Goal: Transaction & Acquisition: Book appointment/travel/reservation

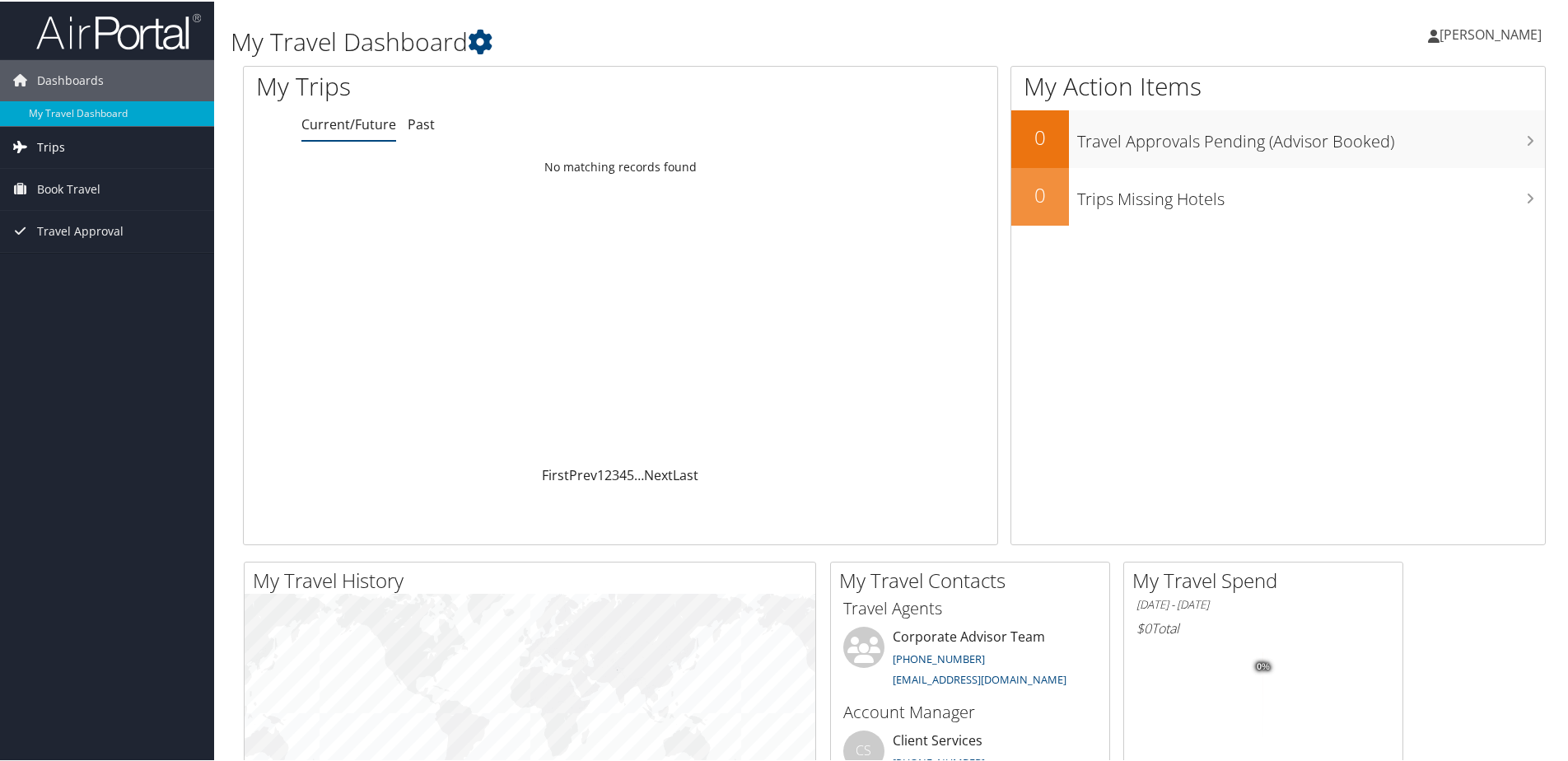
click at [71, 152] on link "Trips" at bounding box center [107, 146] width 214 height 41
click at [75, 259] on span "Book Travel" at bounding box center [69, 262] width 63 height 41
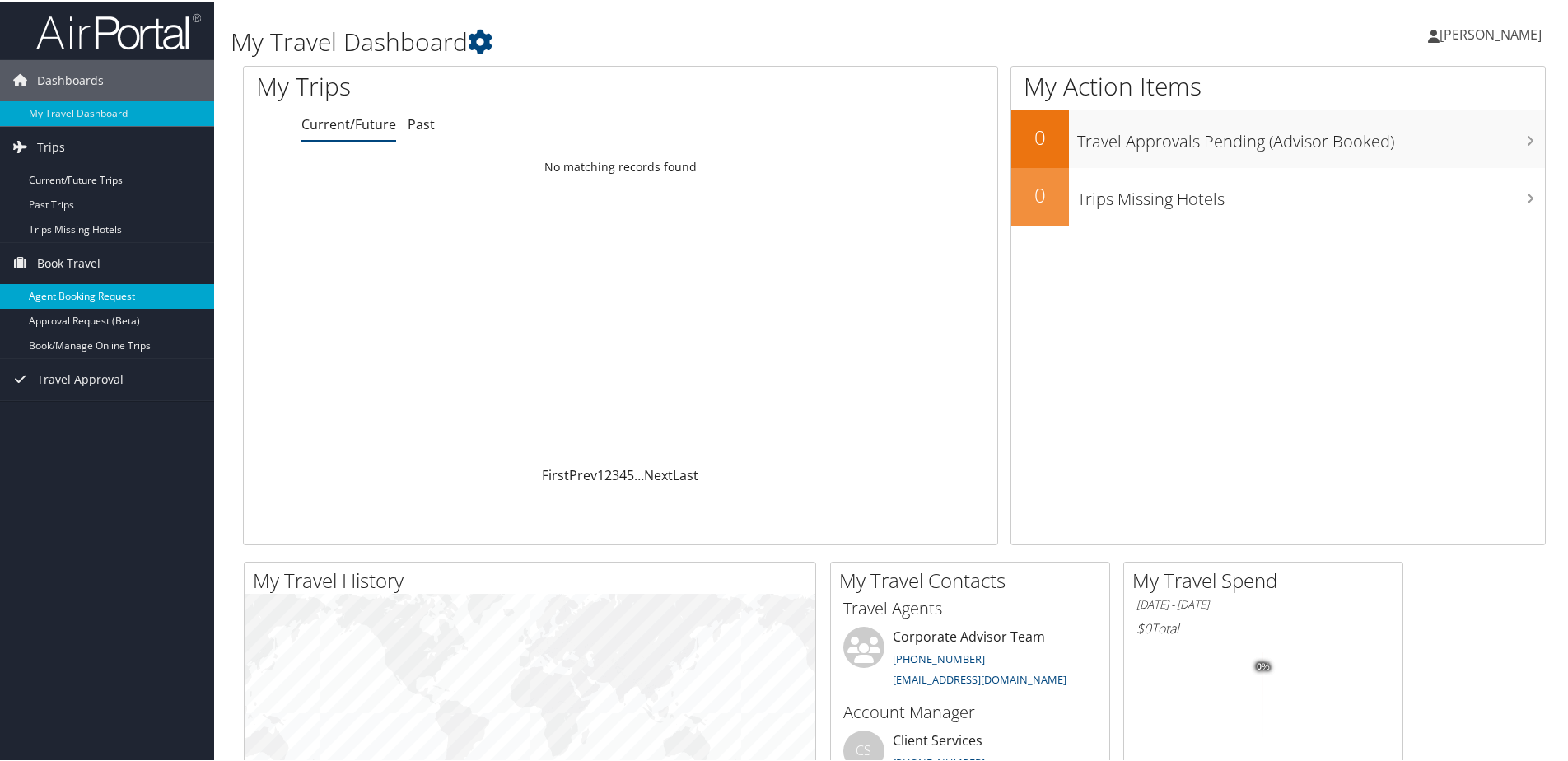
click at [108, 287] on link "Agent Booking Request" at bounding box center [107, 295] width 214 height 25
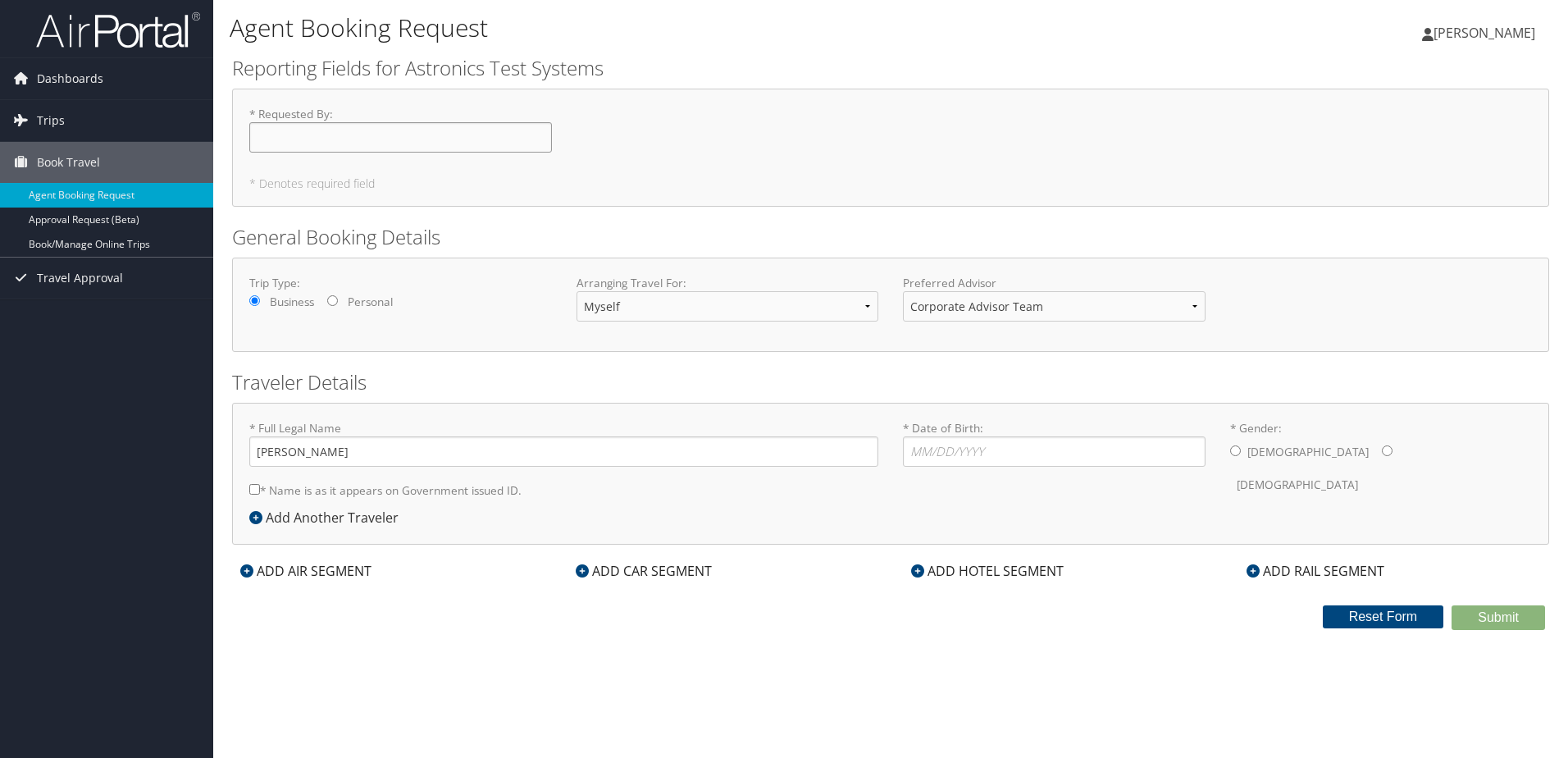
click at [433, 124] on input "* Requested By : Required" at bounding box center [400, 137] width 303 height 31
type input "[PERSON_NAME]"
type input "a"
type input "Rabarison Mamiarimaka Andy Kevin"
click at [947, 451] on input "* Date of Birth: Invalid Date" at bounding box center [1054, 452] width 303 height 31
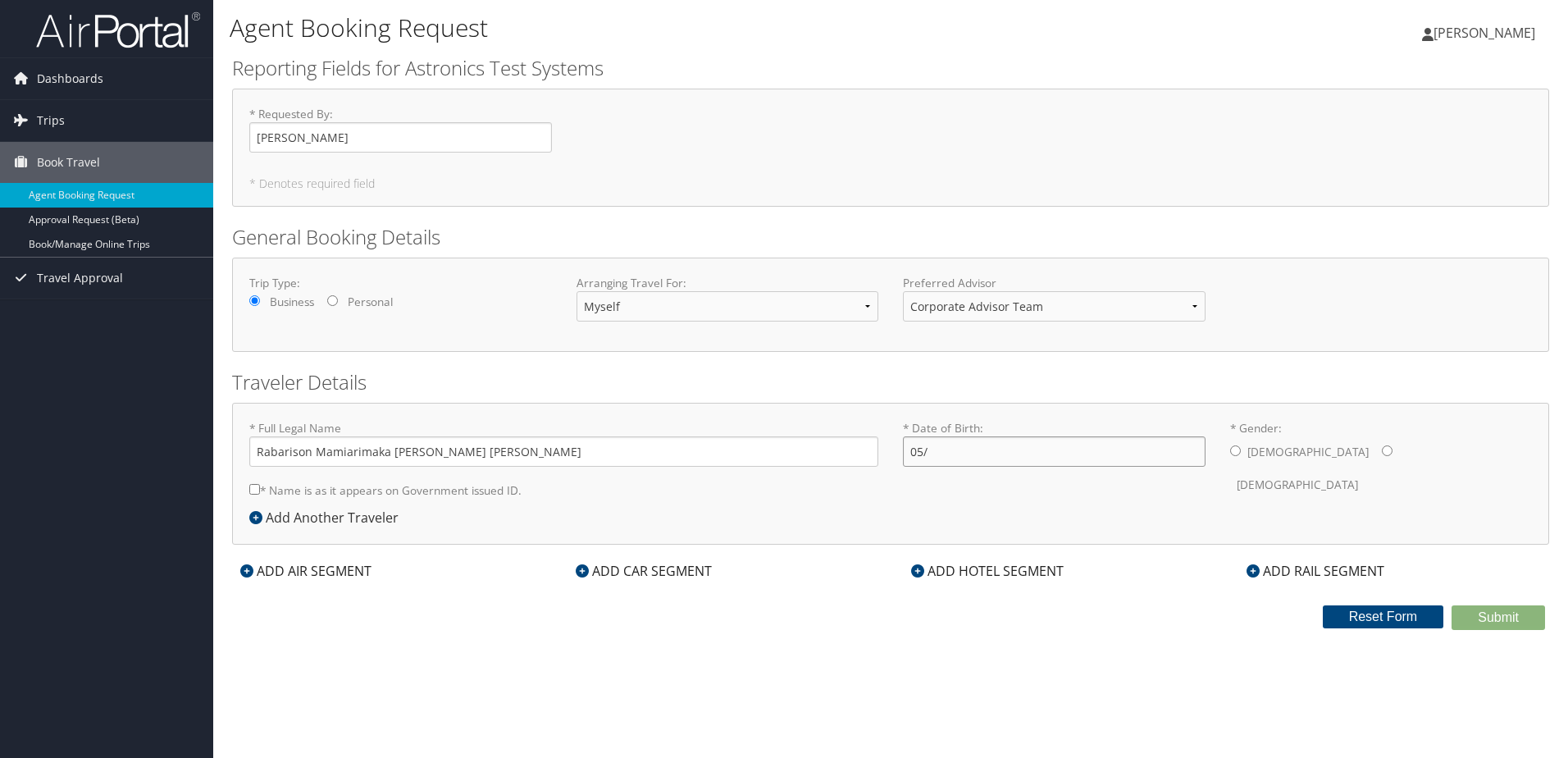
click at [1013, 456] on input "05/" at bounding box center [1054, 452] width 303 height 31
type input "0"
type input "05/17/2001"
click at [1239, 448] on input "* Gender: Male Female" at bounding box center [1235, 451] width 10 height 10
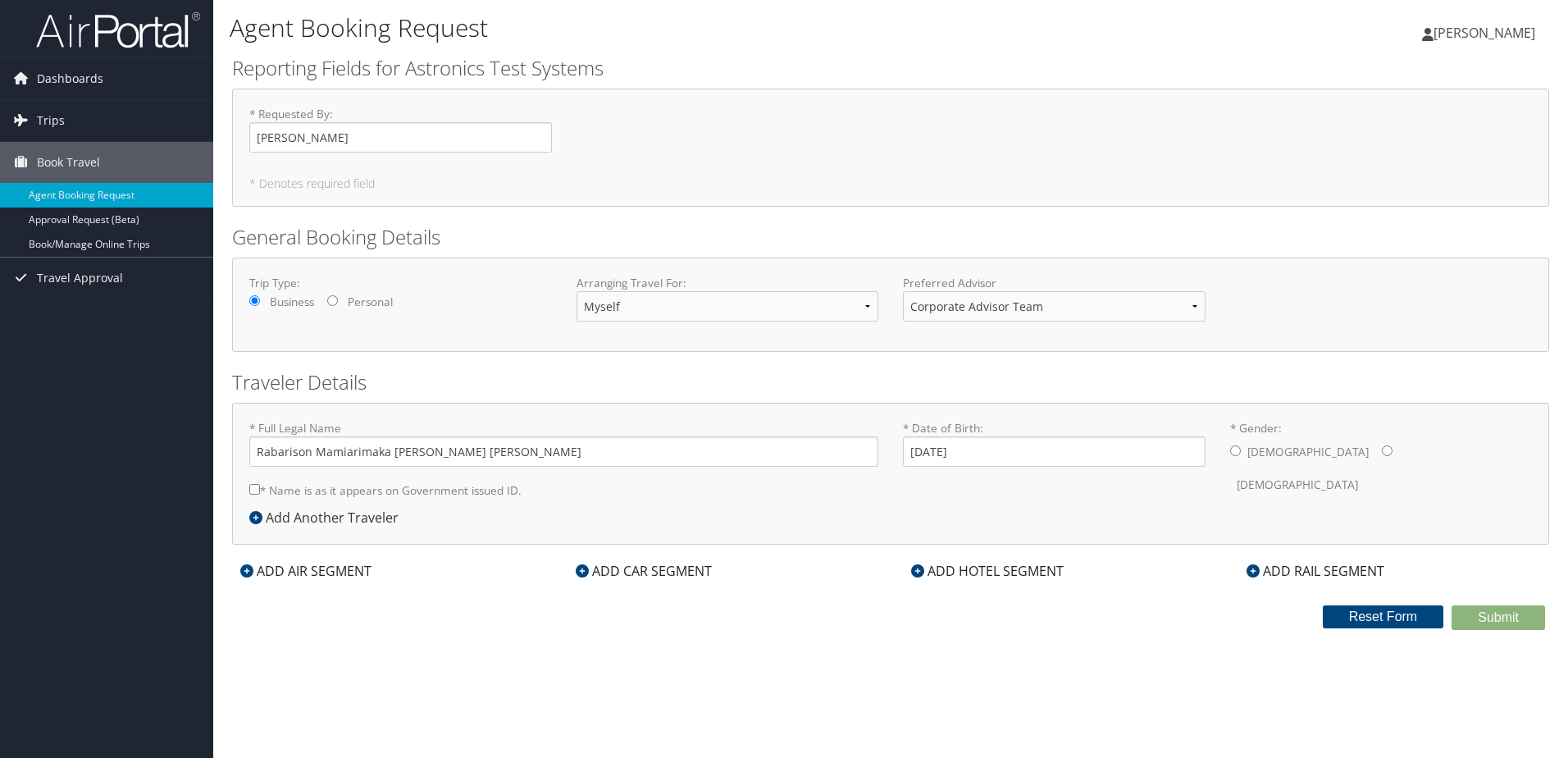
radio input "true"
click at [343, 574] on div "ADD AIR SEGMENT" at bounding box center [305, 570] width 148 height 20
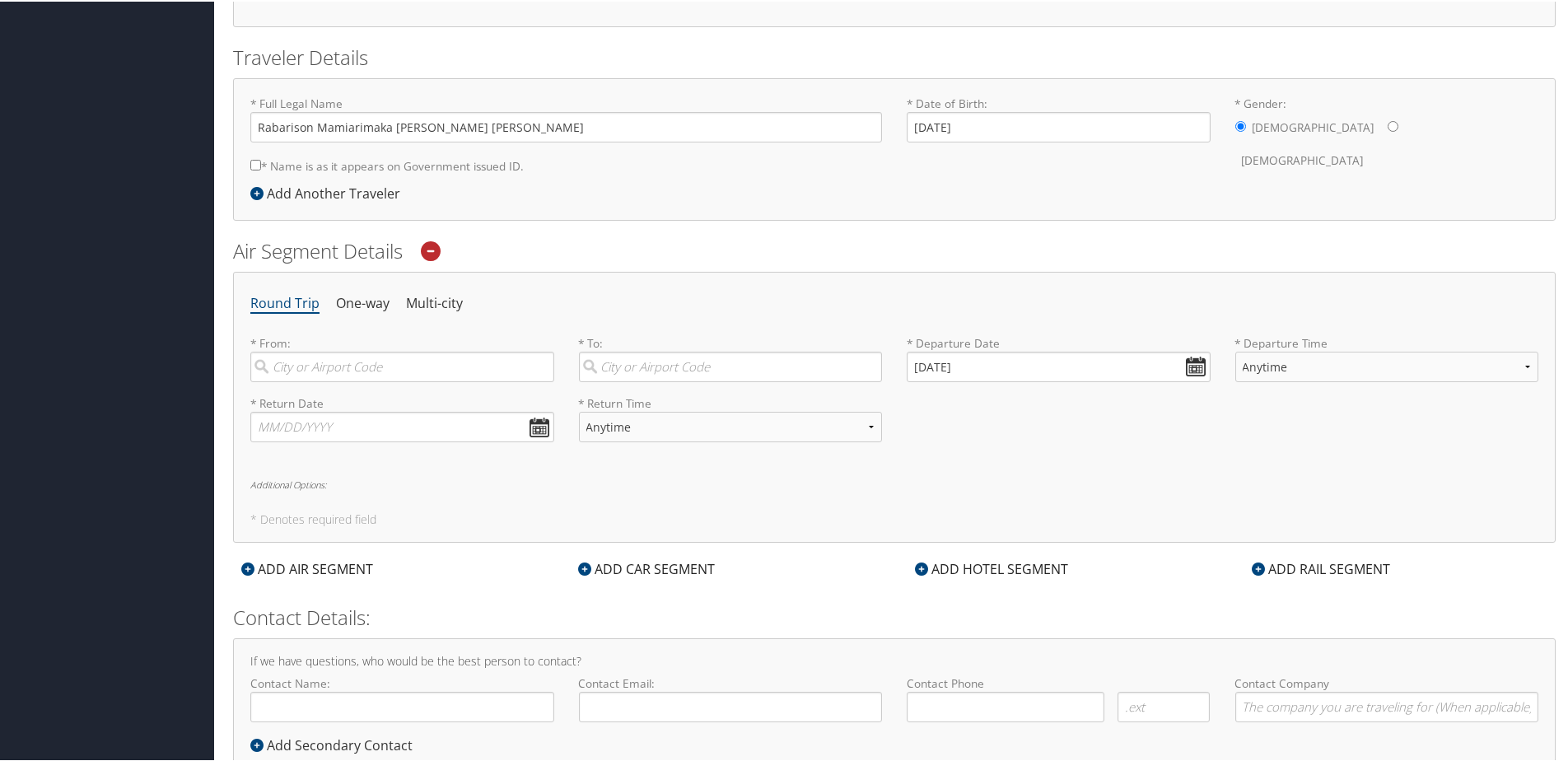
scroll to position [379, 0]
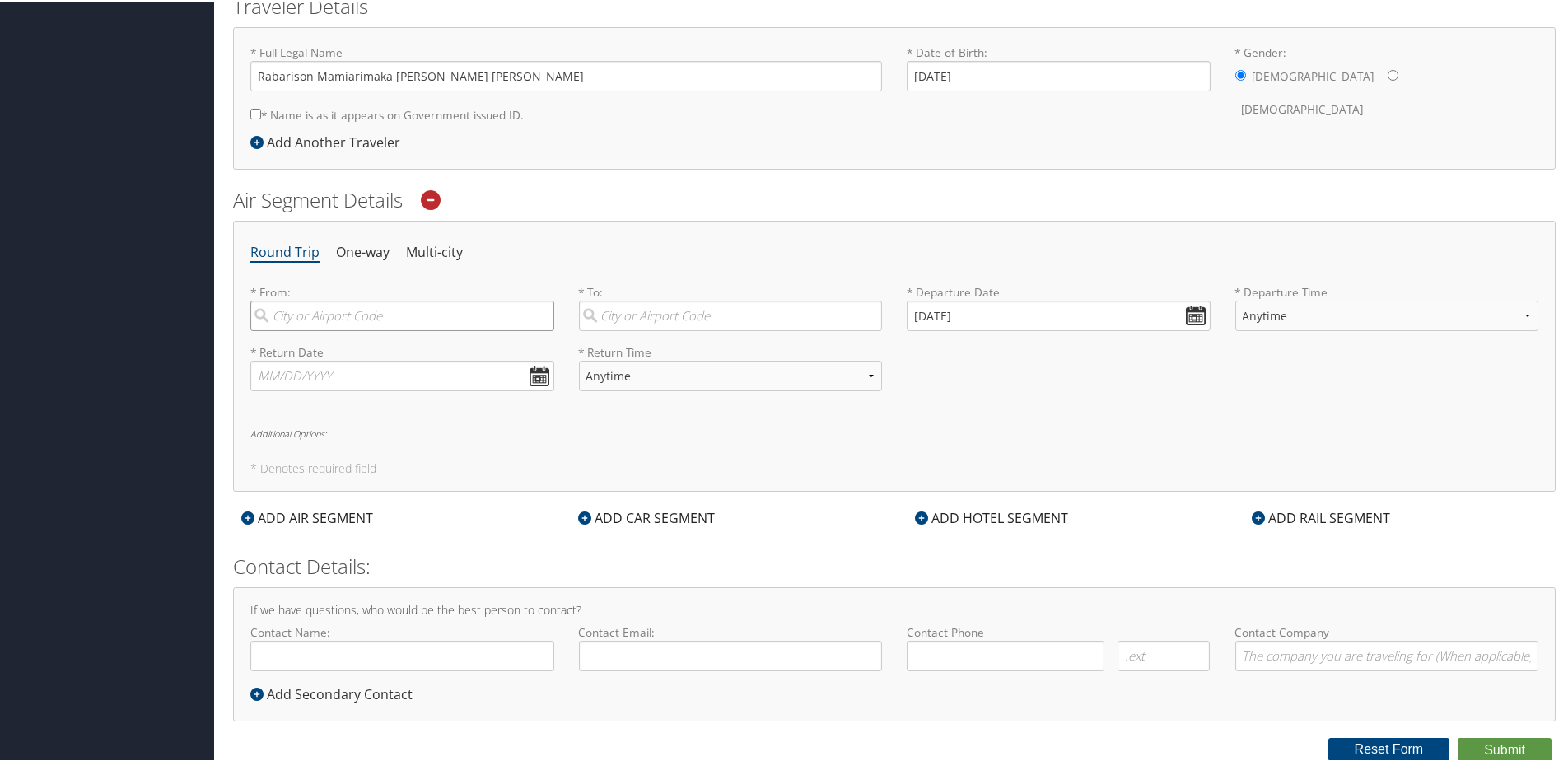
click at [322, 322] on input "search" at bounding box center [402, 315] width 304 height 31
click at [335, 317] on input "search" at bounding box center [402, 315] width 304 height 31
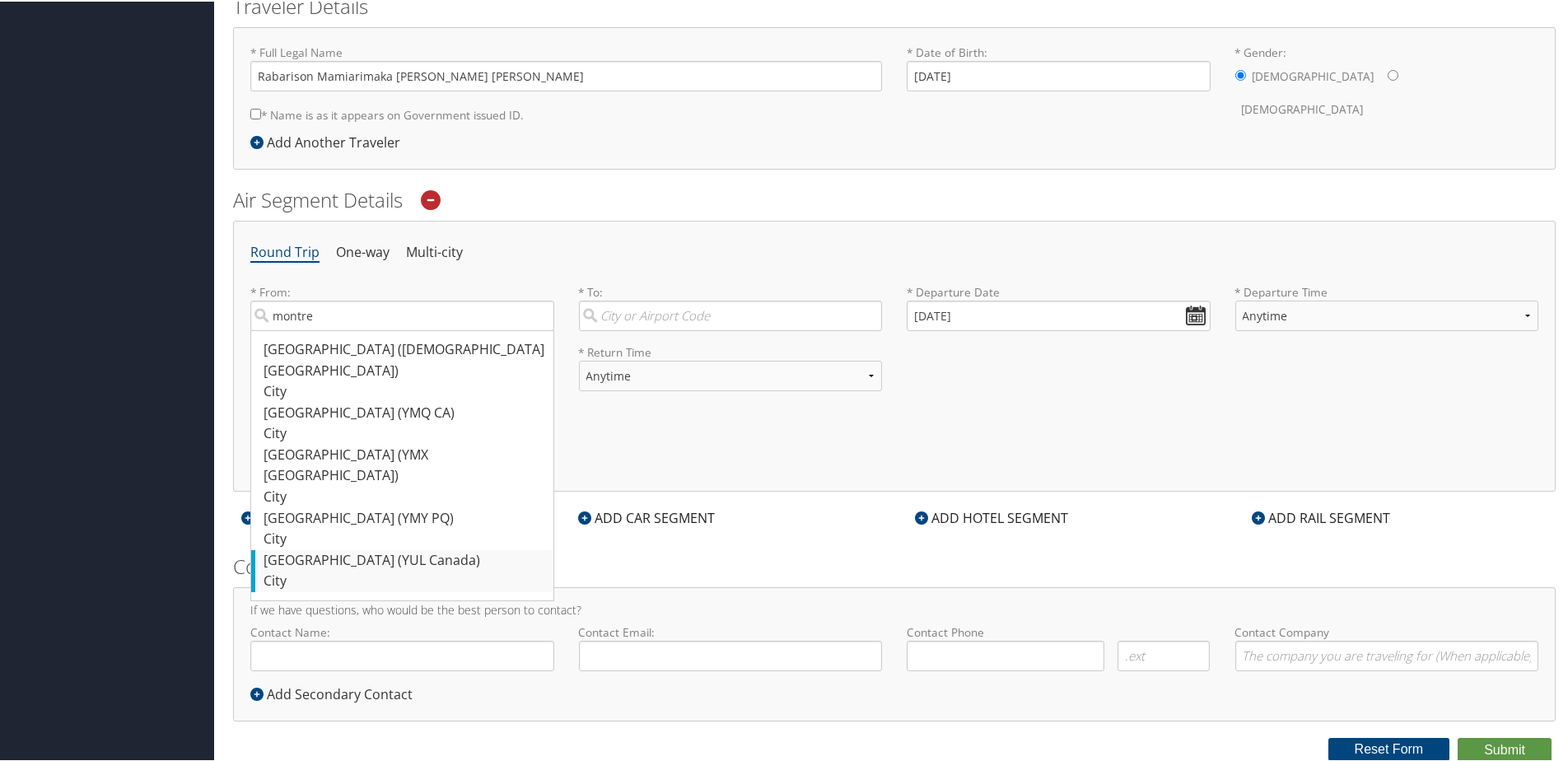
click at [412, 569] on div "City" at bounding box center [404, 579] width 282 height 21
click at [412, 329] on input "montre" at bounding box center [402, 315] width 304 height 31
type input "[GEOGRAPHIC_DATA] (YUL Canada)"
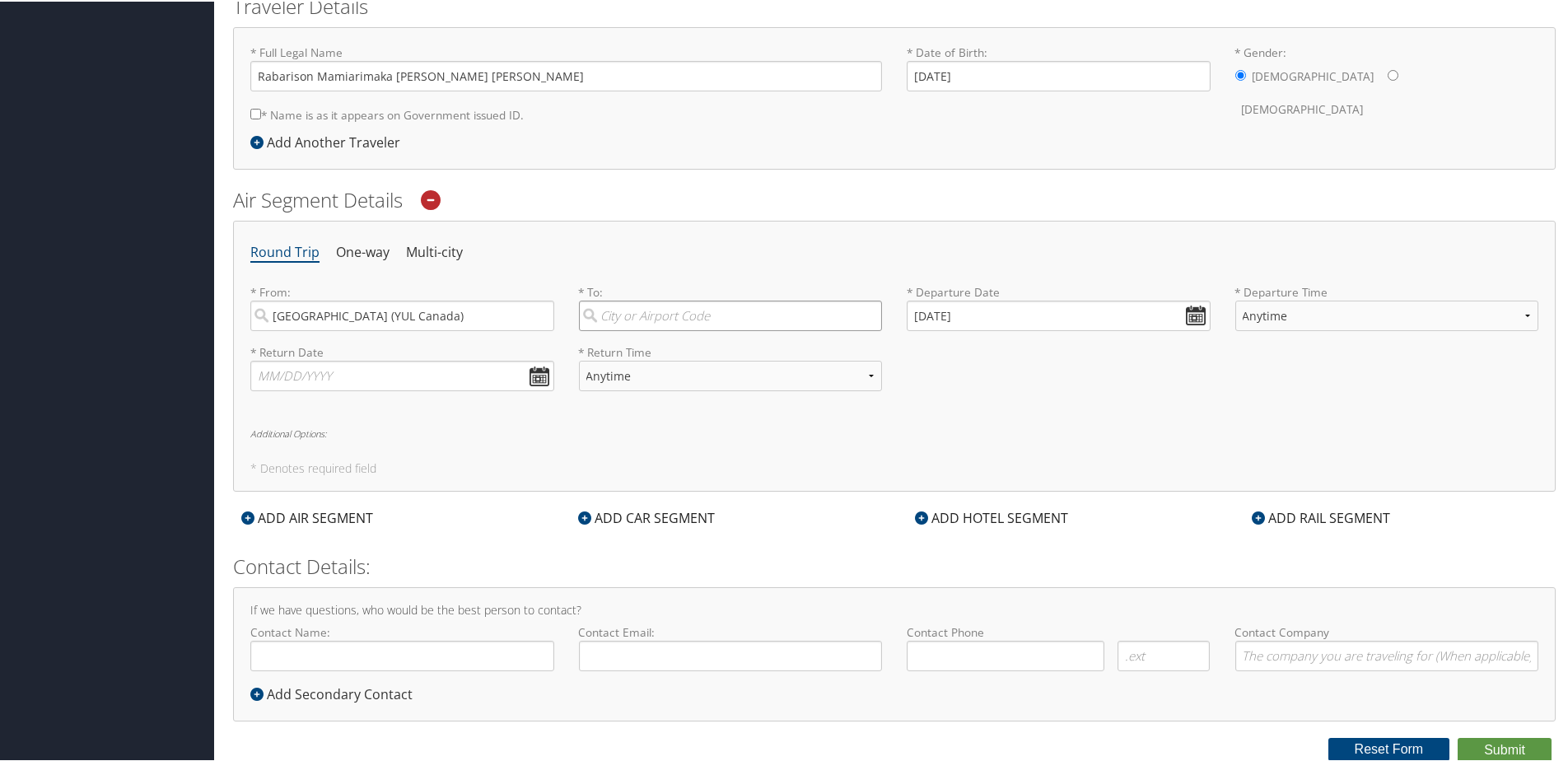
click at [655, 308] on input "search" at bounding box center [731, 315] width 304 height 31
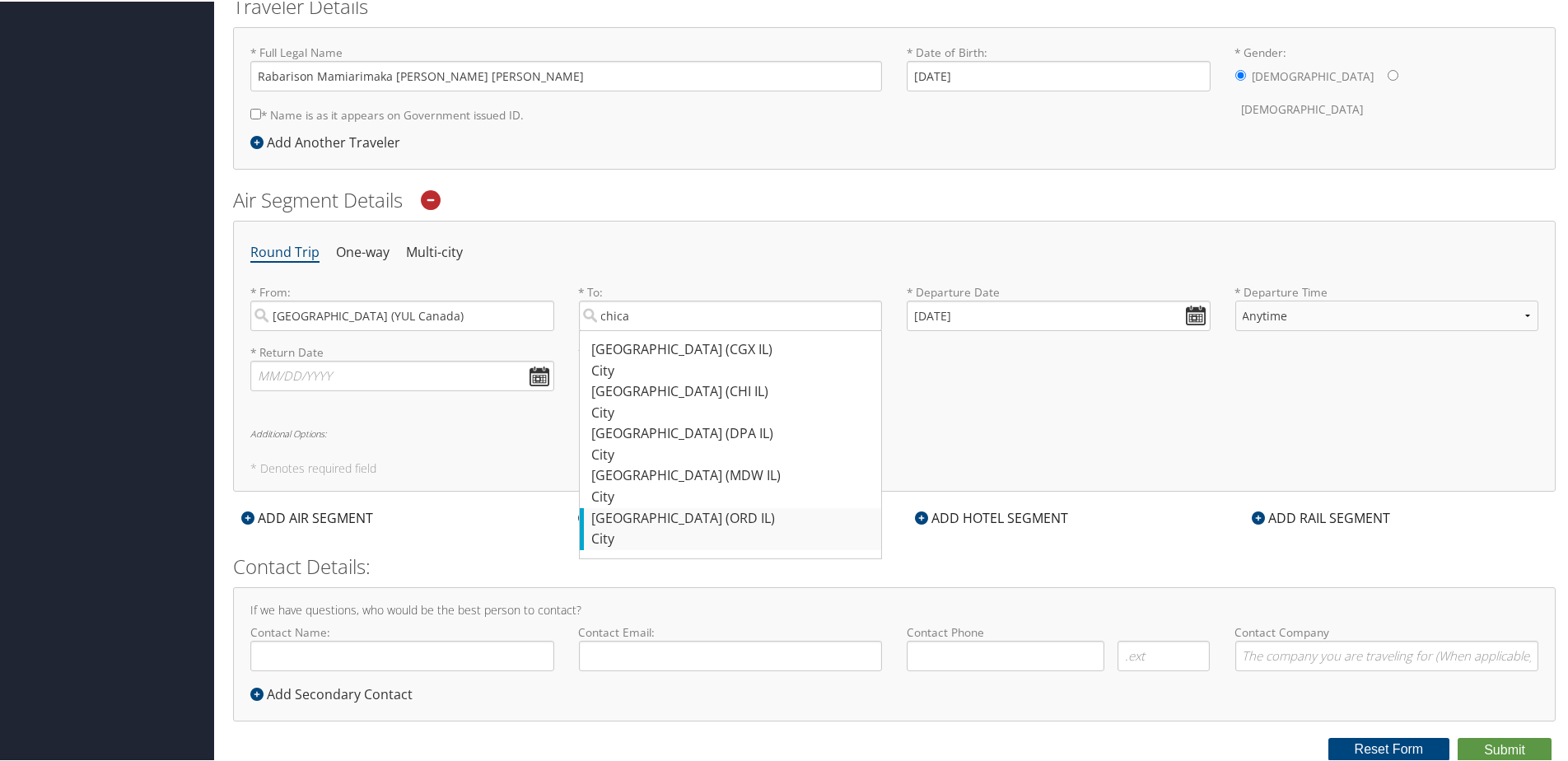
click at [666, 530] on div "City" at bounding box center [733, 537] width 282 height 21
click at [666, 329] on input "chica" at bounding box center [731, 315] width 304 height 31
type input "Chicago (ORD IL)"
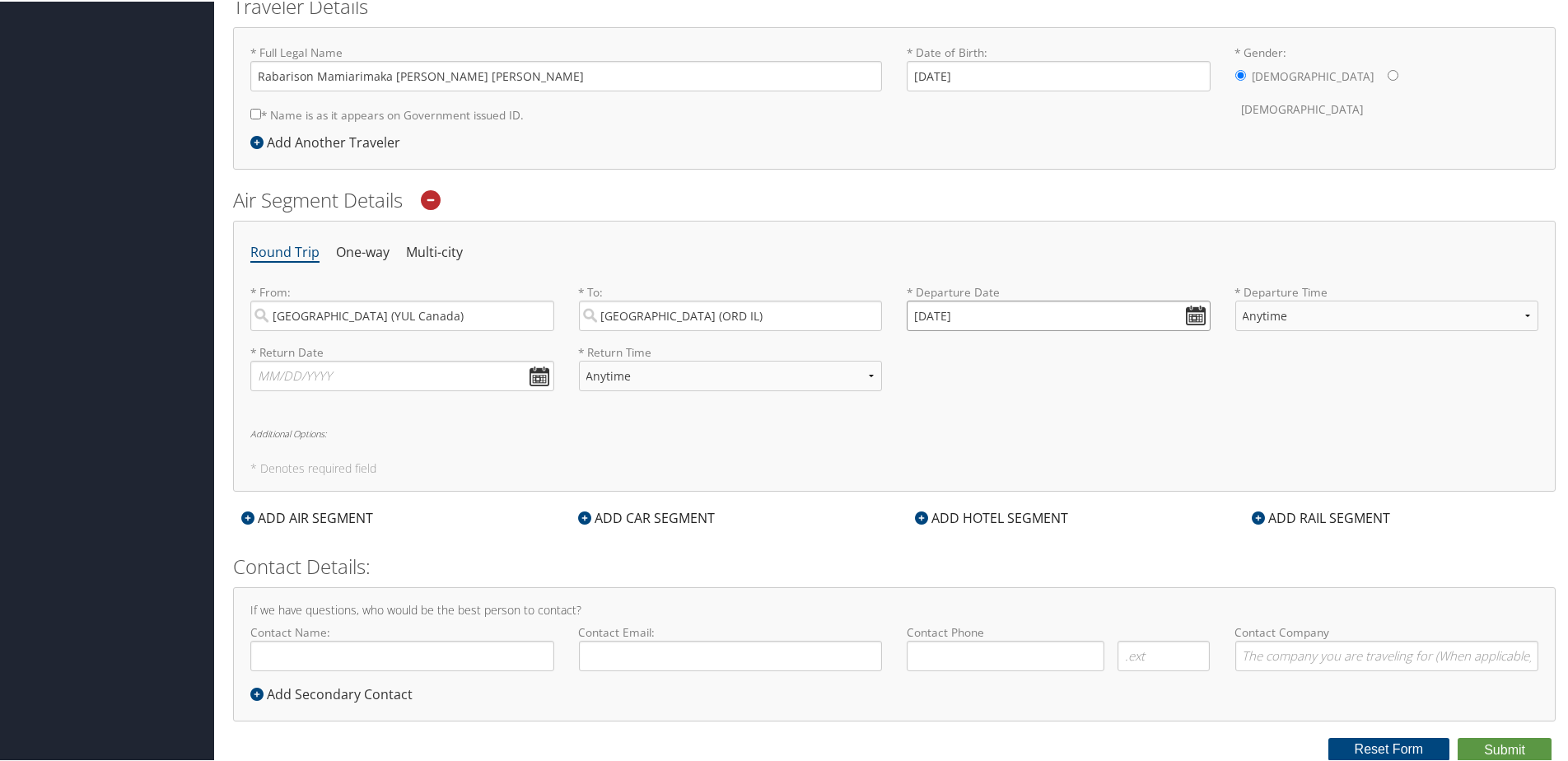
click at [1052, 315] on input "10/01/2025" at bounding box center [1058, 315] width 304 height 31
click at [923, 422] on td "5" at bounding box center [926, 425] width 22 height 22
type input "10/05/2025"
click at [1299, 313] on select "Anytime Early Morning (5AM-7AM) Morning (7AM-12PM) Afternoon (12PM-5PM) Evening…" at bounding box center [1387, 315] width 304 height 31
click at [1248, 258] on ul "Round Trip One-way Multi-city" at bounding box center [894, 251] width 1288 height 30
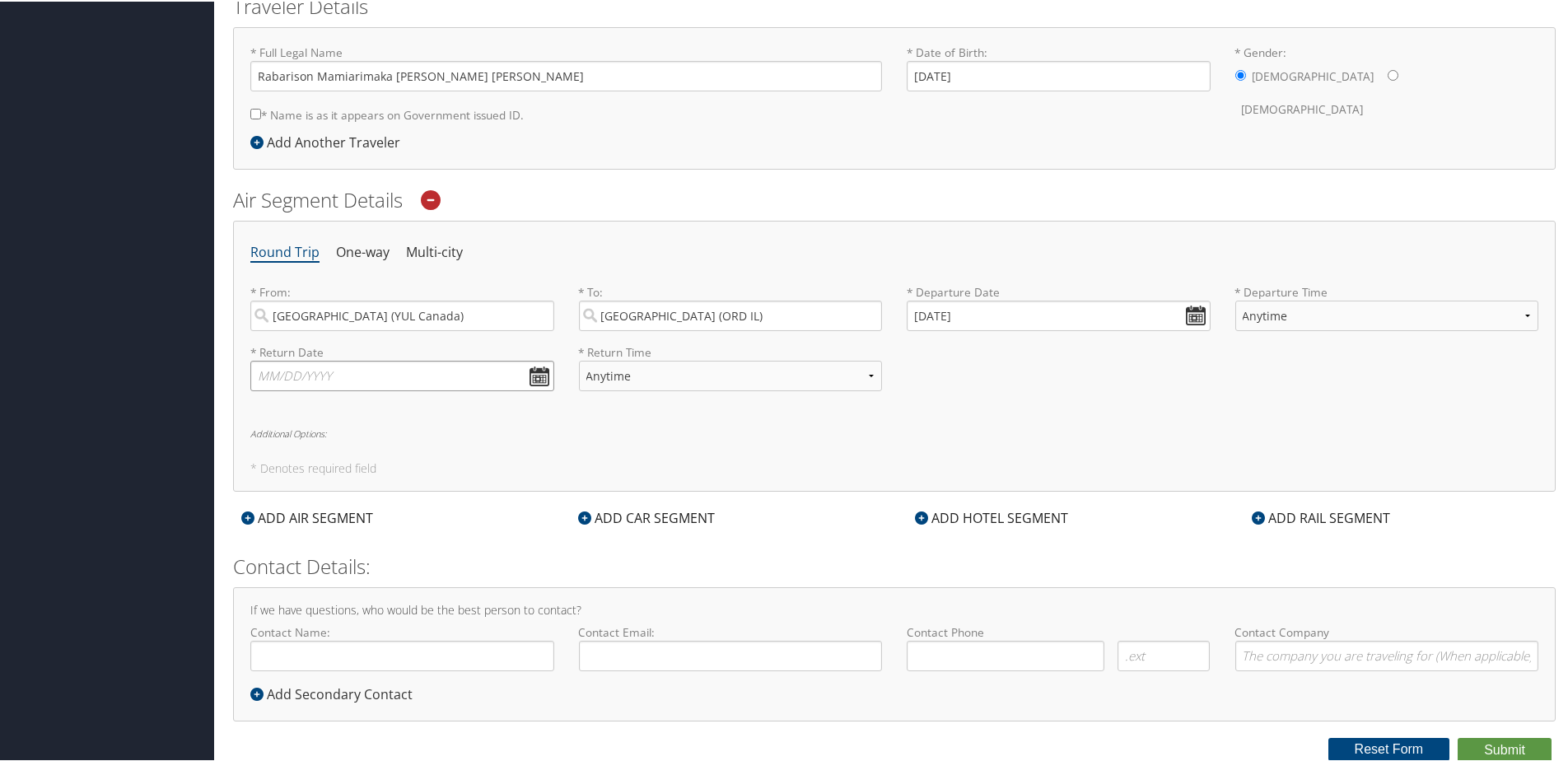
click at [434, 380] on input "text" at bounding box center [402, 375] width 304 height 31
click at [400, 511] on td "17" at bounding box center [392, 509] width 22 height 22
type input "10/17/2025"
click at [670, 510] on div "ADD CAR SEGMENT" at bounding box center [646, 516] width 153 height 20
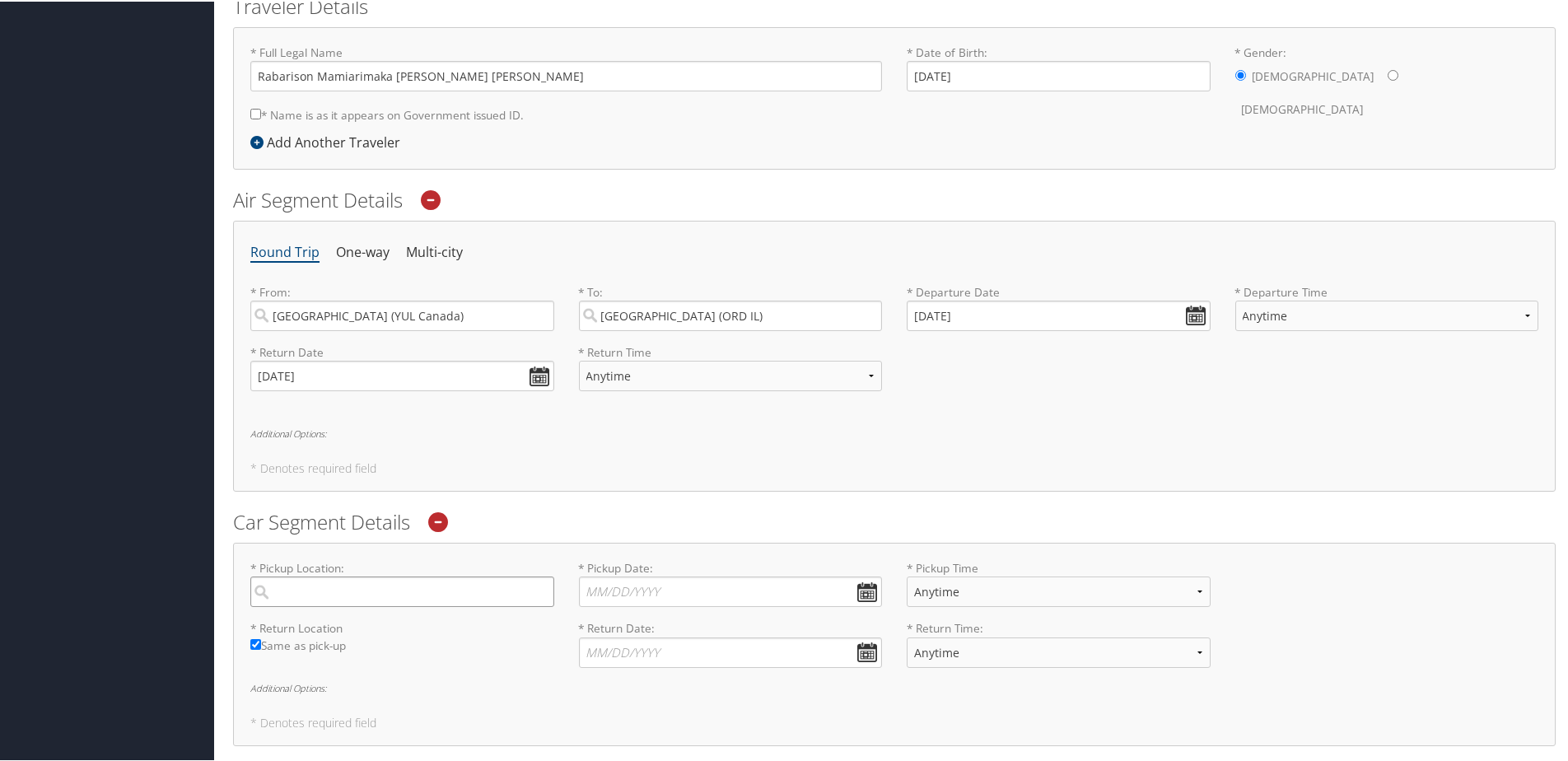
click at [397, 591] on input "search" at bounding box center [402, 590] width 304 height 31
type input "Chicago"
type input "( ) -"
click at [707, 584] on input "* Pickup Date: Dates must be valid" at bounding box center [731, 590] width 304 height 31
click at [600, 704] on td "5" at bounding box center [600, 700] width 22 height 22
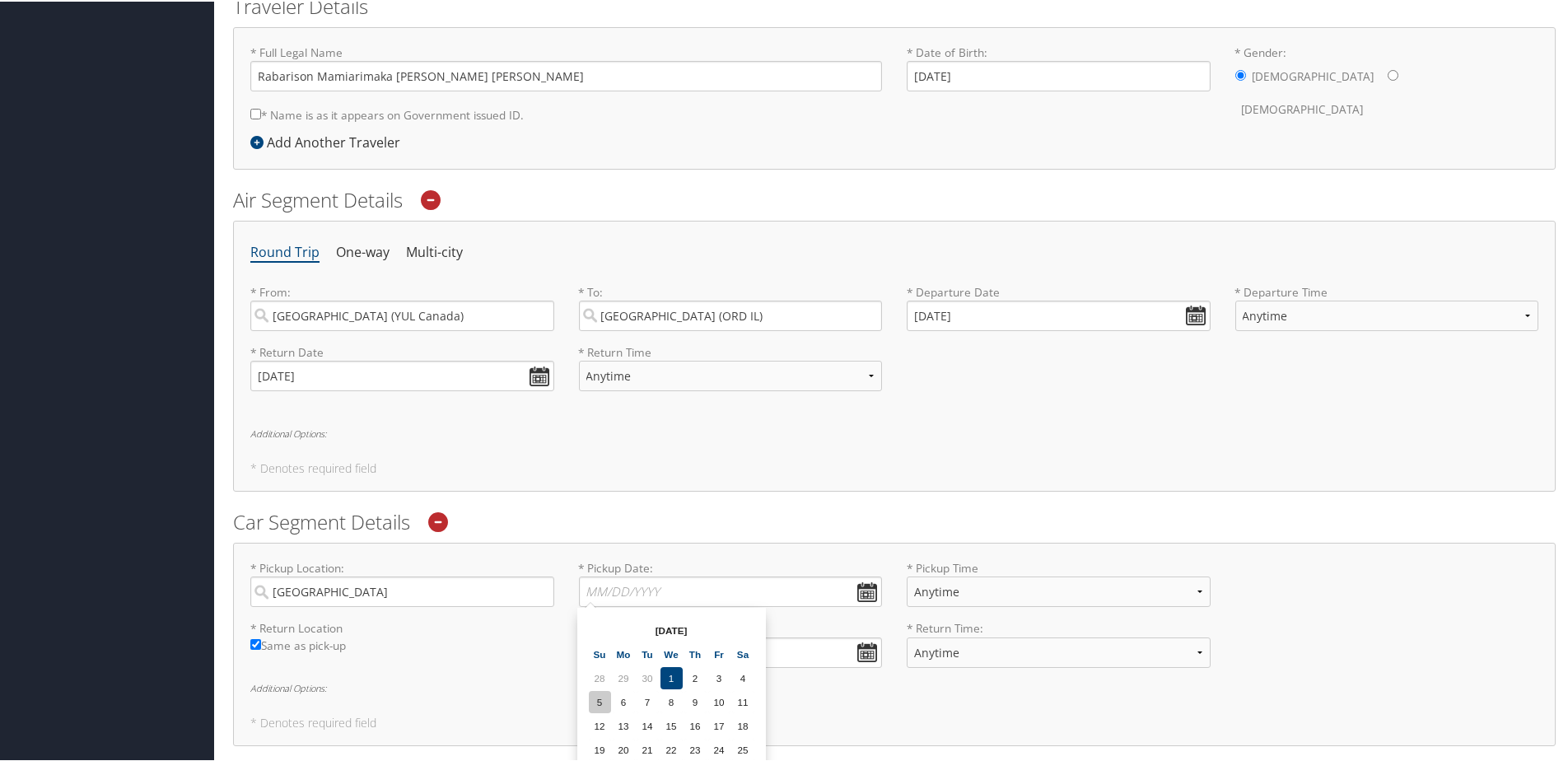
type input "10/05/2025"
click at [953, 590] on select "Anytime 12:00 AM 1:00 AM 2:00 AM 3:00 AM 4:00 AM 5:00 AM 6:00 AM 7:00 AM 8:00 A…" at bounding box center [1058, 590] width 304 height 31
click at [1258, 590] on div "* Pickup Location: Chicago Required * Pickup Date: 10/05/2025 Dates must be val…" at bounding box center [895, 589] width 1313 height 60
click at [715, 644] on input "* Return Date: Dates must be valid" at bounding box center [731, 651] width 304 height 31
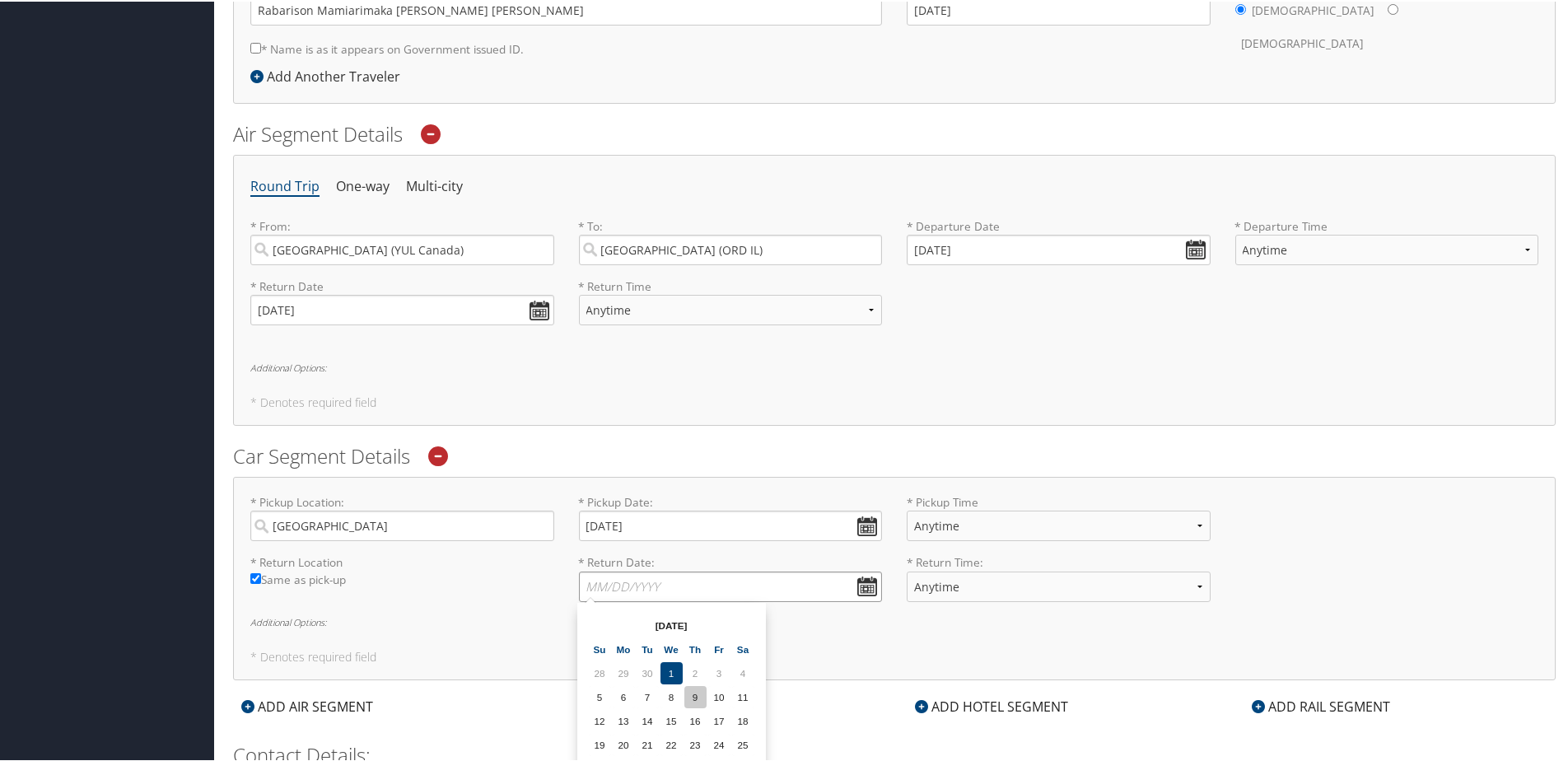
scroll to position [626, 0]
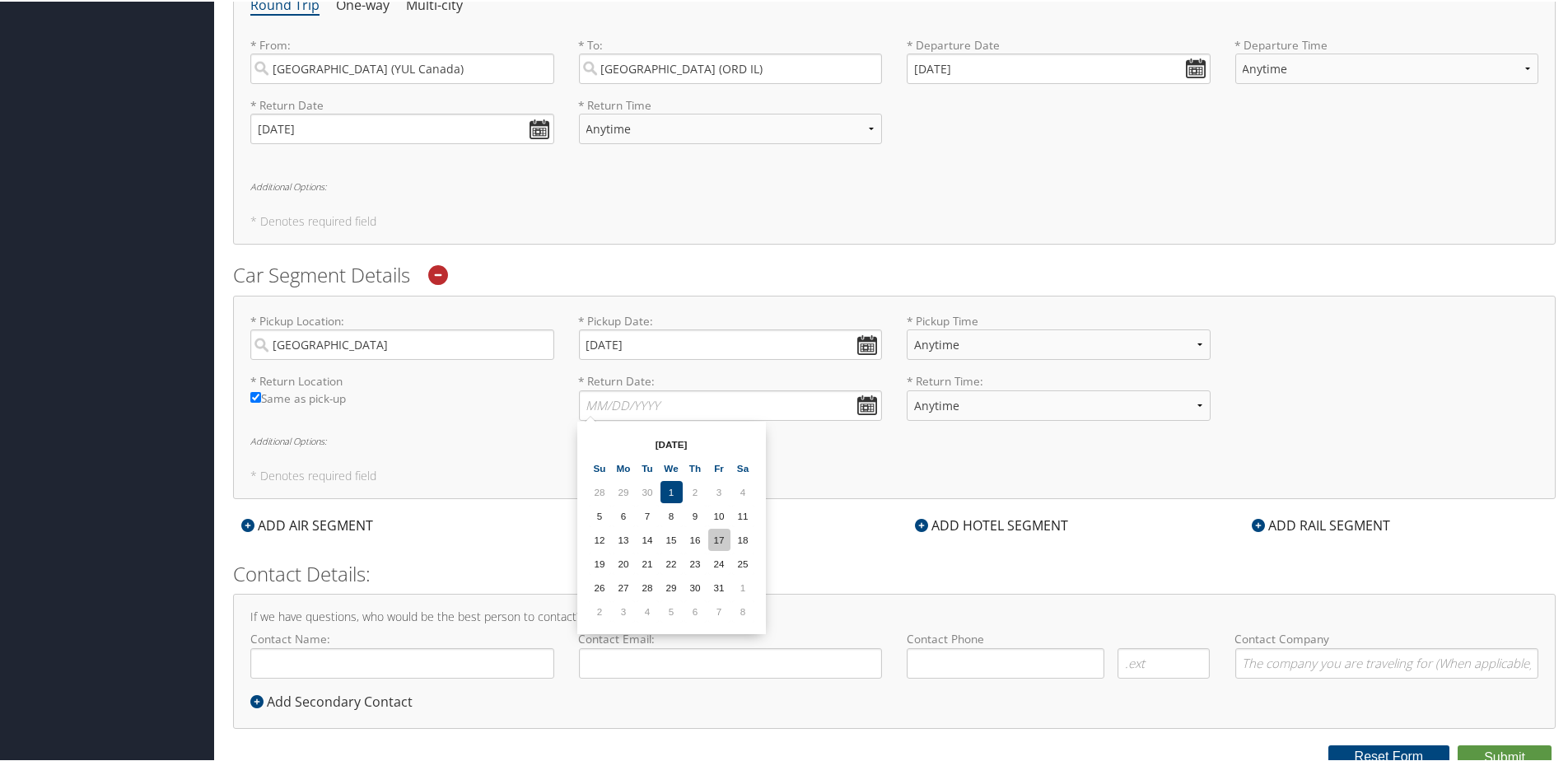
click at [722, 535] on td "17" at bounding box center [720, 538] width 22 height 22
type input "10/17/2025"
click at [1016, 516] on div "ADD HOTEL SEGMENT" at bounding box center [991, 524] width 170 height 20
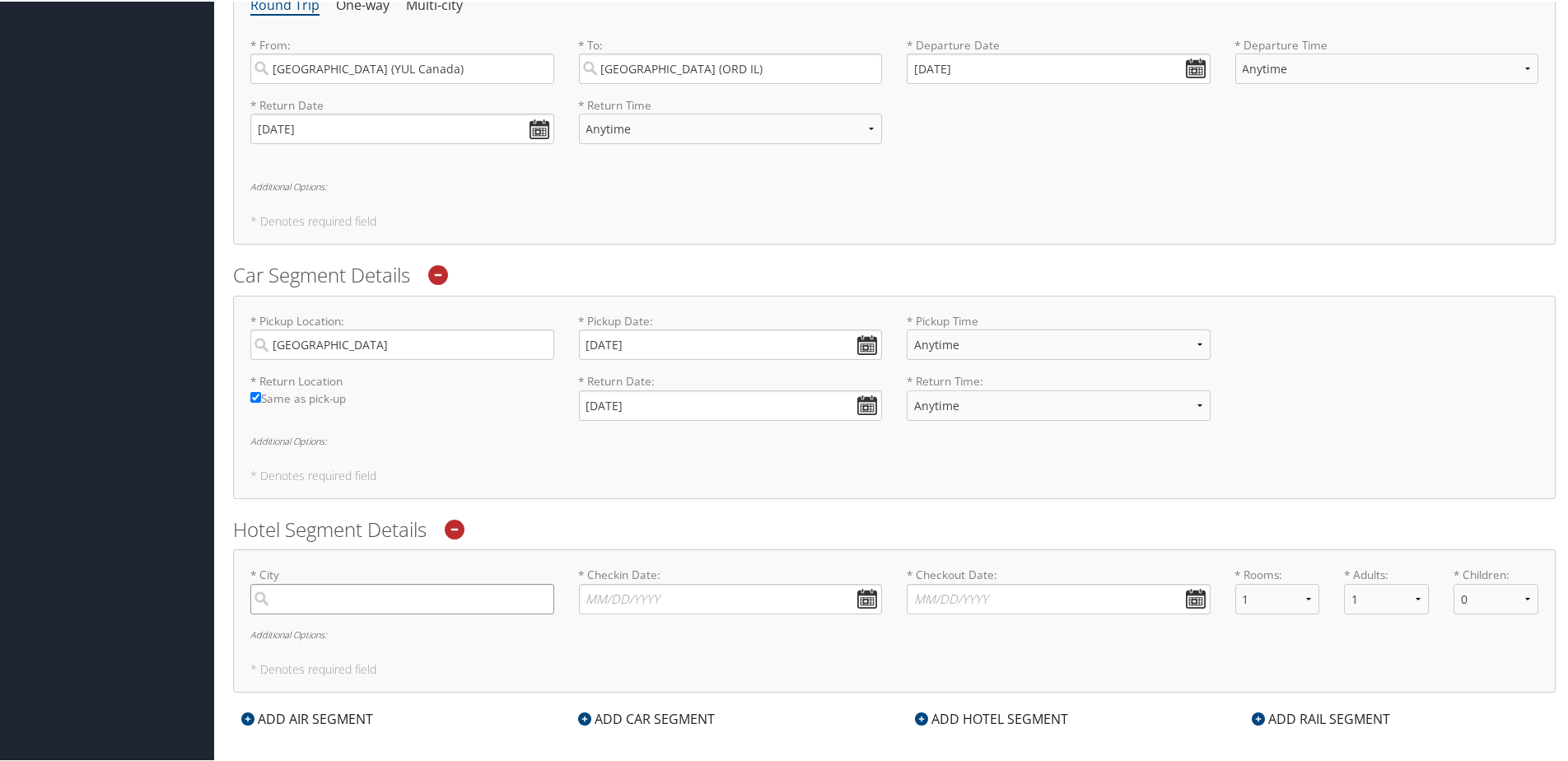
click at [374, 602] on input "search" at bounding box center [402, 598] width 304 height 31
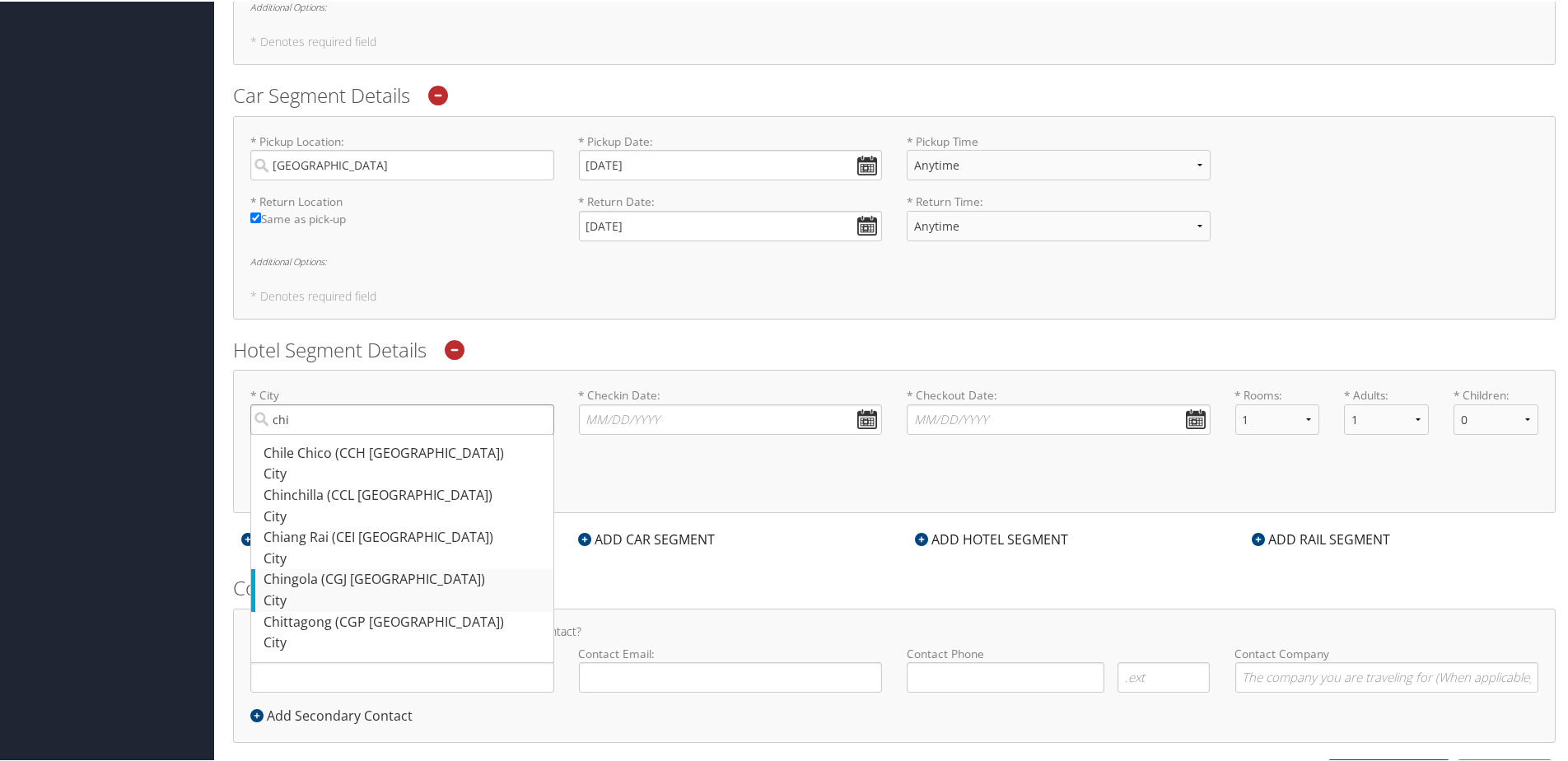
scroll to position [827, 0]
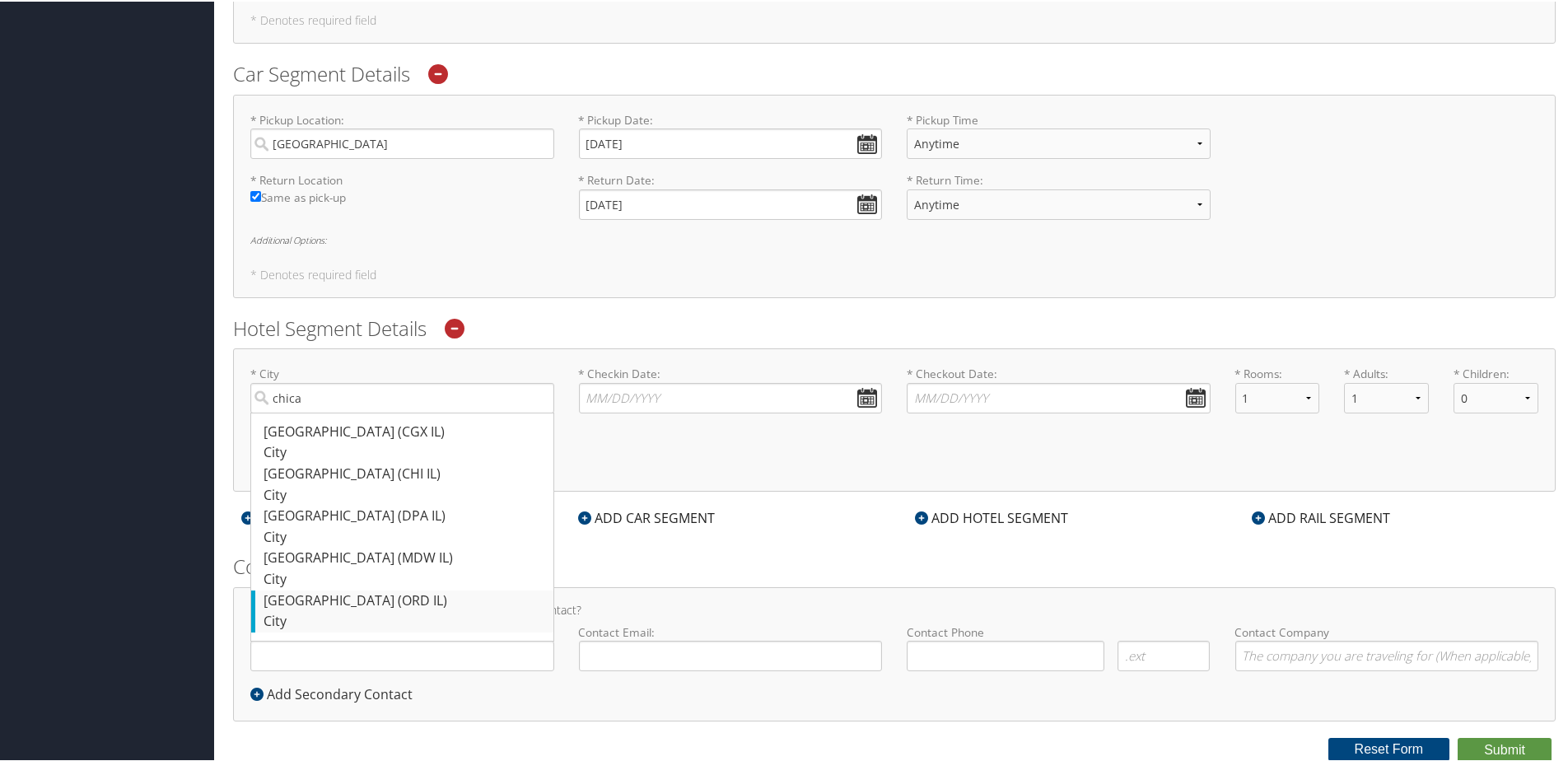
click at [386, 602] on div "Chicago (ORD IL)" at bounding box center [404, 599] width 282 height 21
click at [386, 412] on input "chica" at bounding box center [402, 397] width 304 height 31
type input "Chicago"
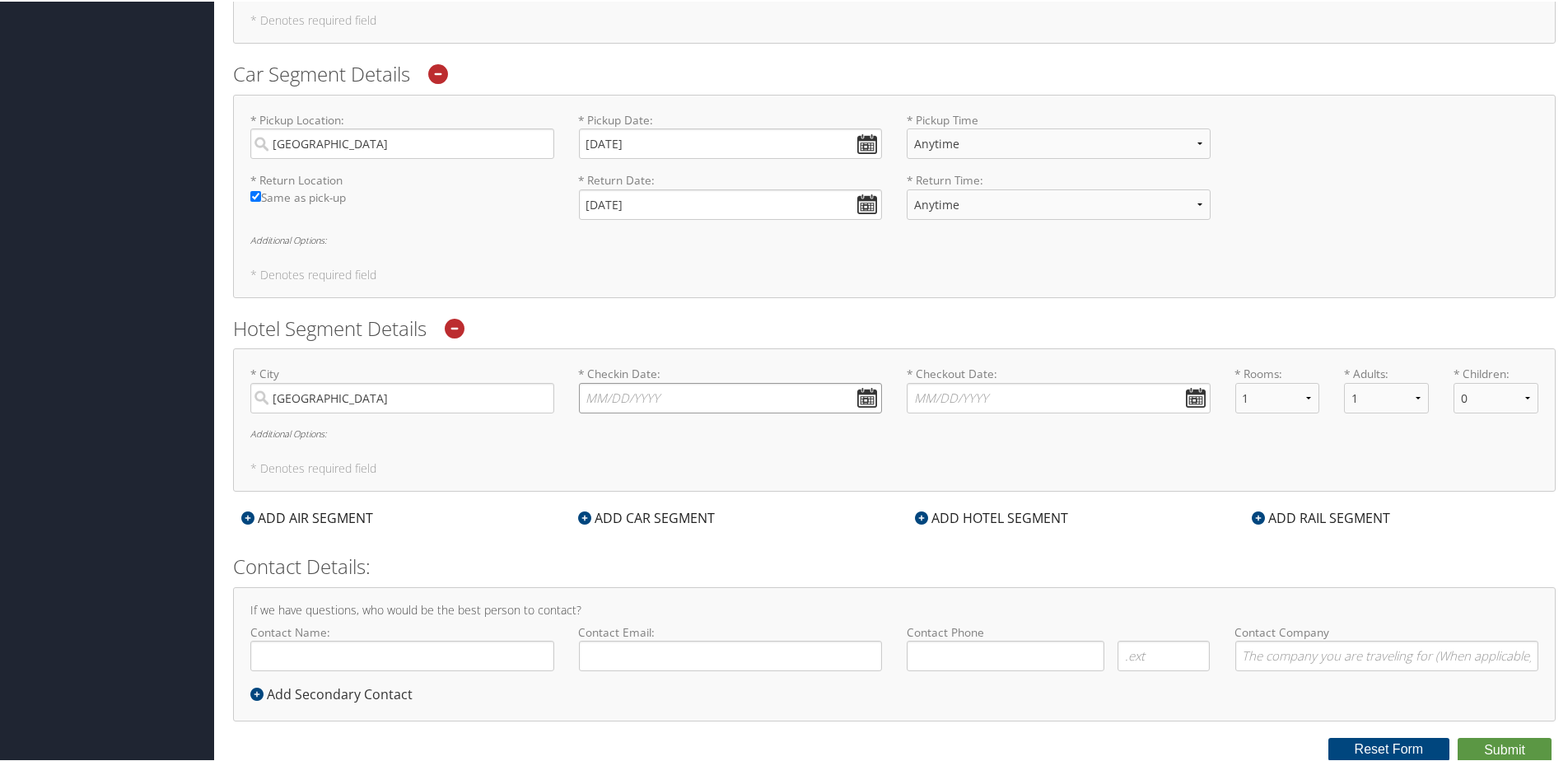
click at [745, 404] on input "* Checkin Date: Dates must be valid" at bounding box center [731, 397] width 304 height 31
click at [601, 510] on td "5" at bounding box center [600, 507] width 22 height 22
type input "10/05/2025"
click at [968, 394] on input "* Checkout Date: Dates must be valid" at bounding box center [1058, 397] width 304 height 31
click at [772, 200] on input "10/17/2025" at bounding box center [731, 203] width 304 height 31
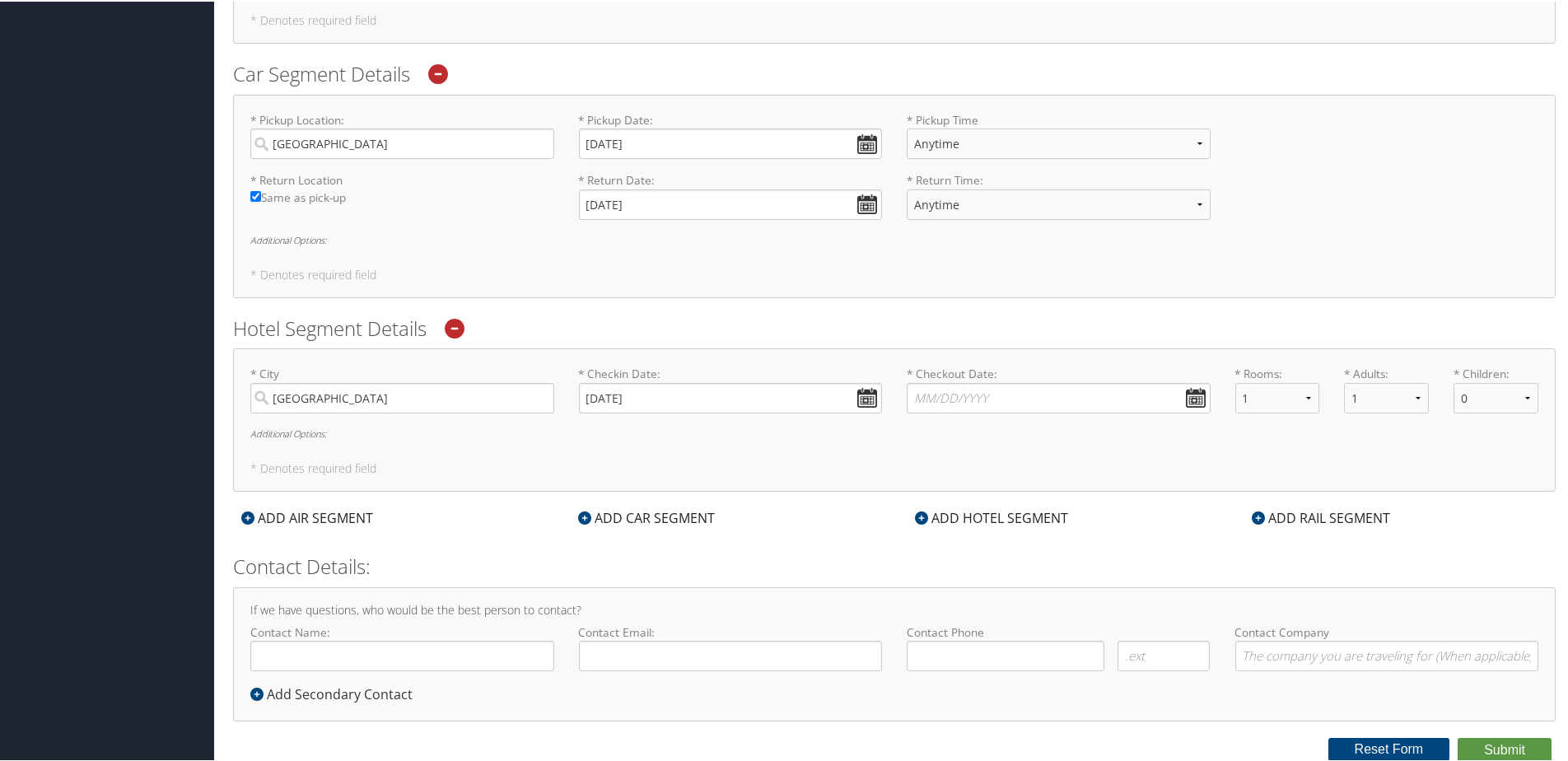
click at [813, 285] on div "* Pickup Location: Chicago Required * Pickup Date: 10/05/2025 Dates must be val…" at bounding box center [895, 195] width 1323 height 203
click at [717, 201] on input "10/17/2025" at bounding box center [731, 203] width 304 height 31
click at [739, 340] on td "18" at bounding box center [743, 338] width 22 height 22
type input "10/18/2025"
click at [1054, 136] on select "Anytime 12:00 AM 1:00 AM 2:00 AM 3:00 AM 4:00 AM 5:00 AM 6:00 AM 7:00 AM 8:00 A…" at bounding box center [1058, 142] width 304 height 31
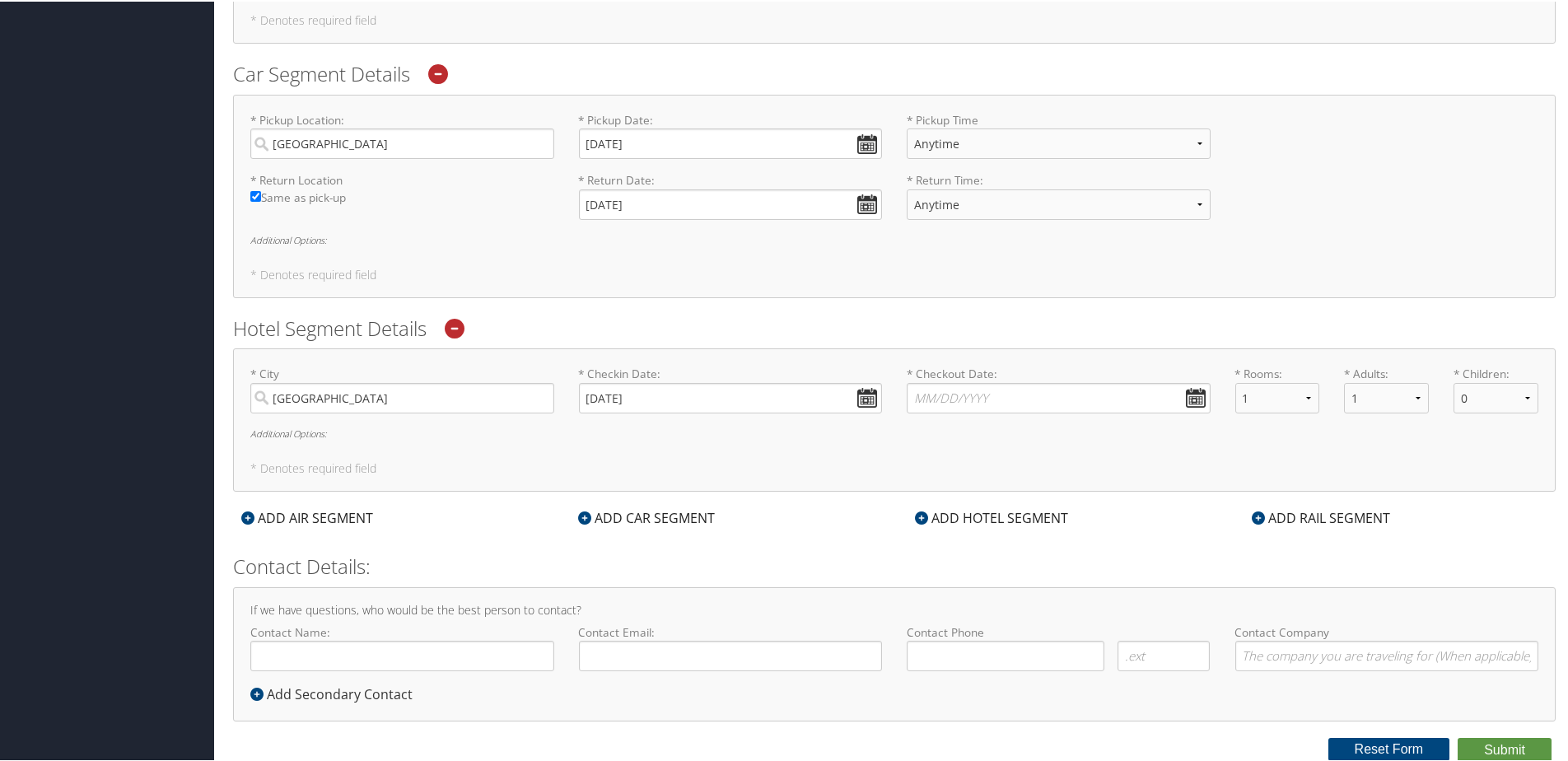
click at [1117, 95] on div "* Pickup Location: Chicago Required * Pickup Date: 10/05/2025 Dates must be val…" at bounding box center [895, 195] width 1323 height 203
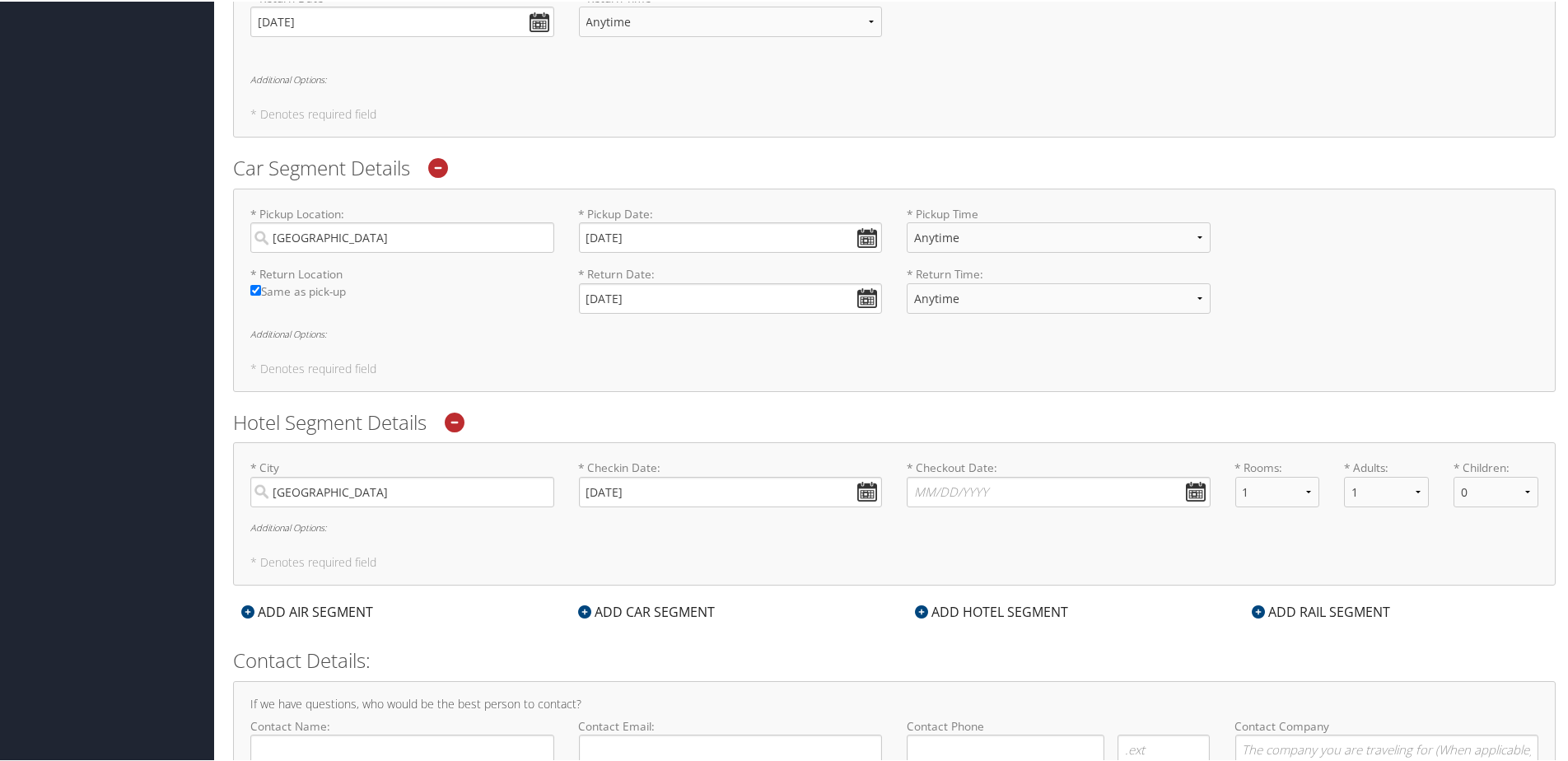
scroll to position [415, 0]
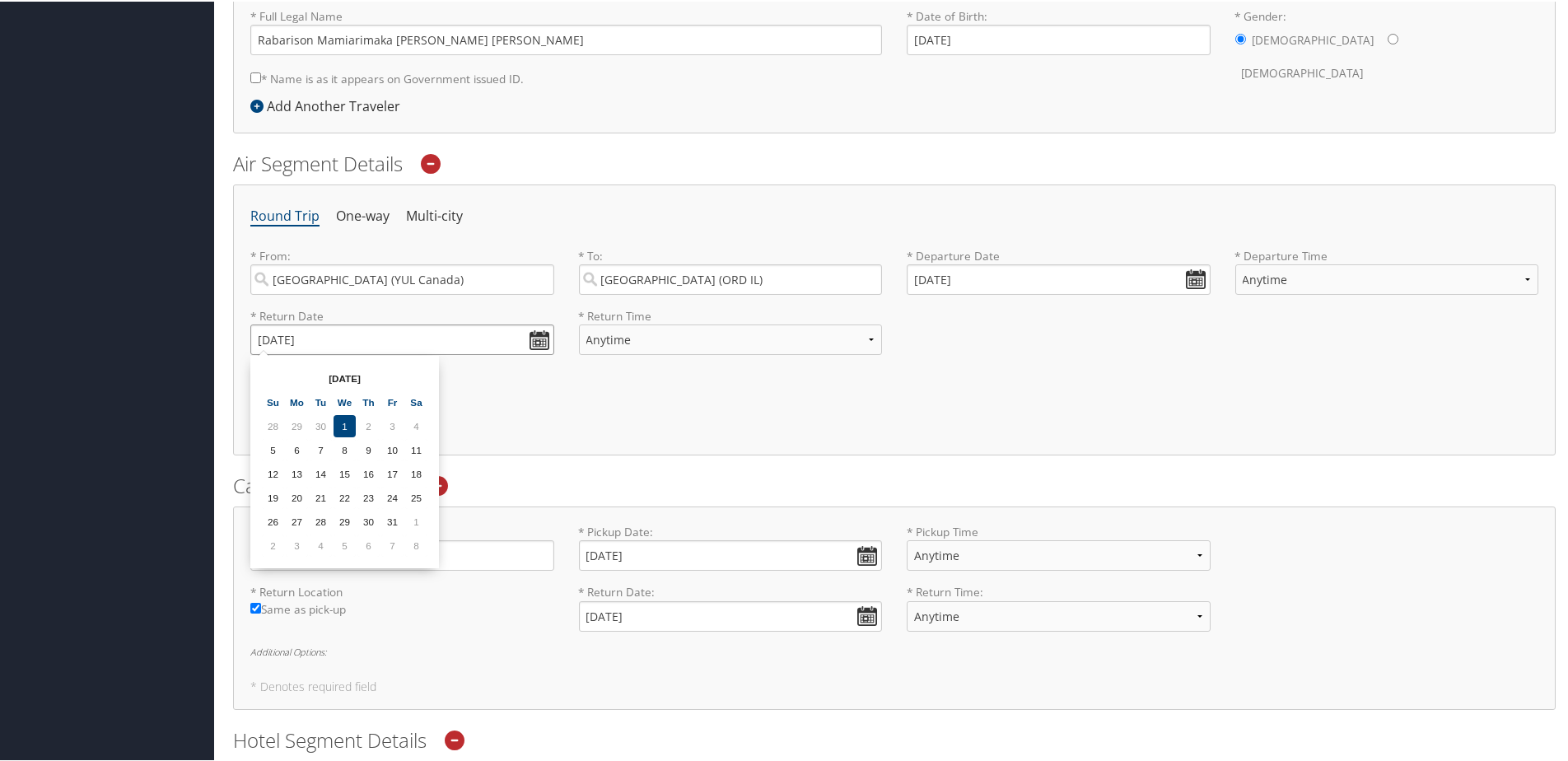
click at [531, 338] on input "10/17/2025" at bounding box center [402, 339] width 304 height 31
click at [410, 477] on td "18" at bounding box center [416, 472] width 22 height 22
type input "10/18/2025"
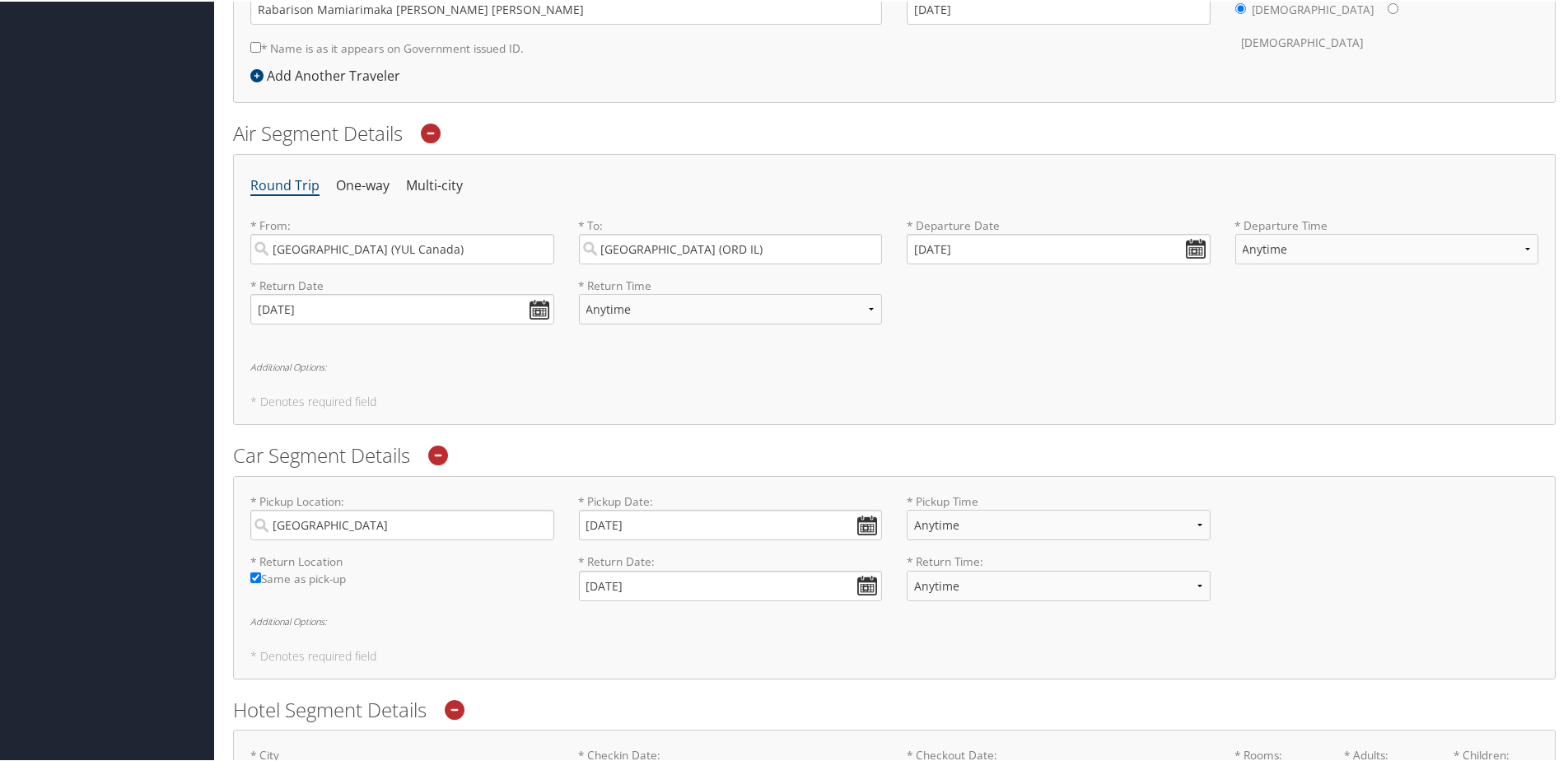
scroll to position [498, 0]
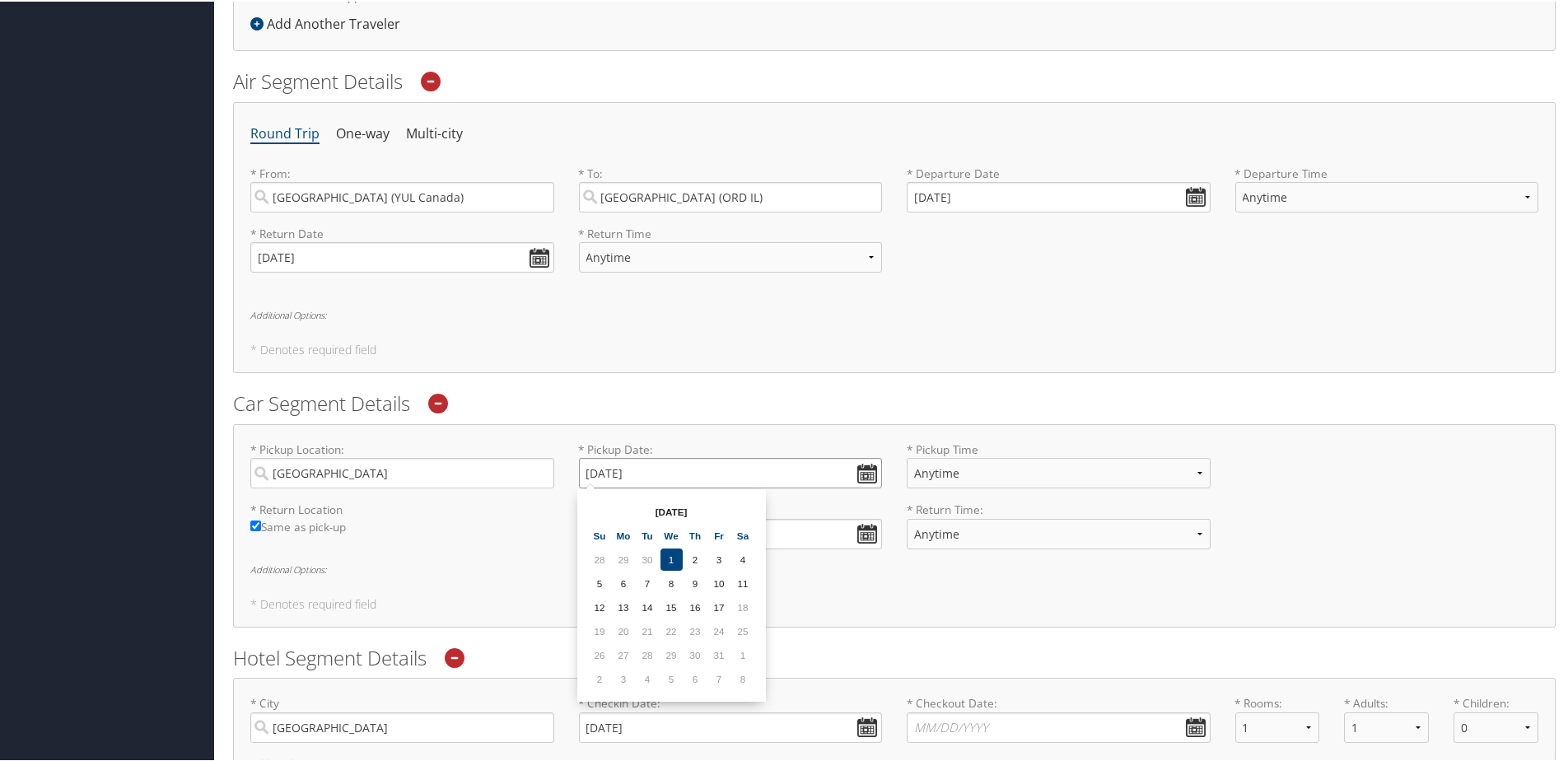
click at [692, 464] on input "10/05/2025" at bounding box center [731, 471] width 304 height 31
click at [711, 464] on input "10/05/2025" at bounding box center [731, 471] width 304 height 31
click at [738, 425] on div "* Pickup Location: Chicago Required * Pickup Date: 10/05/2025 Dates must be val…" at bounding box center [895, 524] width 1323 height 203
click at [668, 471] on input "10/05/2025" at bounding box center [731, 471] width 304 height 31
click at [625, 584] on td "6" at bounding box center [624, 582] width 22 height 22
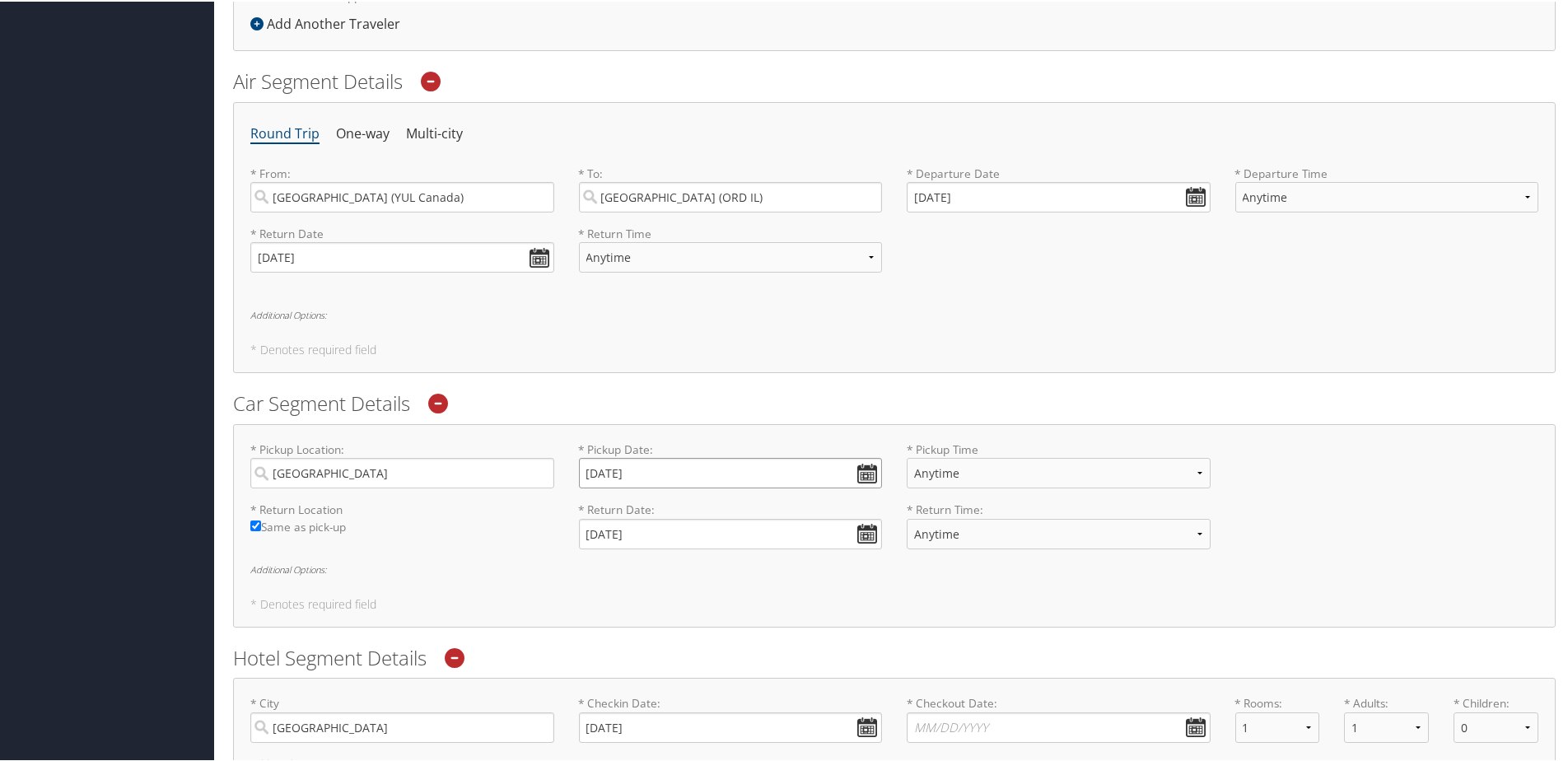
click at [783, 468] on input "10/06/2025" at bounding box center [731, 471] width 304 height 31
click at [607, 586] on td "5" at bounding box center [600, 582] width 22 height 22
type input "10/05/2025"
click at [696, 526] on input "10/18/2025" at bounding box center [731, 533] width 304 height 31
click at [720, 668] on td "17" at bounding box center [720, 667] width 22 height 22
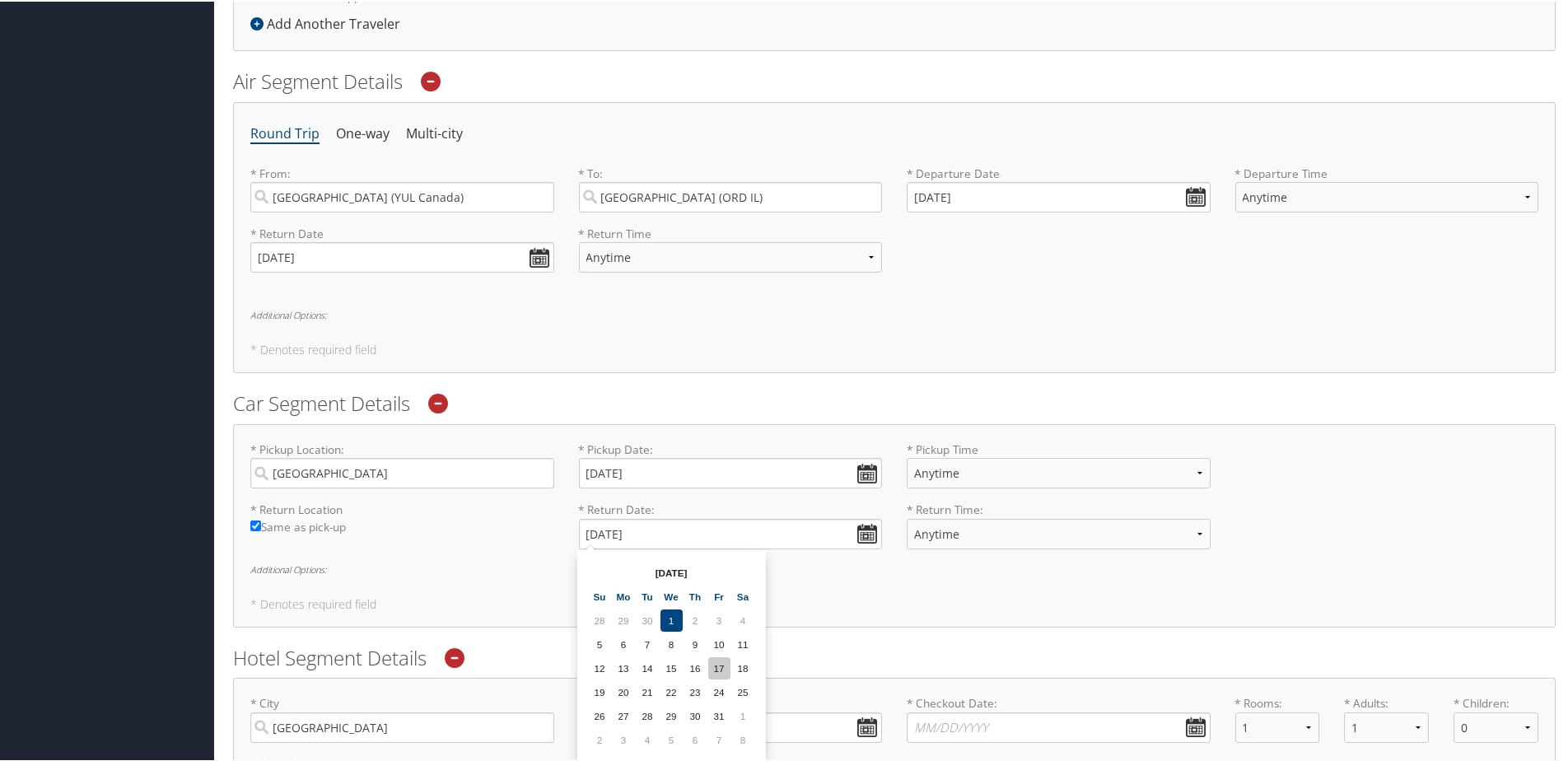
type input "10/17/2025"
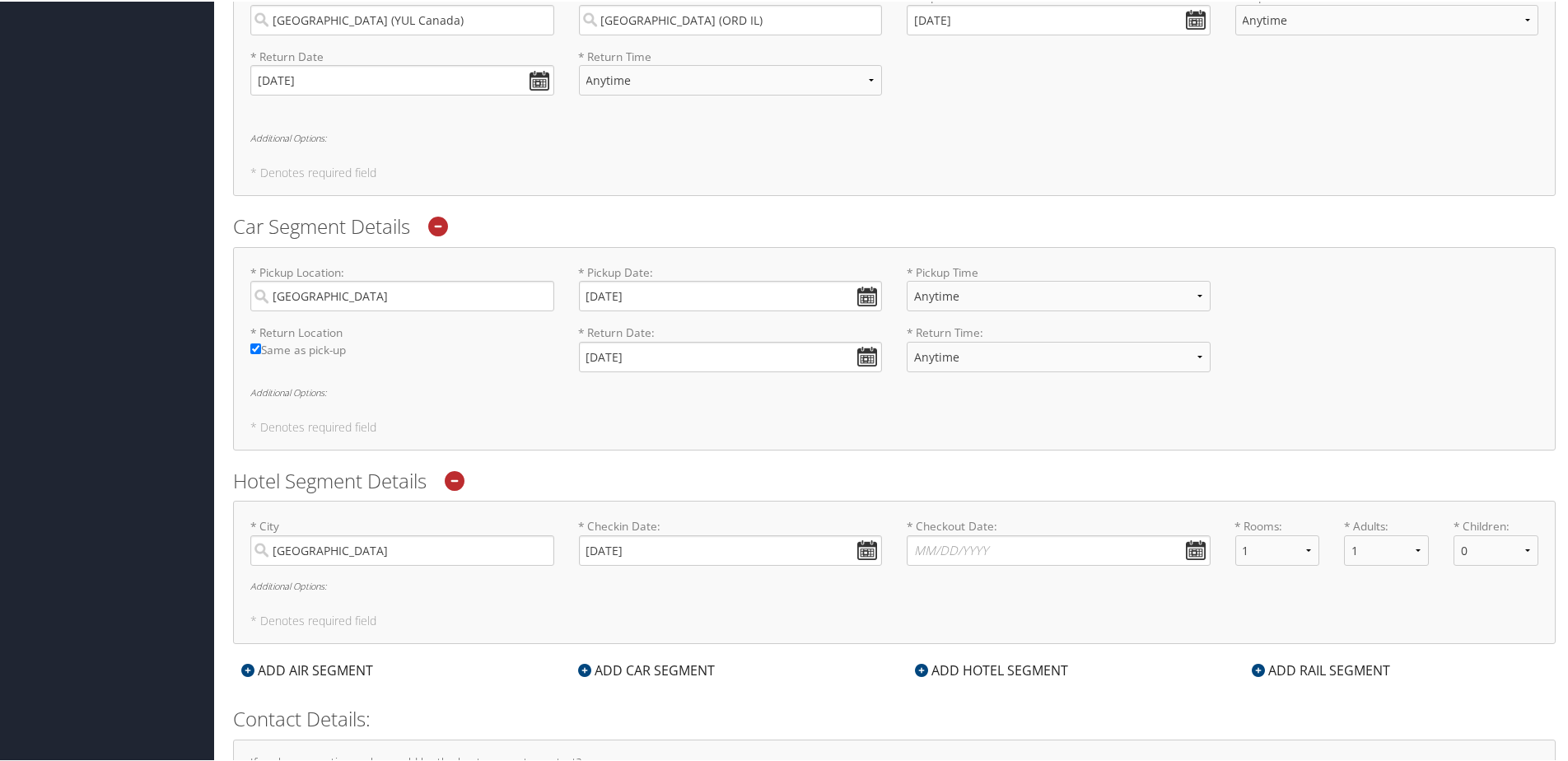
scroll to position [827, 0]
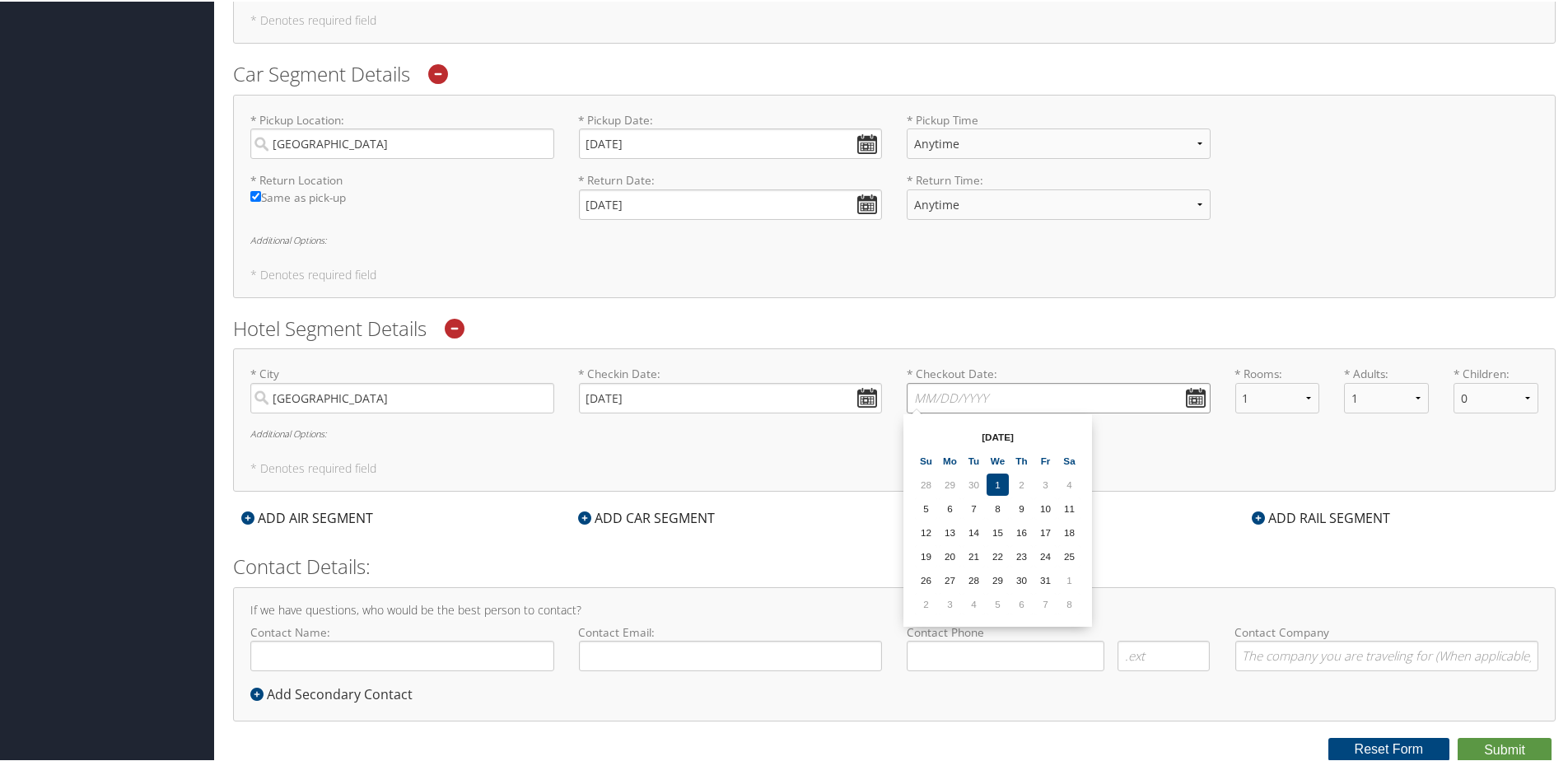
click at [1014, 399] on input "* Checkout Date: Dates must be valid" at bounding box center [1058, 397] width 304 height 31
click at [1074, 532] on td "18" at bounding box center [1069, 530] width 22 height 22
click at [1187, 391] on input "10/18/2025" at bounding box center [1058, 397] width 304 height 31
click at [919, 556] on td "19" at bounding box center [926, 554] width 22 height 22
type input "10/19/2025"
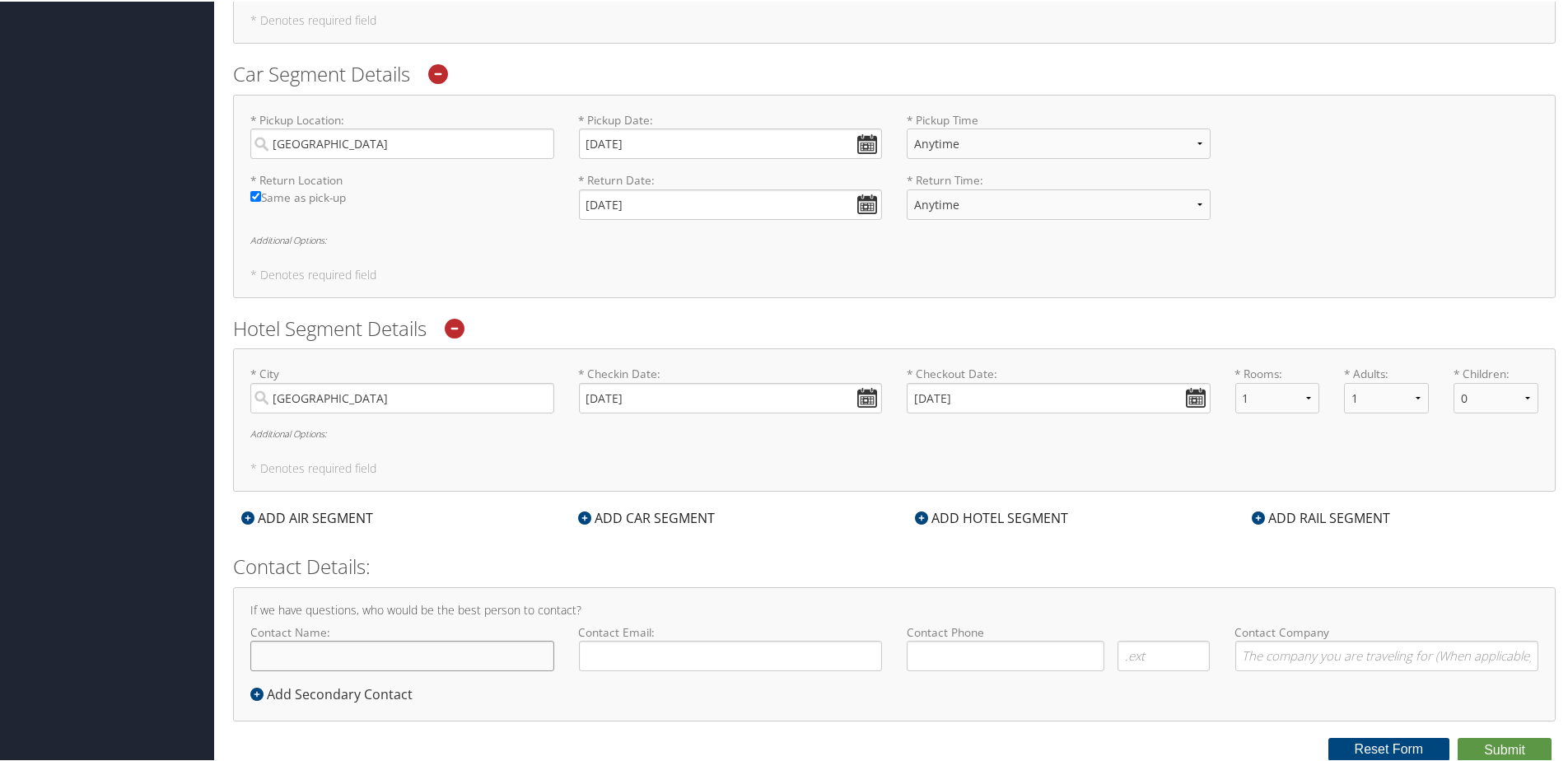
click at [345, 657] on input "Contact Name:" at bounding box center [402, 655] width 304 height 31
type input "Rabarison Mamiarimaka Andy"
type input "( ) -"
click at [478, 651] on input "Rabarison Mamiarimaka Andy" at bounding box center [402, 655] width 304 height 31
click at [683, 641] on input "Contact Email:" at bounding box center [731, 655] width 304 height 31
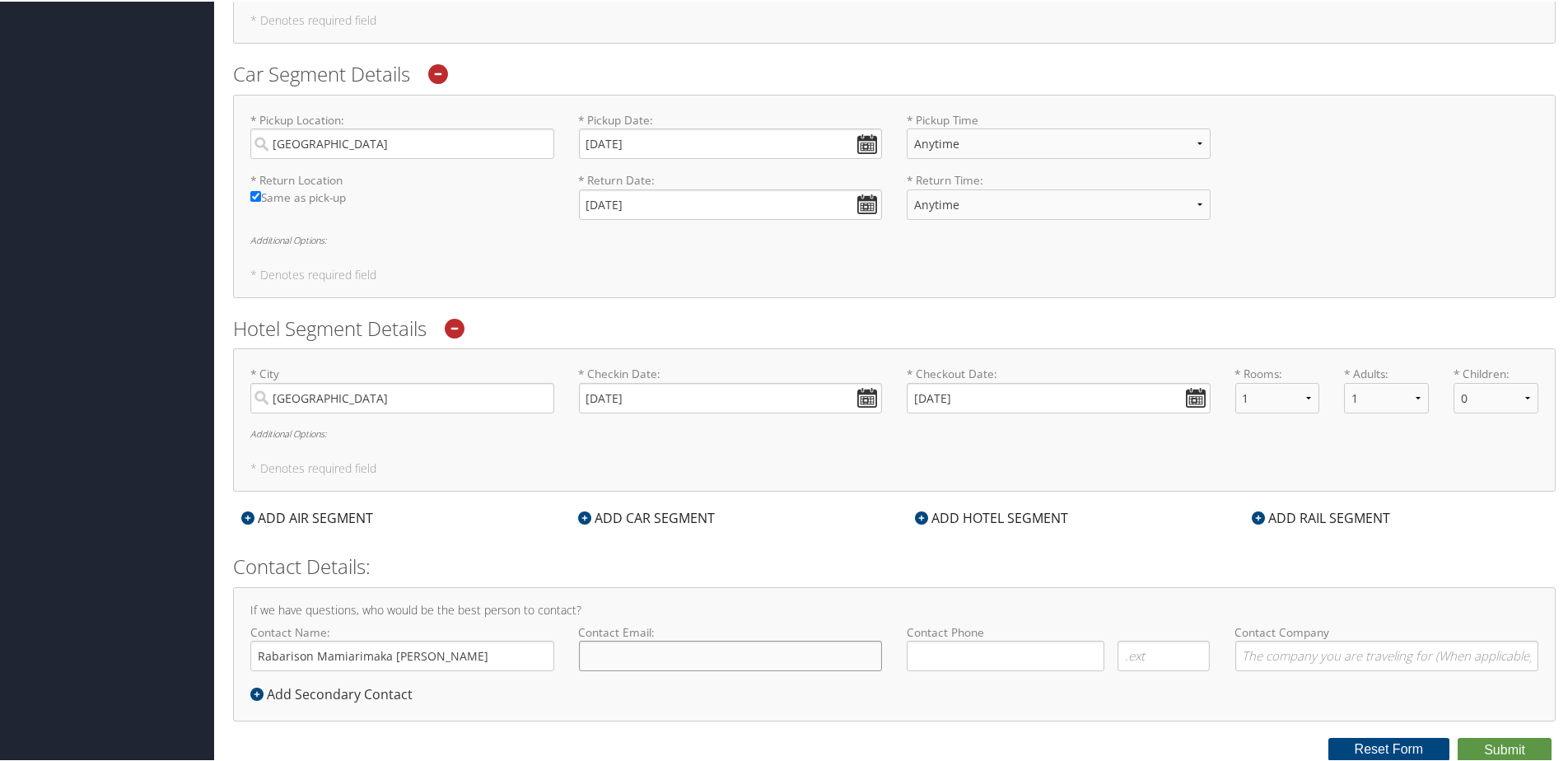
click at [707, 662] on input "Contact Email:" at bounding box center [731, 655] width 304 height 31
type input "[EMAIL_ADDRESS][DOMAIN_NAME]"
click at [1030, 647] on input "( ) -" at bounding box center [1005, 655] width 198 height 31
type input "[PHONE_NUMBER]"
click at [1321, 654] on input "Contact Company" at bounding box center [1387, 655] width 304 height 31
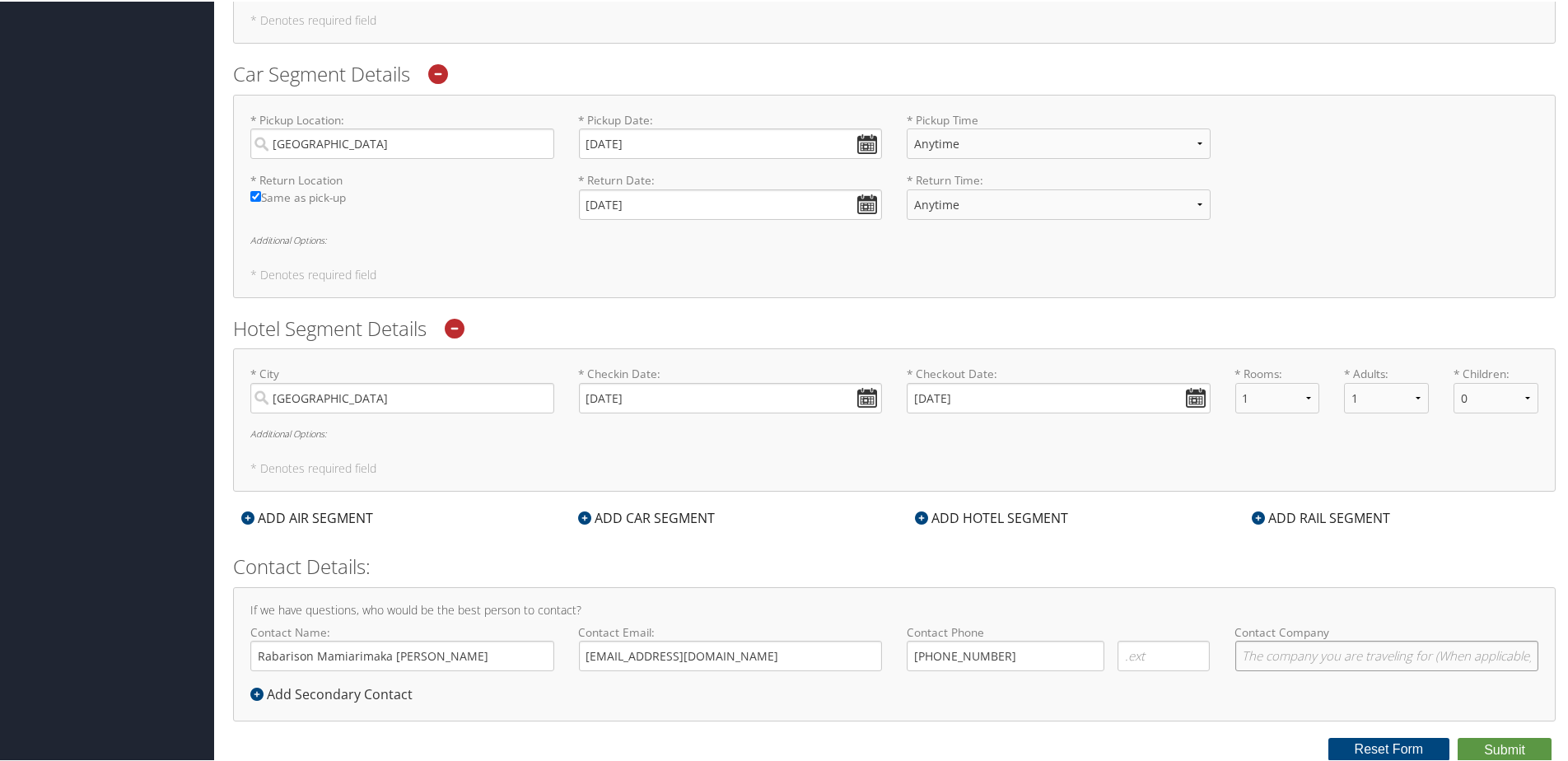
click at [1339, 656] on input "Contact Company" at bounding box center [1387, 655] width 304 height 31
click at [439, 647] on input "Rabarison Mamiarimaka Andy" at bounding box center [402, 655] width 304 height 31
click at [426, 662] on input "Rabarison Mamiarimaka Andy kevin" at bounding box center [402, 655] width 304 height 31
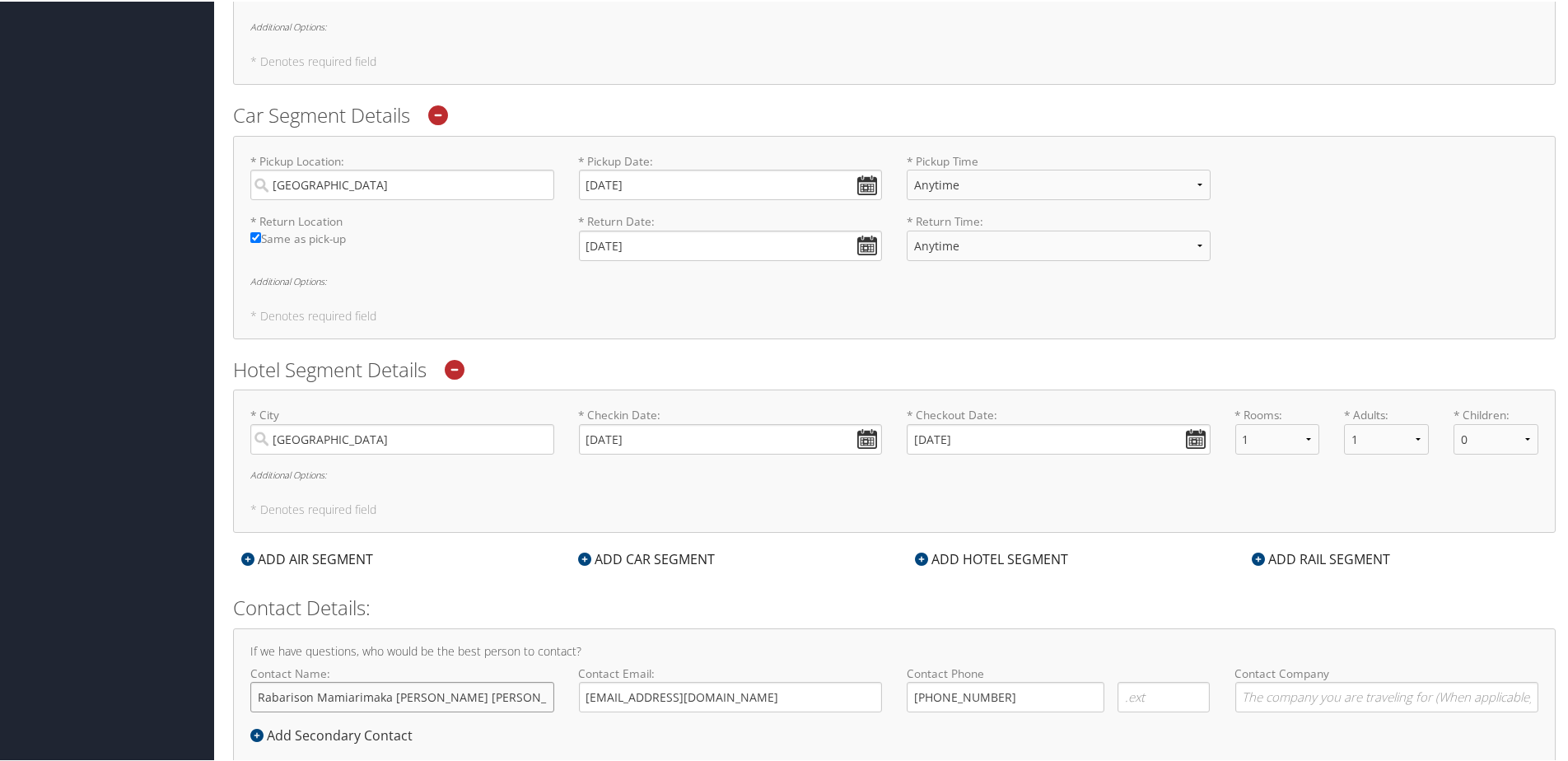
scroll to position [824, 0]
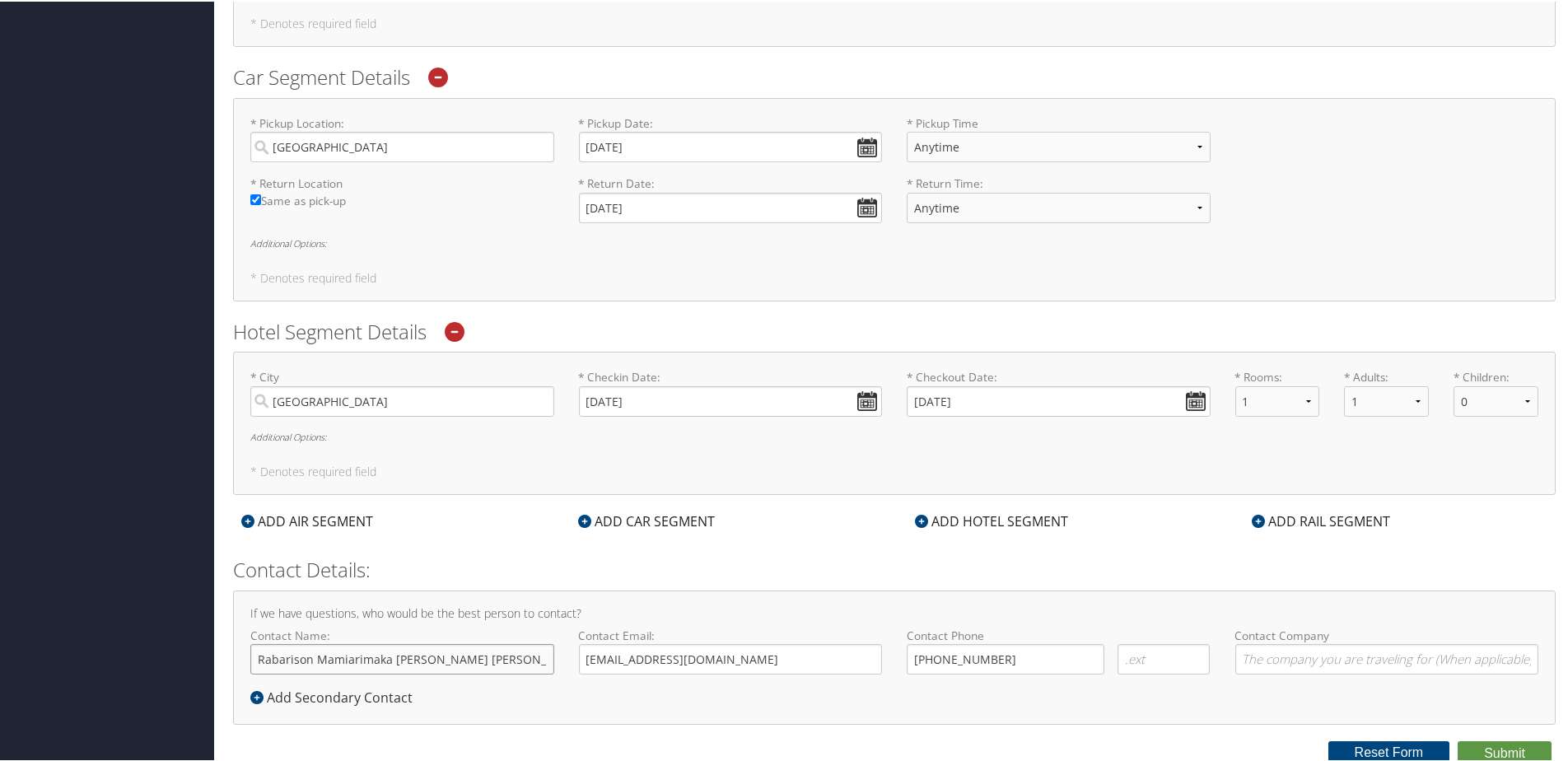
type input "Rabarison Mamiarimaka [PERSON_NAME] [PERSON_NAME]"
click at [859, 207] on input "[DATE]" at bounding box center [731, 207] width 304 height 31
click at [753, 345] on td "18" at bounding box center [743, 340] width 22 height 22
type input "[DATE]"
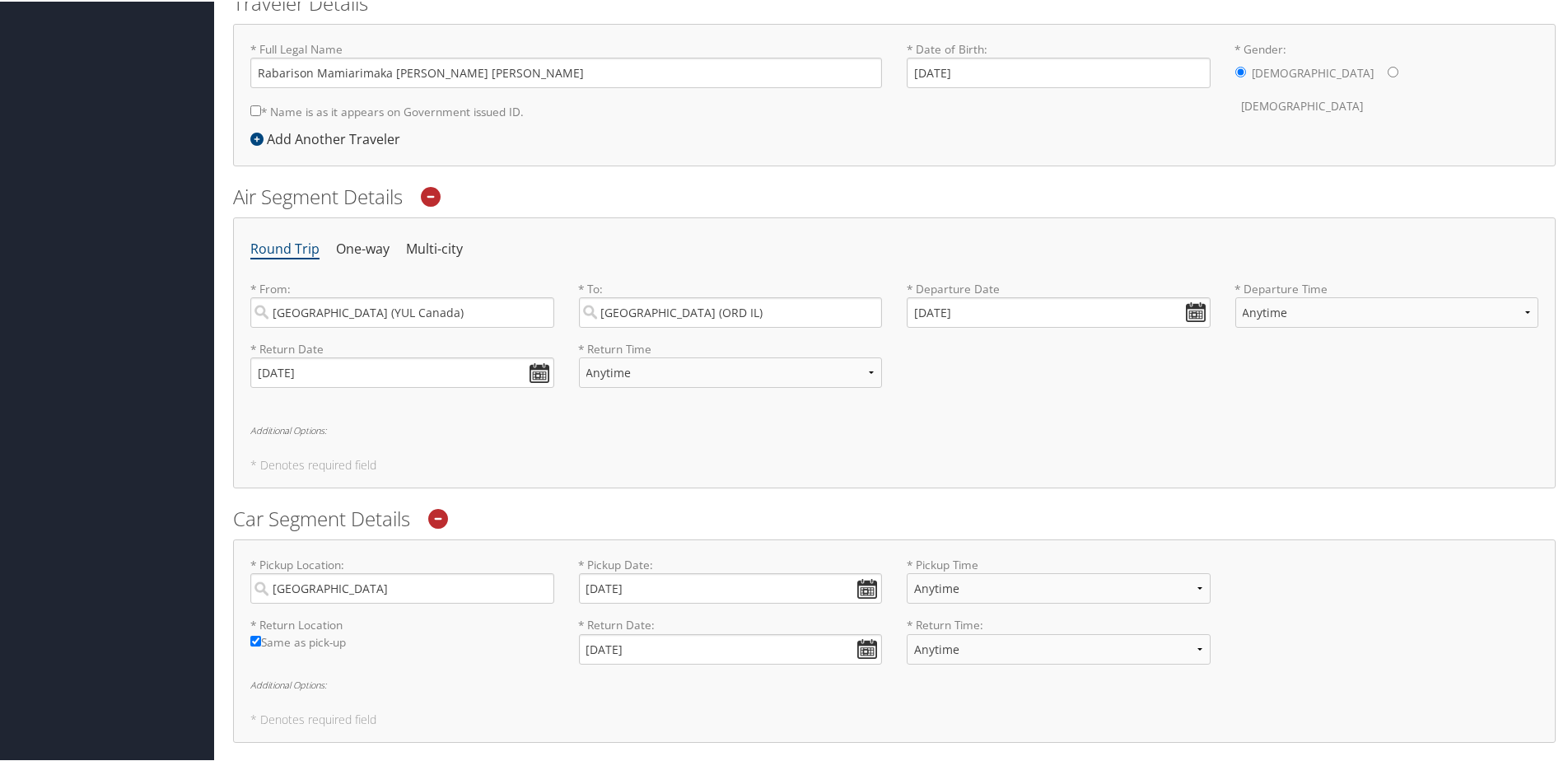
scroll to position [827, 0]
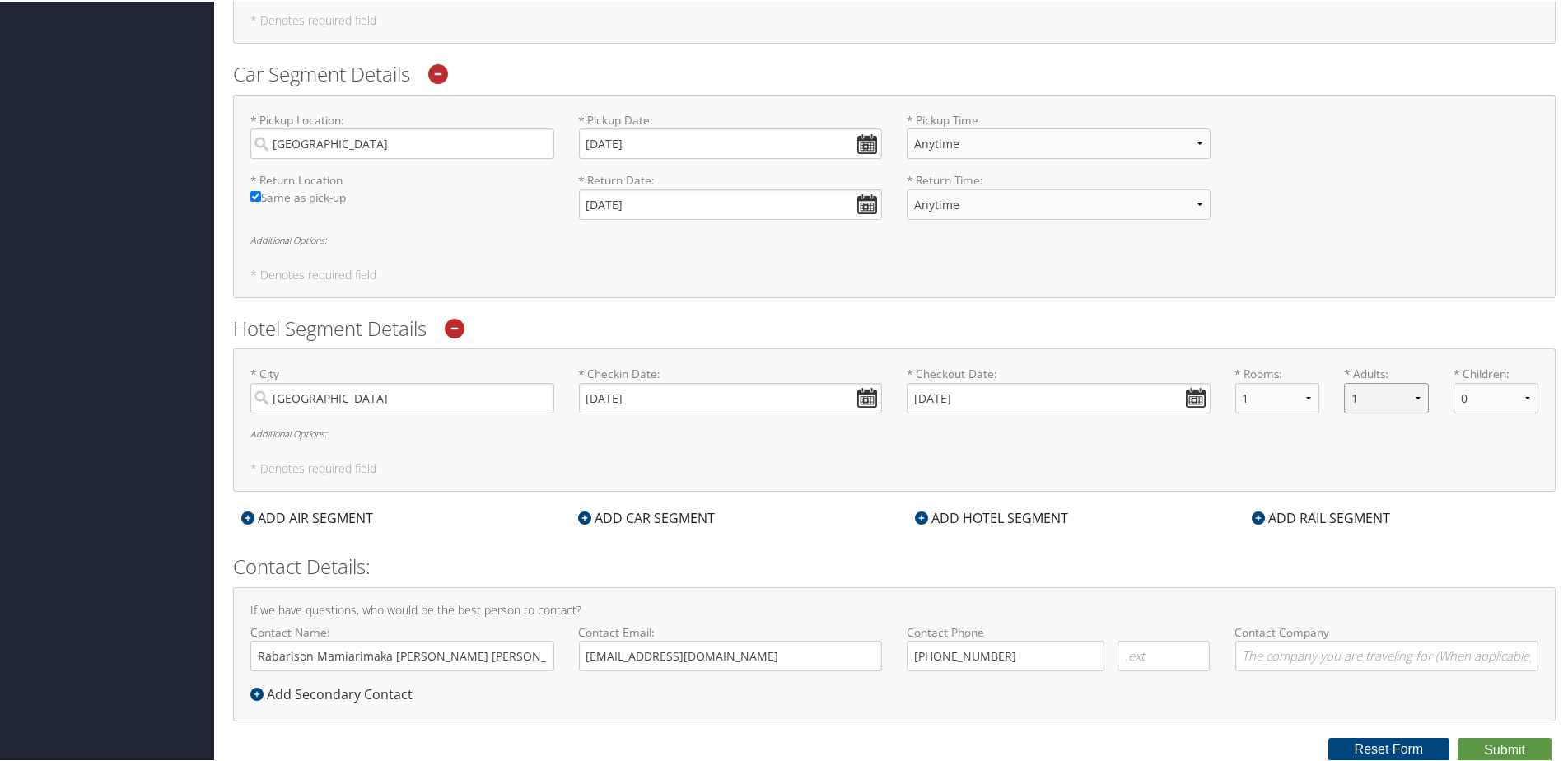
click at [1411, 395] on select "1 2 3 4 5" at bounding box center [1386, 397] width 85 height 31
click at [1493, 747] on button "Submit" at bounding box center [1505, 748] width 94 height 25
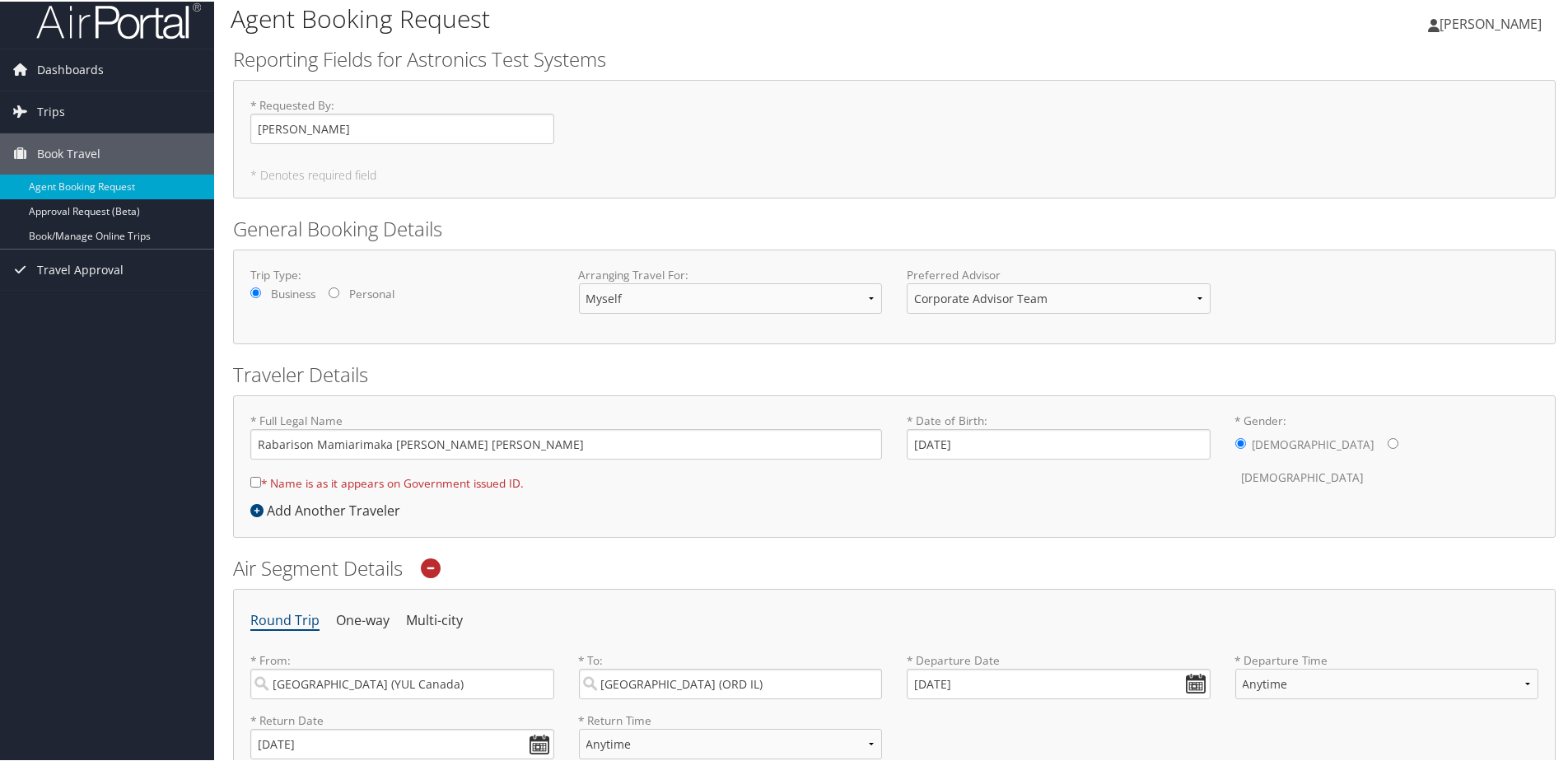
scroll to position [0, 0]
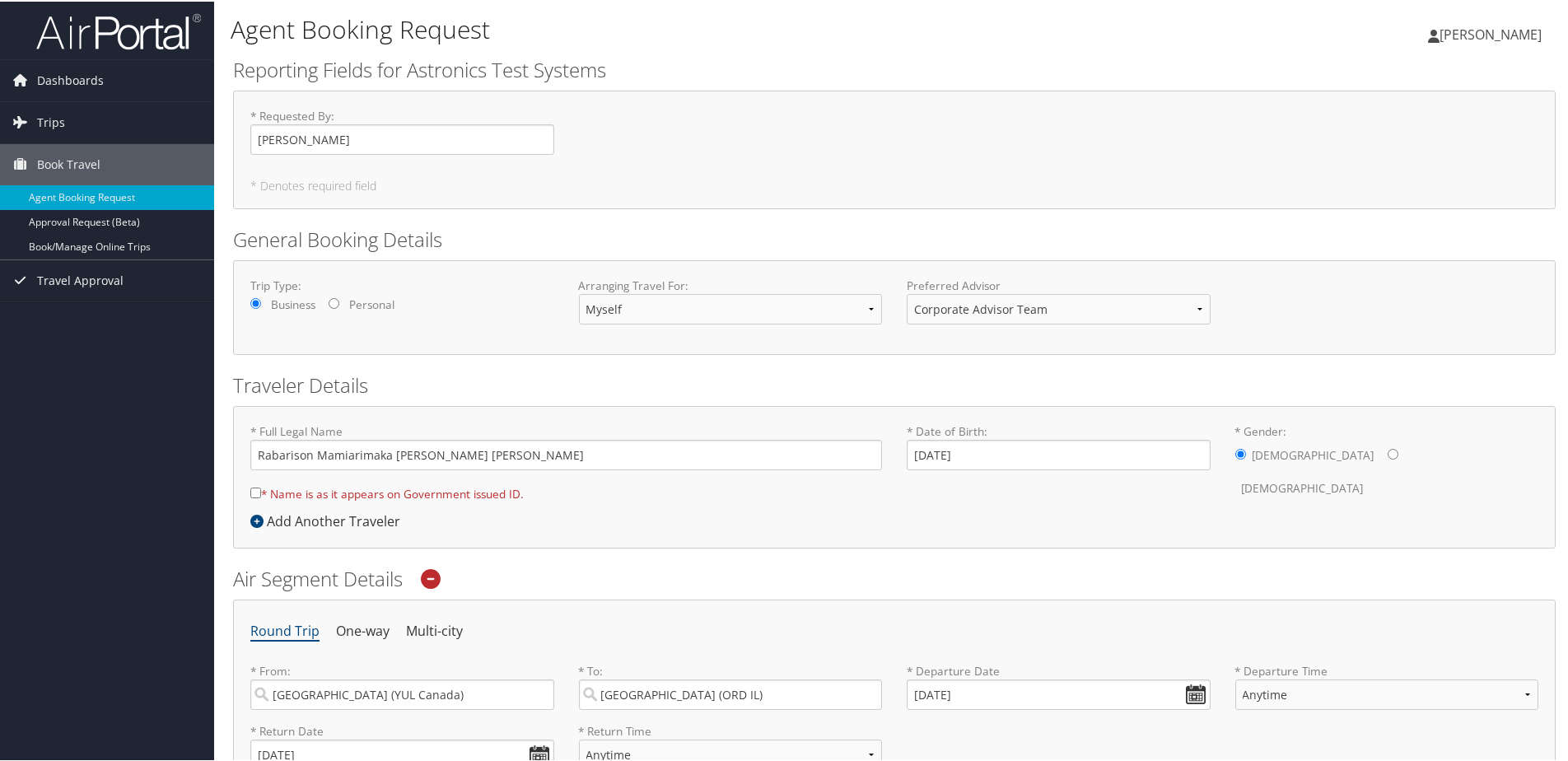
click at [255, 494] on input "* Name is as it appears on Government issued ID." at bounding box center [255, 491] width 10 height 10
checkbox input "true"
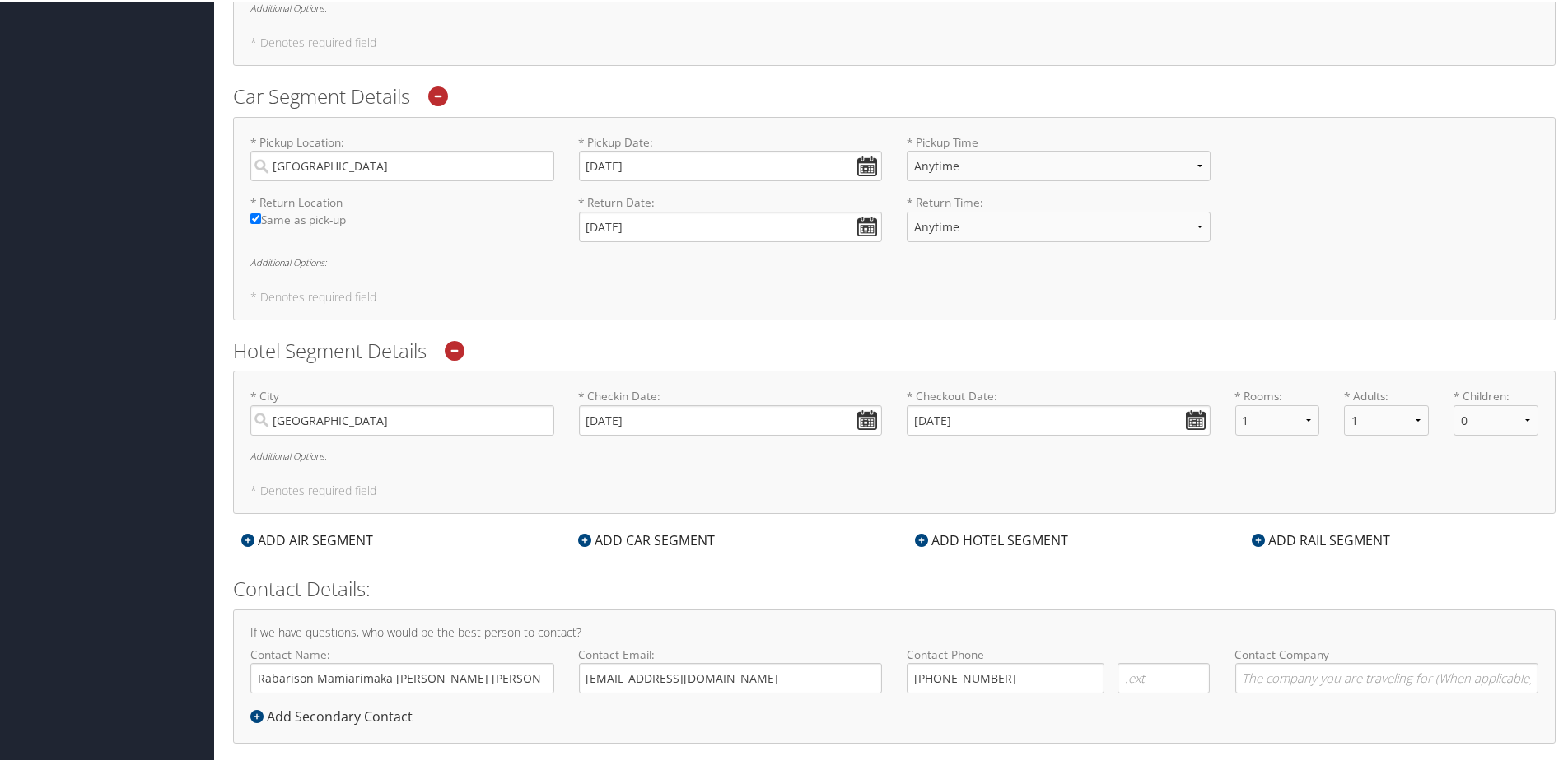
scroll to position [827, 0]
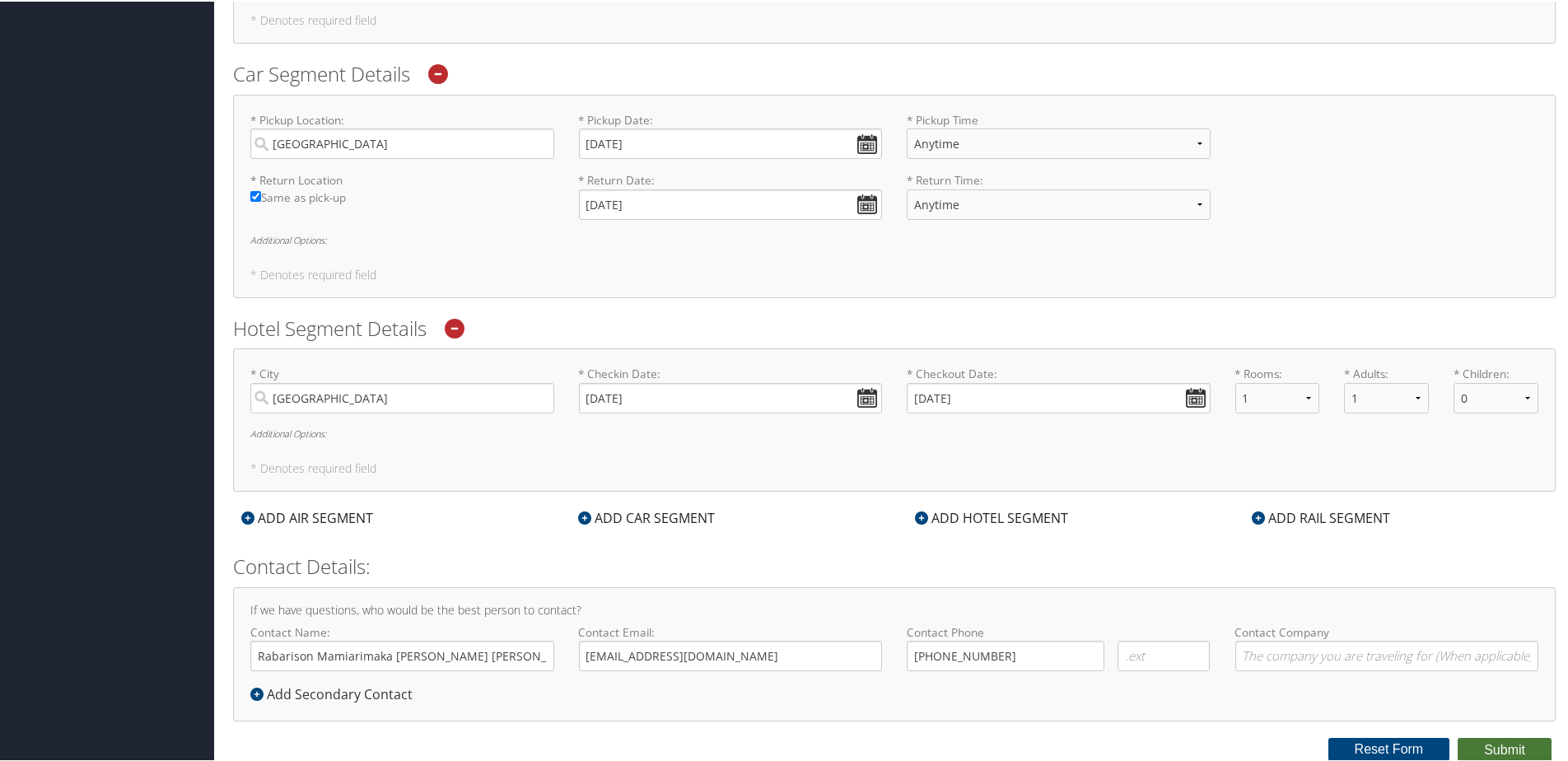
click at [1497, 750] on button "Submit" at bounding box center [1505, 748] width 94 height 25
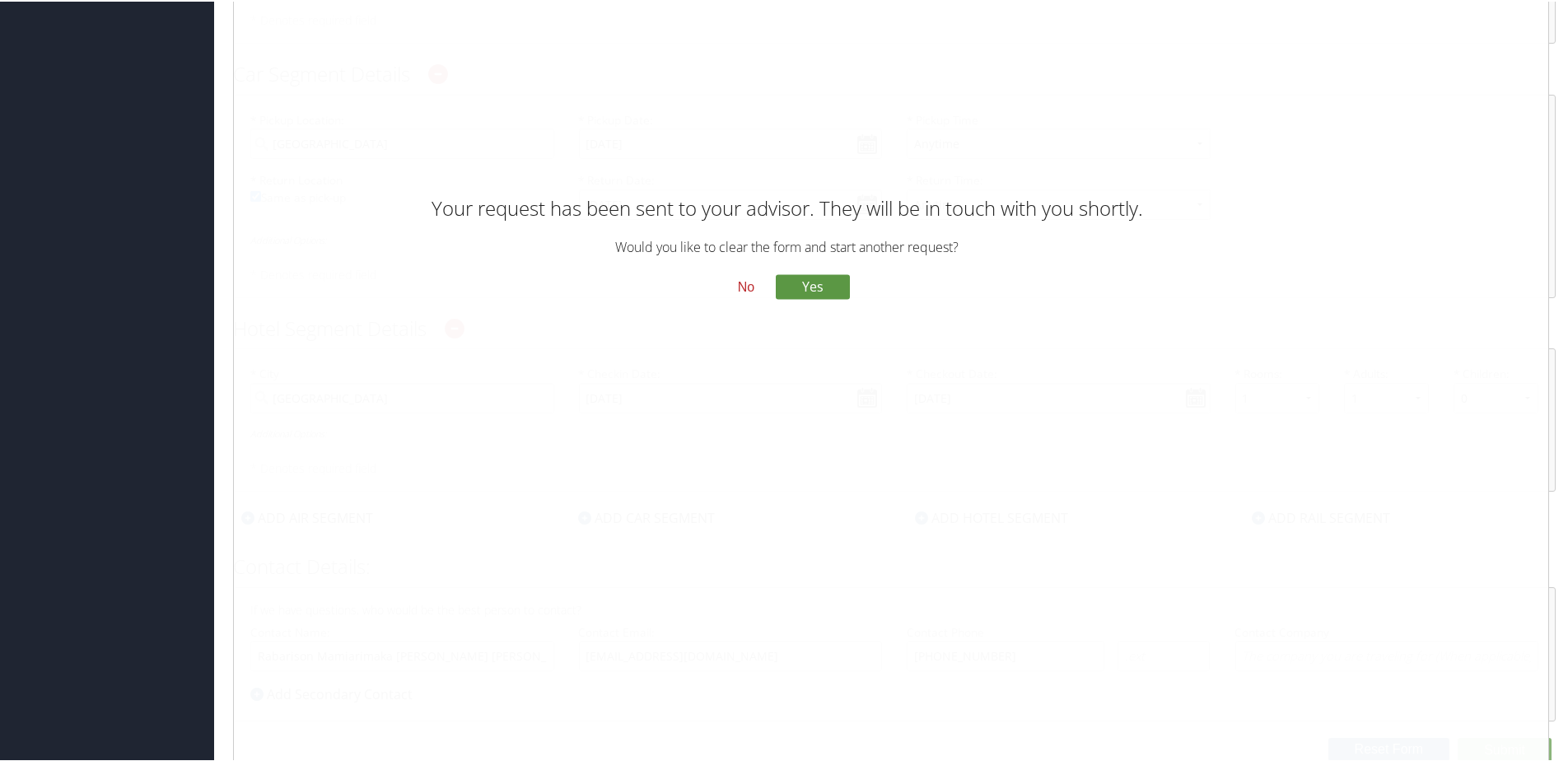
click at [742, 298] on button "No" at bounding box center [746, 285] width 43 height 28
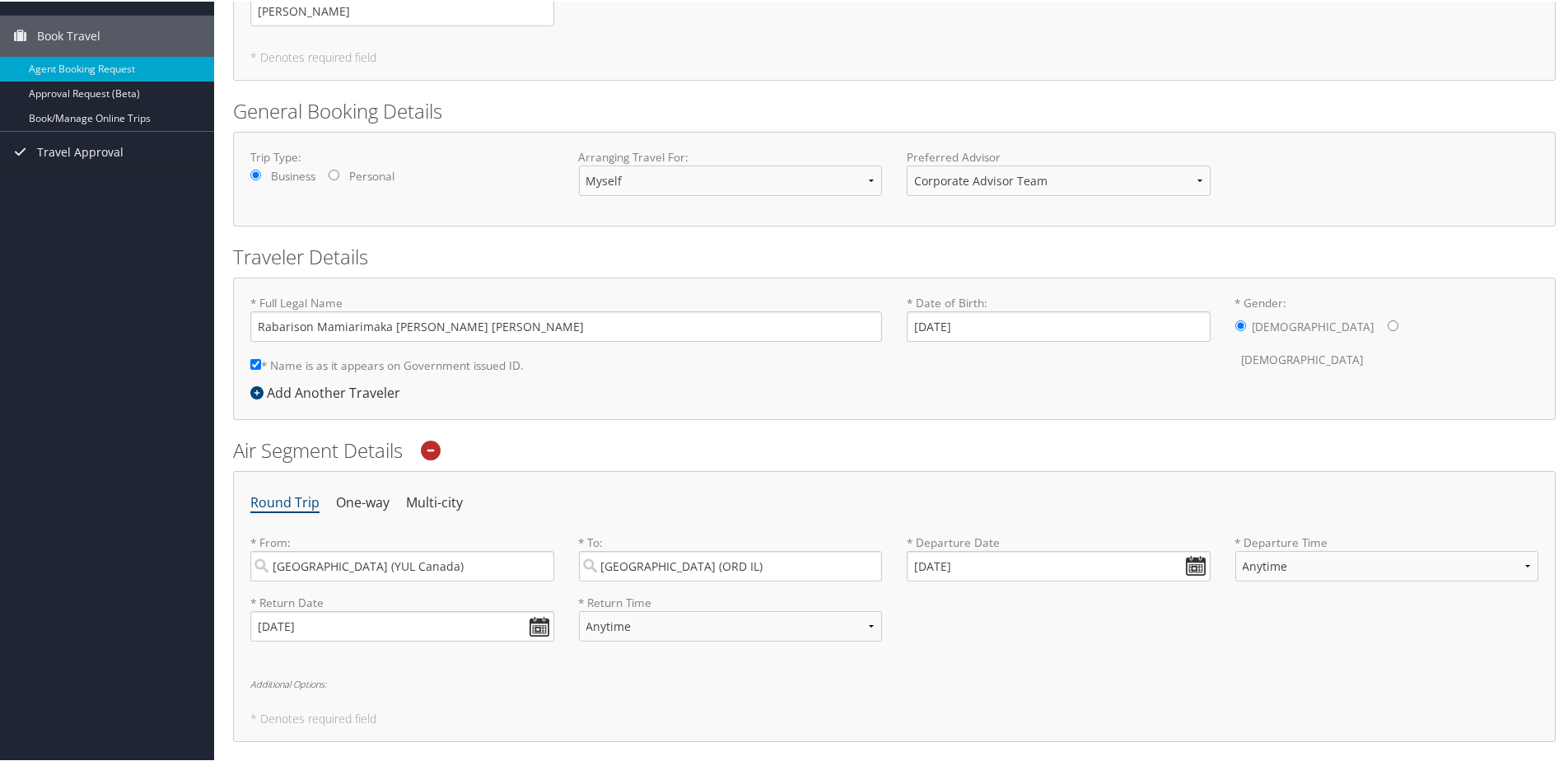
scroll to position [0, 0]
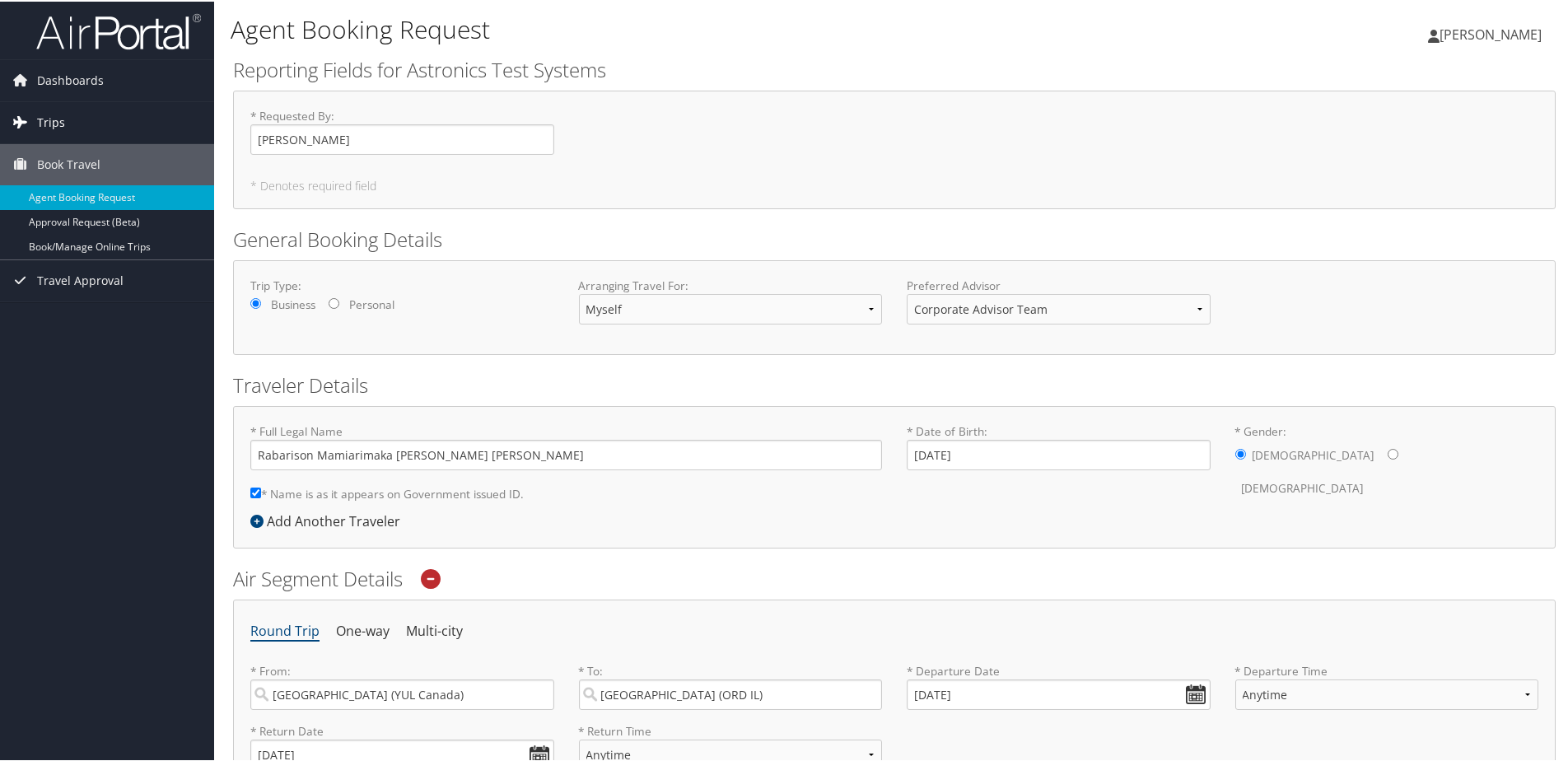
click at [117, 137] on link "Trips" at bounding box center [107, 121] width 214 height 41
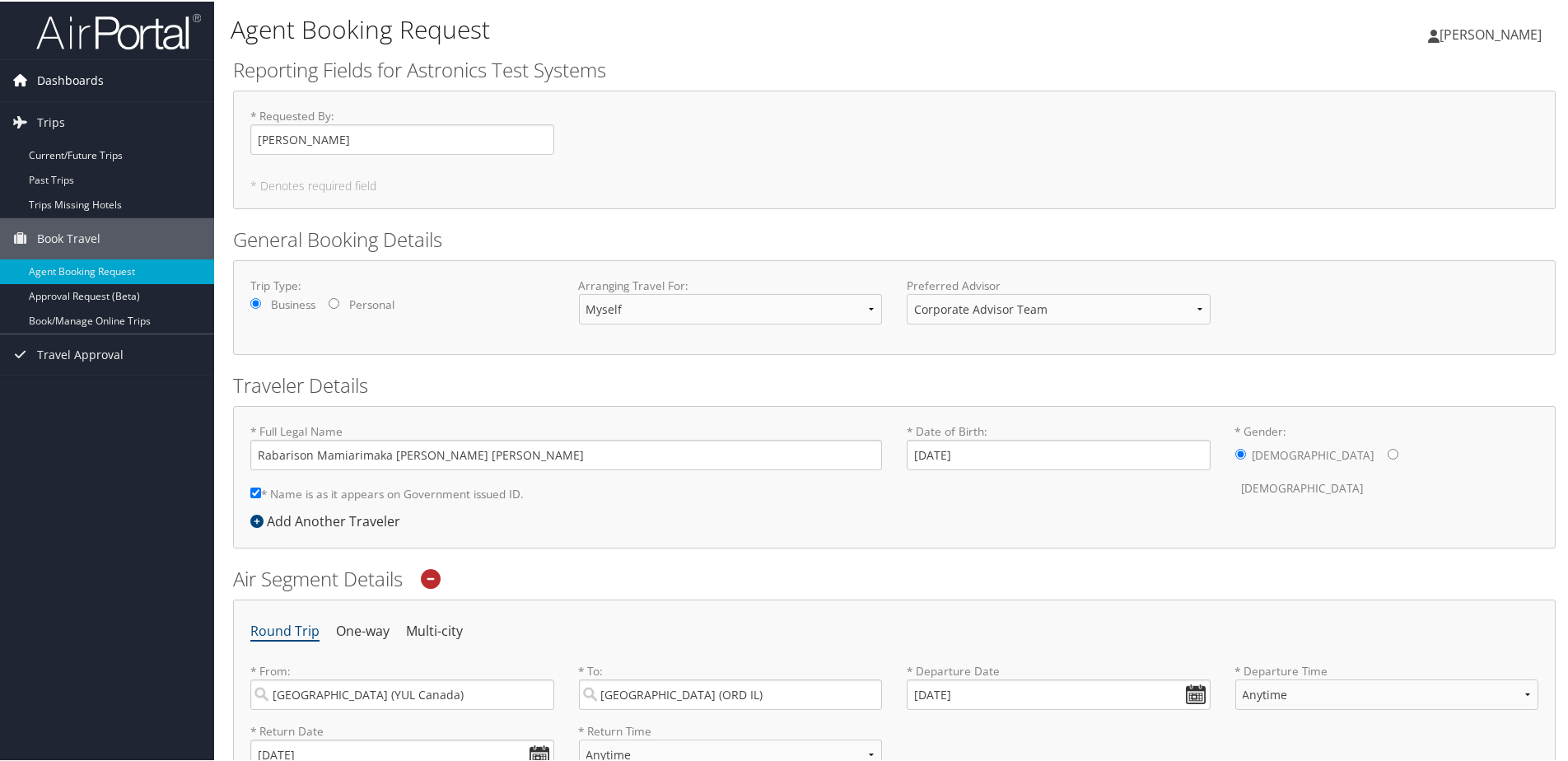
click at [127, 93] on link "Dashboards" at bounding box center [107, 79] width 214 height 41
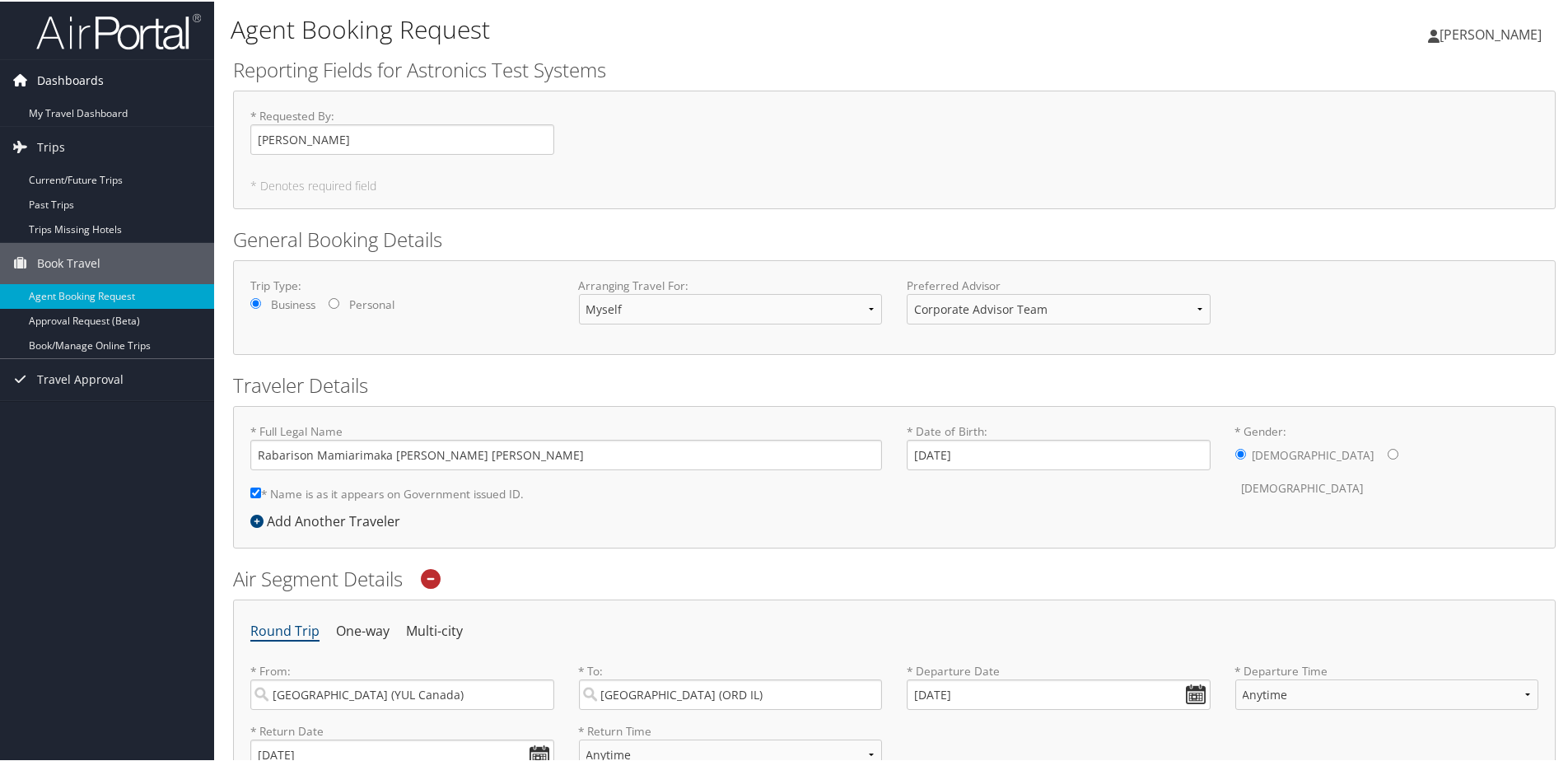
click at [130, 80] on link "Dashboards" at bounding box center [107, 79] width 214 height 41
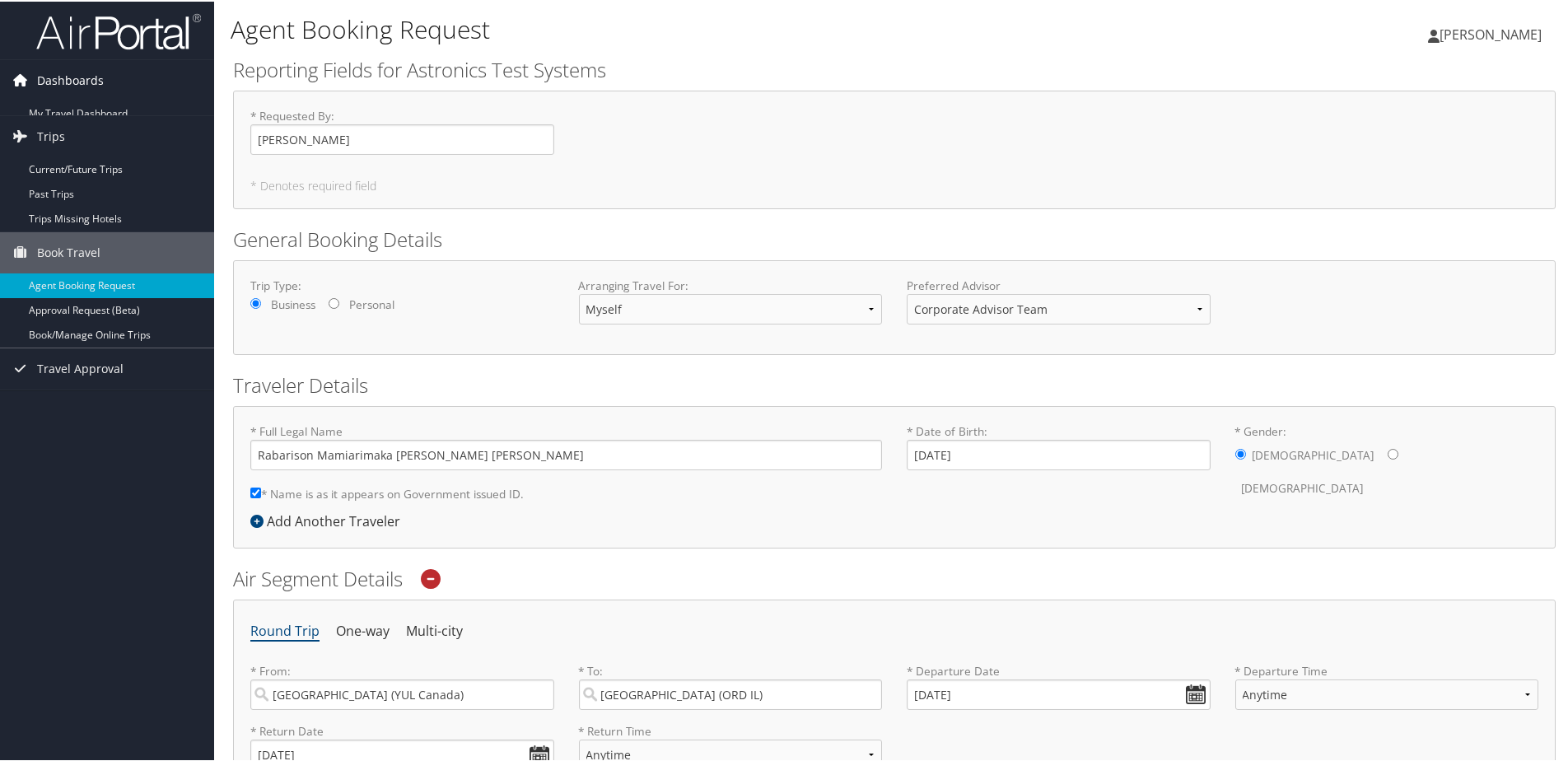
click at [115, 98] on link "Dashboards" at bounding box center [107, 79] width 214 height 41
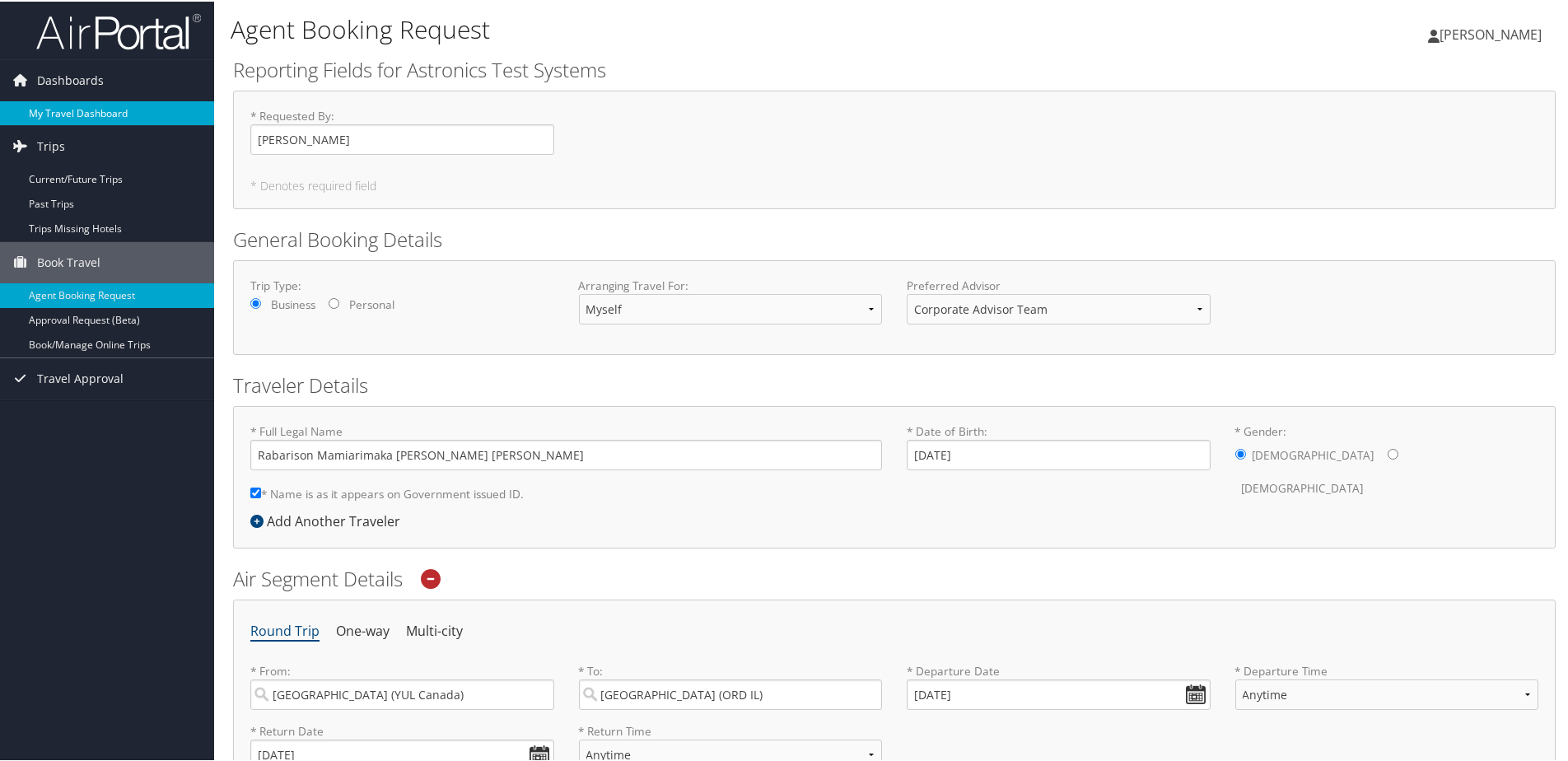
click at [115, 106] on link "My Travel Dashboard" at bounding box center [107, 111] width 214 height 25
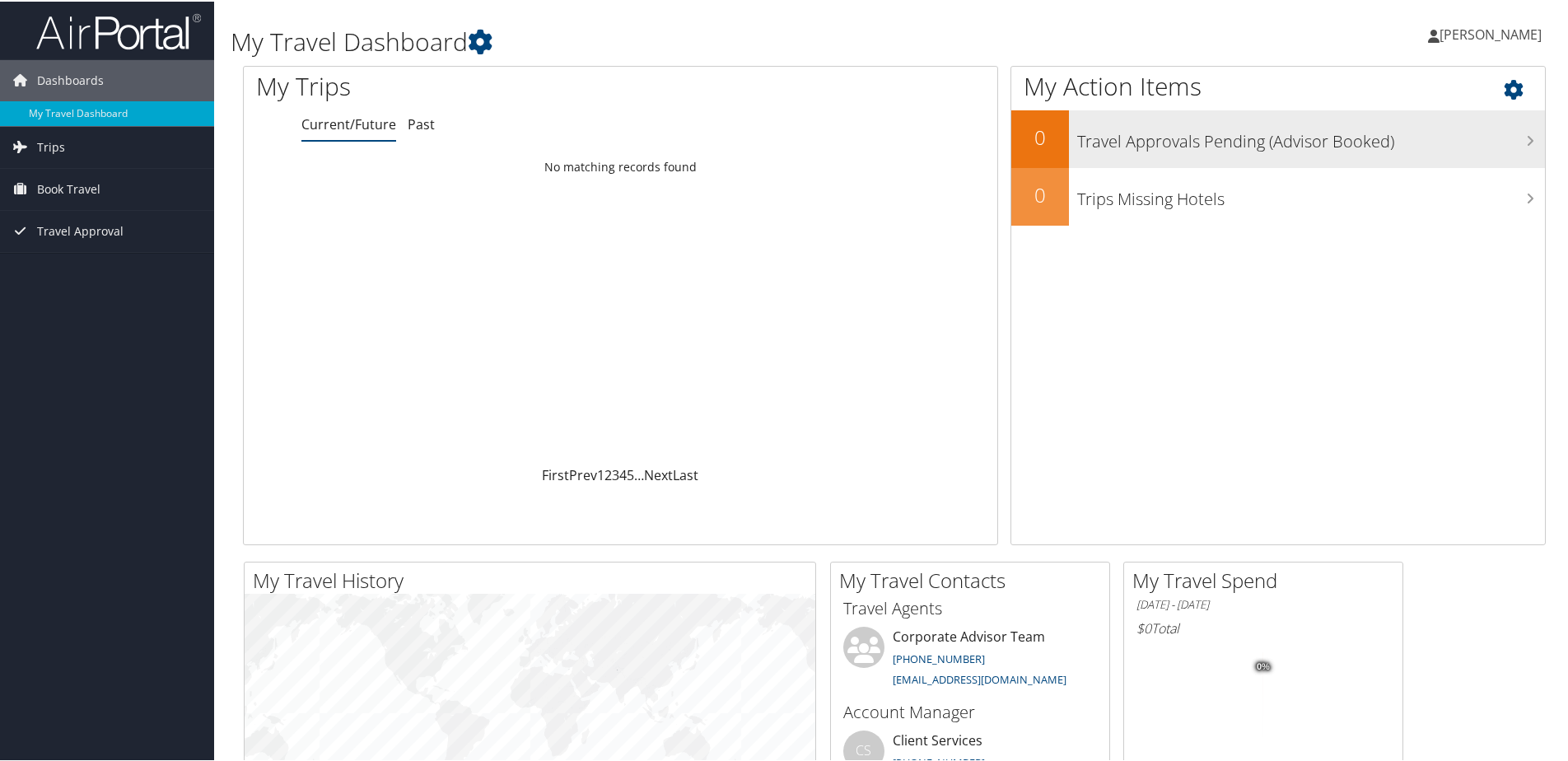
click at [1247, 139] on h3 "Travel Approvals Pending (Advisor Booked)" at bounding box center [1311, 135] width 468 height 32
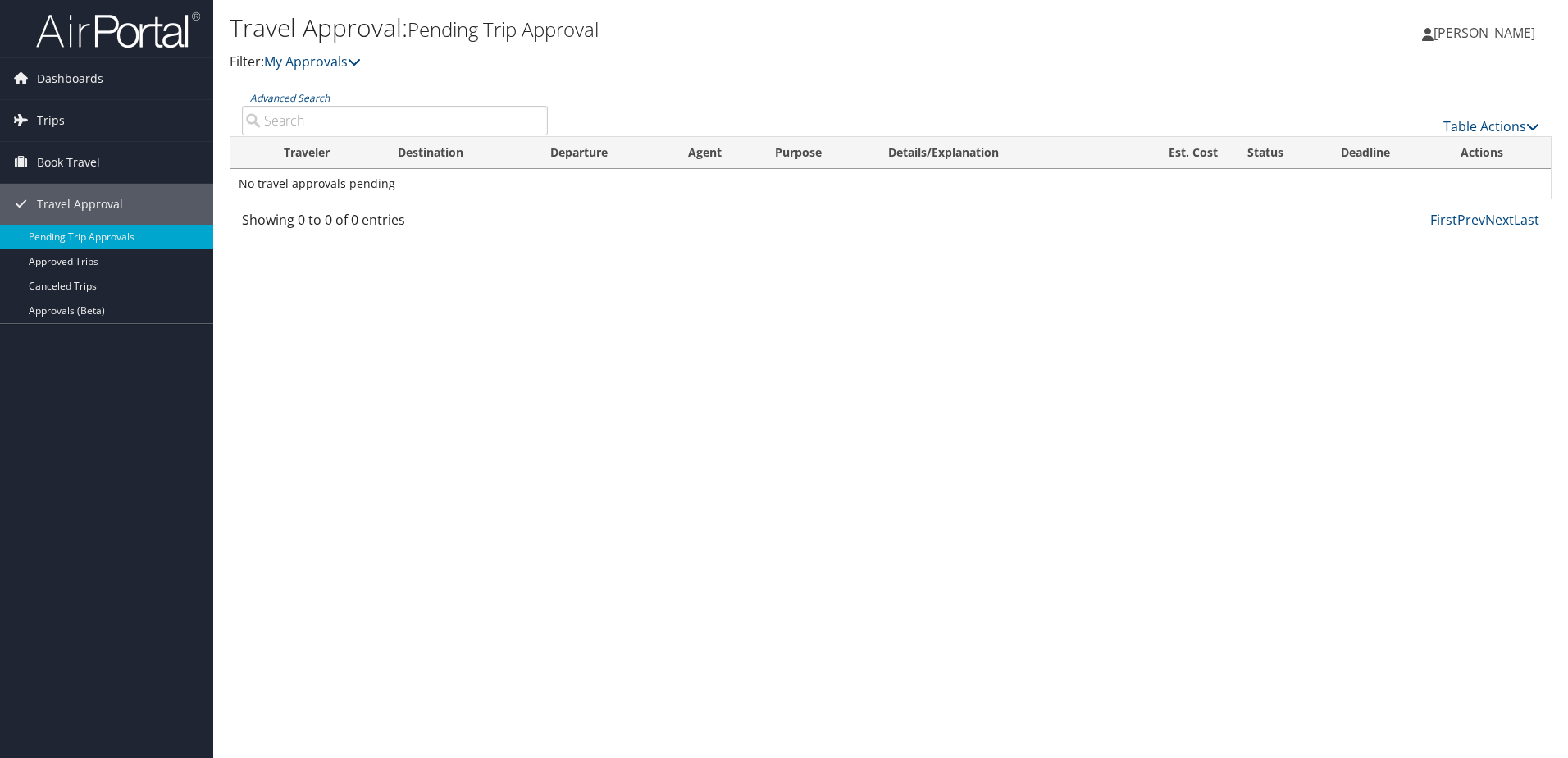
drag, startPoint x: 0, startPoint y: 0, endPoint x: 524, endPoint y: 293, distance: 600.4
click at [524, 293] on div "Travel Approval: Pending Trip Approval Filter: My Approvals andy rabarison andy…" at bounding box center [891, 379] width 1355 height 758
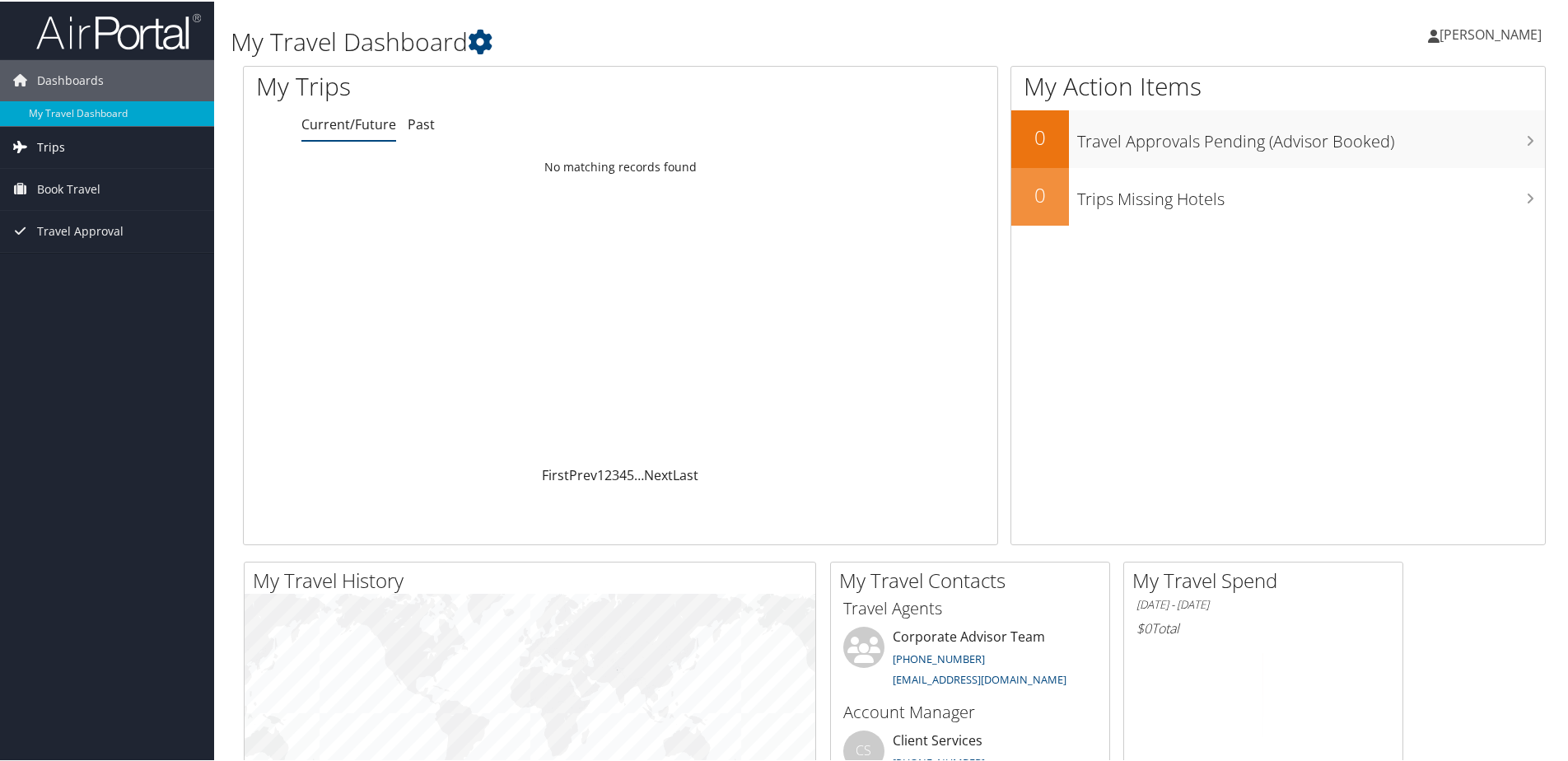
click at [80, 154] on link "Trips" at bounding box center [107, 146] width 214 height 41
click at [99, 174] on link "Current/Future Trips" at bounding box center [107, 178] width 214 height 25
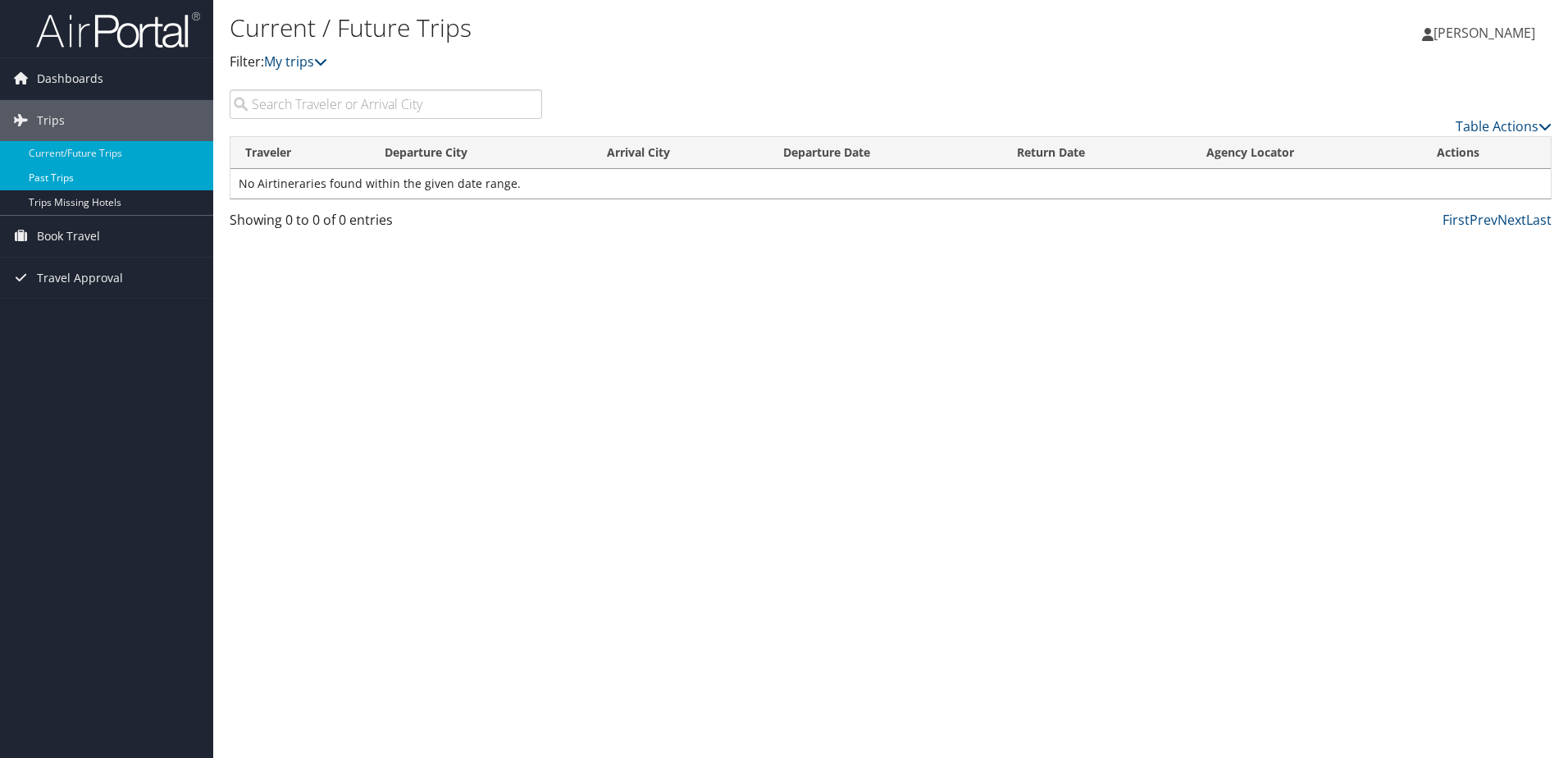
click at [109, 176] on link "Past Trips" at bounding box center [107, 178] width 213 height 25
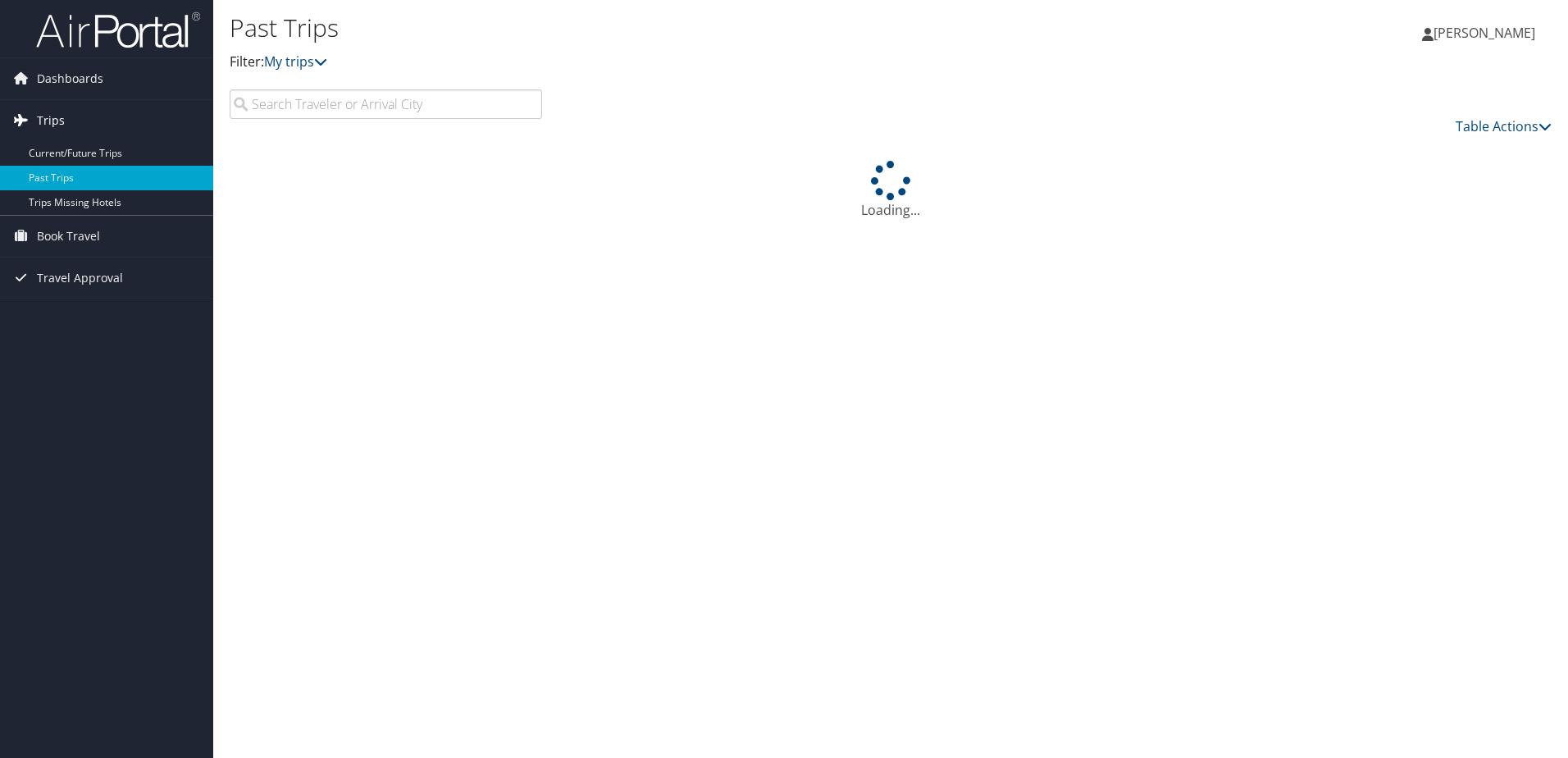
click at [72, 138] on link "Trips" at bounding box center [107, 120] width 213 height 41
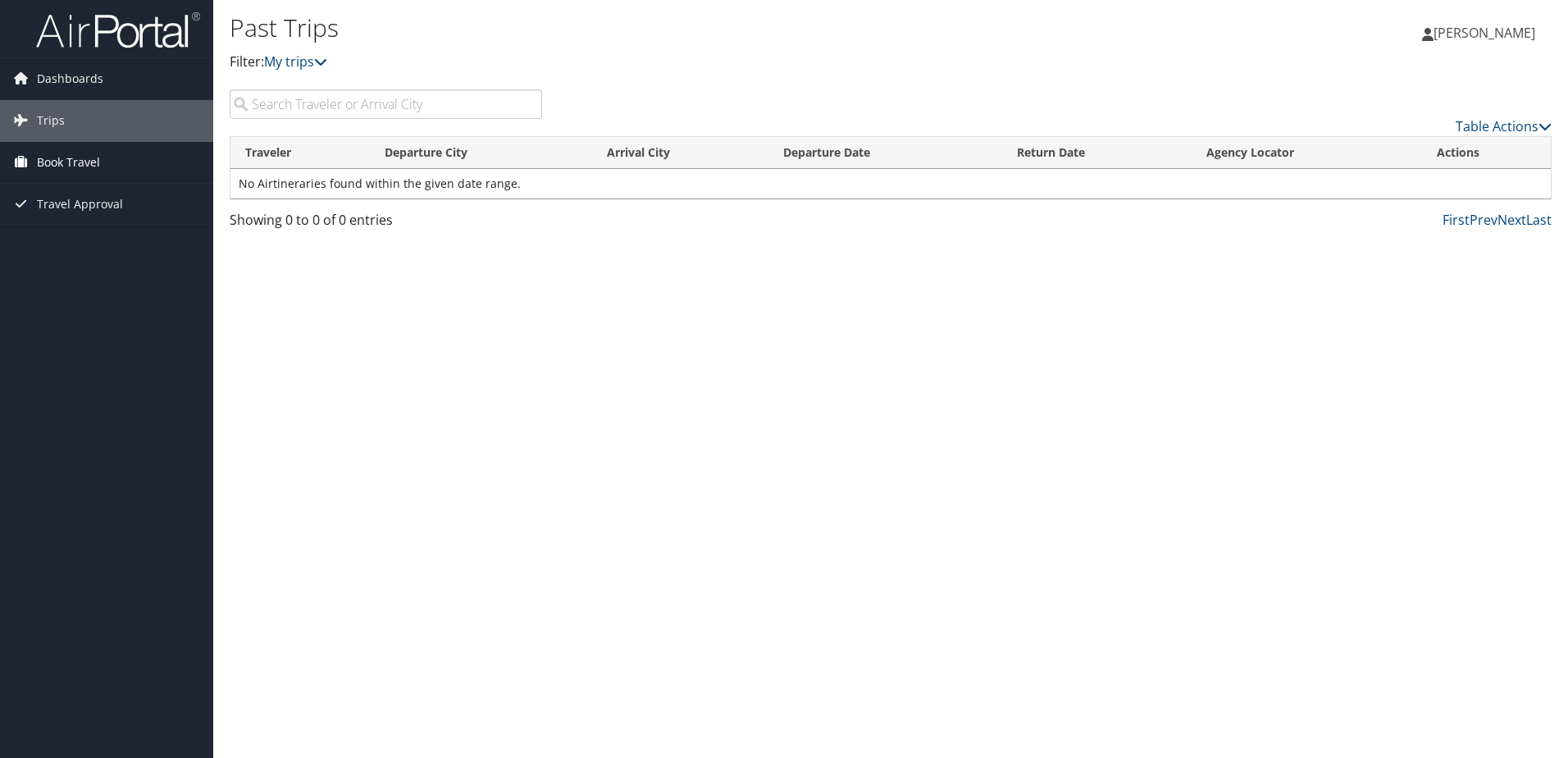
click at [83, 156] on span "Book Travel" at bounding box center [68, 162] width 63 height 41
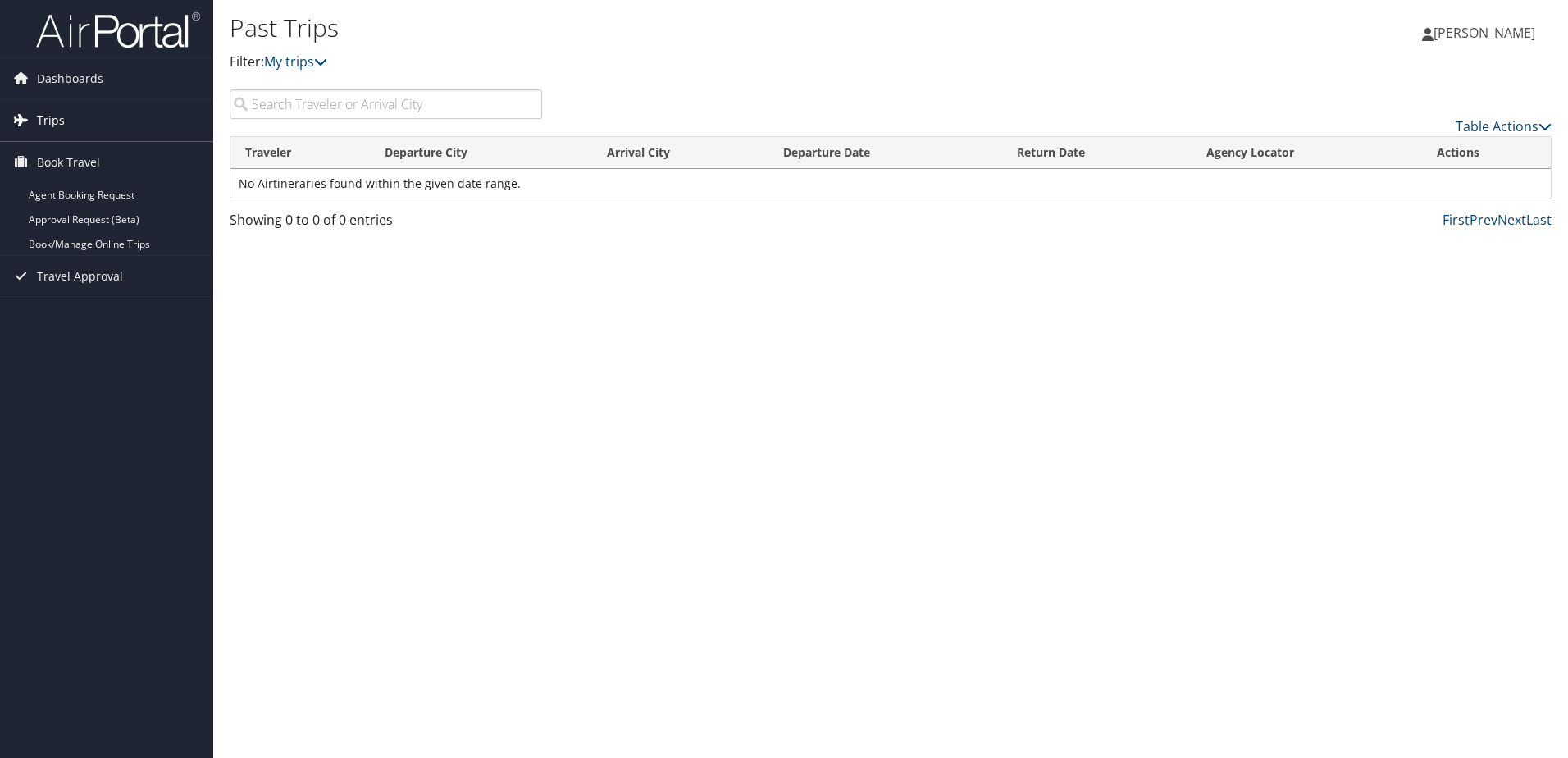
click at [75, 127] on link "Trips" at bounding box center [107, 120] width 213 height 41
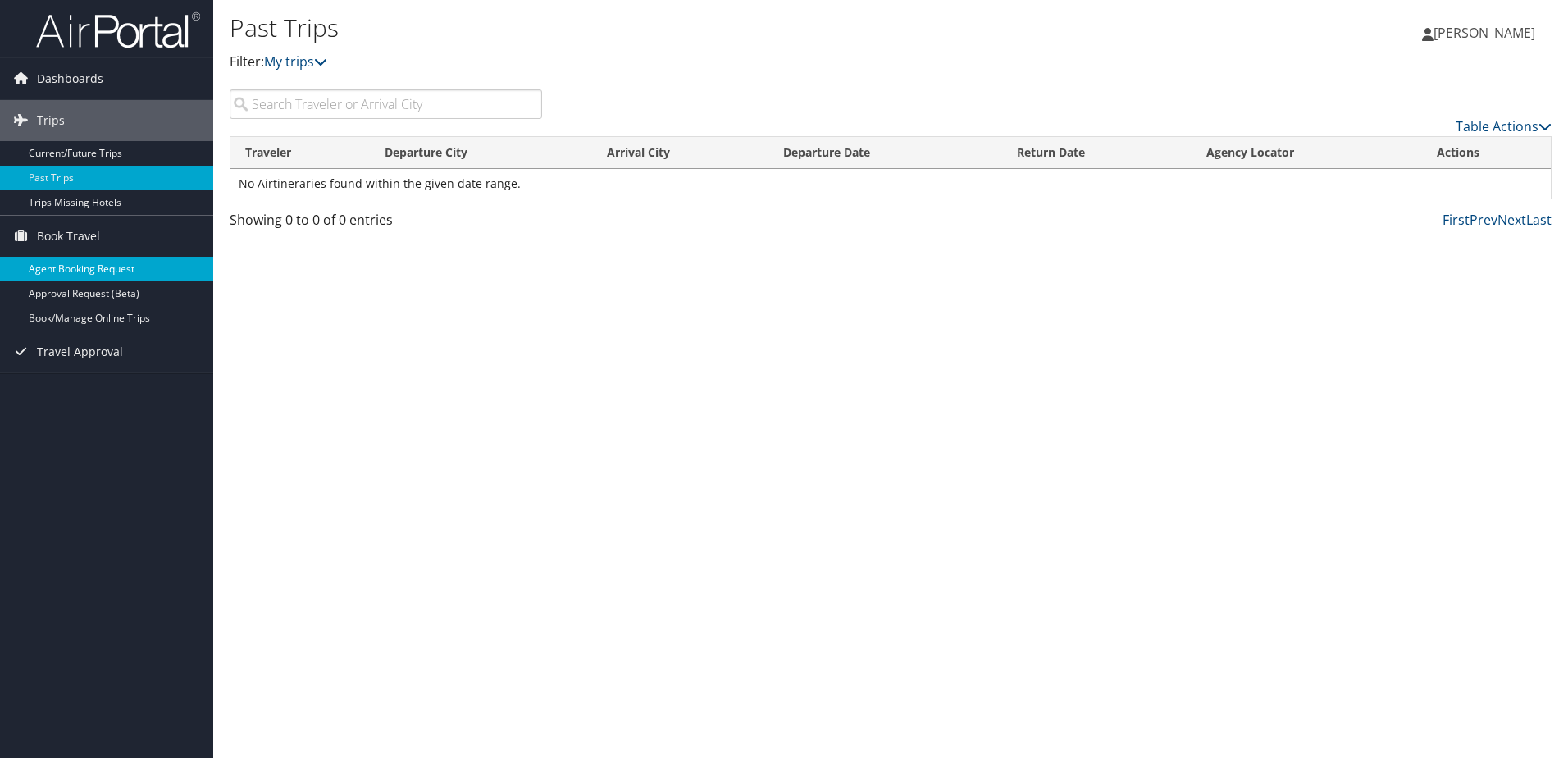
click at [152, 264] on link "Agent Booking Request" at bounding box center [107, 269] width 213 height 25
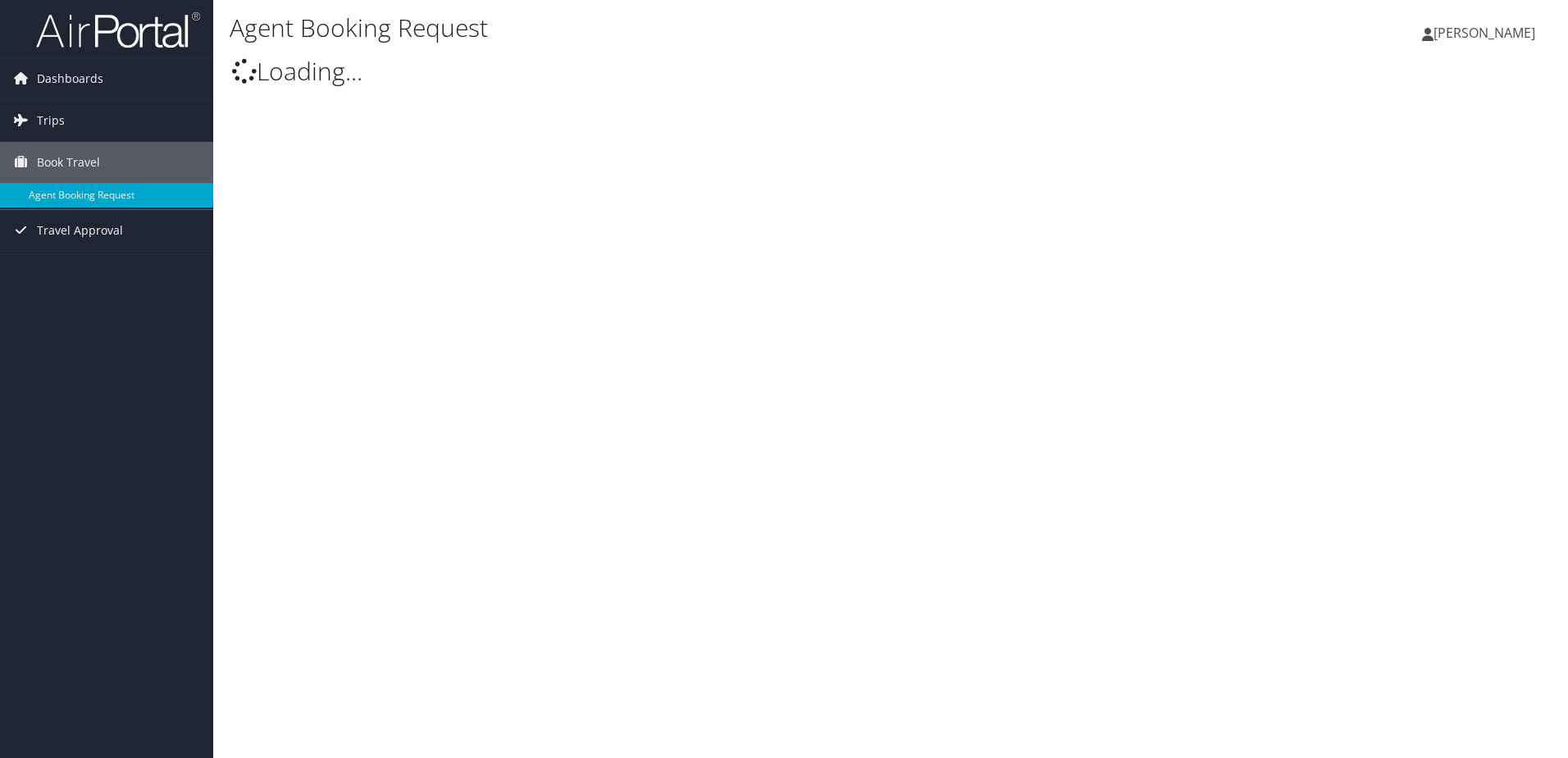
type input "[PERSON_NAME]"
select select "[EMAIL_ADDRESS][DOMAIN_NAME]"
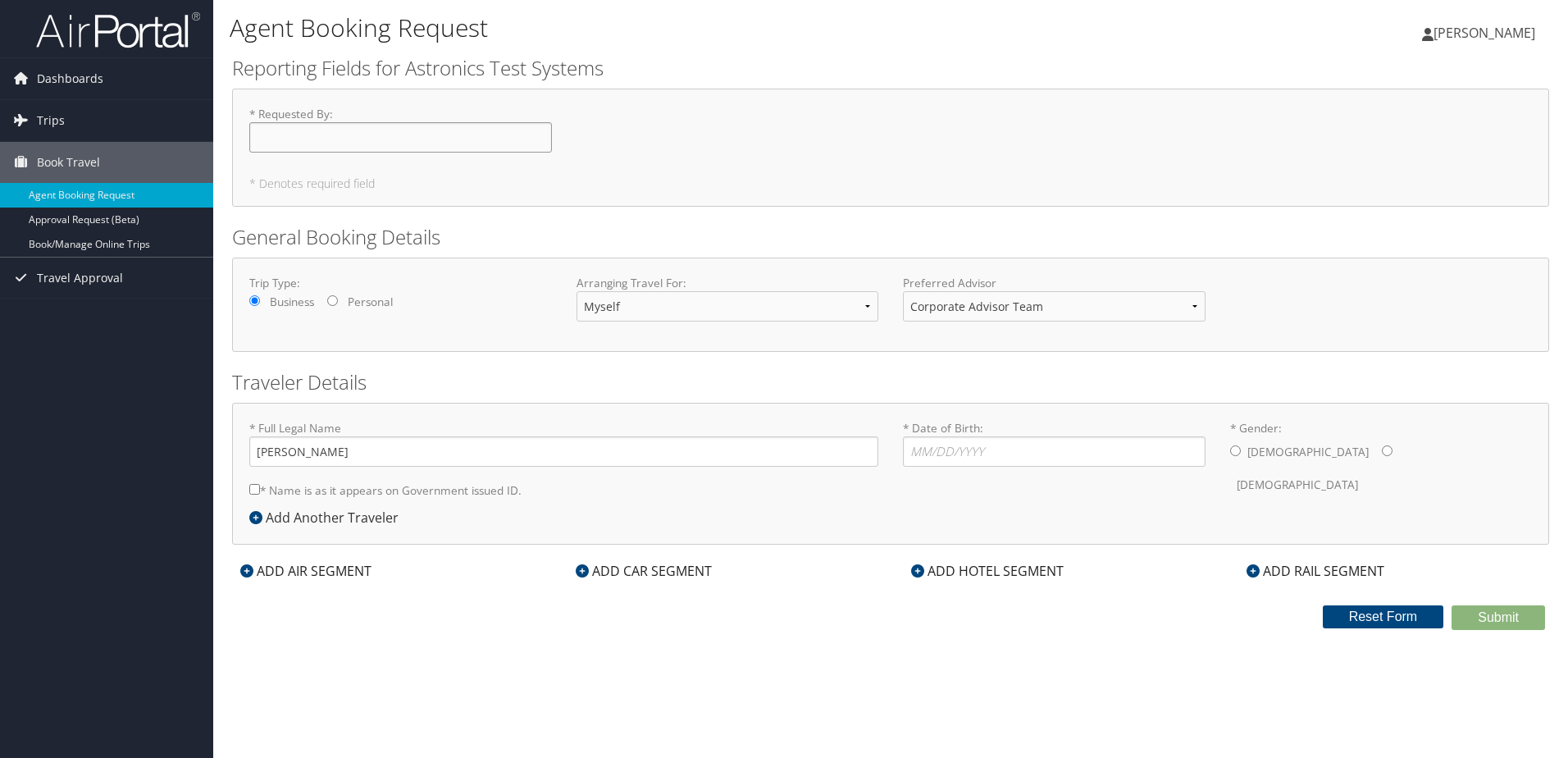
click at [330, 126] on input "* Requested By : Required" at bounding box center [400, 137] width 303 height 31
type input "Rabarison Andy"
drag, startPoint x: 470, startPoint y: 442, endPoint x: -3, endPoint y: 479, distance: 474.4
click at [0, 479] on html "Menu Dashboards ► My Travel Dashboard Trips ► Current/Future Trips Past Trips T…" at bounding box center [784, 379] width 1568 height 758
type input "Rabarison Mamiarimaka Andy Kevin"
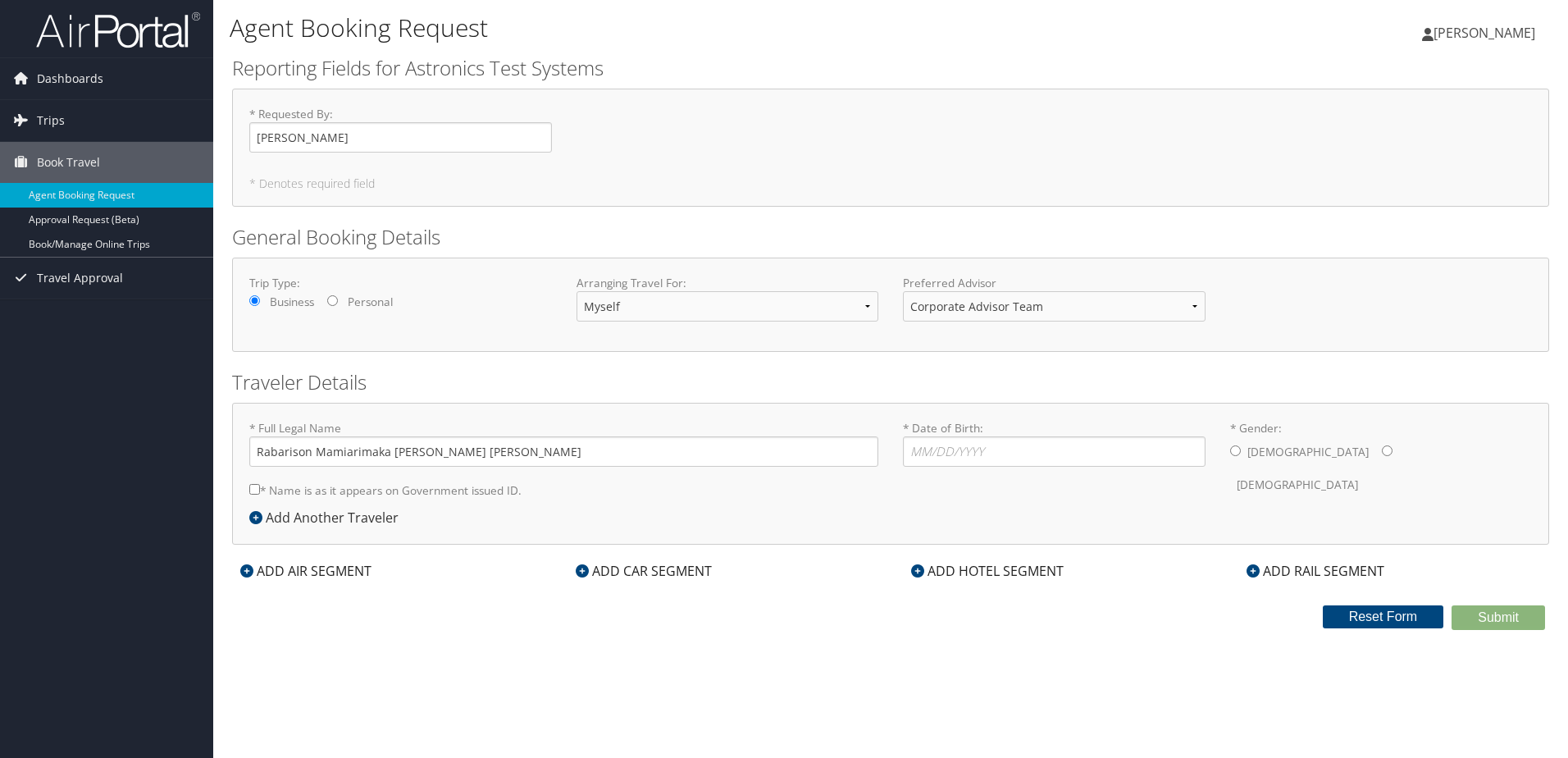
click at [247, 491] on div "* Full Legal Name Rabarison Mamiarimaka Andy Kevin * Name is as it appears on G…" at bounding box center [564, 464] width 653 height 88
click at [257, 486] on input "* Name is as it appears on Government issued ID." at bounding box center [254, 489] width 10 height 10
checkbox input "true"
click at [1170, 442] on input "* Date of Birth: Invalid Date" at bounding box center [1054, 452] width 303 height 31
type input "05/17/2001"
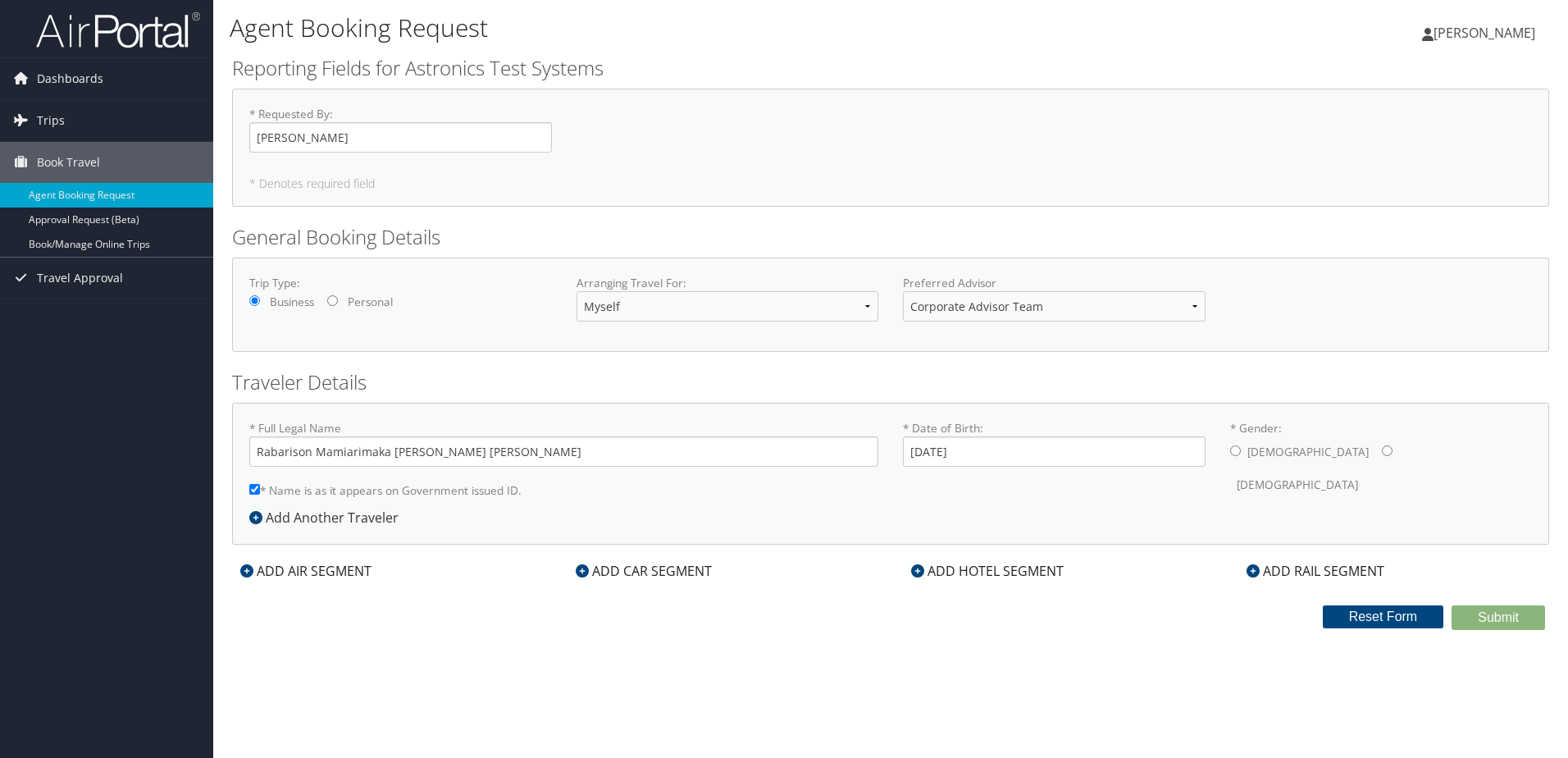
click at [1236, 451] on input "* Gender: Male Female" at bounding box center [1235, 451] width 10 height 10
radio input "true"
click at [330, 575] on div "ADD AIR SEGMENT" at bounding box center [305, 570] width 148 height 20
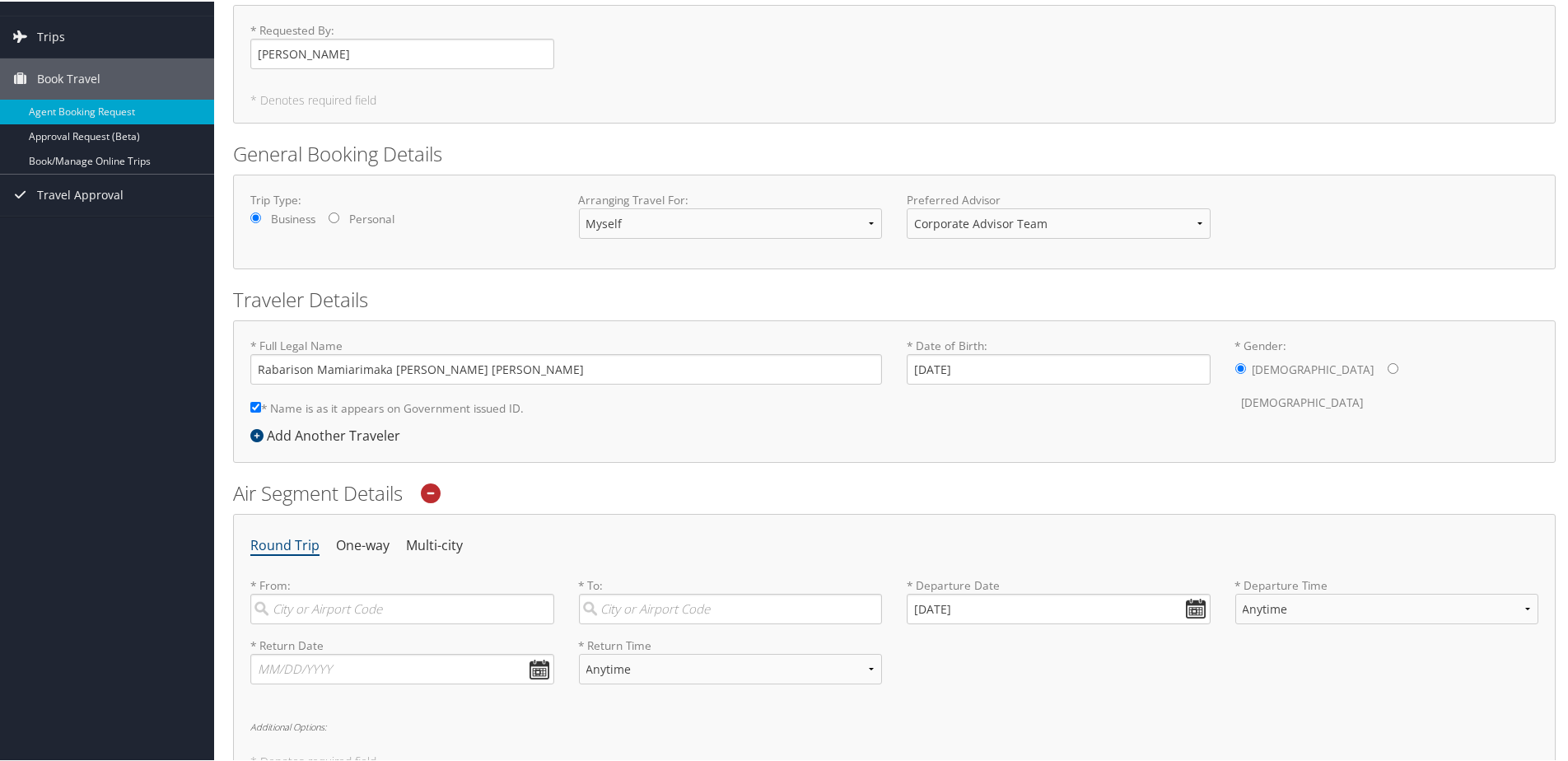
scroll to position [165, 0]
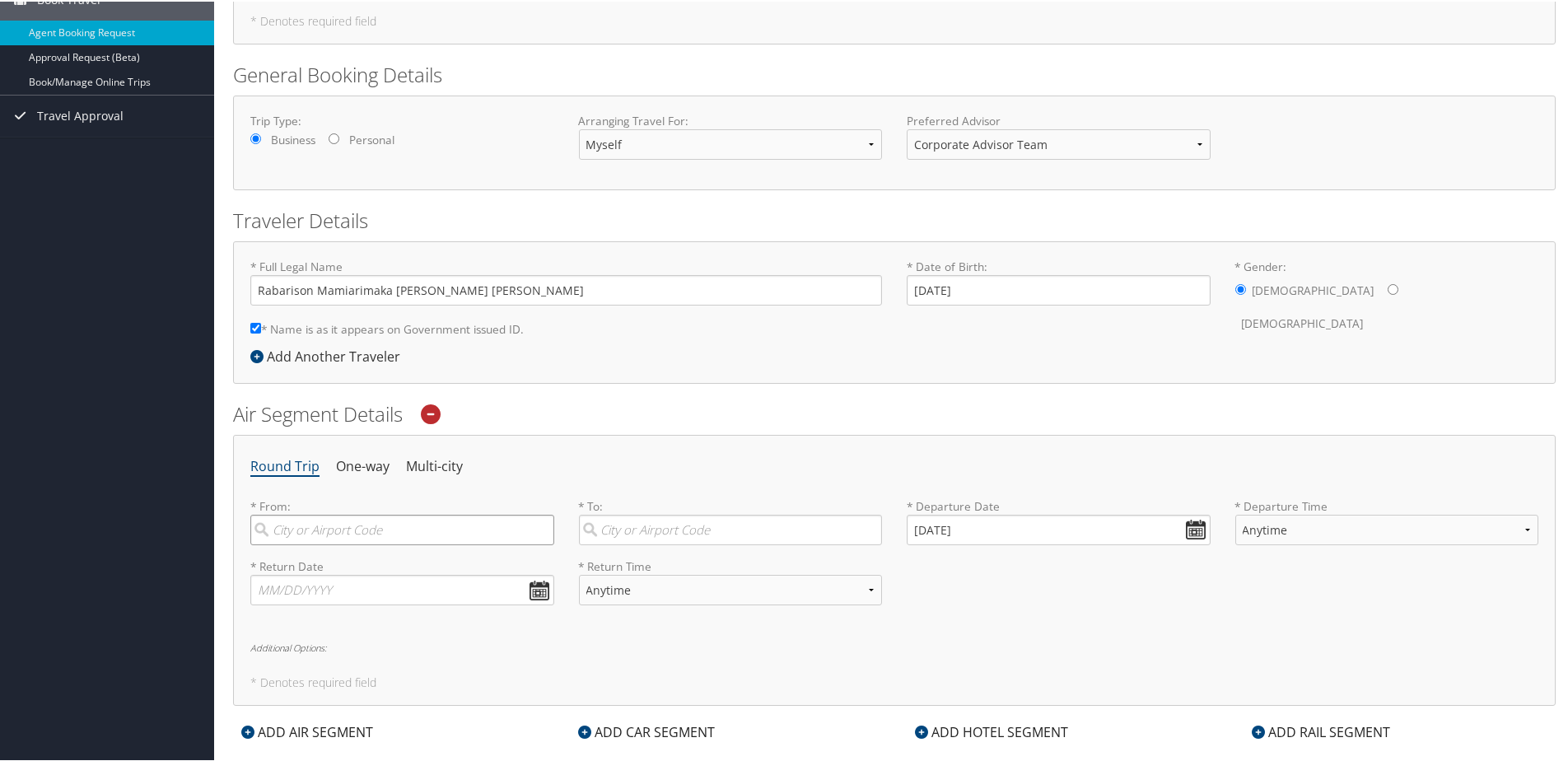
click at [351, 539] on input "search" at bounding box center [402, 529] width 304 height 31
click at [367, 533] on input "search" at bounding box center [402, 529] width 304 height 31
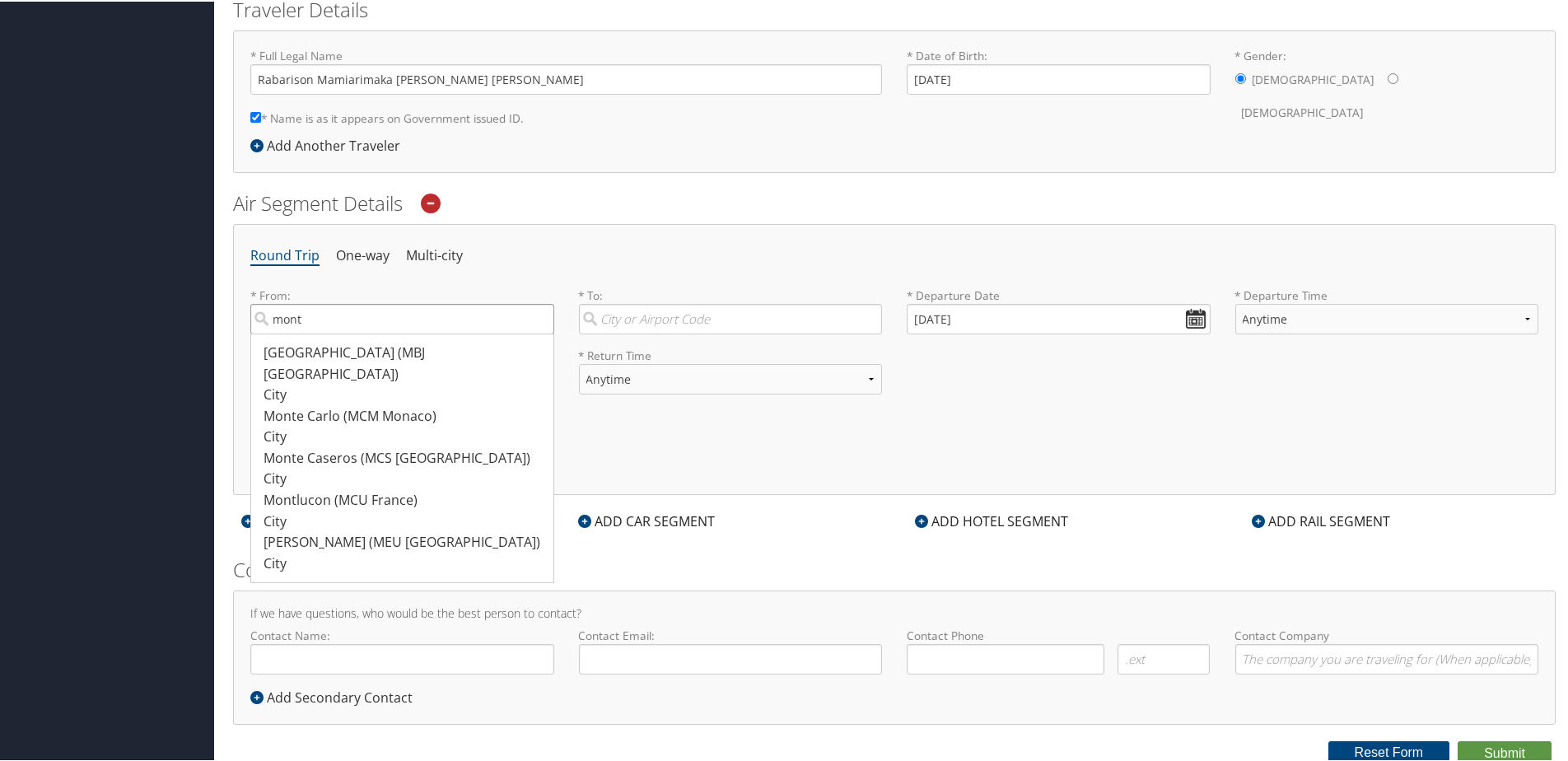
scroll to position [379, 0]
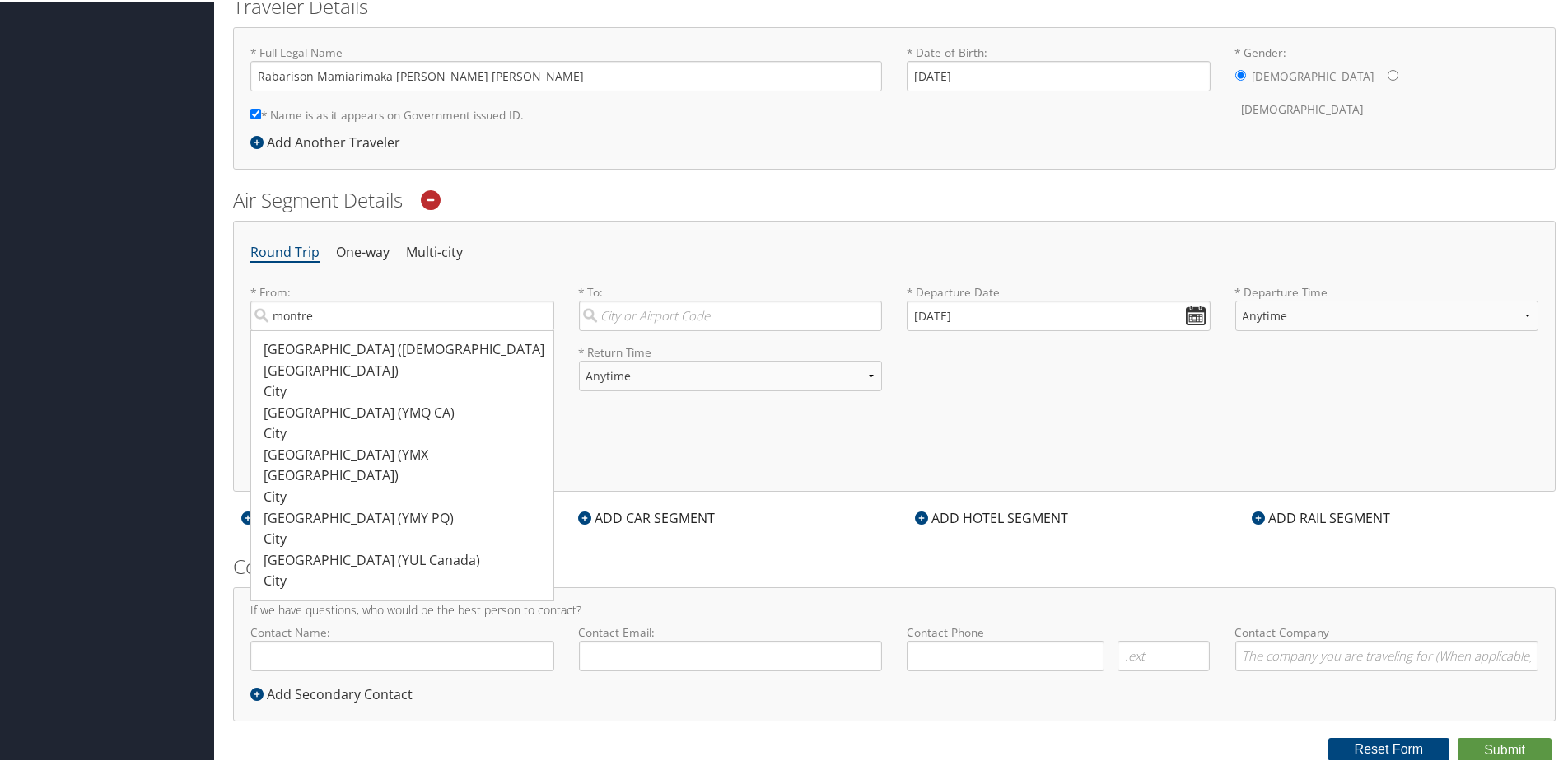
click at [393, 548] on div "Montreal (YUL Canada)" at bounding box center [404, 559] width 282 height 21
click at [393, 329] on input "montre" at bounding box center [402, 315] width 304 height 31
type input "Montreal (YUL Canada)"
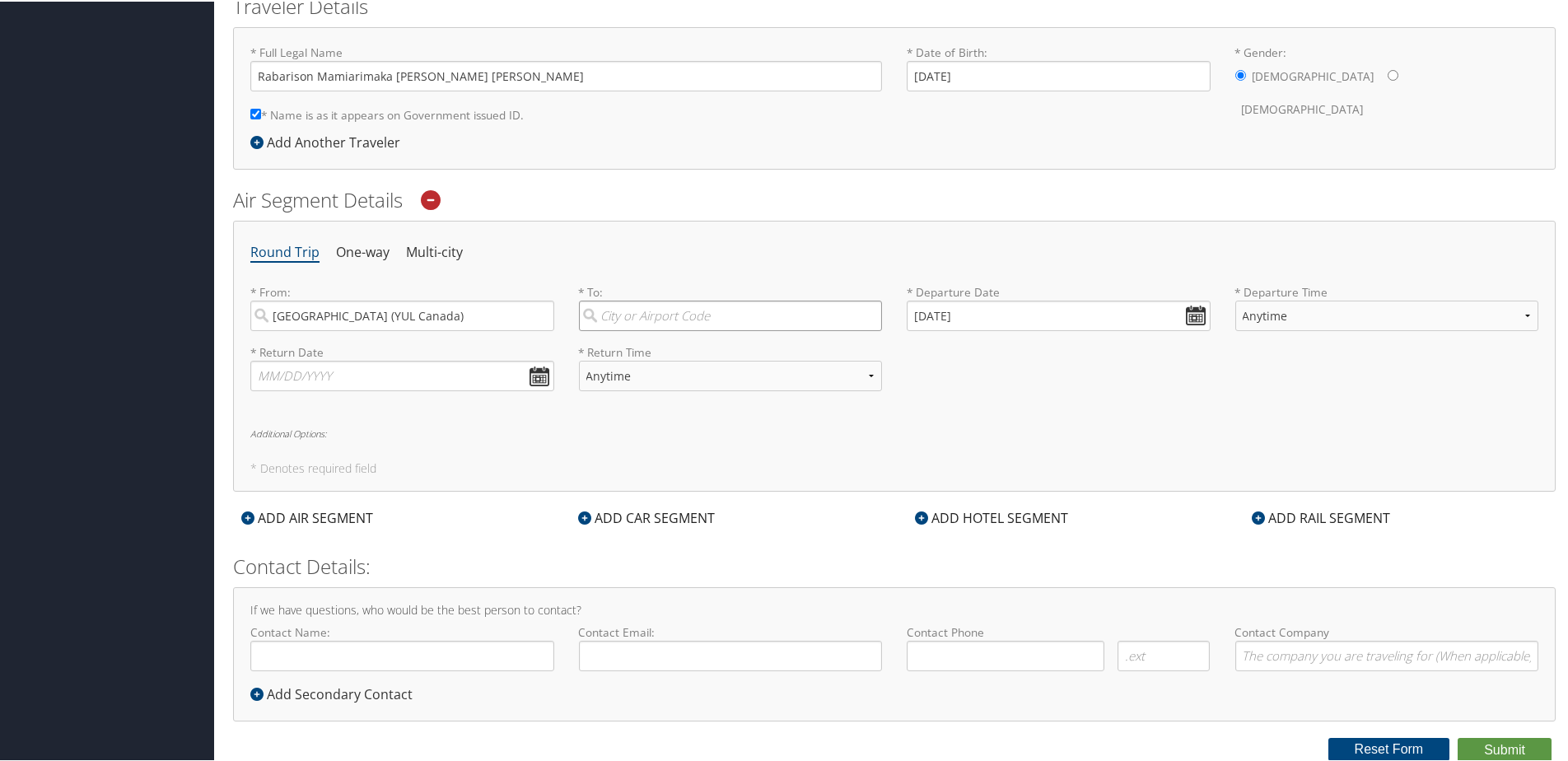
click at [647, 318] on input "search" at bounding box center [731, 315] width 304 height 31
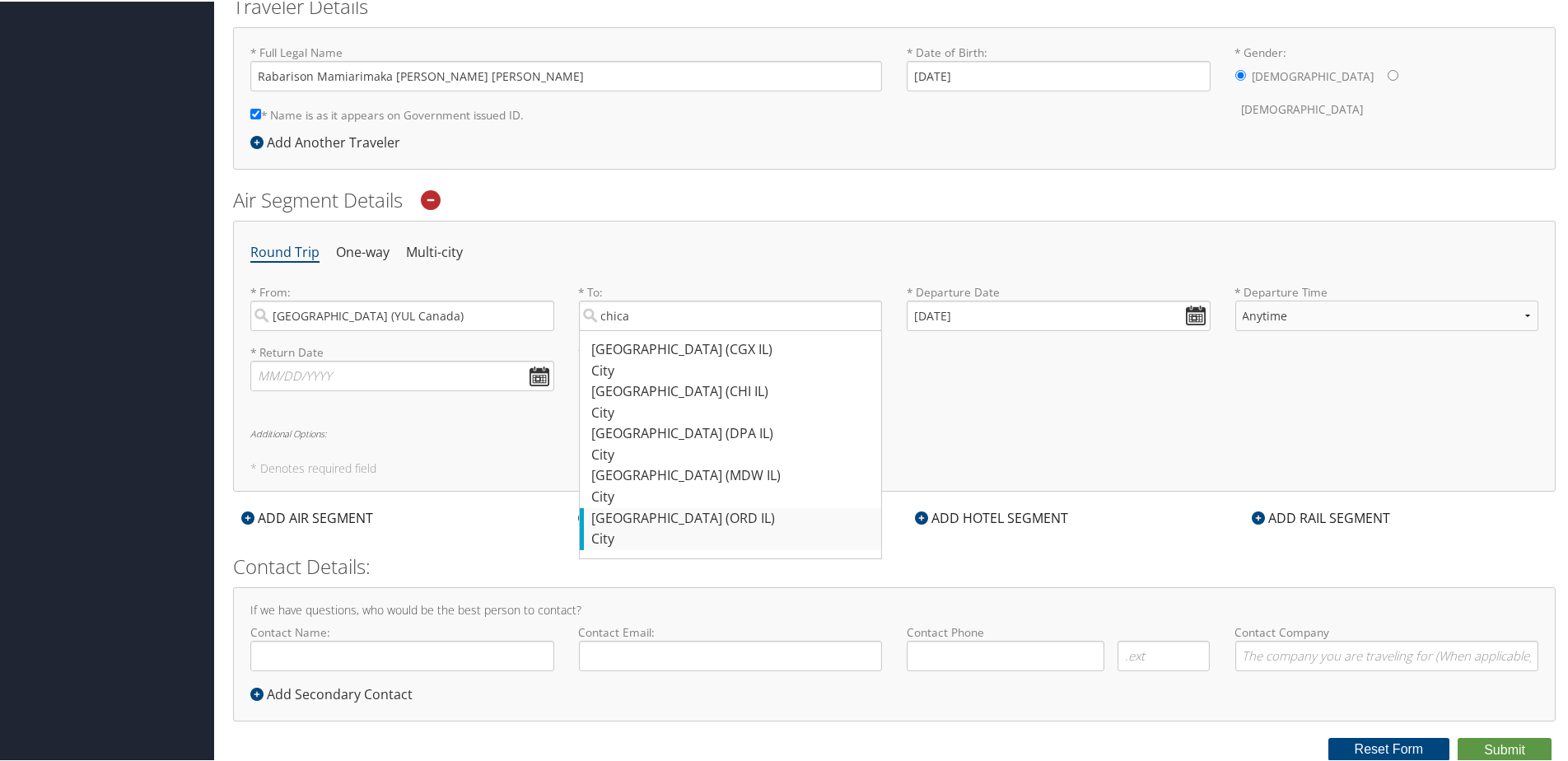
click at [673, 524] on div "Chicago (ORD IL)" at bounding box center [733, 517] width 282 height 21
click at [673, 329] on input "chica" at bounding box center [731, 315] width 304 height 31
type input "Chicago (ORD IL)"
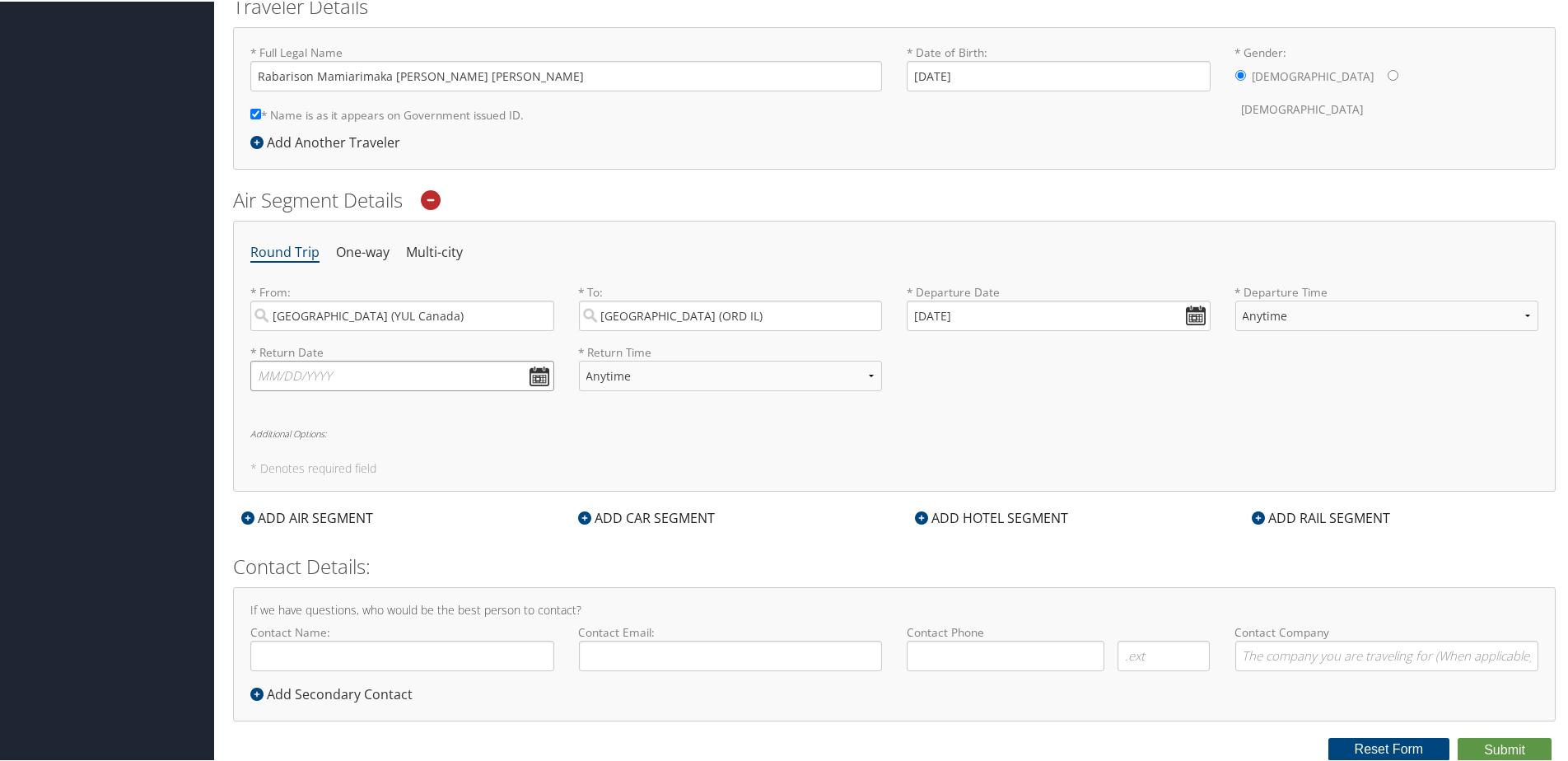
click at [401, 375] on input "text" at bounding box center [402, 375] width 304 height 31
click at [1116, 309] on input "[DATE]" at bounding box center [1058, 315] width 304 height 31
click at [925, 426] on td "5" at bounding box center [926, 425] width 22 height 22
type input "[DATE]"
click at [539, 374] on input "text" at bounding box center [402, 375] width 304 height 31
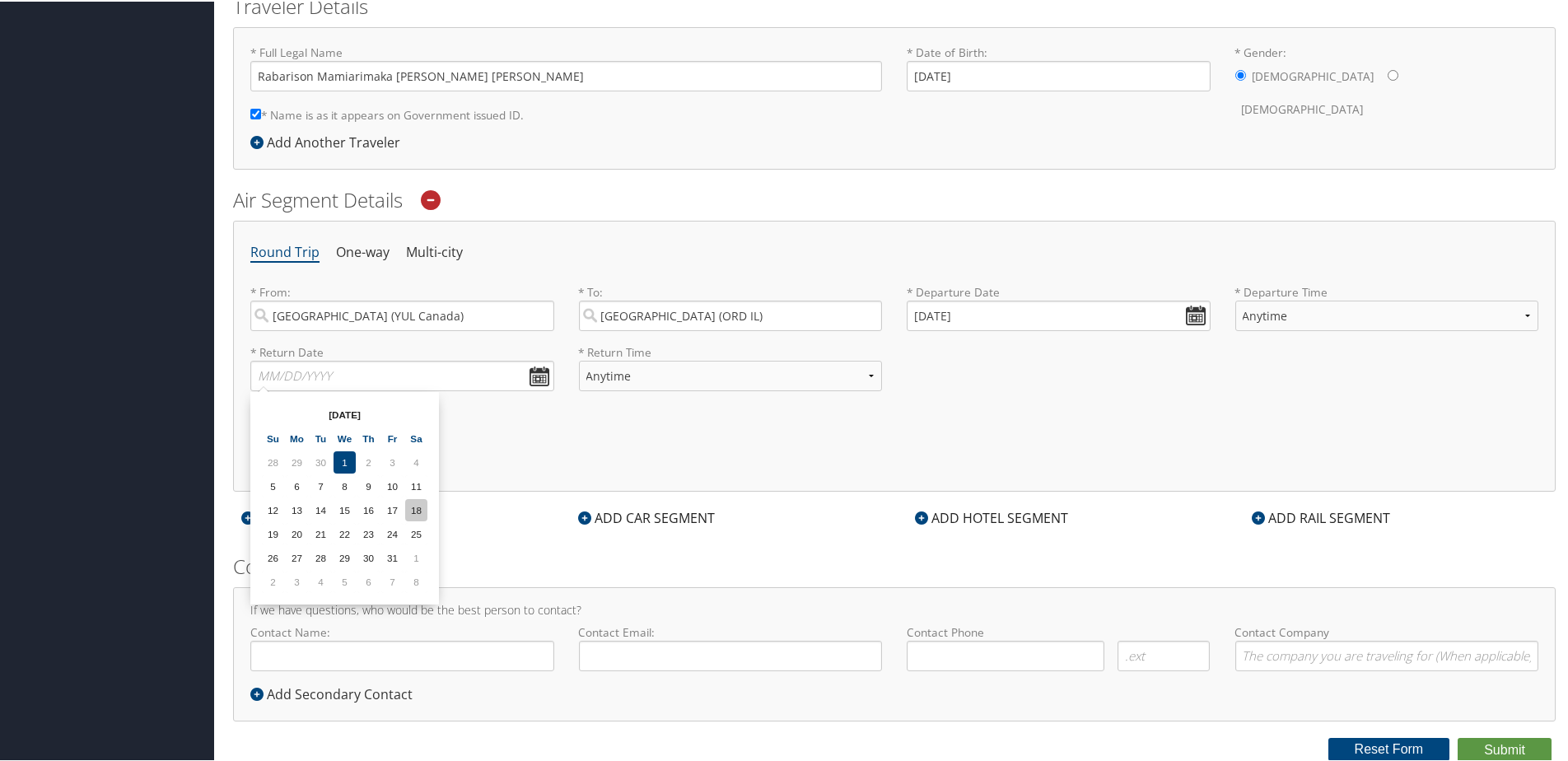
click at [416, 513] on td "18" at bounding box center [416, 509] width 22 height 22
type input "10/18/2025"
click at [710, 509] on div "ADD CAR SEGMENT" at bounding box center [646, 516] width 153 height 20
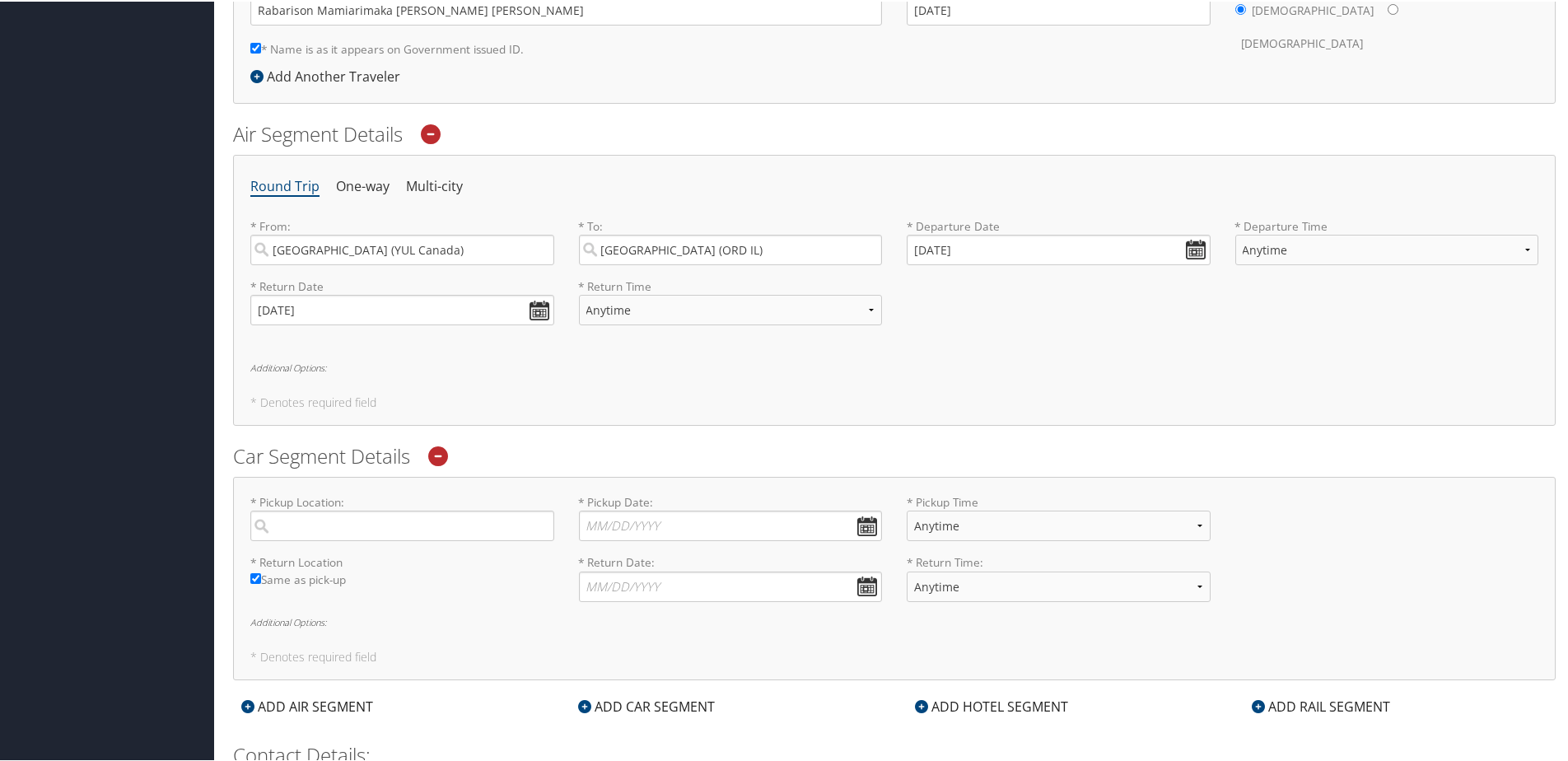
scroll to position [543, 0]
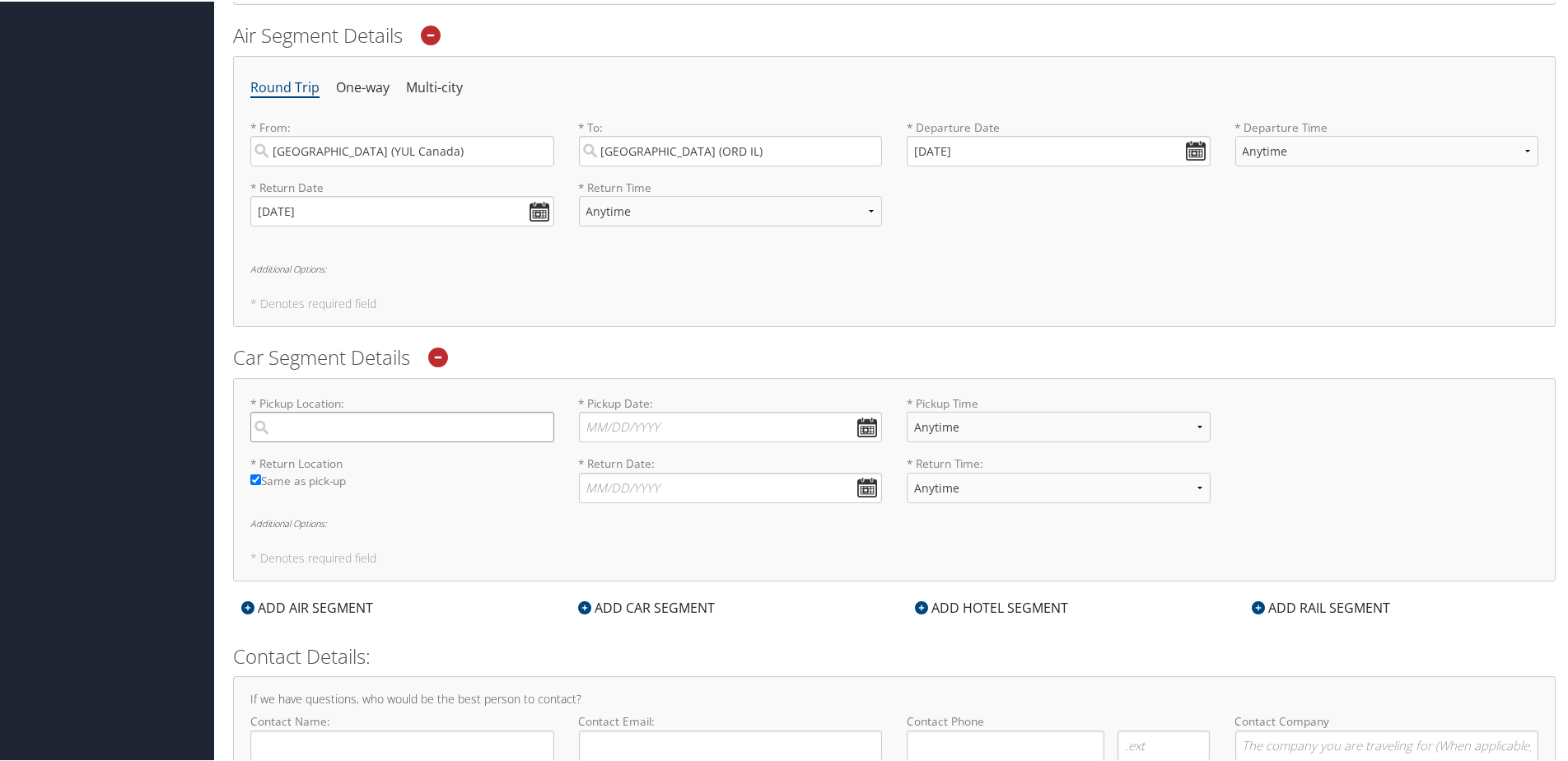
click at [348, 425] on input "search" at bounding box center [402, 426] width 304 height 31
type input "Chicago"
type input "Rabarison Mamiarimaka Andy Kevin"
type input "rabarisonandy5@gmail.com"
type input "( ) -"
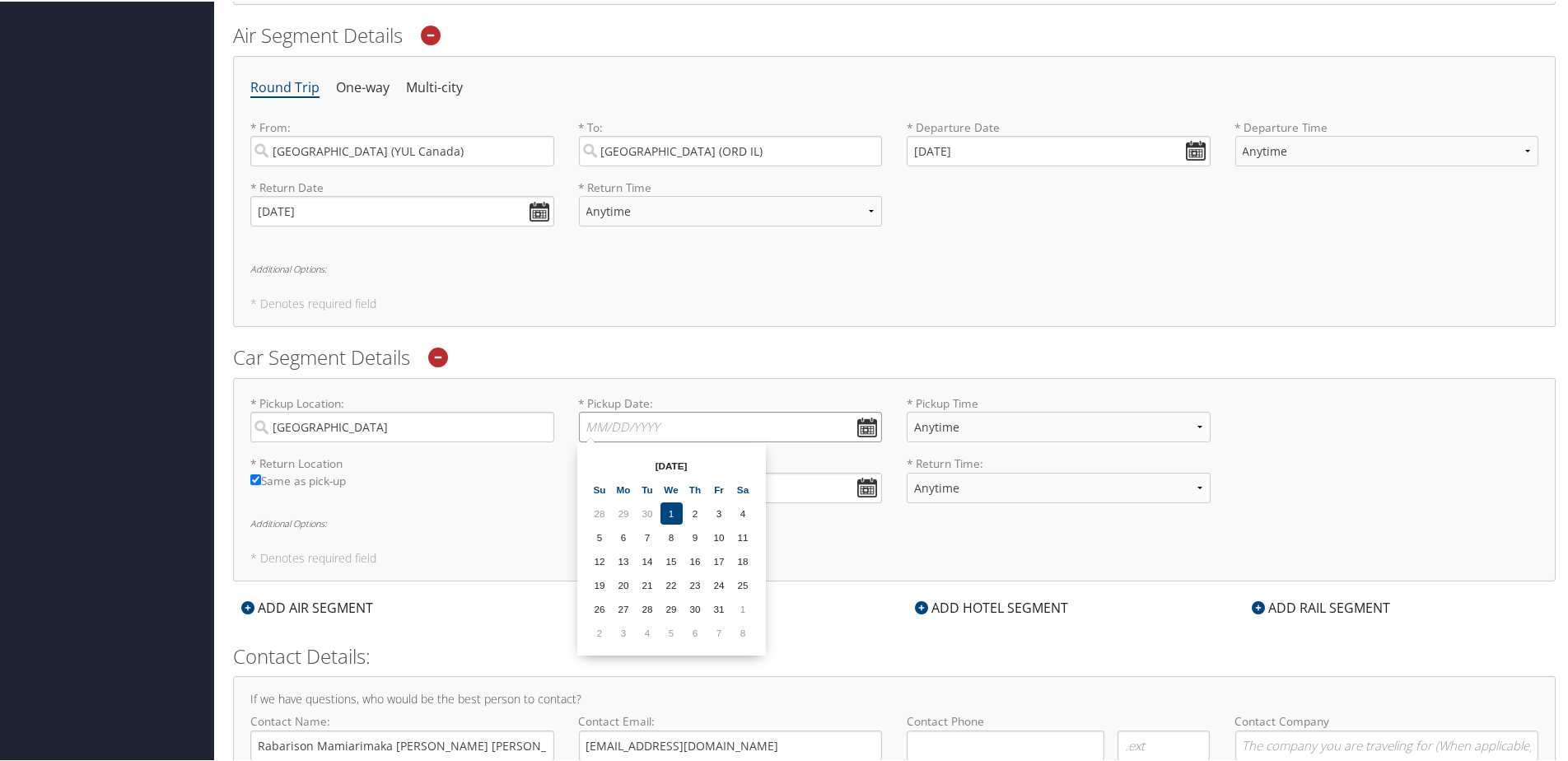
click at [657, 424] on input "* Pickup Date: Dates must be valid" at bounding box center [731, 426] width 304 height 31
click at [601, 534] on td "5" at bounding box center [600, 536] width 22 height 22
type input "10/05/2025"
click at [691, 482] on input "* Return Date: Dates must be valid" at bounding box center [731, 487] width 304 height 31
click at [749, 621] on td "18" at bounding box center [743, 620] width 22 height 22
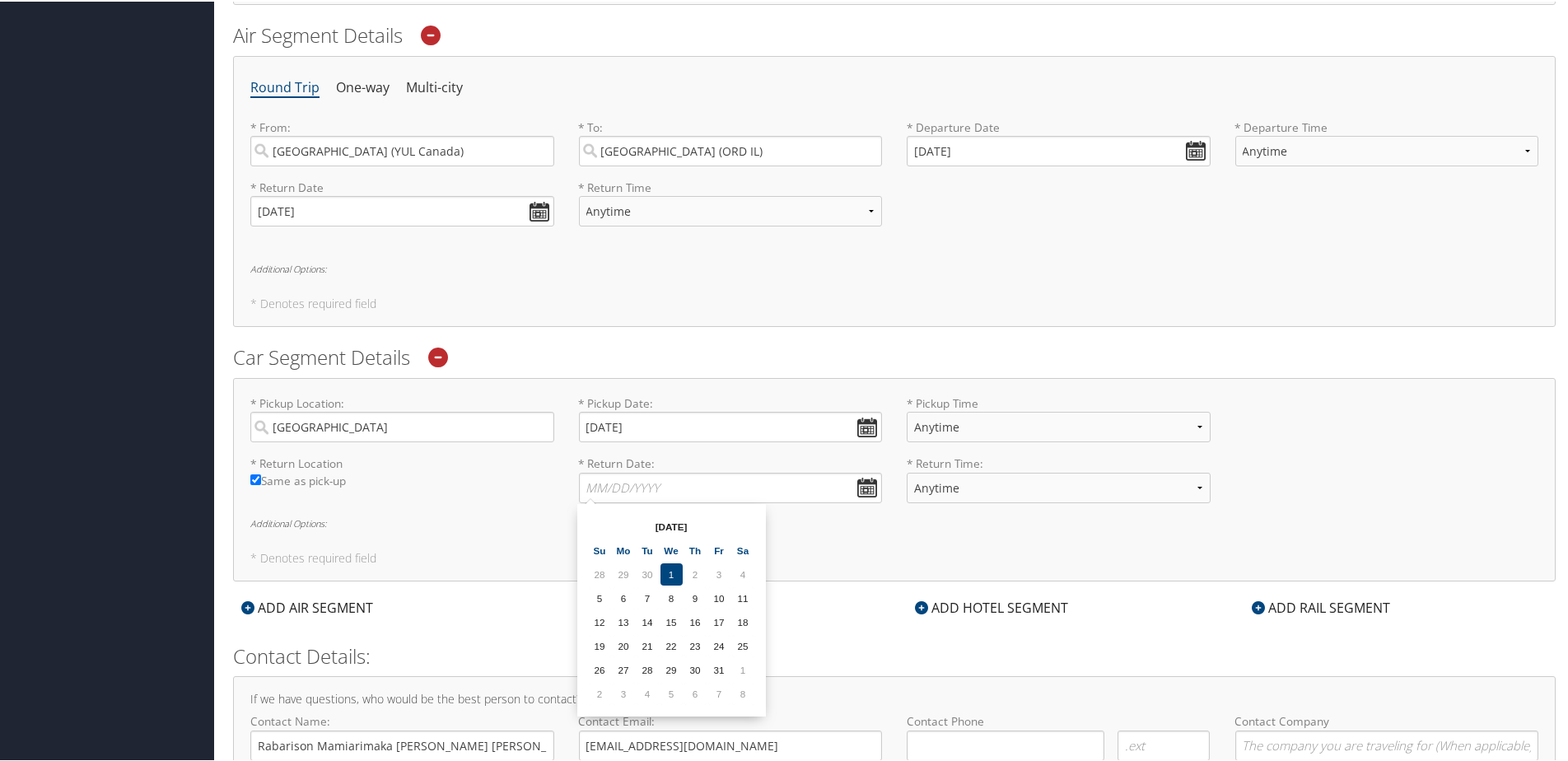
type input "10/18/2025"
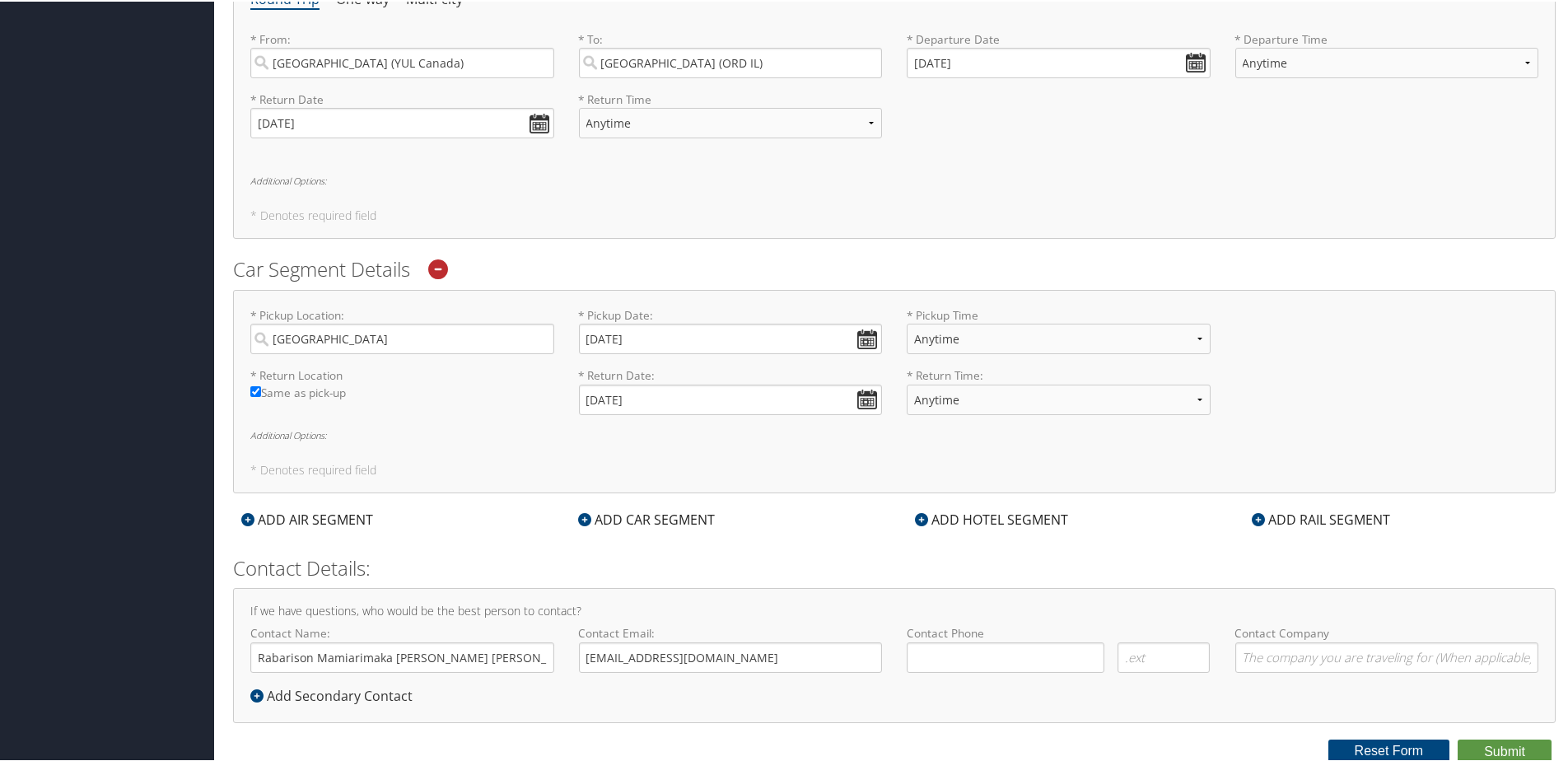
scroll to position [633, 0]
click at [1012, 516] on div "ADD HOTEL SEGMENT" at bounding box center [991, 516] width 170 height 20
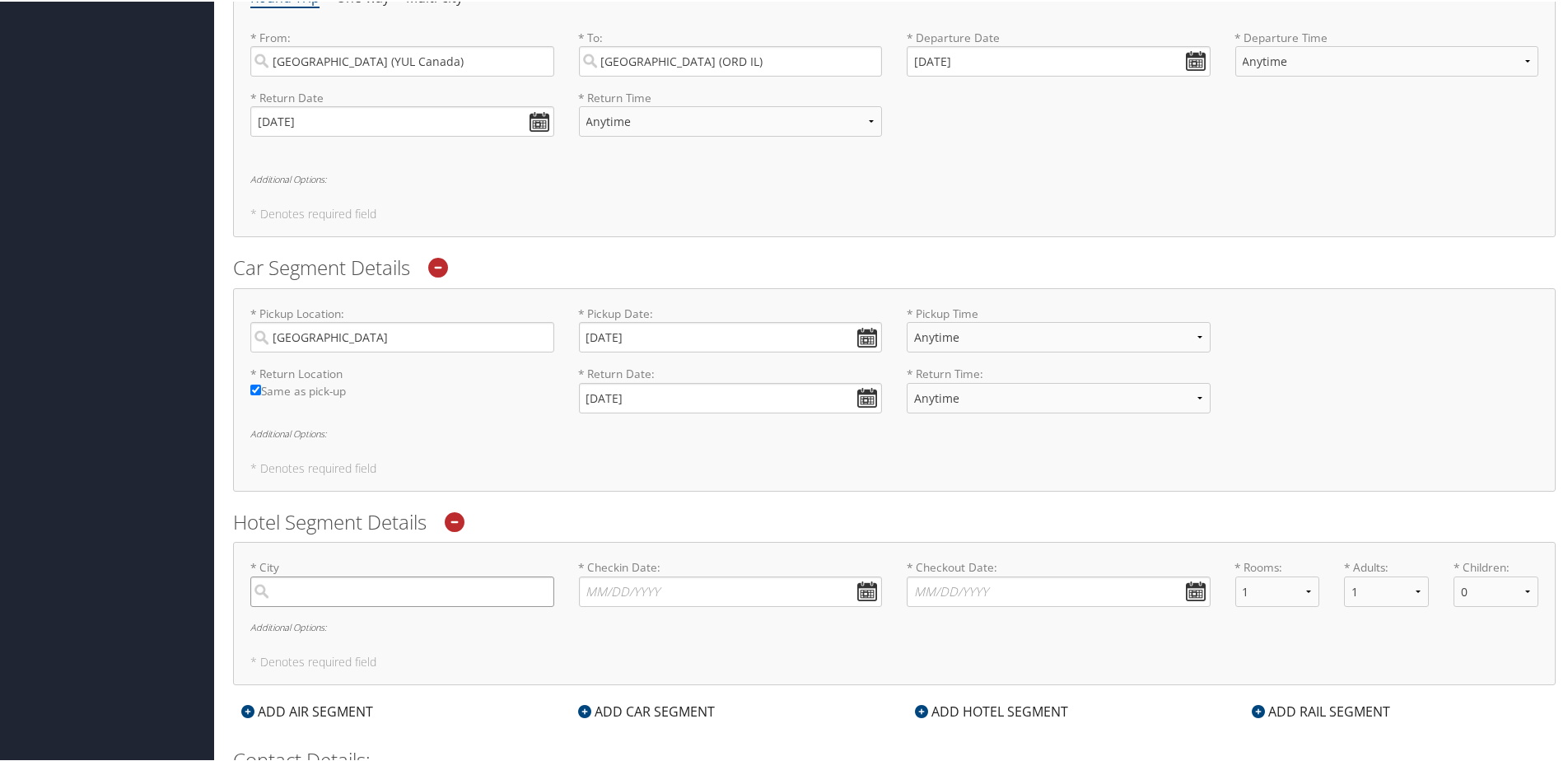
click at [360, 590] on input "search" at bounding box center [402, 590] width 304 height 31
type input "Chicago"
type input "( ) -"
click at [673, 591] on input "* Checkin Date: Dates must be valid" at bounding box center [731, 590] width 304 height 31
click at [597, 697] on td "5" at bounding box center [600, 700] width 22 height 22
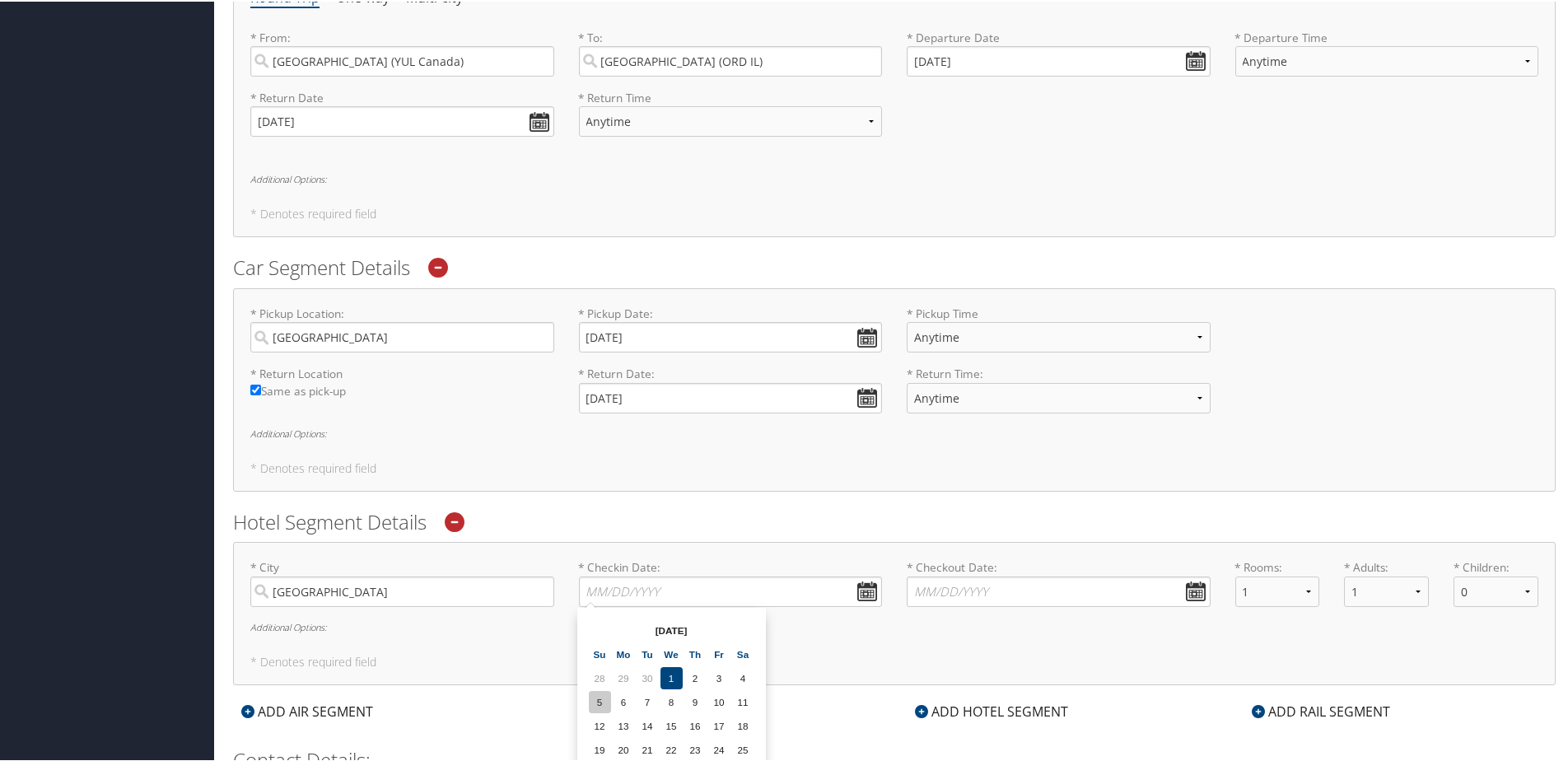
type input "10/05/2025"
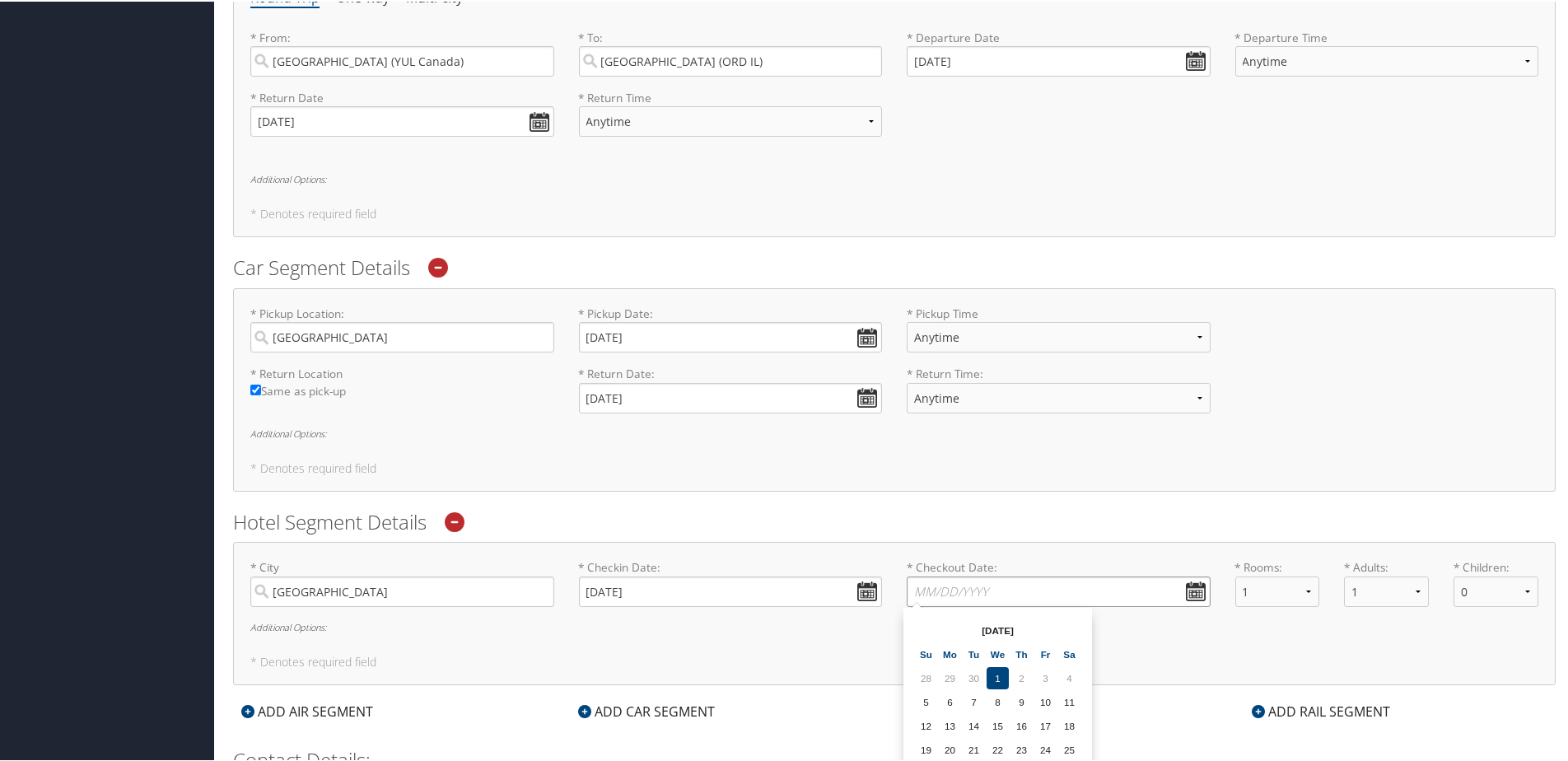
click at [999, 584] on input "* Checkout Date: Dates must be valid" at bounding box center [1058, 590] width 304 height 31
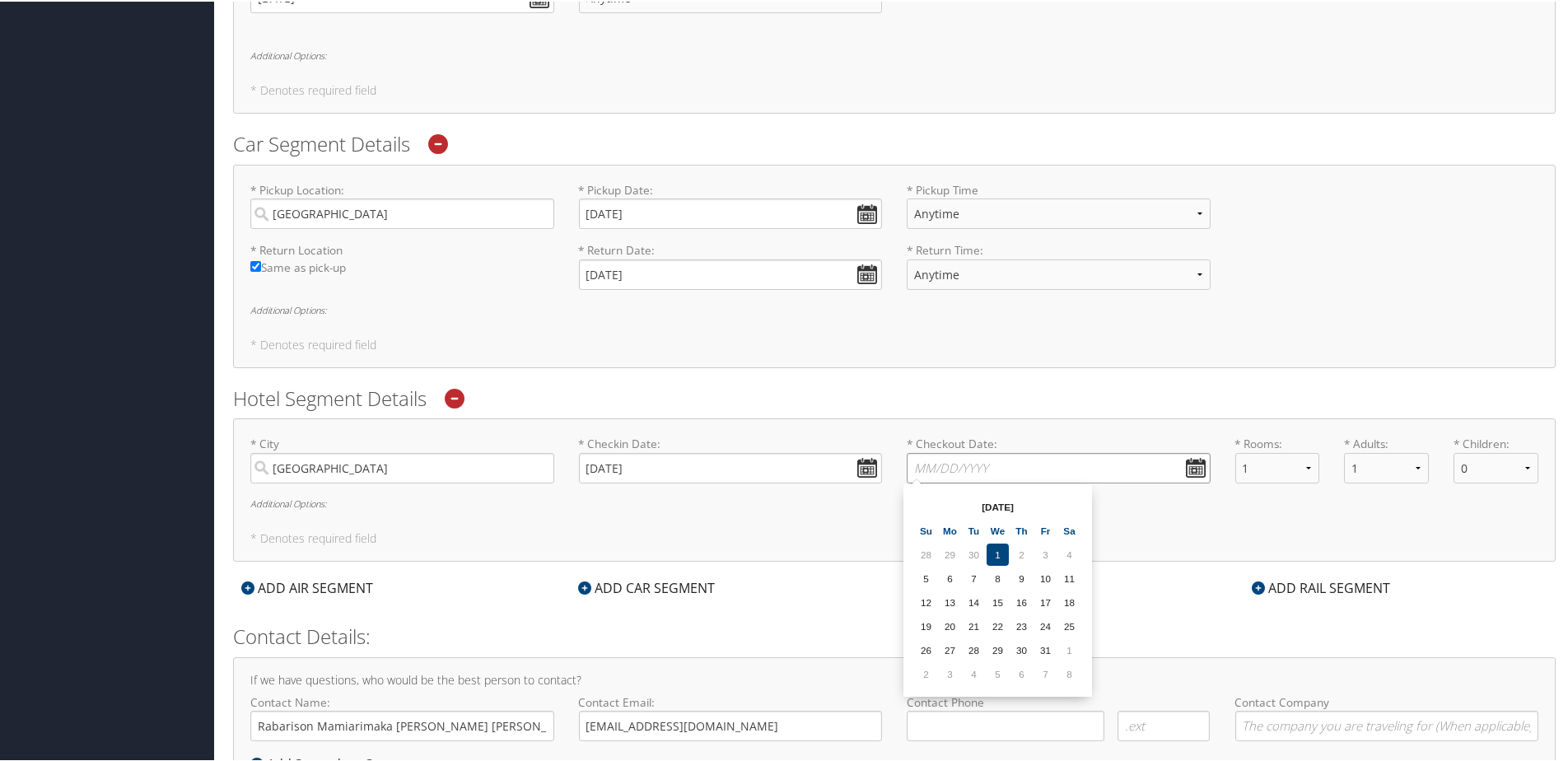
scroll to position [798, 0]
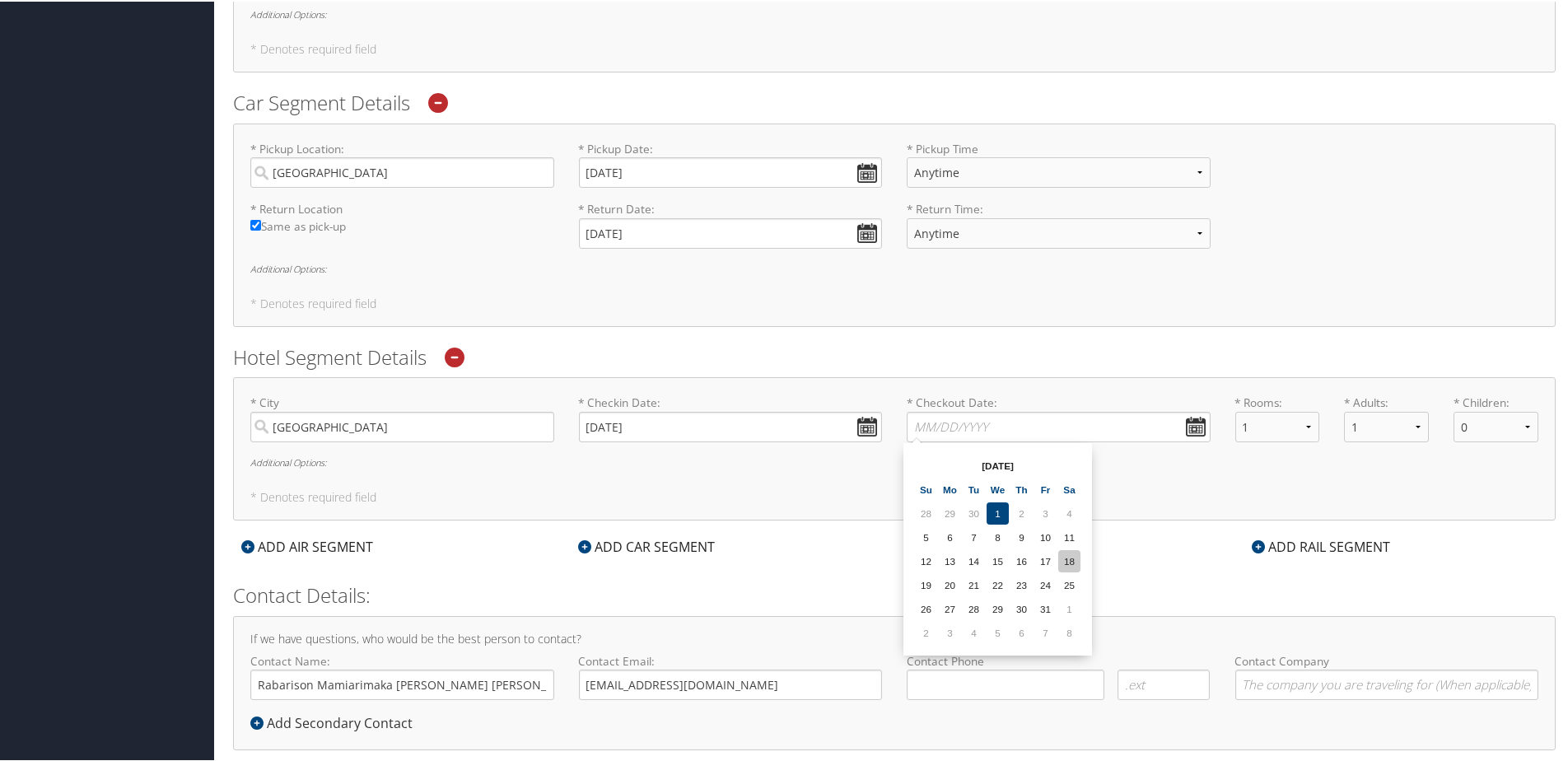
click at [1075, 567] on td "18" at bounding box center [1069, 560] width 22 height 22
click at [1197, 434] on input "10/18/2025" at bounding box center [1058, 426] width 304 height 31
click at [930, 582] on td "19" at bounding box center [926, 584] width 22 height 22
type input "10/19/2025"
click at [1130, 506] on div "* City Chicago Required * Checkin Date: 10/05/2025 Dates must be valid * Checko…" at bounding box center [895, 446] width 1323 height 143
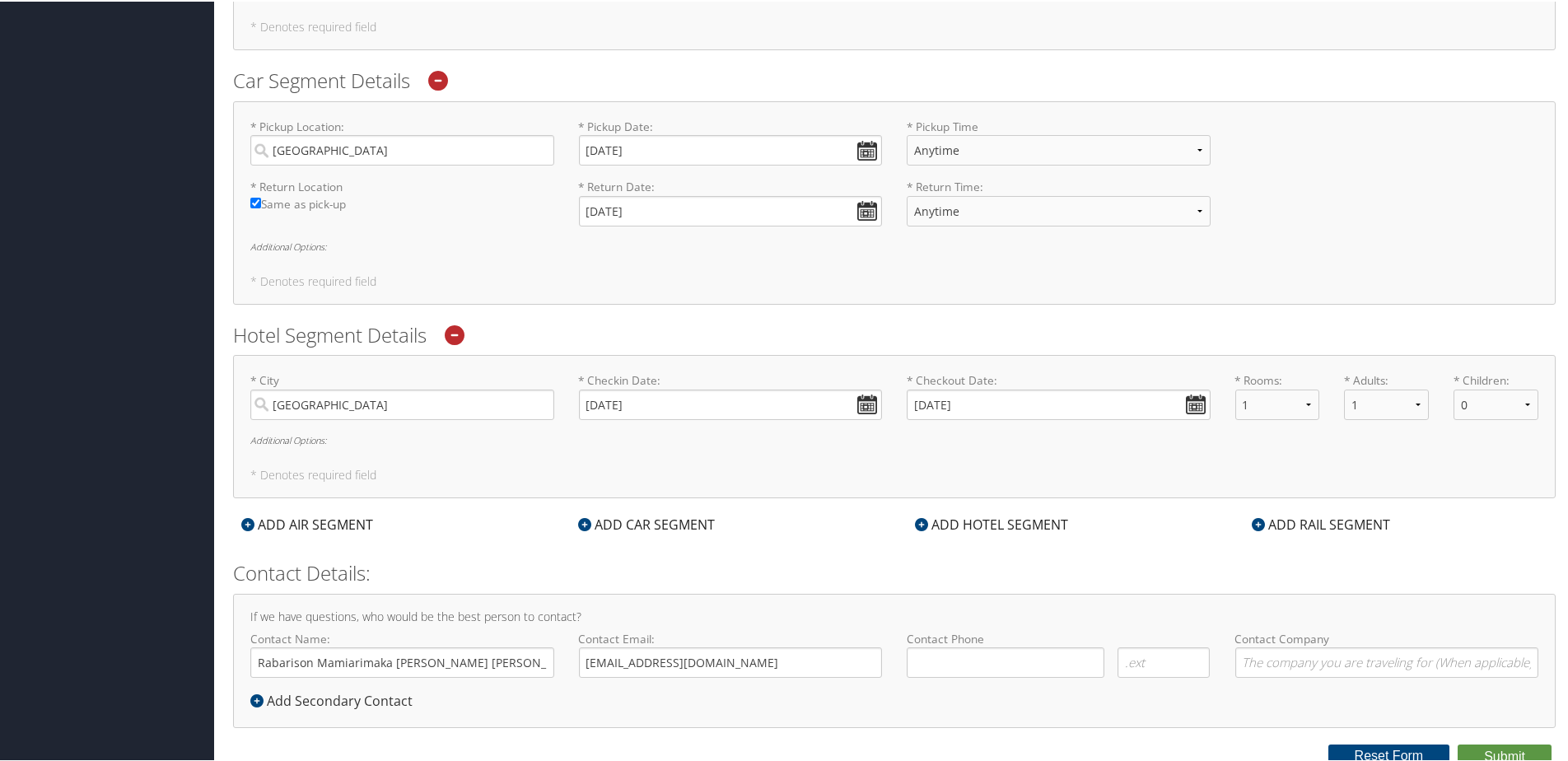
scroll to position [827, 0]
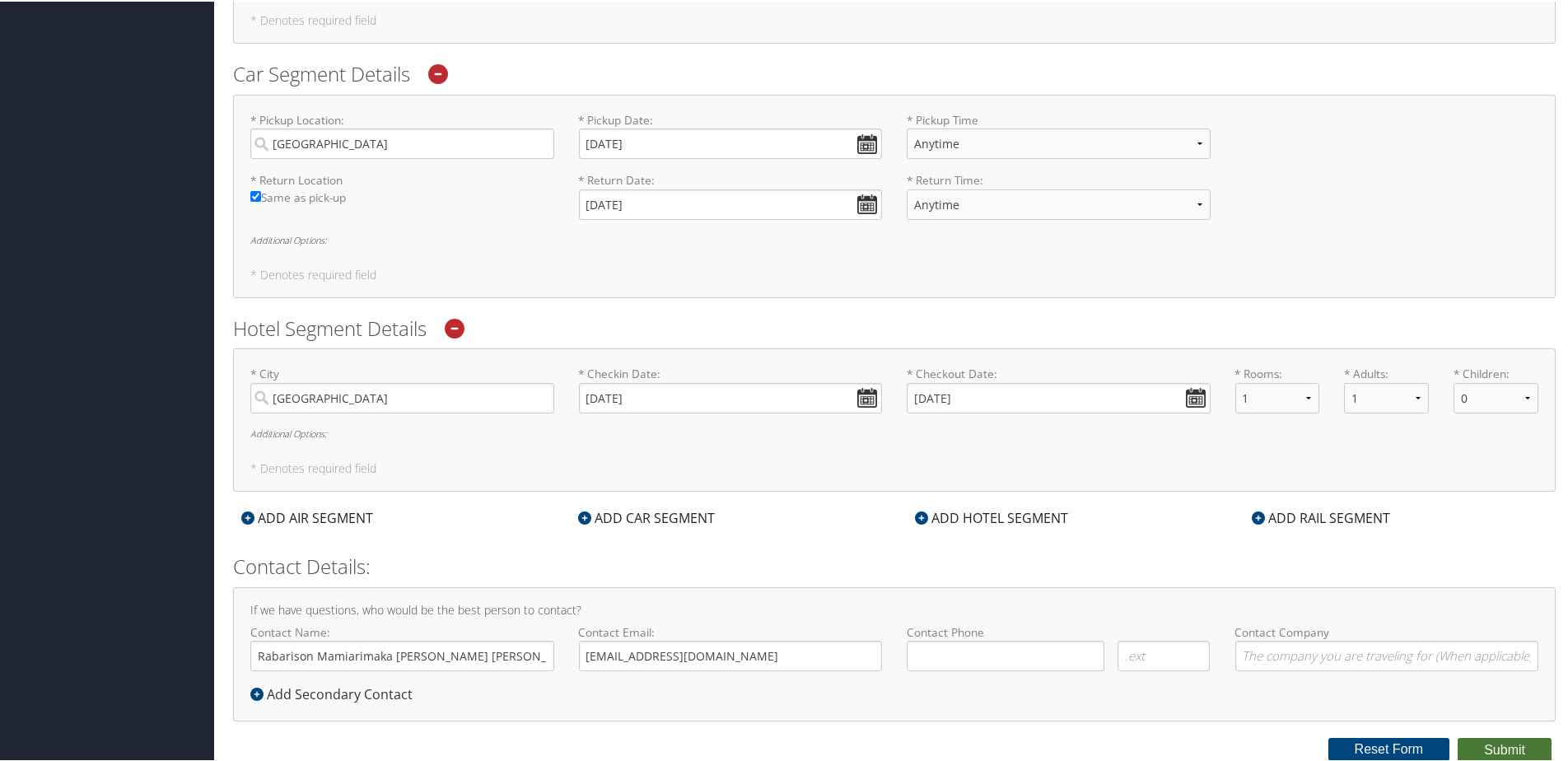
click at [1487, 750] on button "Submit" at bounding box center [1505, 748] width 94 height 25
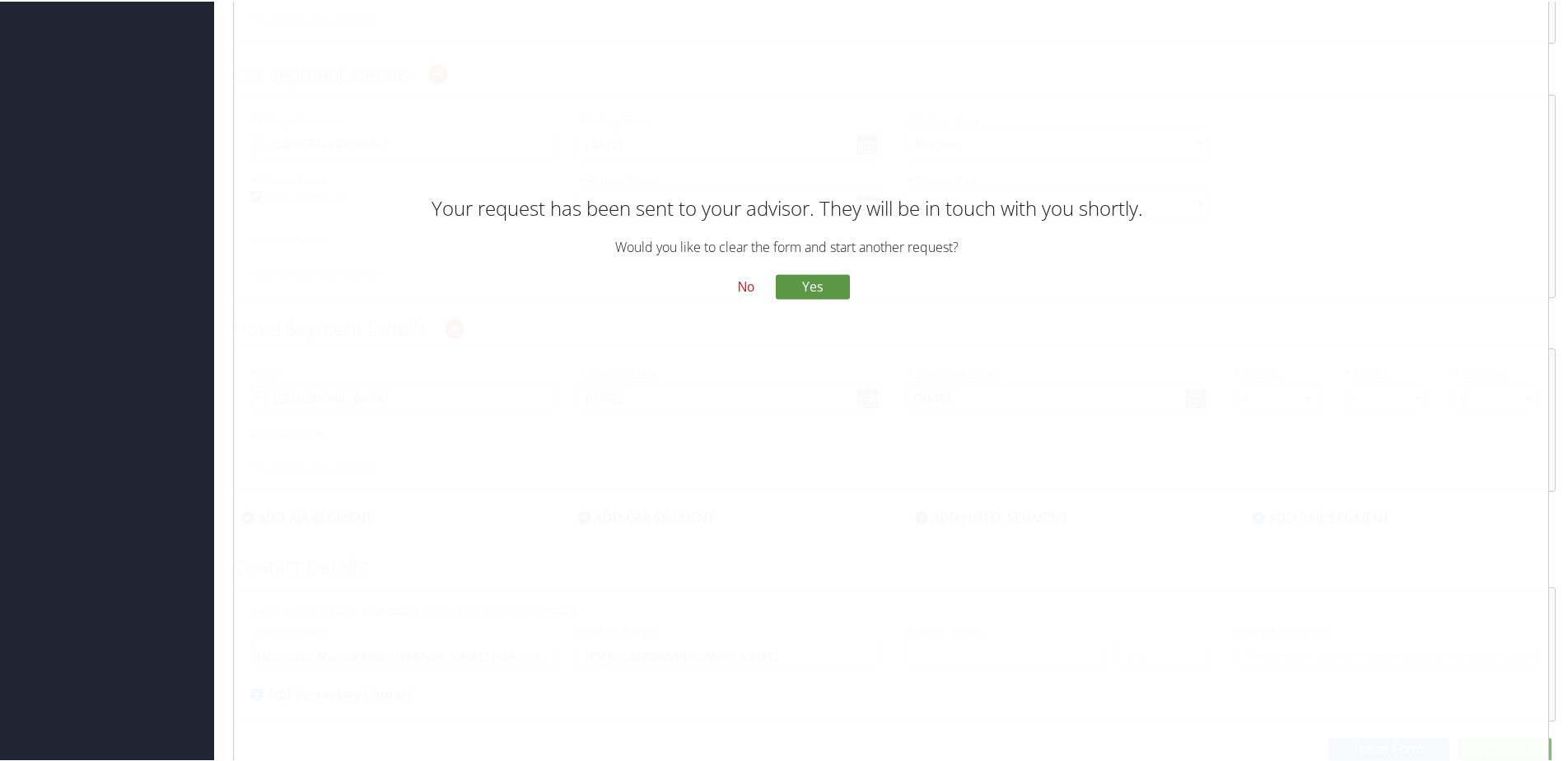
click at [739, 287] on button "No" at bounding box center [746, 285] width 43 height 28
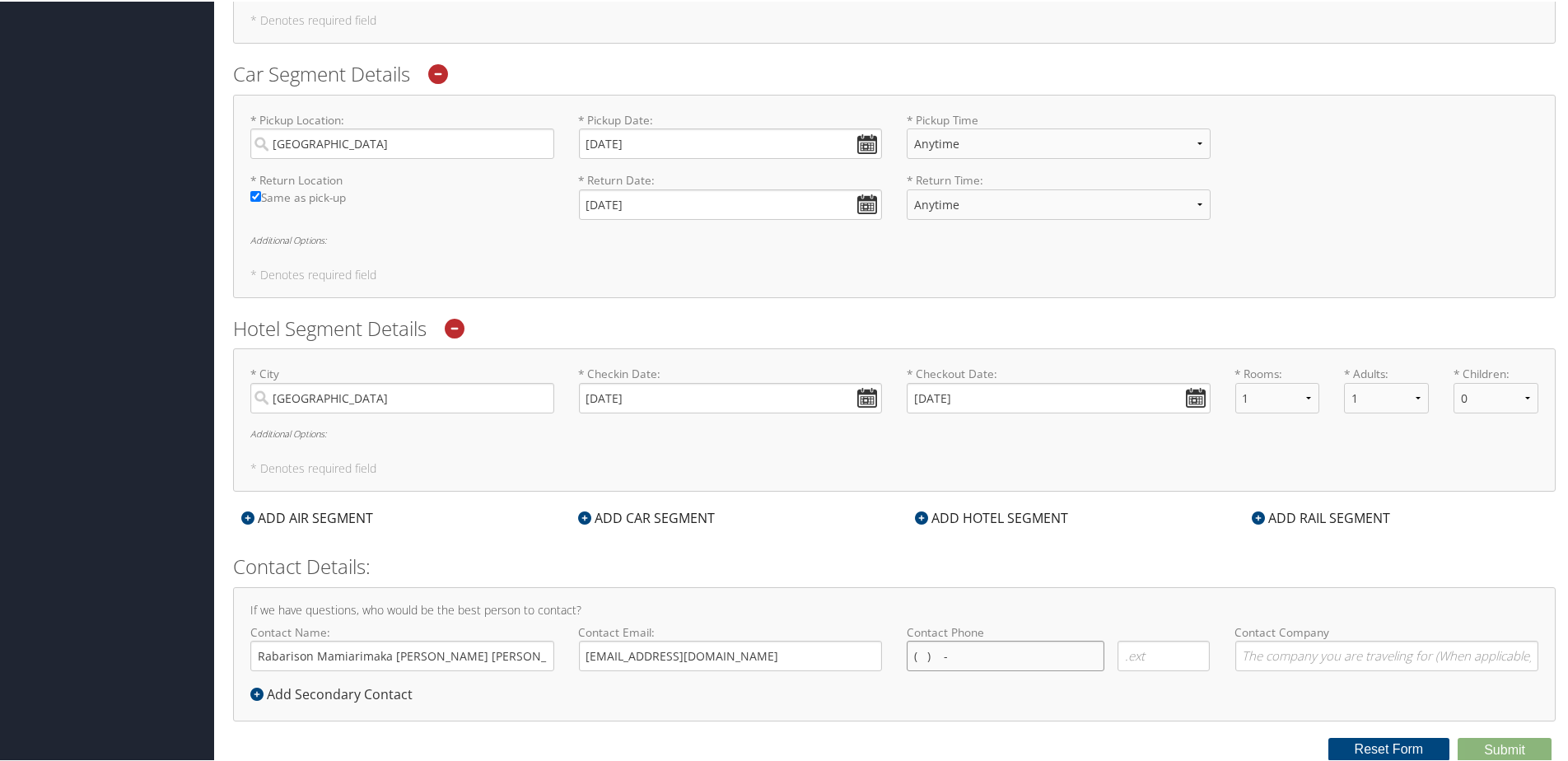
click at [1029, 653] on input "( ) -" at bounding box center [1005, 655] width 198 height 31
type input "( ) -"
click at [1017, 640] on input "( ) -" at bounding box center [1005, 655] width 198 height 31
click at [921, 656] on input "( ) -" at bounding box center [1005, 655] width 198 height 31
type input "(514) 249-4692"
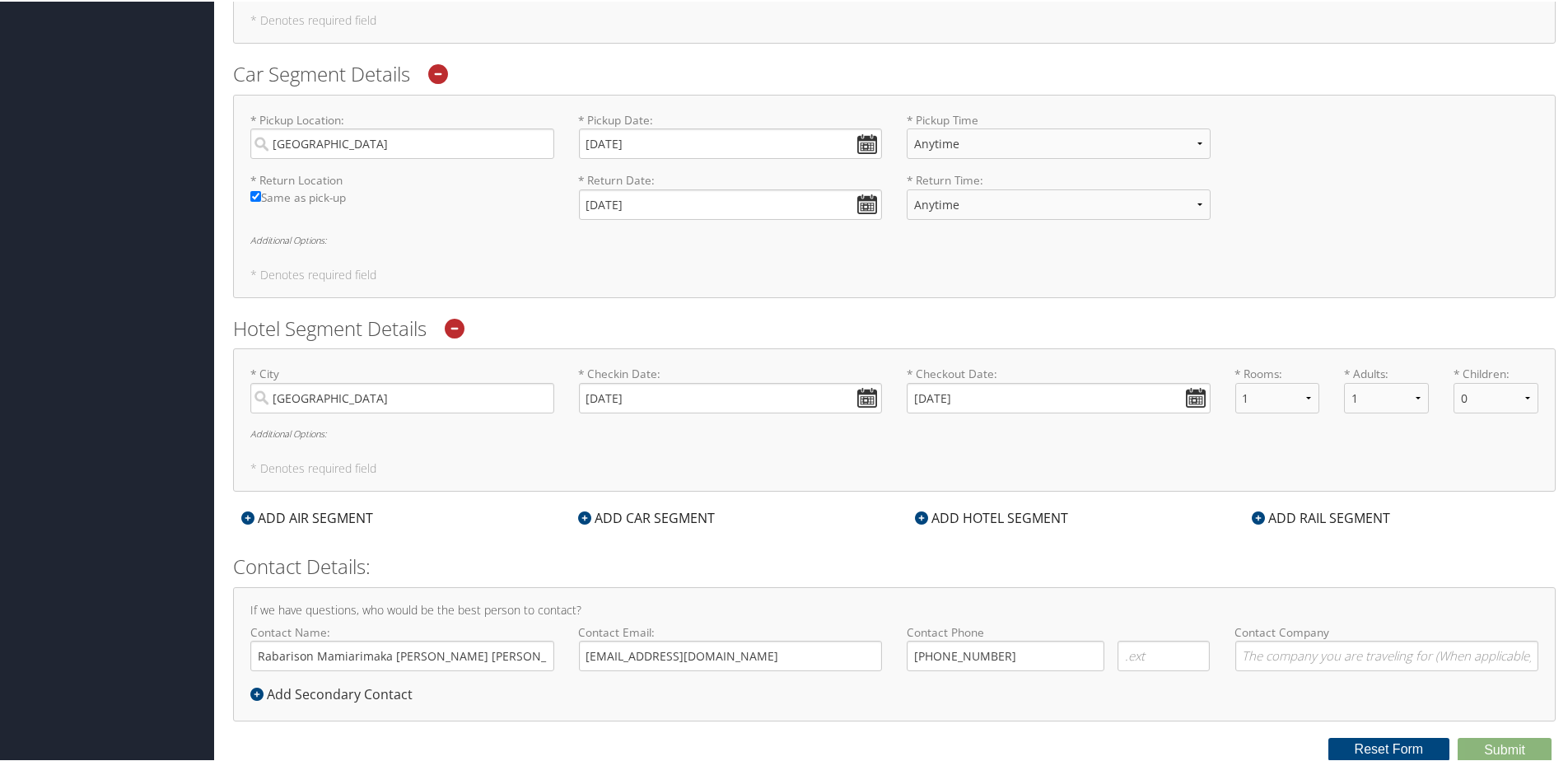
click at [1240, 634] on label "Contact Company" at bounding box center [1387, 646] width 304 height 47
click at [1240, 639] on input "Contact Company" at bounding box center [1387, 655] width 304 height 31
click at [1254, 647] on input "Contact Company" at bounding box center [1387, 655] width 304 height 31
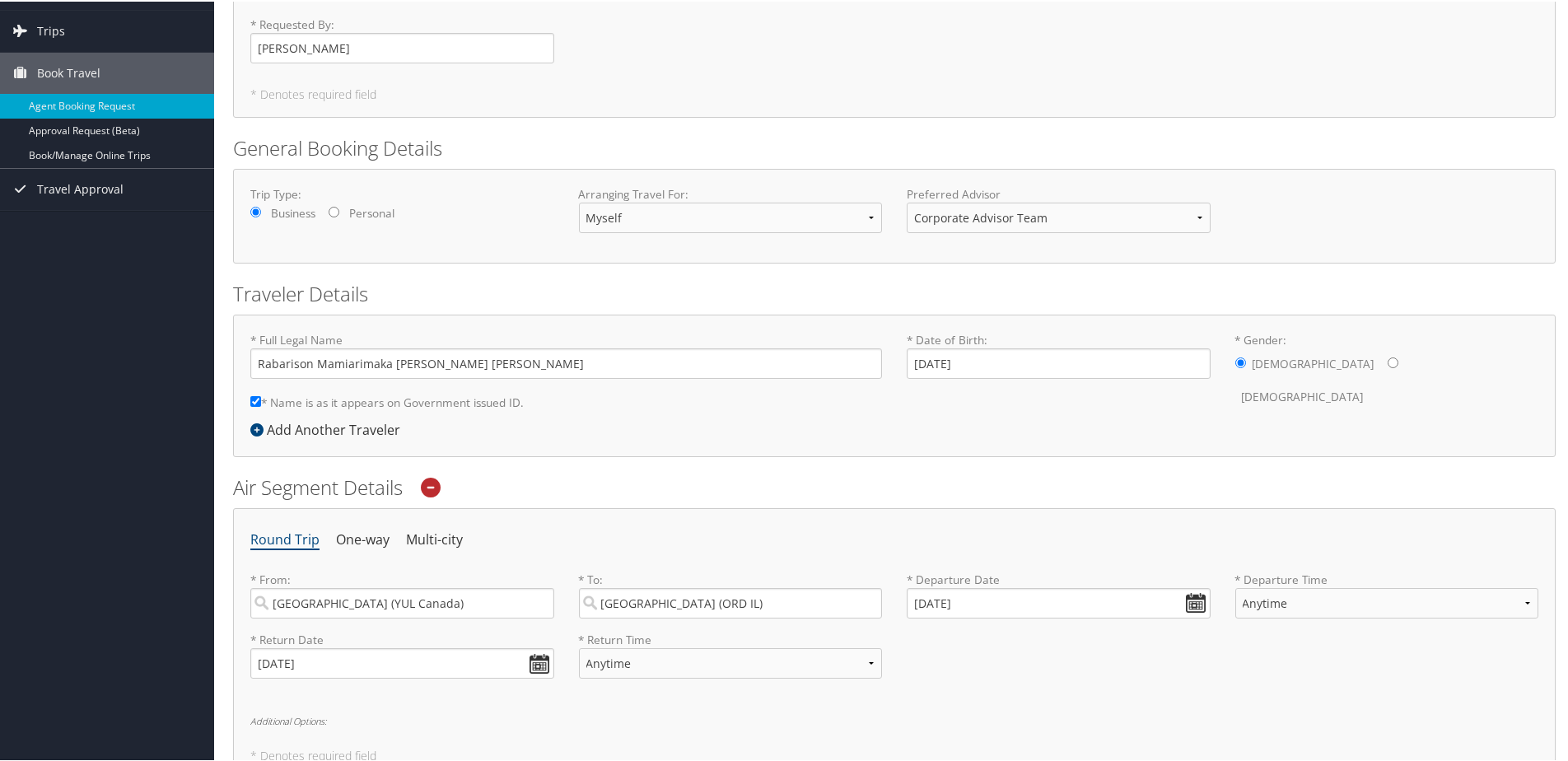
scroll to position [0, 0]
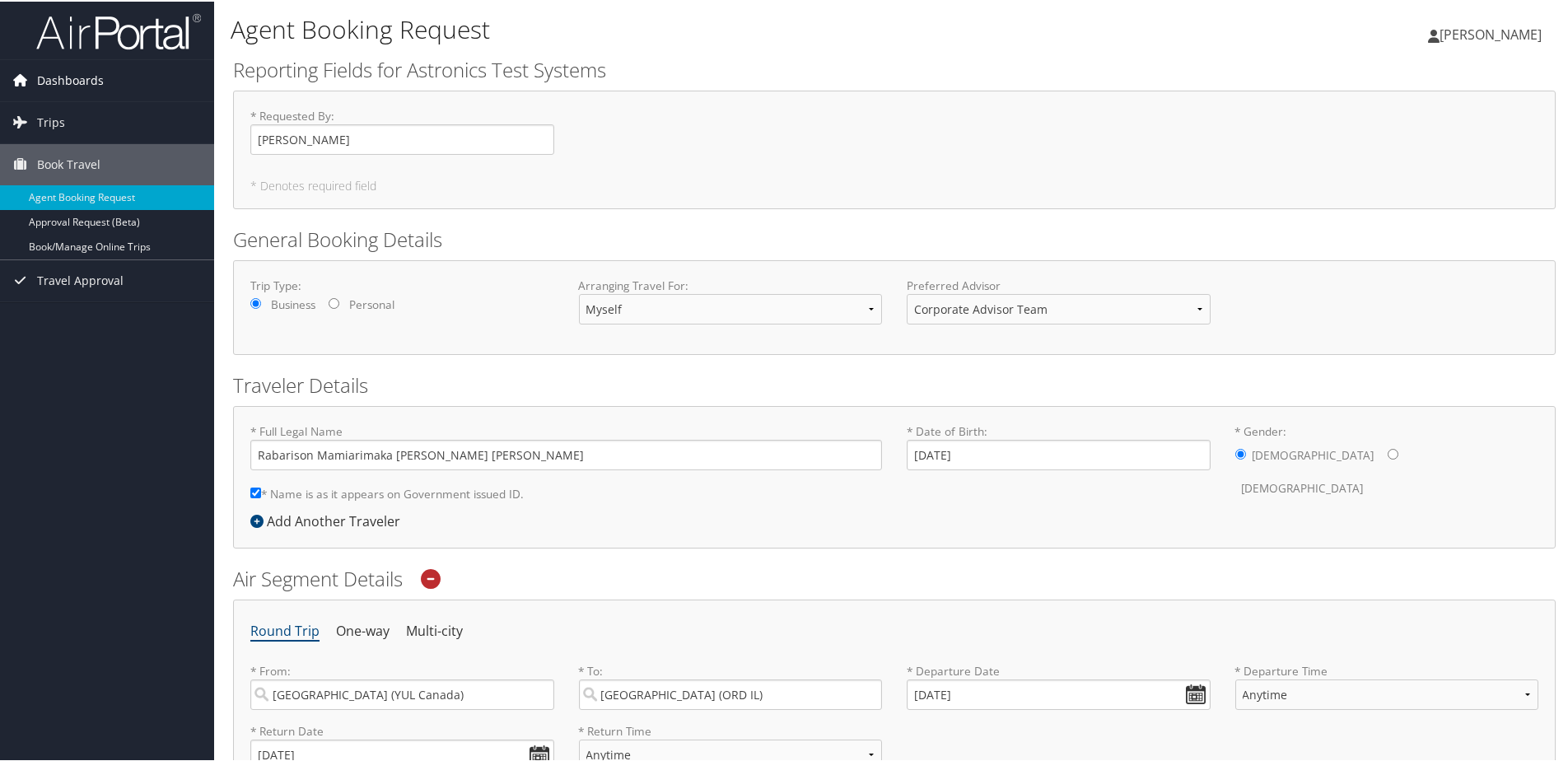
click at [115, 75] on link "Dashboards" at bounding box center [107, 79] width 214 height 41
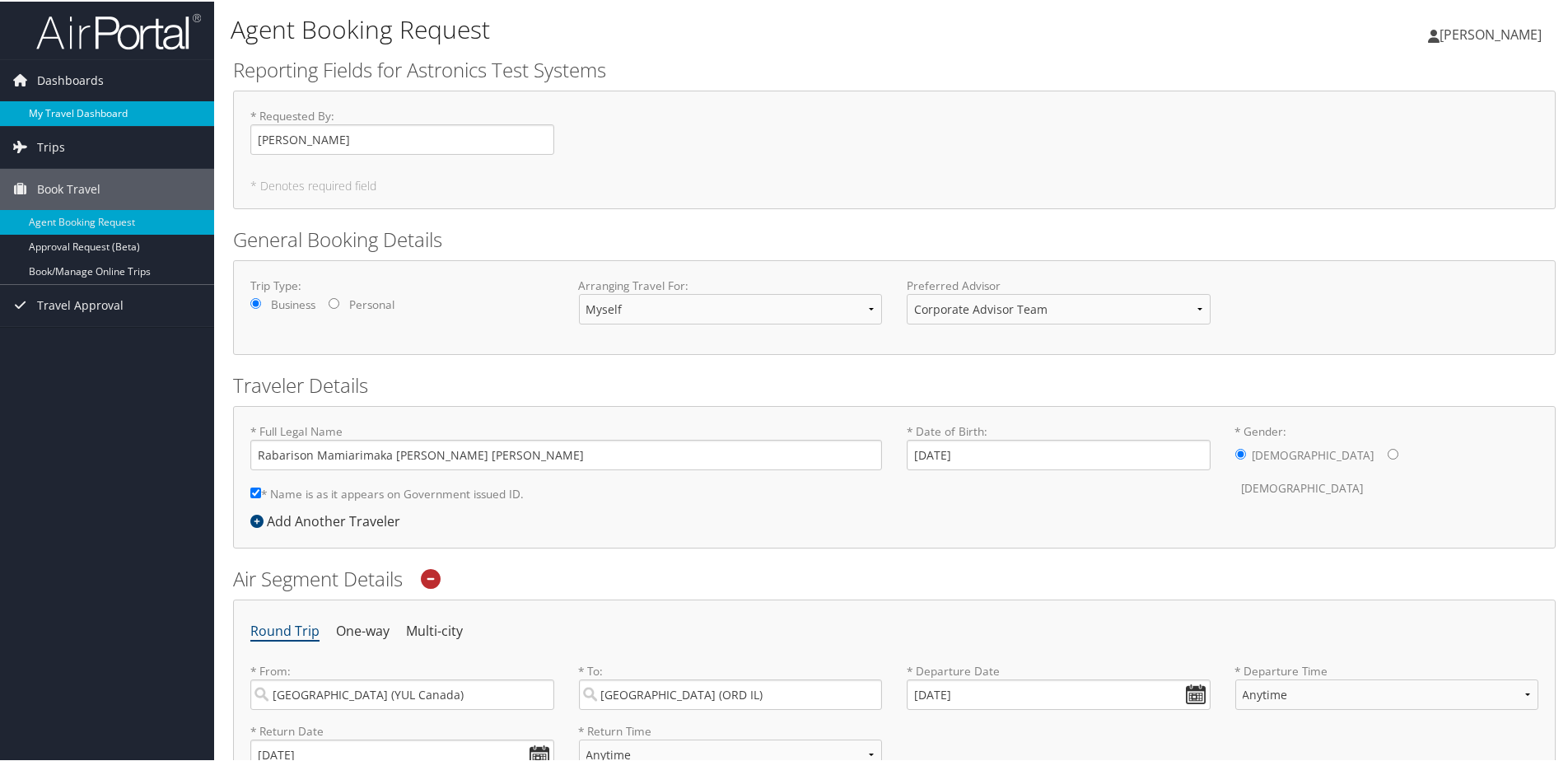
click at [97, 109] on link "My Travel Dashboard" at bounding box center [107, 111] width 214 height 25
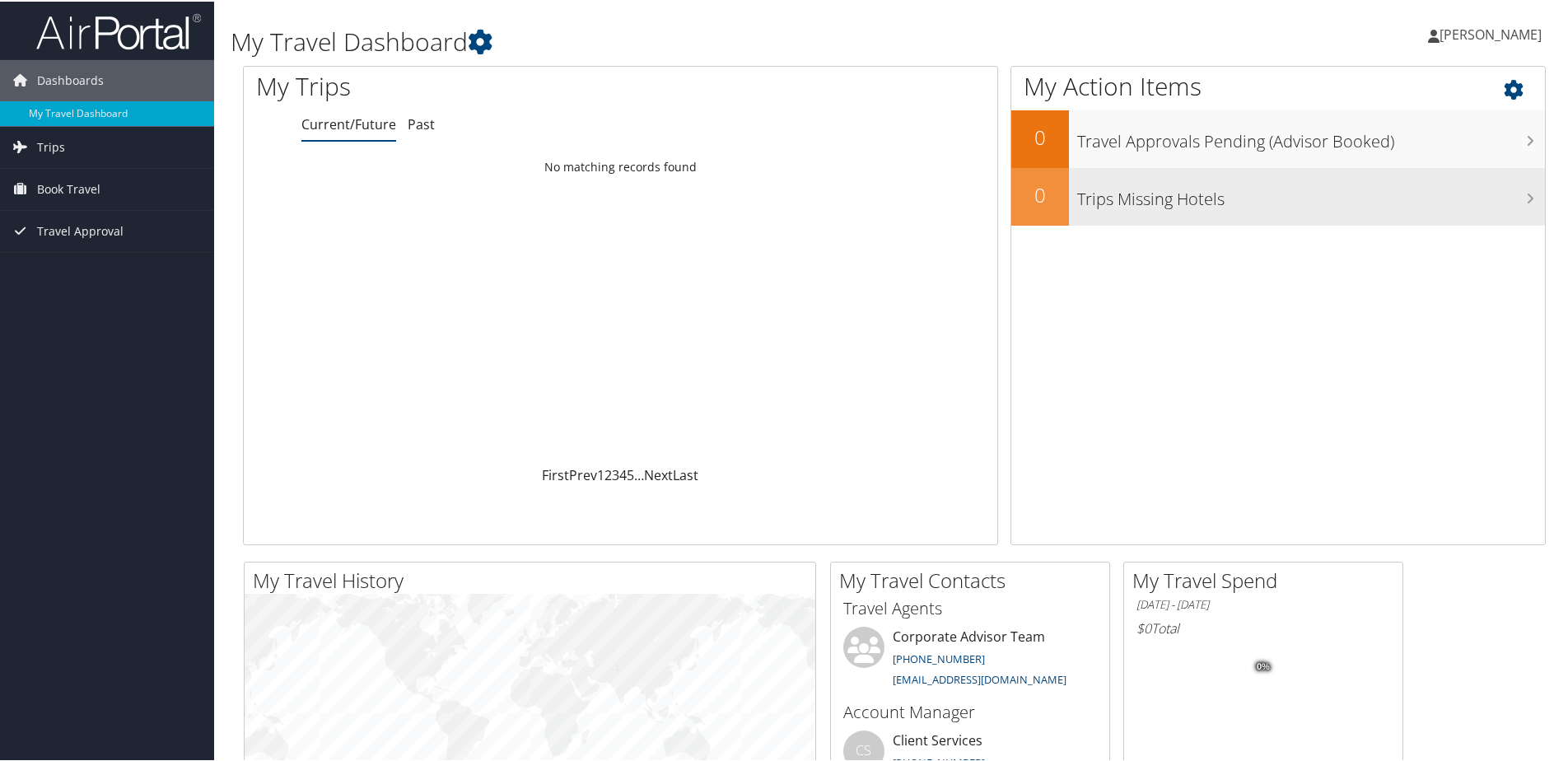
click at [1163, 169] on div "Trips Missing Hotels" at bounding box center [1308, 195] width 476 height 57
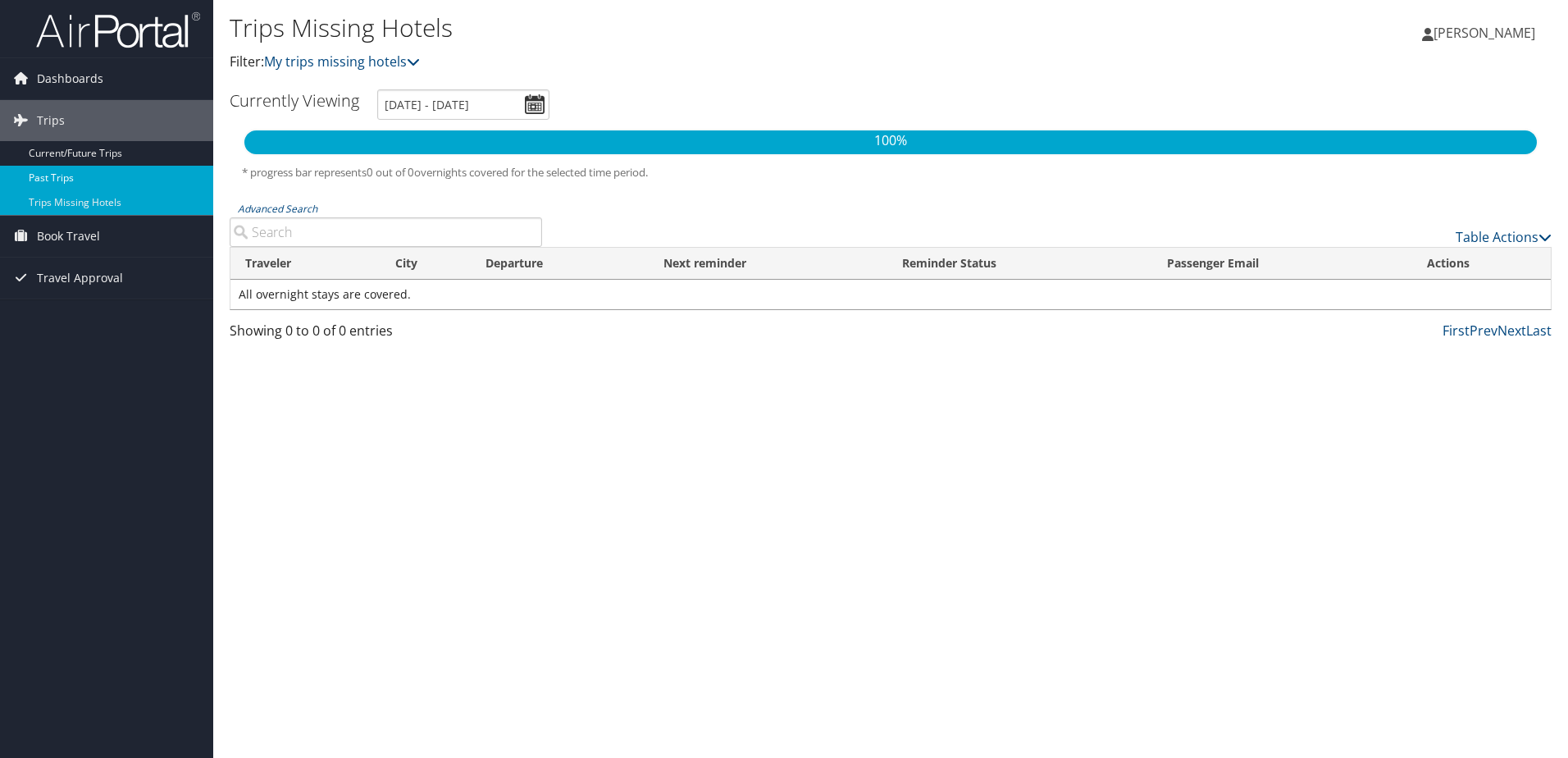
click at [117, 179] on link "Past Trips" at bounding box center [107, 178] width 213 height 25
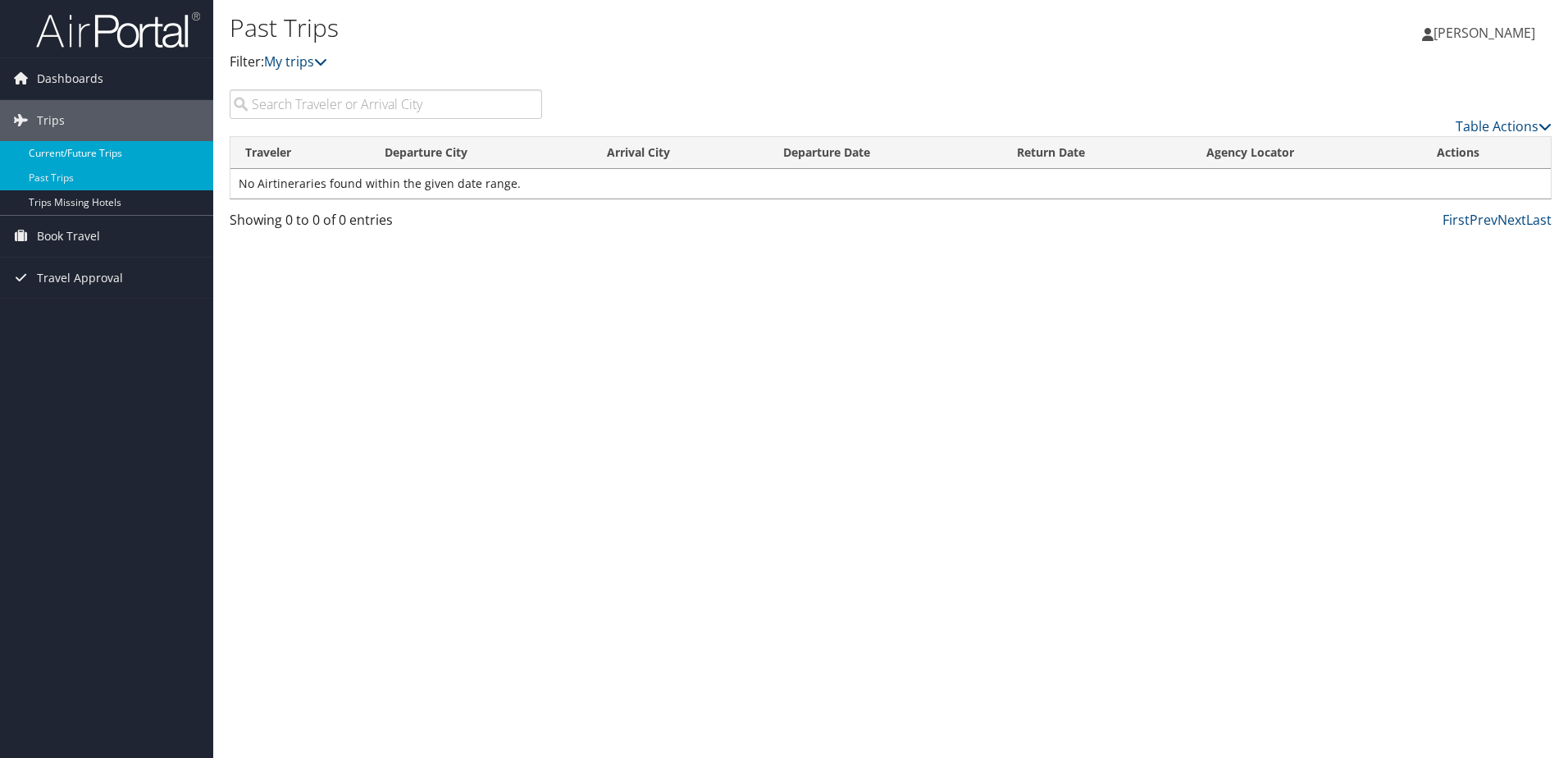
click at [49, 158] on link "Current/Future Trips" at bounding box center [107, 153] width 213 height 25
click at [107, 240] on link "Book Travel" at bounding box center [107, 236] width 213 height 41
click at [83, 170] on link "Past Trips" at bounding box center [107, 178] width 213 height 25
click at [122, 236] on link "Book Travel" at bounding box center [107, 236] width 213 height 41
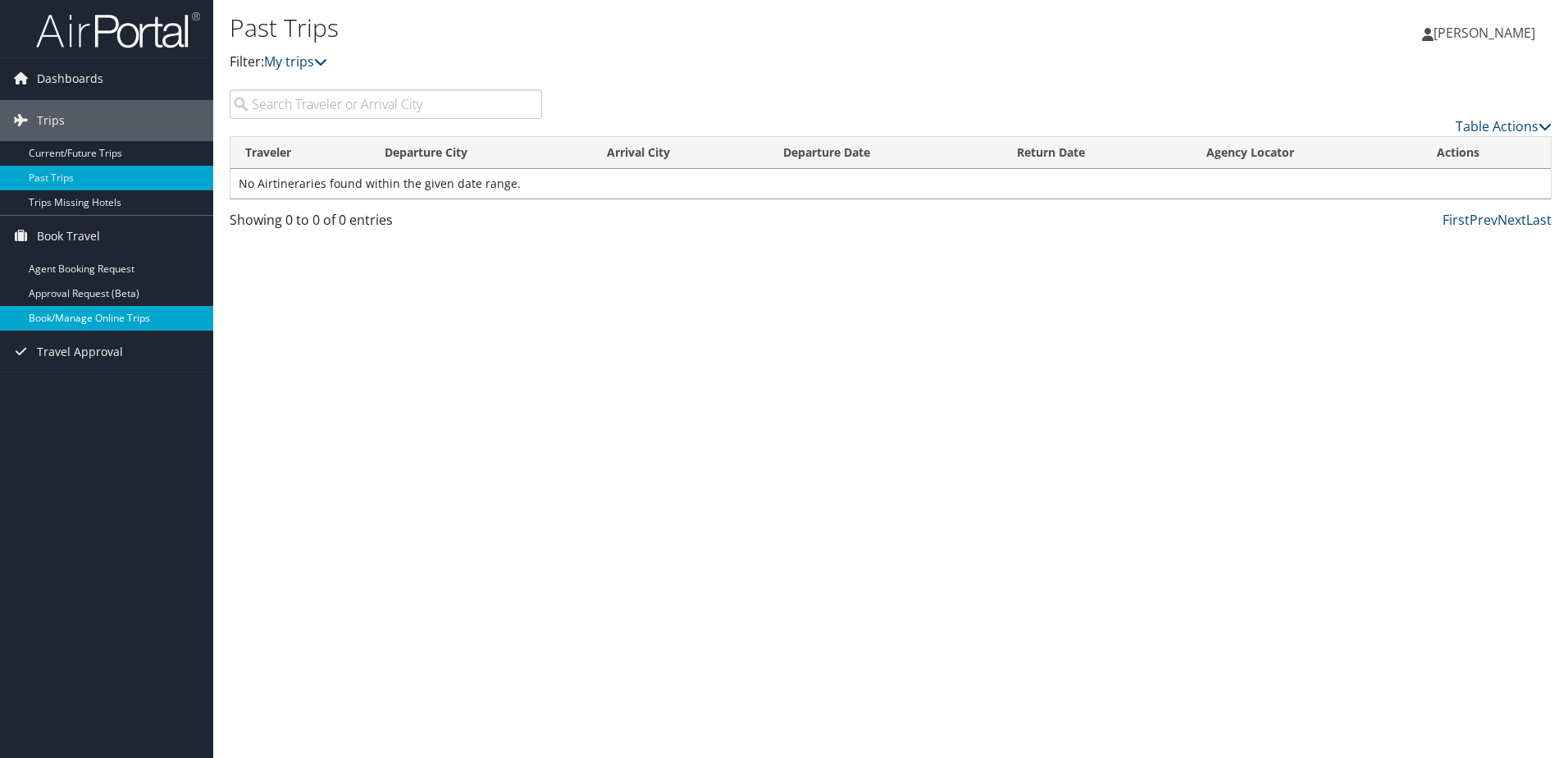
click at [133, 321] on link "Book/Manage Online Trips" at bounding box center [107, 318] width 213 height 25
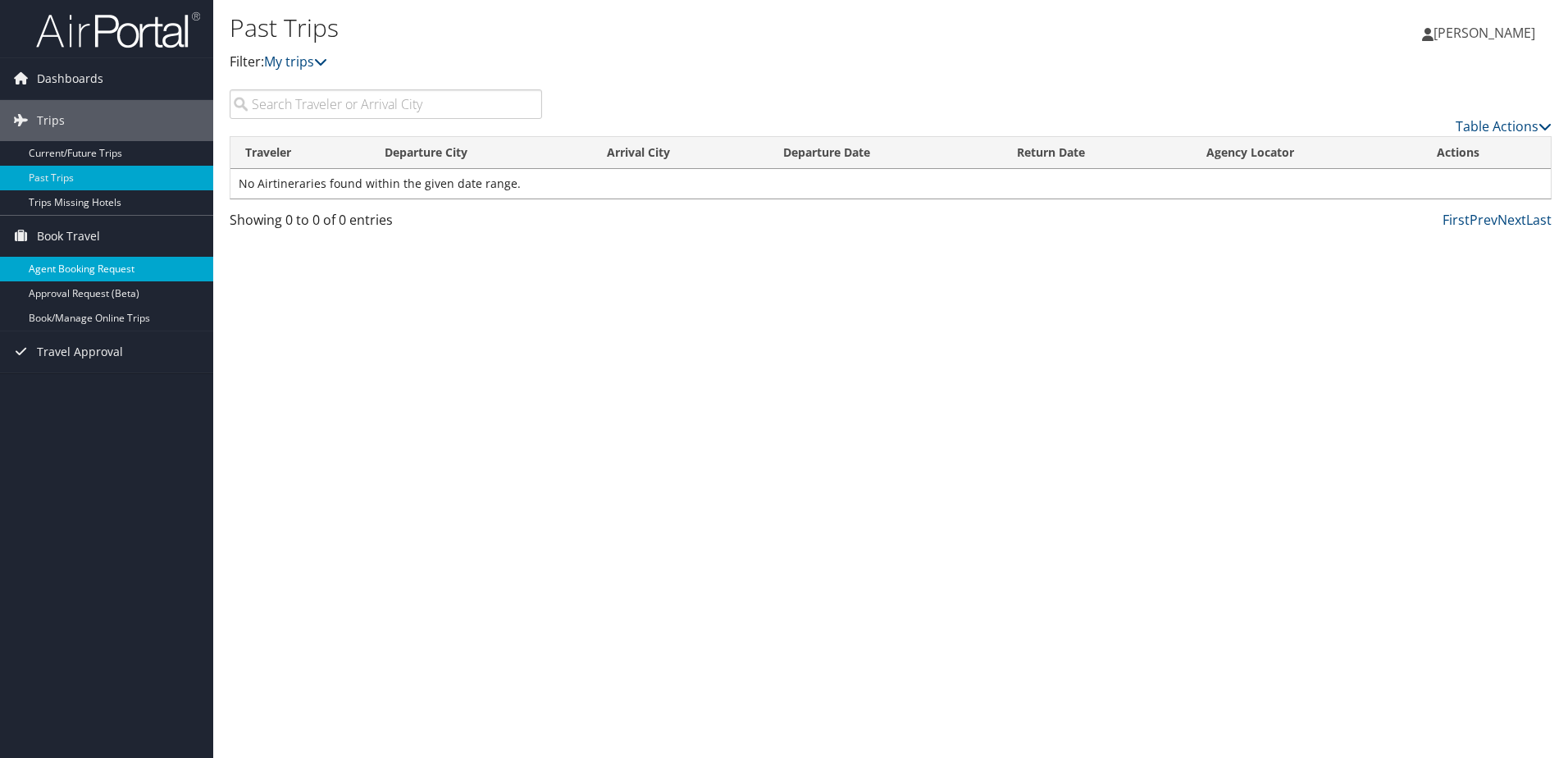
click at [95, 271] on link "Agent Booking Request" at bounding box center [107, 269] width 213 height 25
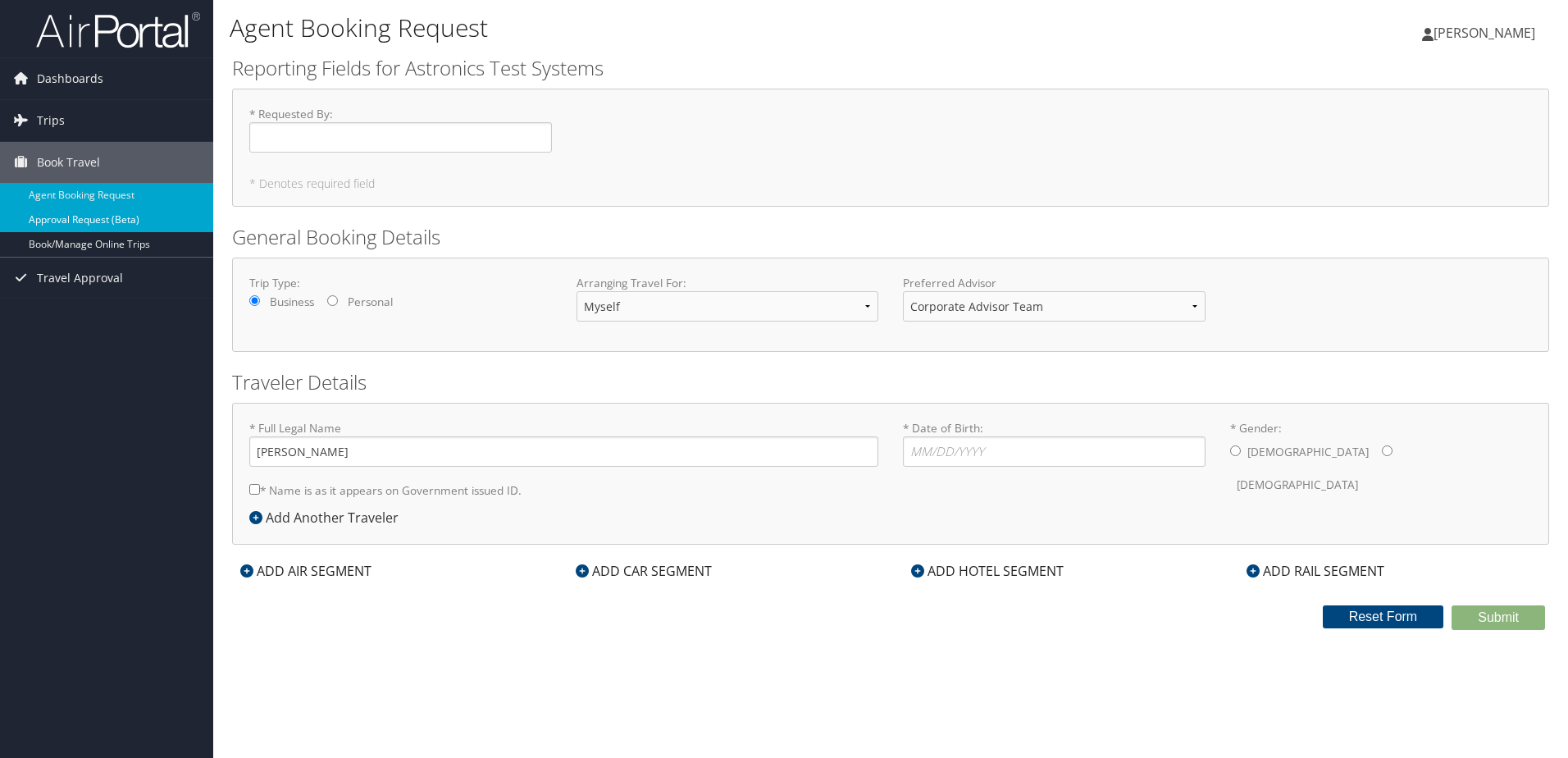
click at [102, 219] on link "Approval Request (Beta)" at bounding box center [107, 219] width 213 height 25
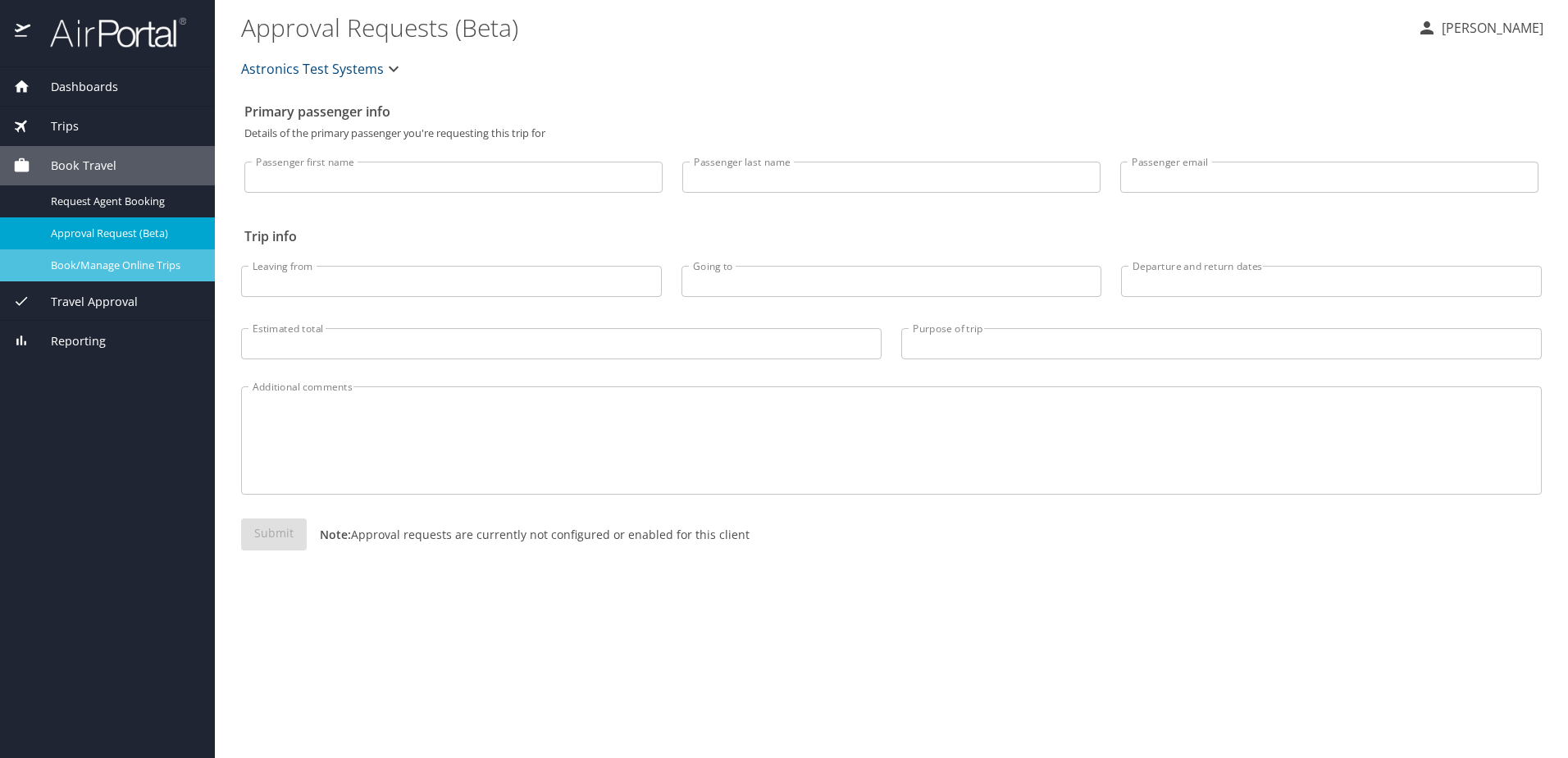
click at [109, 271] on span "Book/Manage Online Trips" at bounding box center [123, 265] width 144 height 15
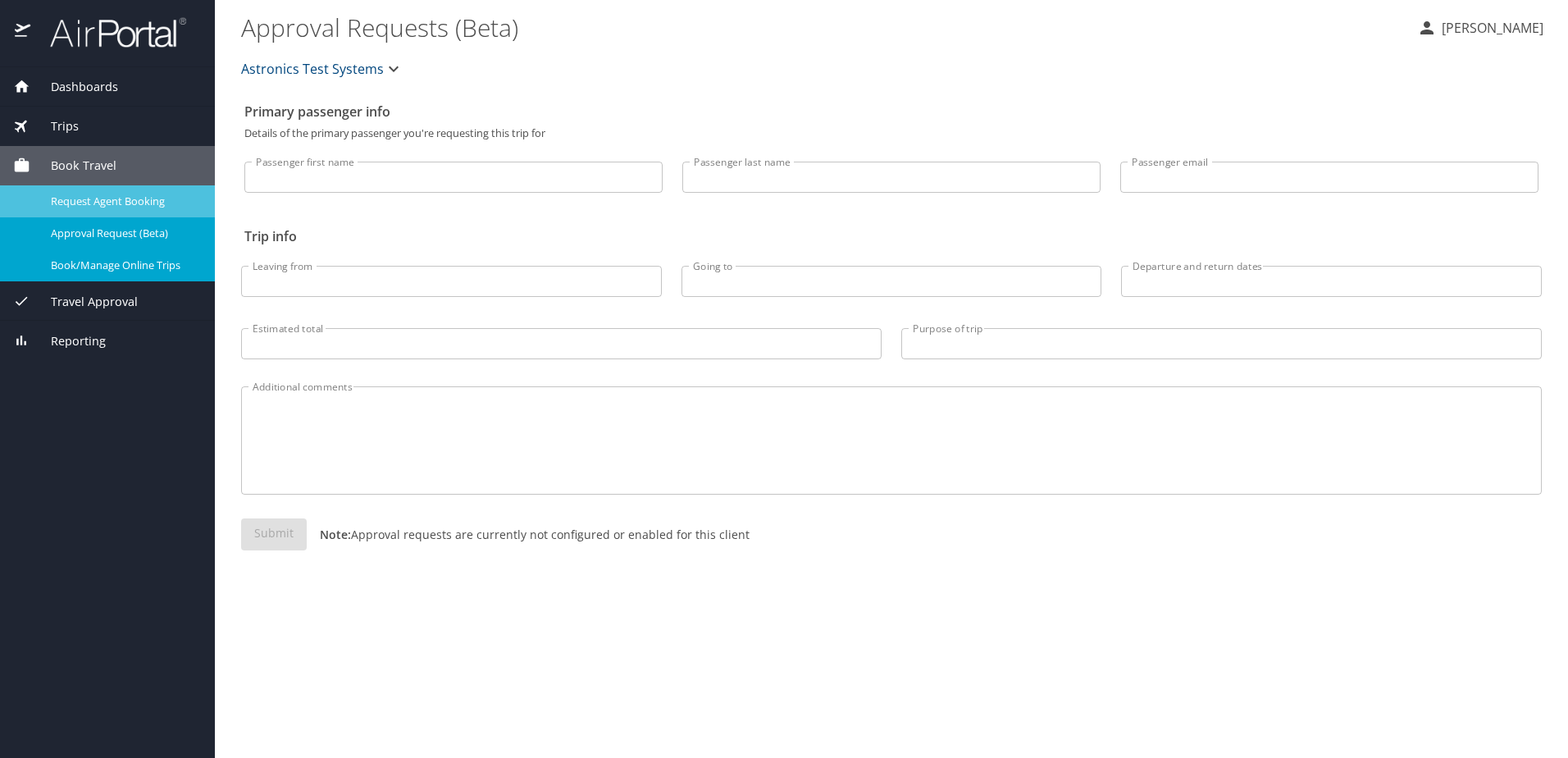
click at [98, 207] on span "Request Agent Booking" at bounding box center [123, 201] width 144 height 15
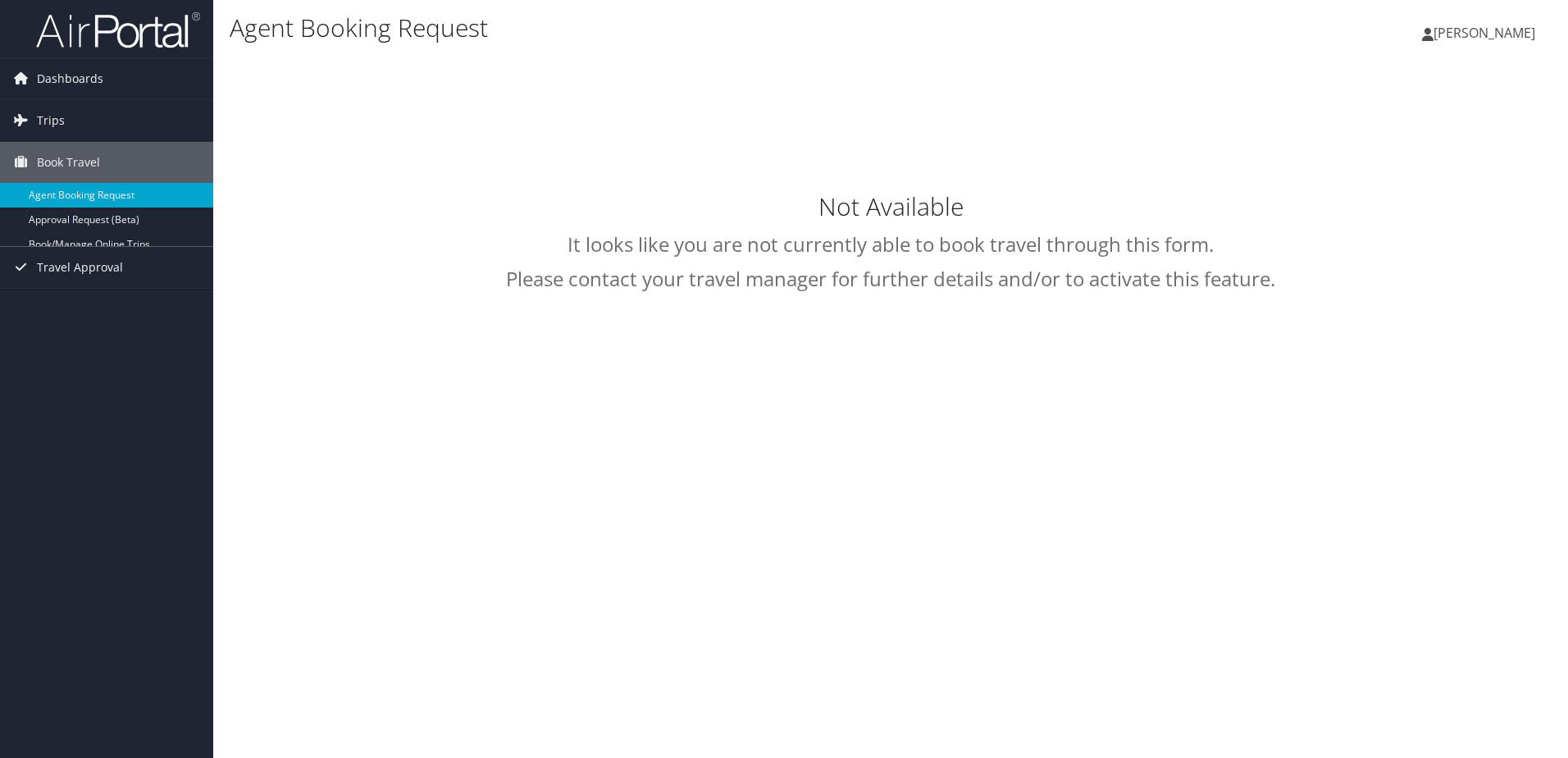
select select "[EMAIL_ADDRESS][DOMAIN_NAME]"
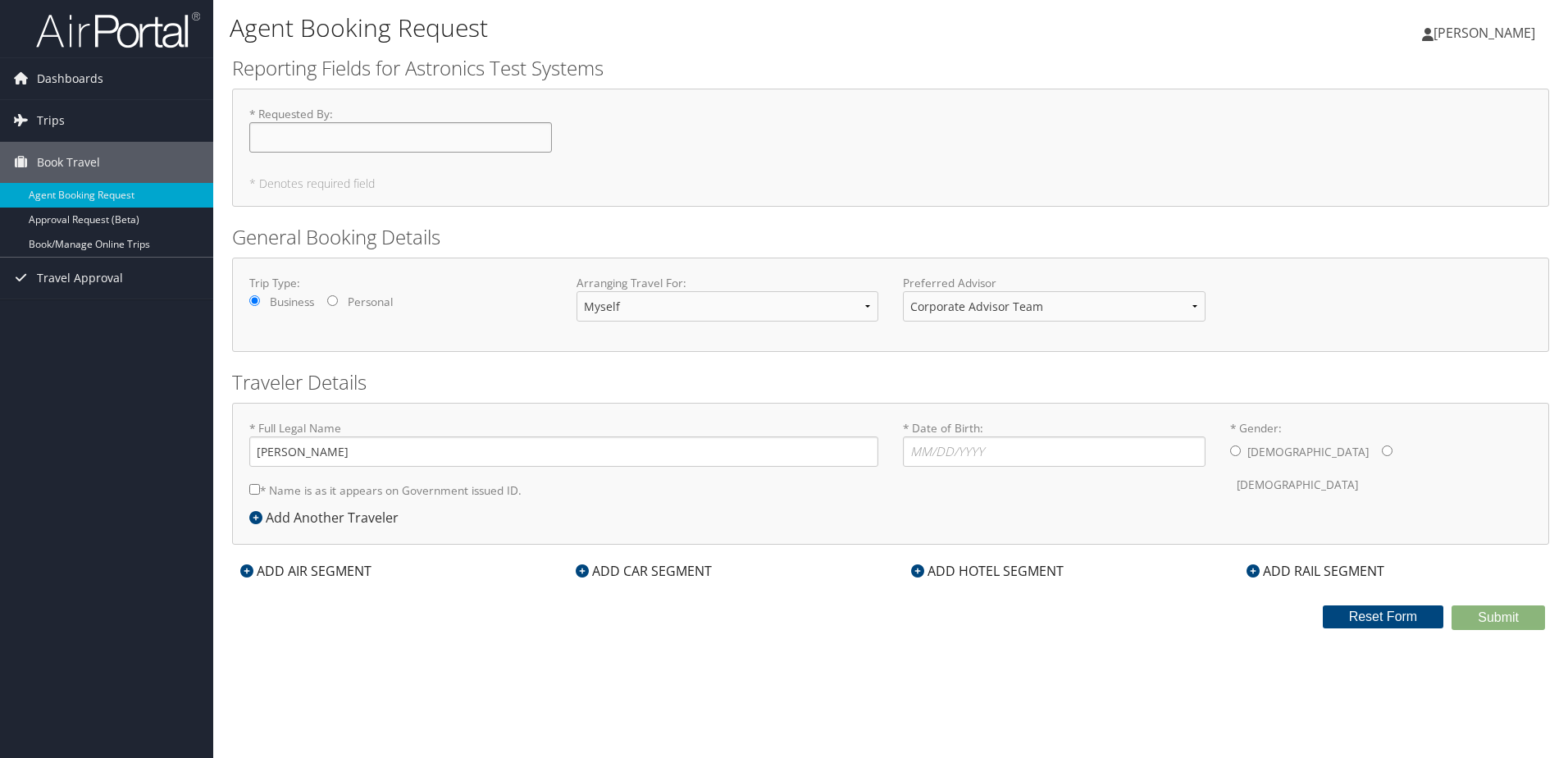
click at [340, 139] on input "* Requested By : Required" at bounding box center [400, 137] width 303 height 31
type input "[PERSON_NAME]"
click at [874, 366] on form "Reporting Fields for Astronics Test Systems * Requested By : [PERSON_NAME] Requ…" at bounding box center [891, 341] width 1317 height 576
click at [566, 438] on input "[PERSON_NAME]" at bounding box center [563, 452] width 629 height 31
drag, startPoint x: 470, startPoint y: 453, endPoint x: 95, endPoint y: 460, distance: 375.1
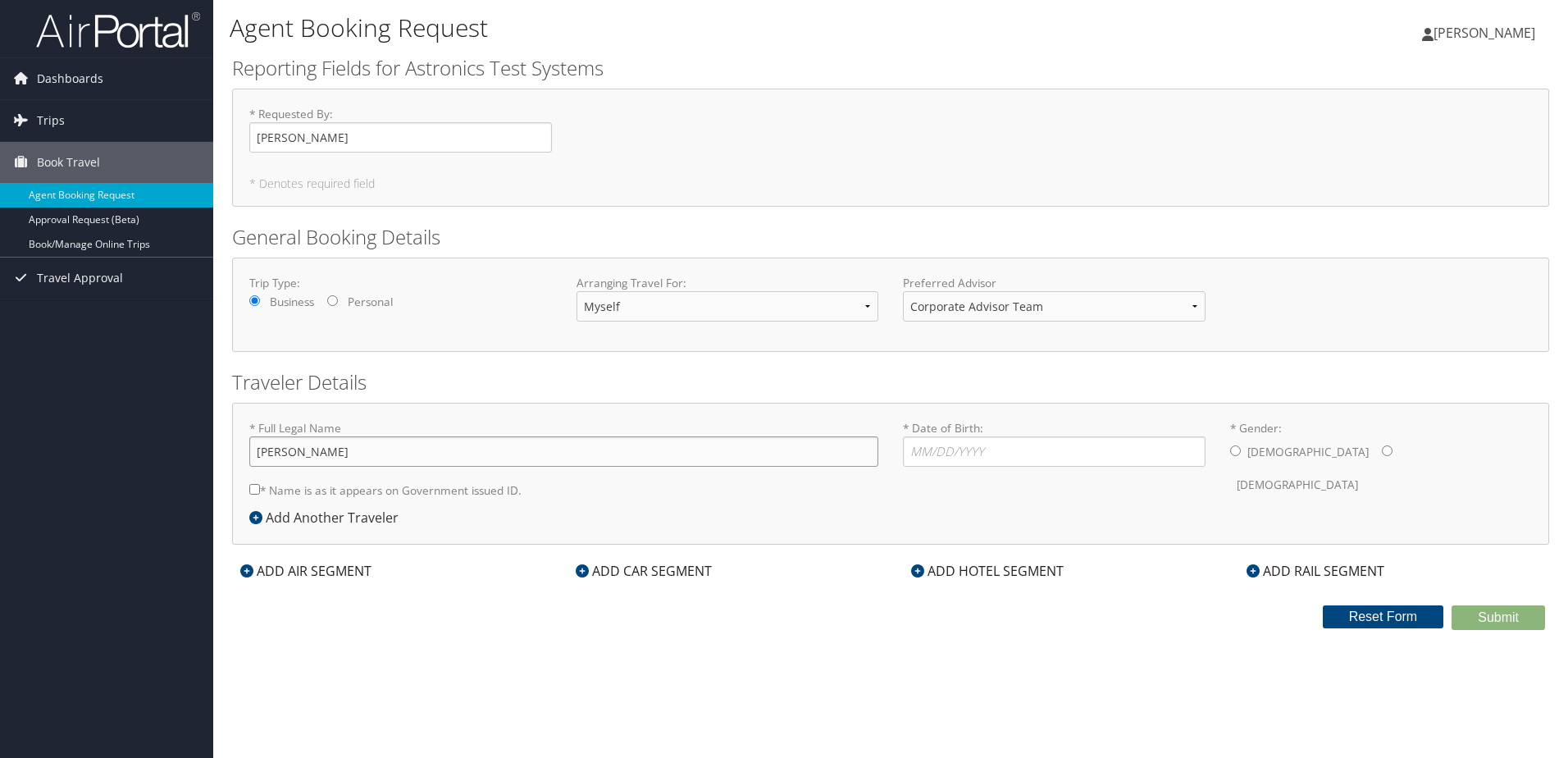
click at [95, 460] on div "Dashboards My Travel Dashboard Trips Current/Future Trips Past Trips Trips Miss…" at bounding box center [784, 379] width 1568 height 758
click at [279, 439] on input "* Full Legal Name" at bounding box center [563, 452] width 629 height 31
type input "Rabarison Mamiarimaka Andy Kevin"
click at [1071, 452] on input "* Date of Birth: Invalid Date" at bounding box center [1054, 452] width 303 height 31
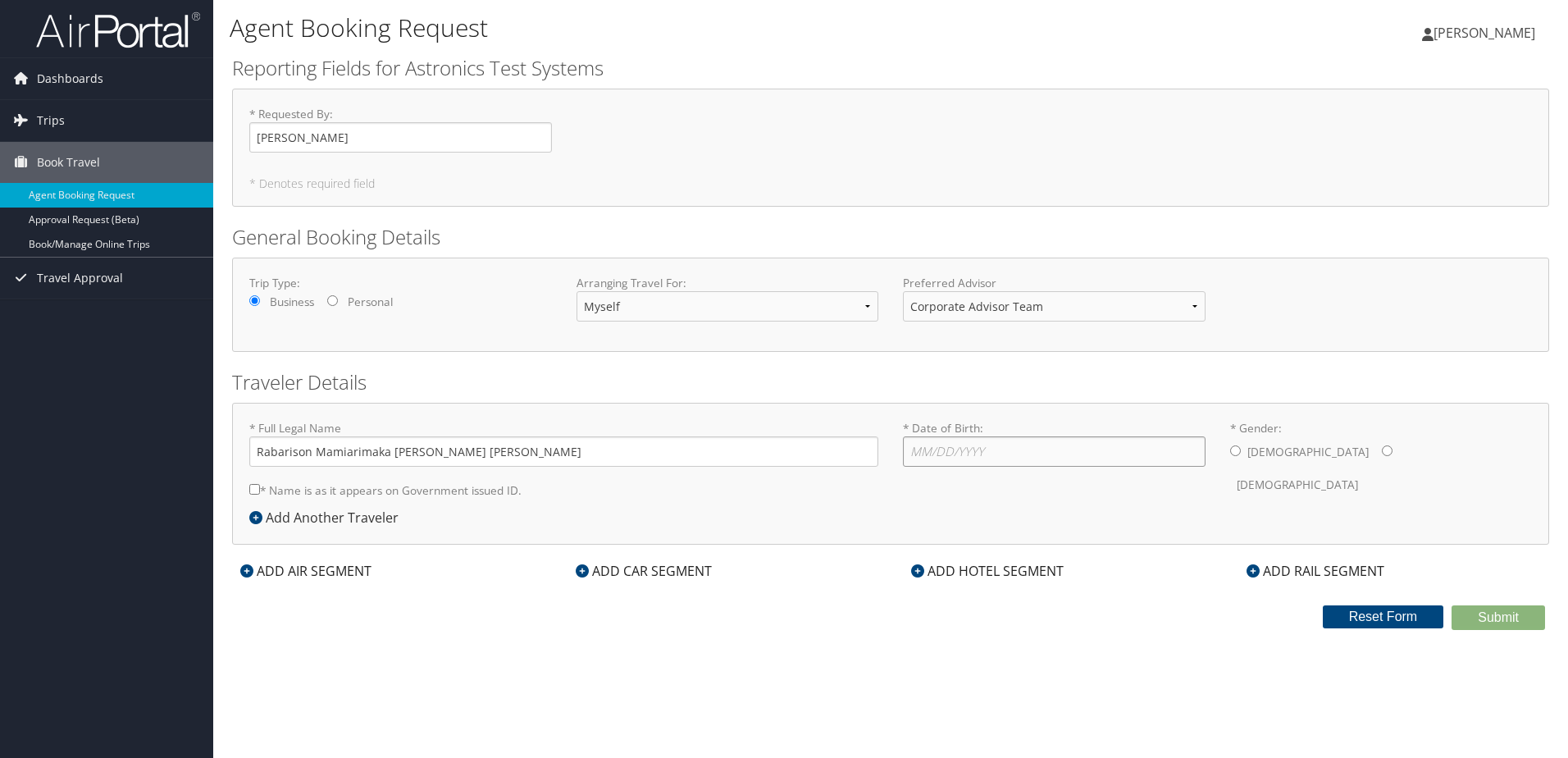
click at [1007, 458] on input "* Date of Birth: Invalid Date" at bounding box center [1054, 452] width 303 height 31
type input "05/17/2001"
click at [1256, 451] on label "Male" at bounding box center [1308, 452] width 121 height 32
click at [1240, 451] on input "* Gender: Male Female" at bounding box center [1235, 451] width 10 height 10
radio input "true"
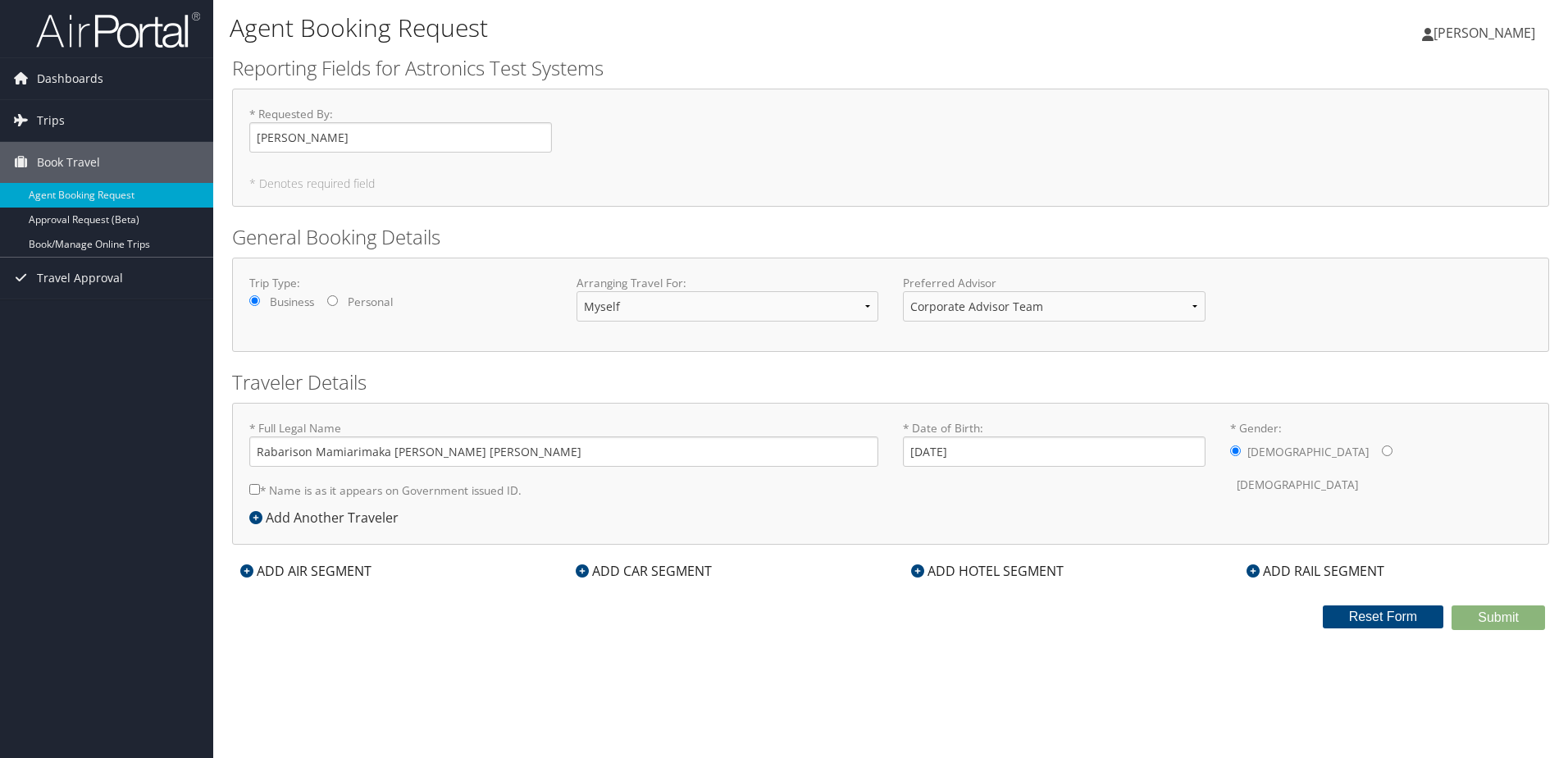
click at [244, 492] on div "* Full Legal Name Rabarison Mamiarimaka Andy Kevin * Name is as it appears on G…" at bounding box center [564, 464] width 653 height 88
click at [275, 491] on label "* Name is as it appears on Government issued ID." at bounding box center [385, 491] width 272 height 31
click at [260, 491] on input "* Name is as it appears on Government issued ID." at bounding box center [254, 489] width 10 height 10
checkbox input "true"
click at [321, 575] on div "ADD AIR SEGMENT" at bounding box center [305, 570] width 148 height 20
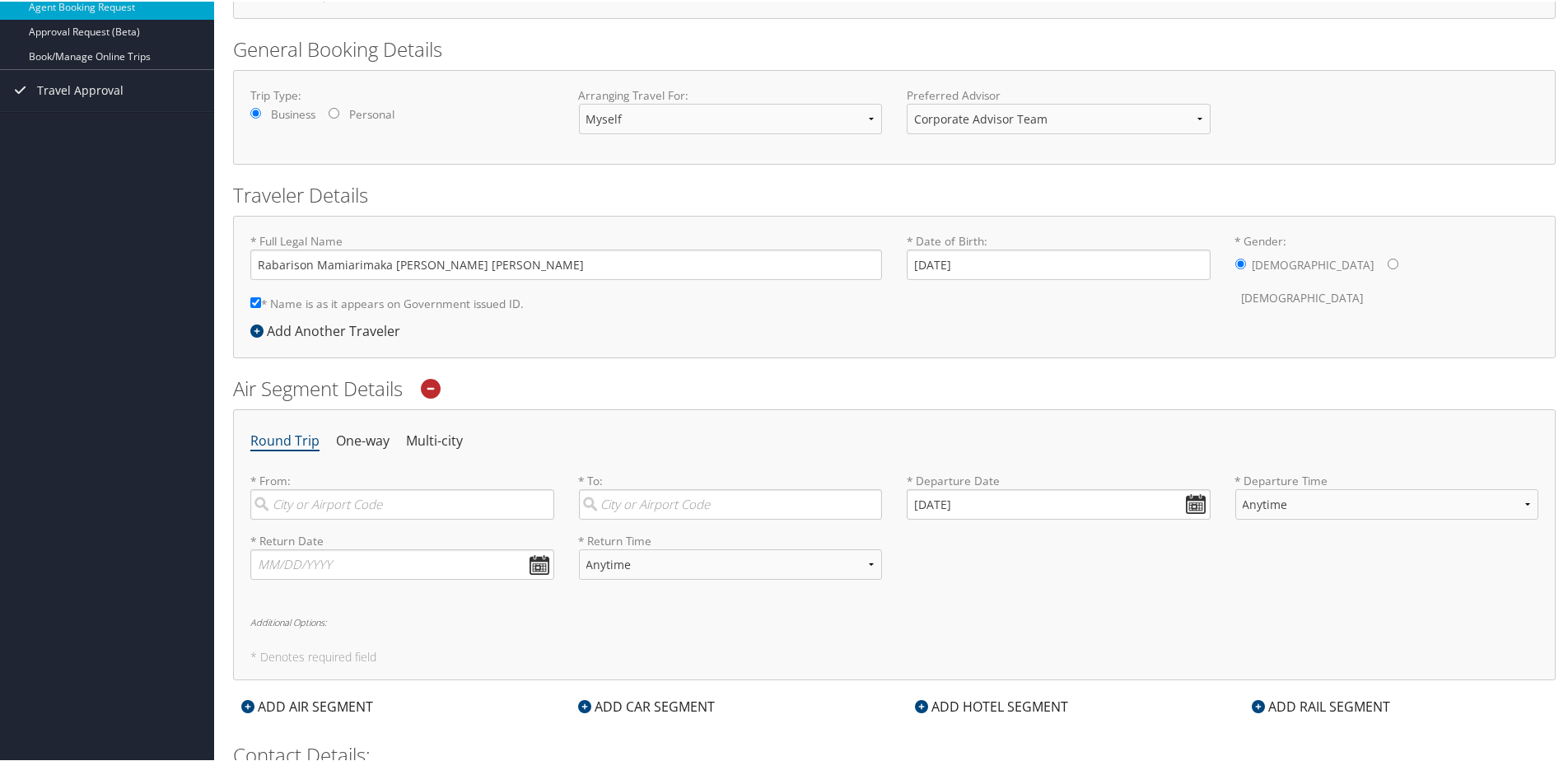
scroll to position [329, 0]
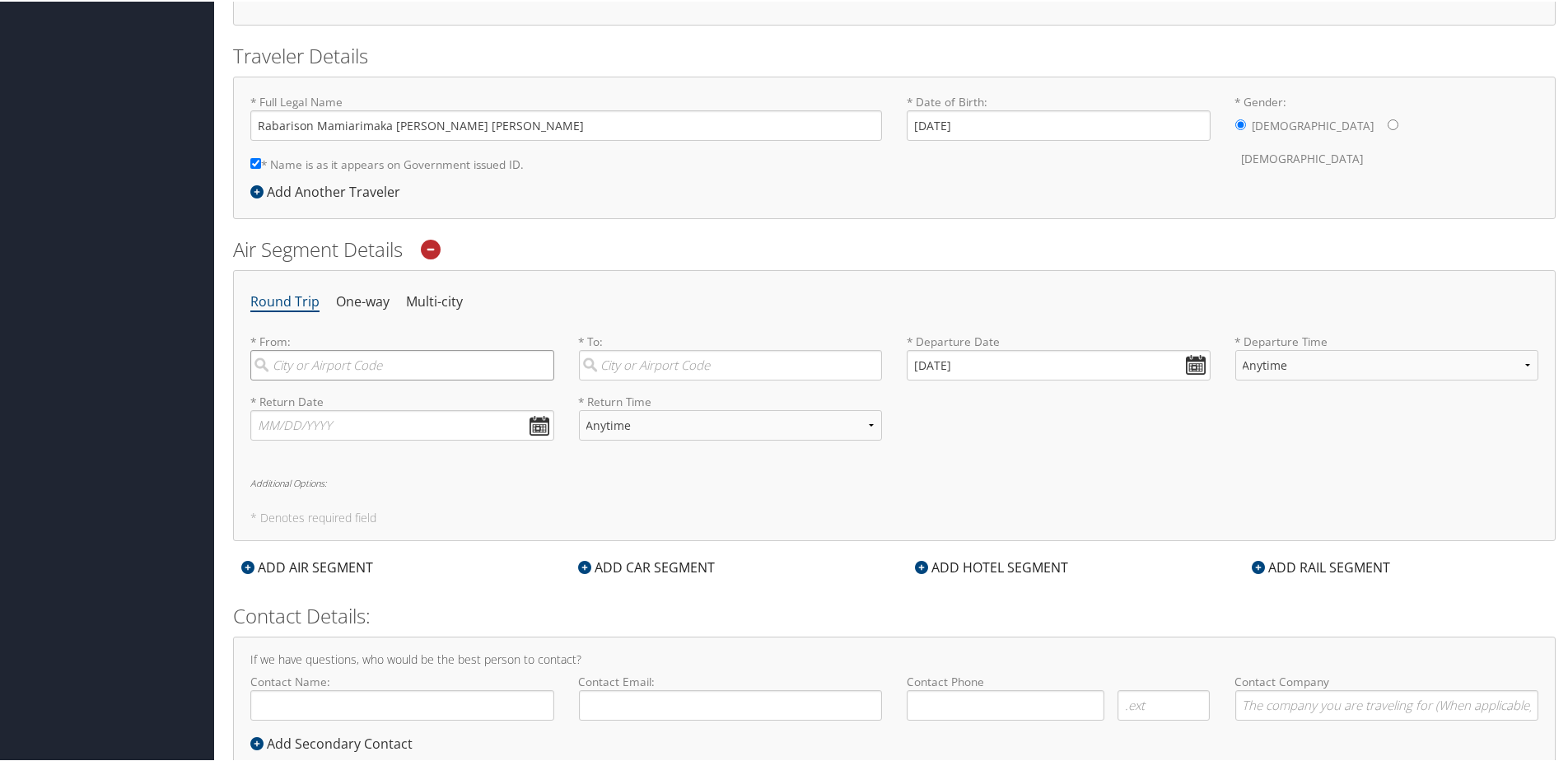
click at [347, 361] on input "search" at bounding box center [402, 364] width 304 height 31
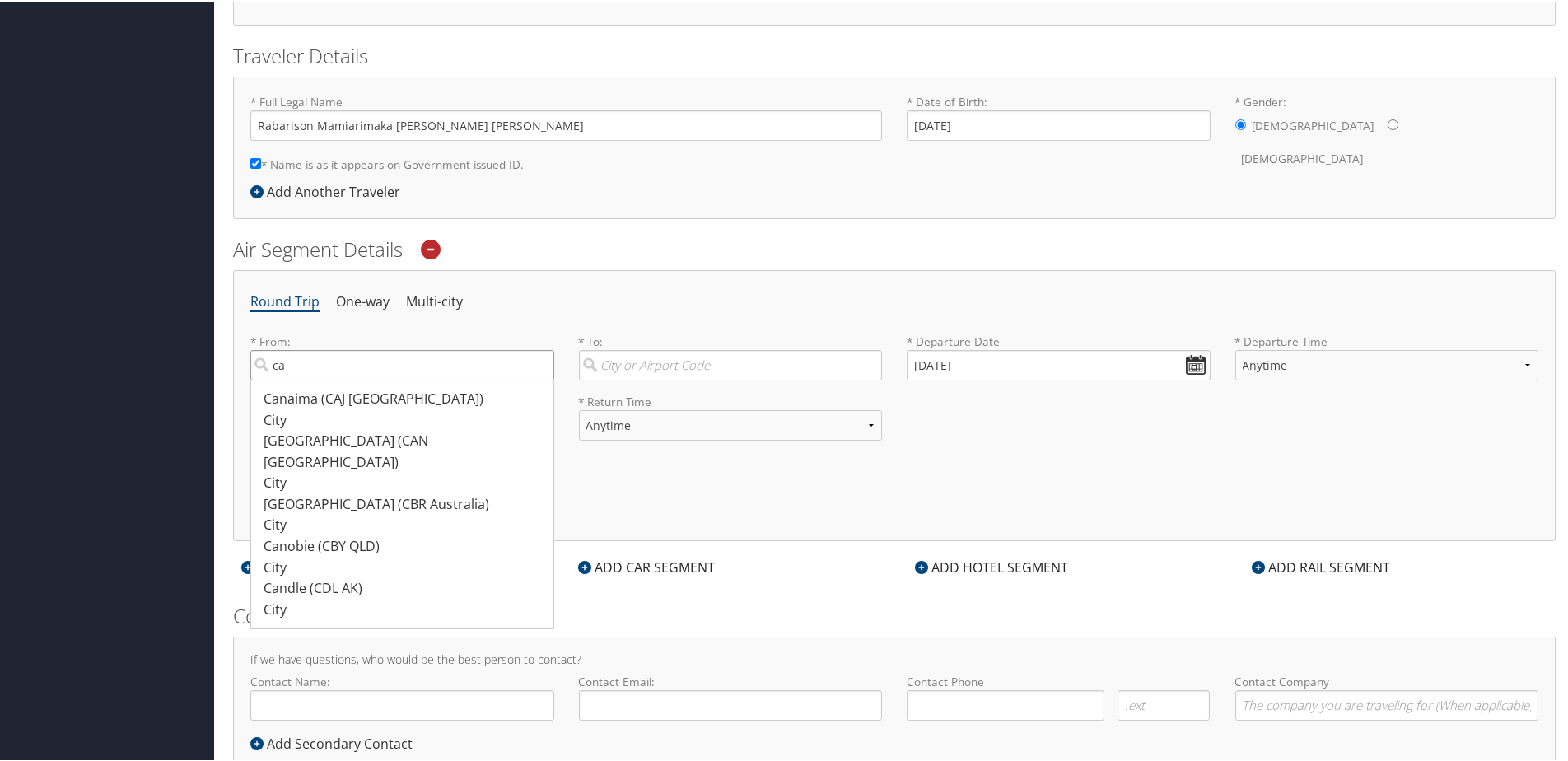
type input "c"
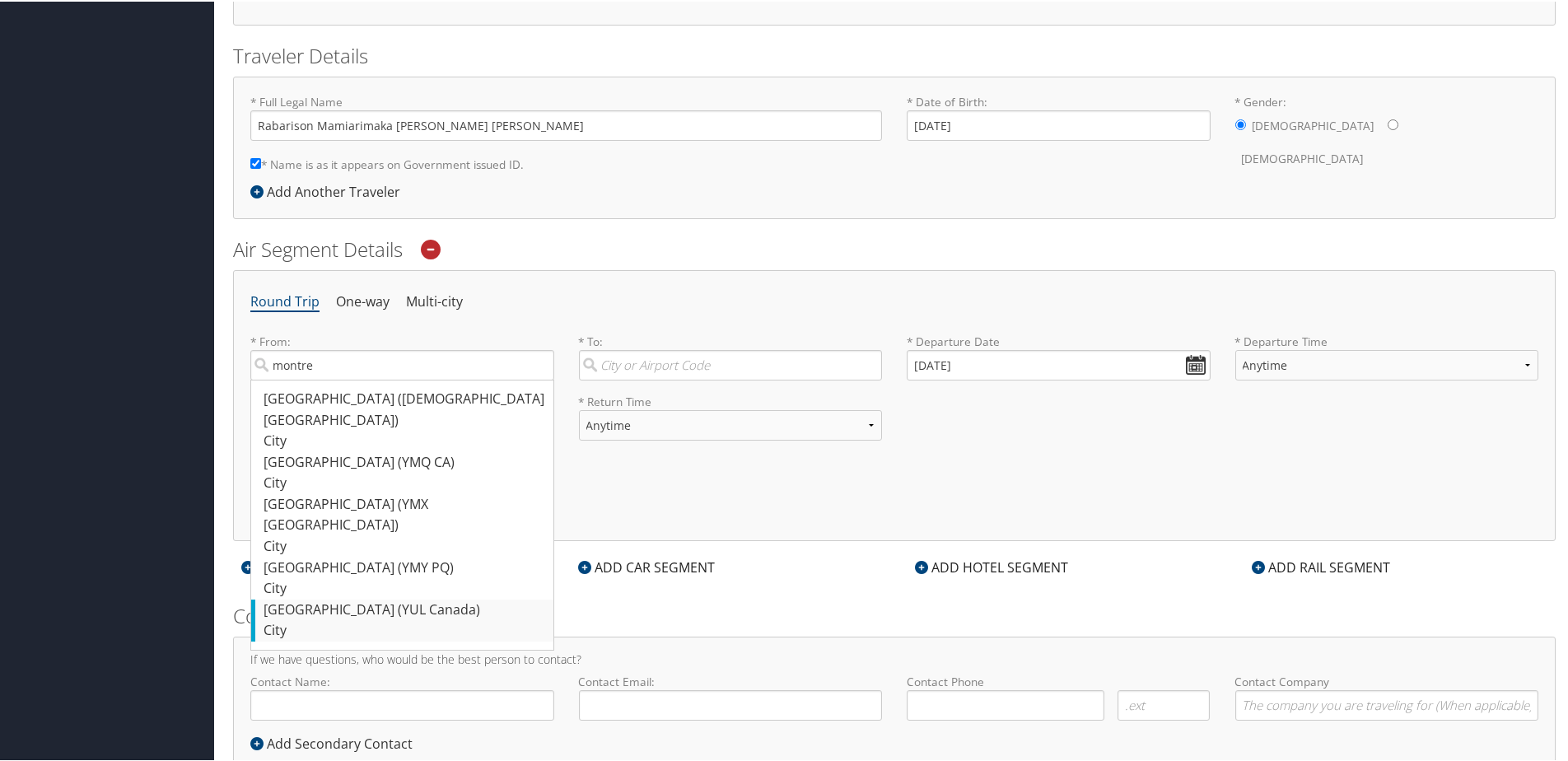
click at [393, 619] on div "City" at bounding box center [404, 629] width 282 height 21
click at [393, 379] on input "montre" at bounding box center [402, 364] width 304 height 31
type input "Montreal (YUL Canada)"
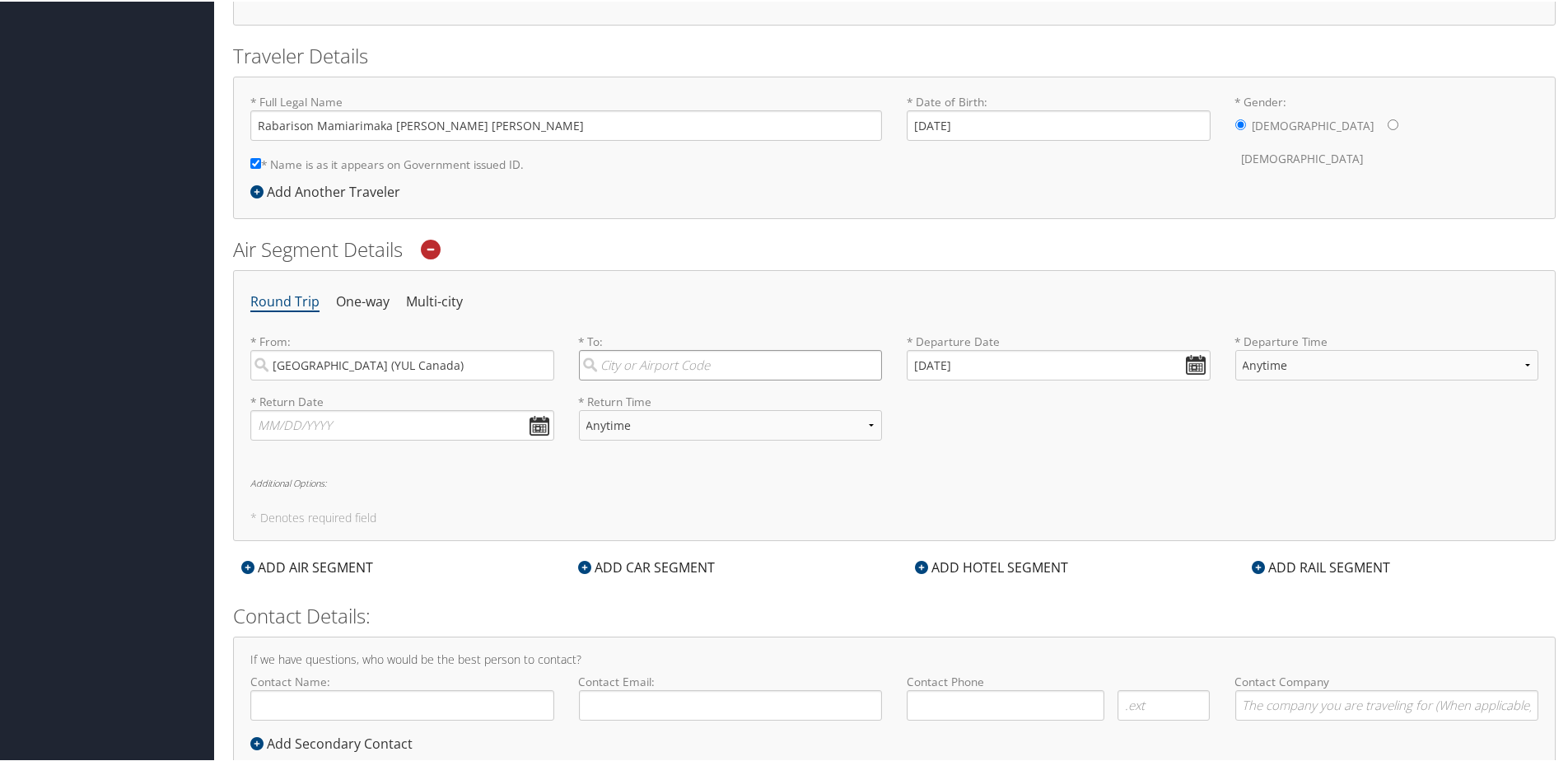
click at [627, 370] on input "search" at bounding box center [731, 364] width 304 height 31
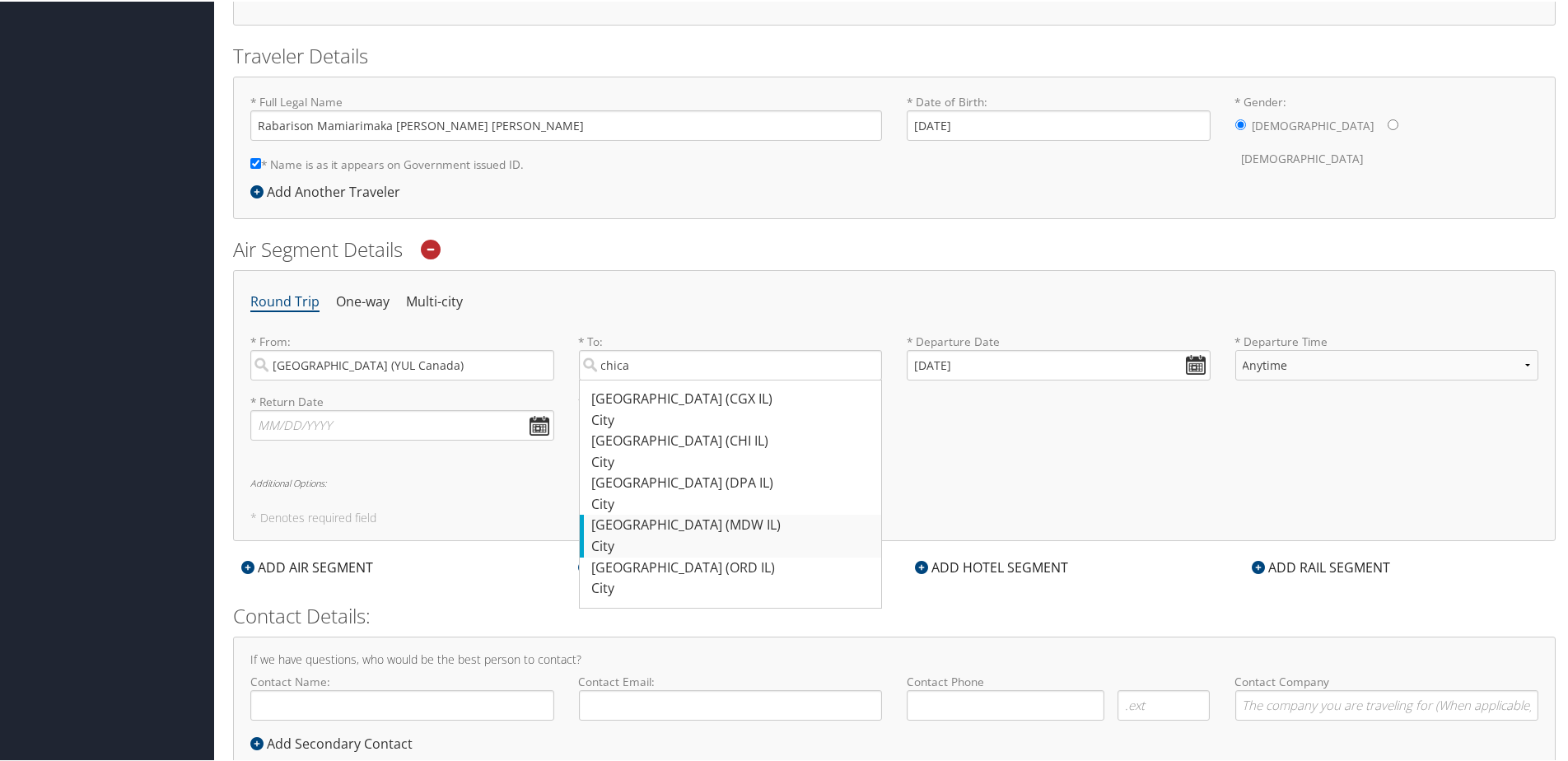
click at [650, 548] on div "City" at bounding box center [733, 545] width 282 height 21
click at [650, 379] on input "chica" at bounding box center [731, 364] width 304 height 31
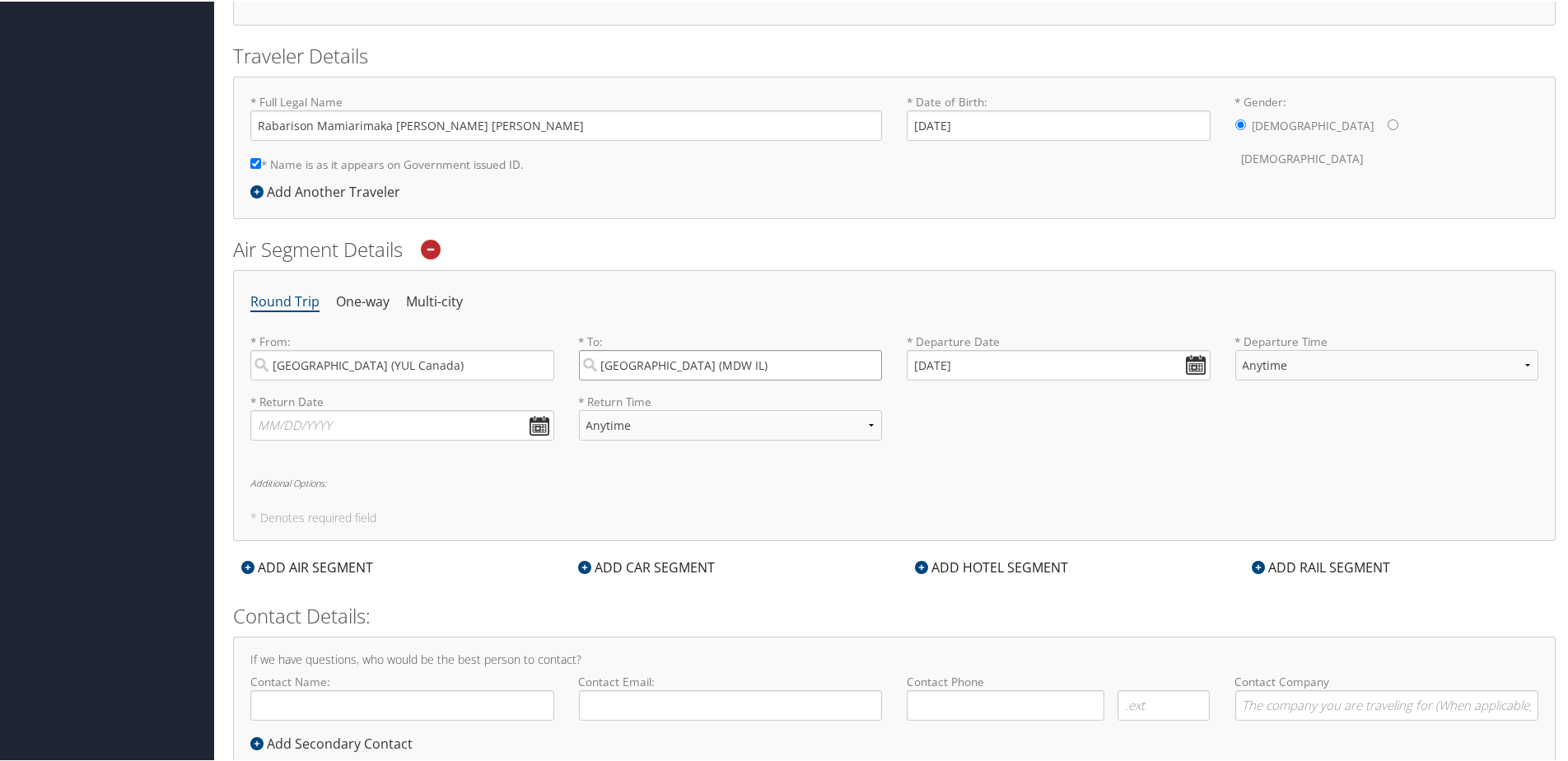
click at [838, 367] on input "Chicago (MDW IL)" at bounding box center [731, 364] width 304 height 31
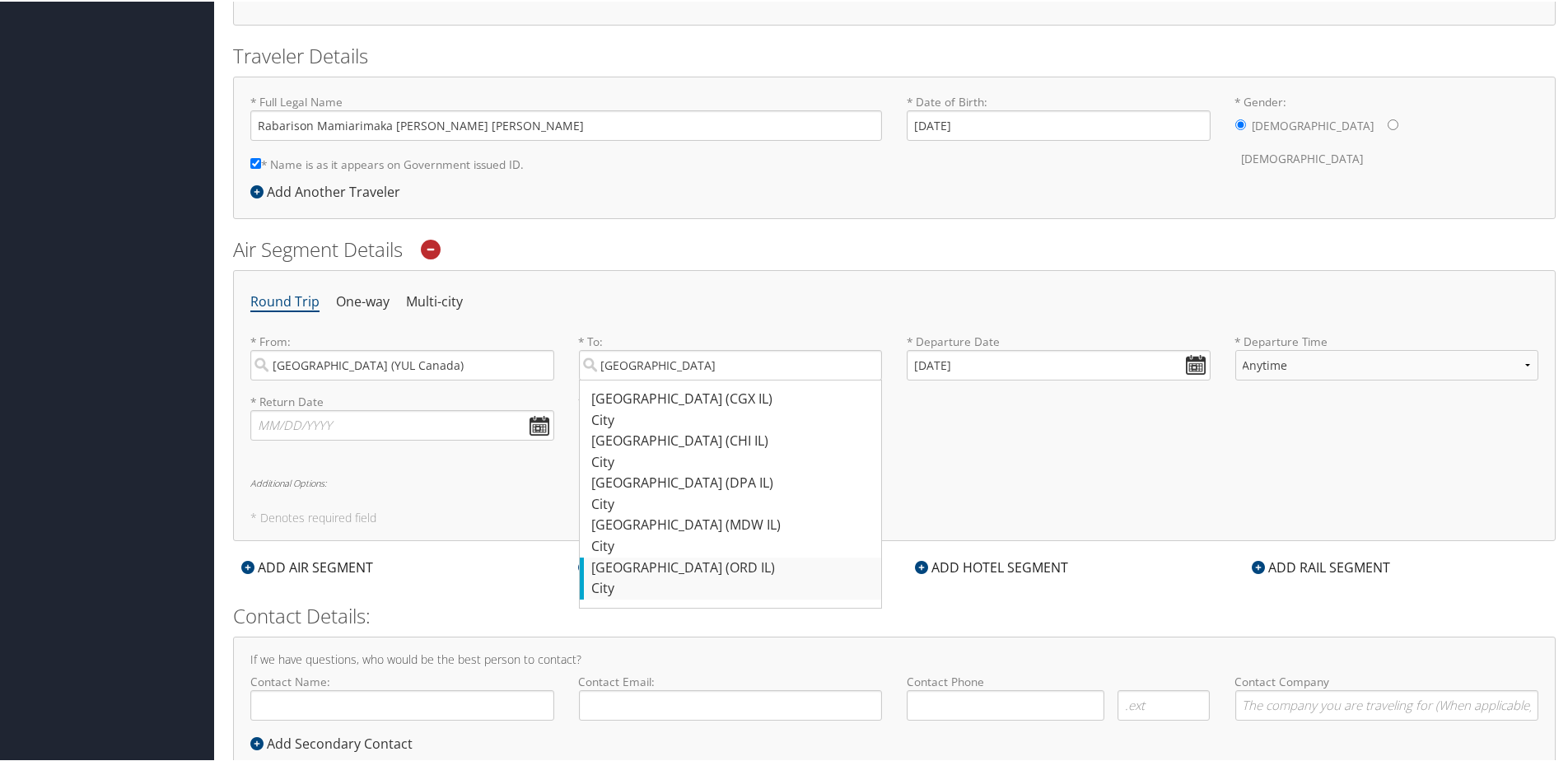
click at [682, 562] on div "Chicago (ORD IL)" at bounding box center [733, 566] width 282 height 21
click at [682, 379] on input "Chicago" at bounding box center [731, 364] width 304 height 31
type input "Chicago (ORD IL)"
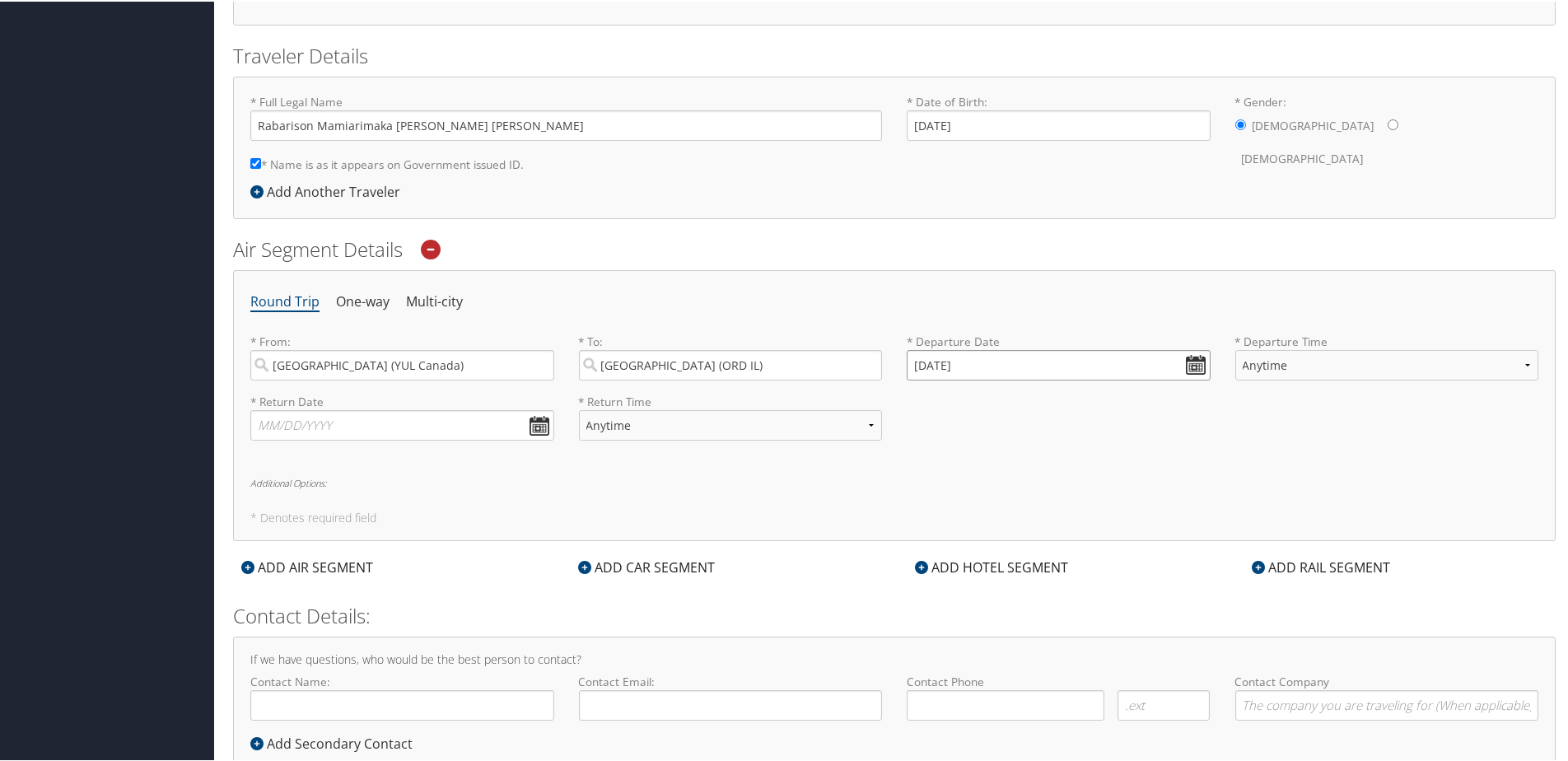
click at [1091, 364] on input "10/01/2025" at bounding box center [1058, 364] width 304 height 31
click at [933, 476] on td "5" at bounding box center [926, 474] width 22 height 22
type input "10/05/2025"
click at [1276, 360] on select "Anytime Early Morning (5AM-7AM) Morning (7AM-12PM) Afternoon (12PM-5PM) Evening…" at bounding box center [1387, 364] width 304 height 31
click at [1270, 391] on label "* Departure Time Anytime Early Morning (5AM-7AM) Morning (7AM-12PM) Afternoon (…" at bounding box center [1387, 362] width 304 height 60
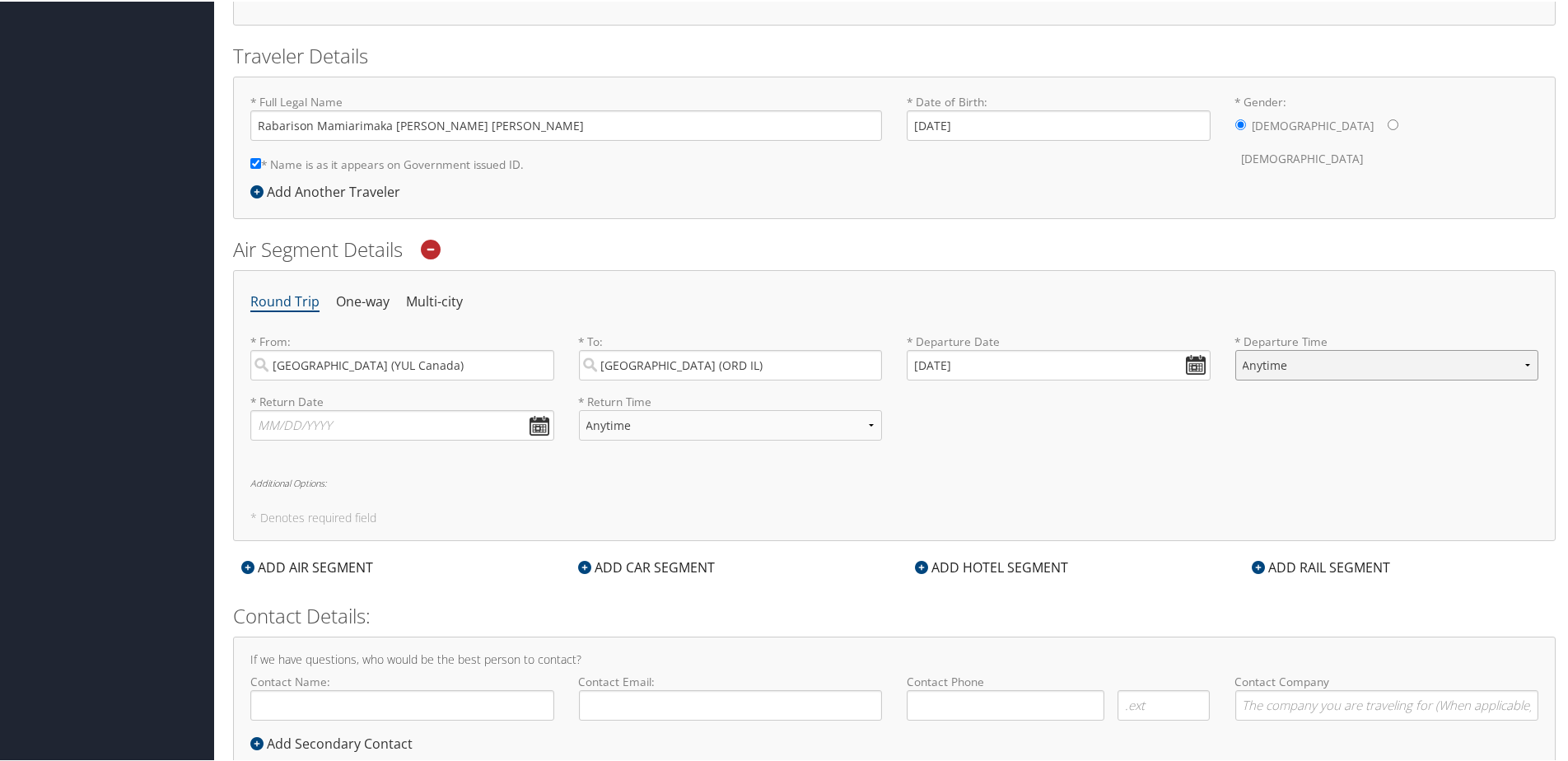
click at [1270, 379] on select "Anytime Early Morning (5AM-7AM) Morning (7AM-12PM) Afternoon (12PM-5PM) Evening…" at bounding box center [1387, 364] width 304 height 31
click at [405, 434] on input "text" at bounding box center [402, 424] width 304 height 31
click at [425, 556] on td "18" at bounding box center [416, 558] width 22 height 22
type input "10/18/2025"
click at [635, 411] on select "Anytime Early Morning (5AM-7AM) Morning (7AM-12PM) Afternoon (12PM-5PM) Evening…" at bounding box center [731, 424] width 304 height 31
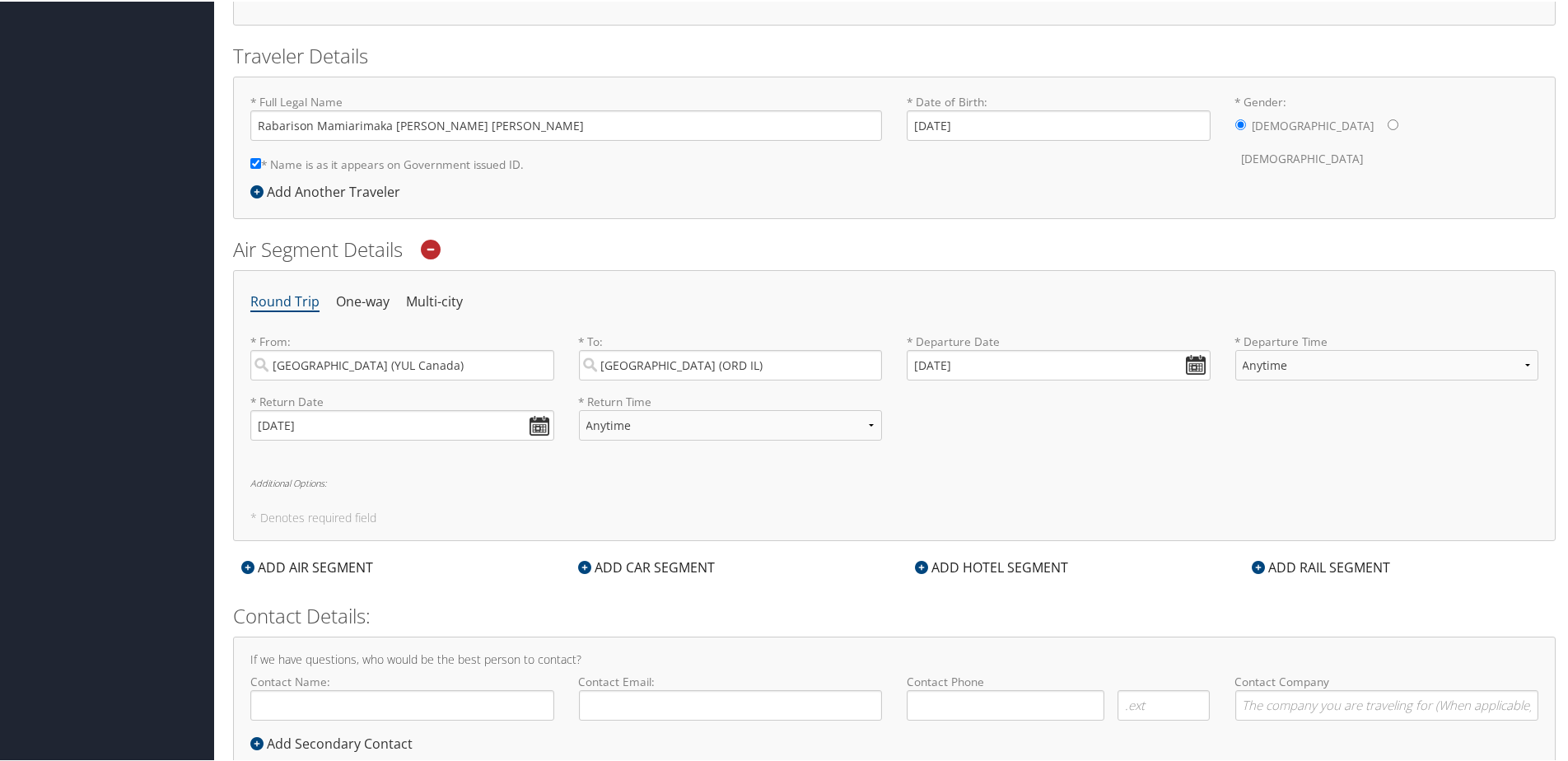
click at [1008, 621] on h2 "Contact Details:" at bounding box center [895, 614] width 1323 height 28
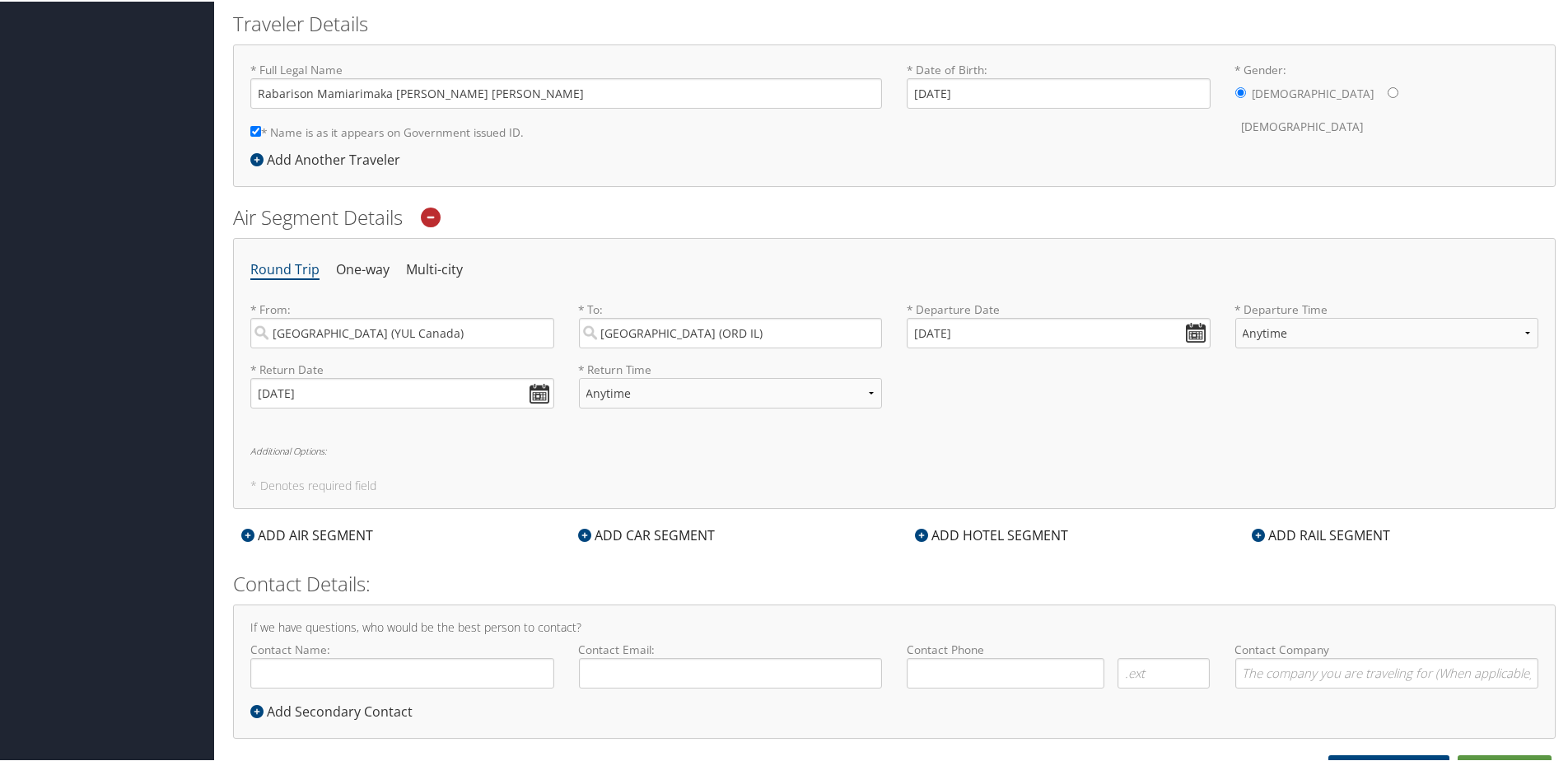
scroll to position [379, 0]
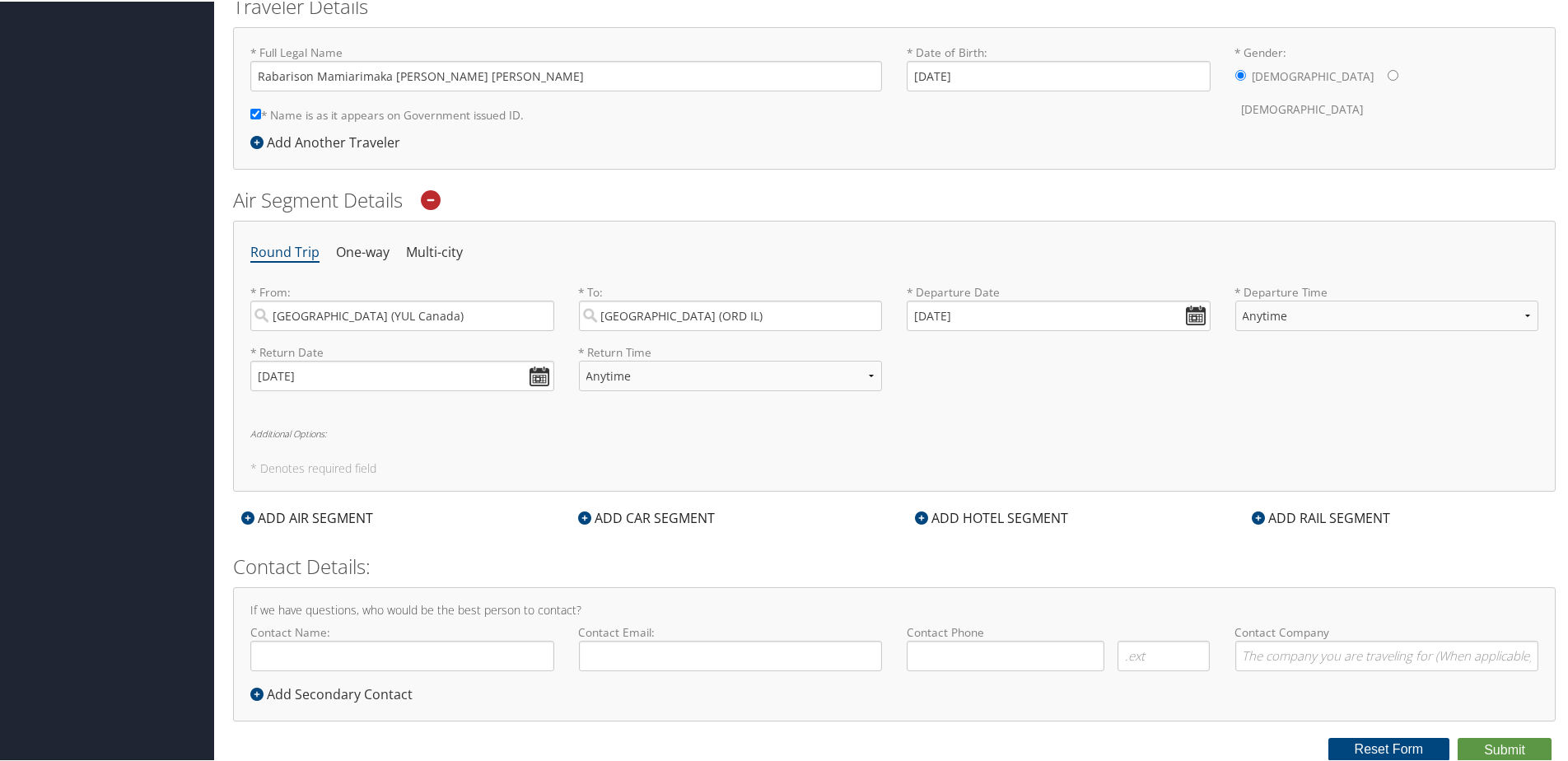
click at [639, 512] on div "ADD CAR SEGMENT" at bounding box center [646, 516] width 153 height 20
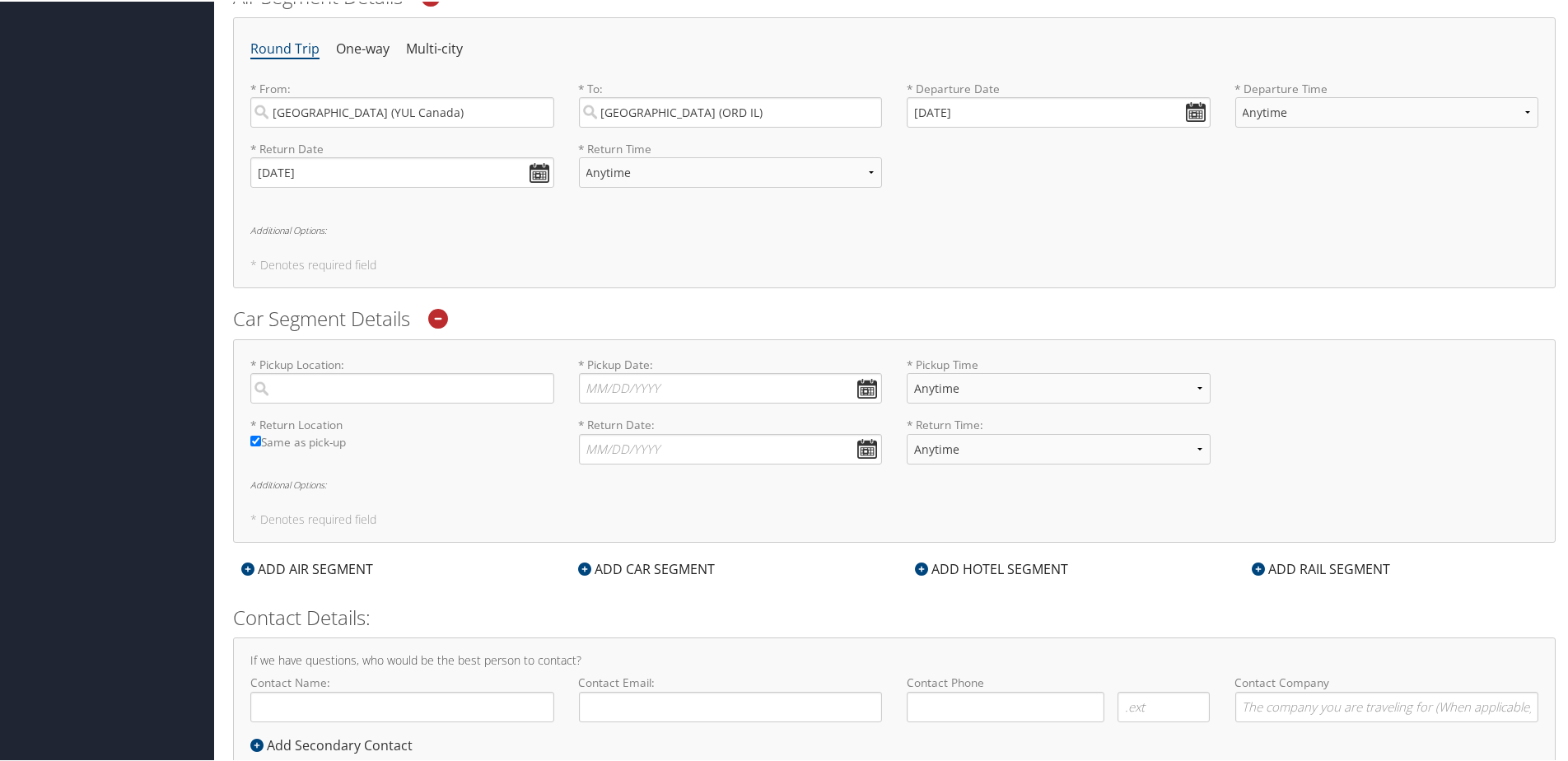
scroll to position [633, 0]
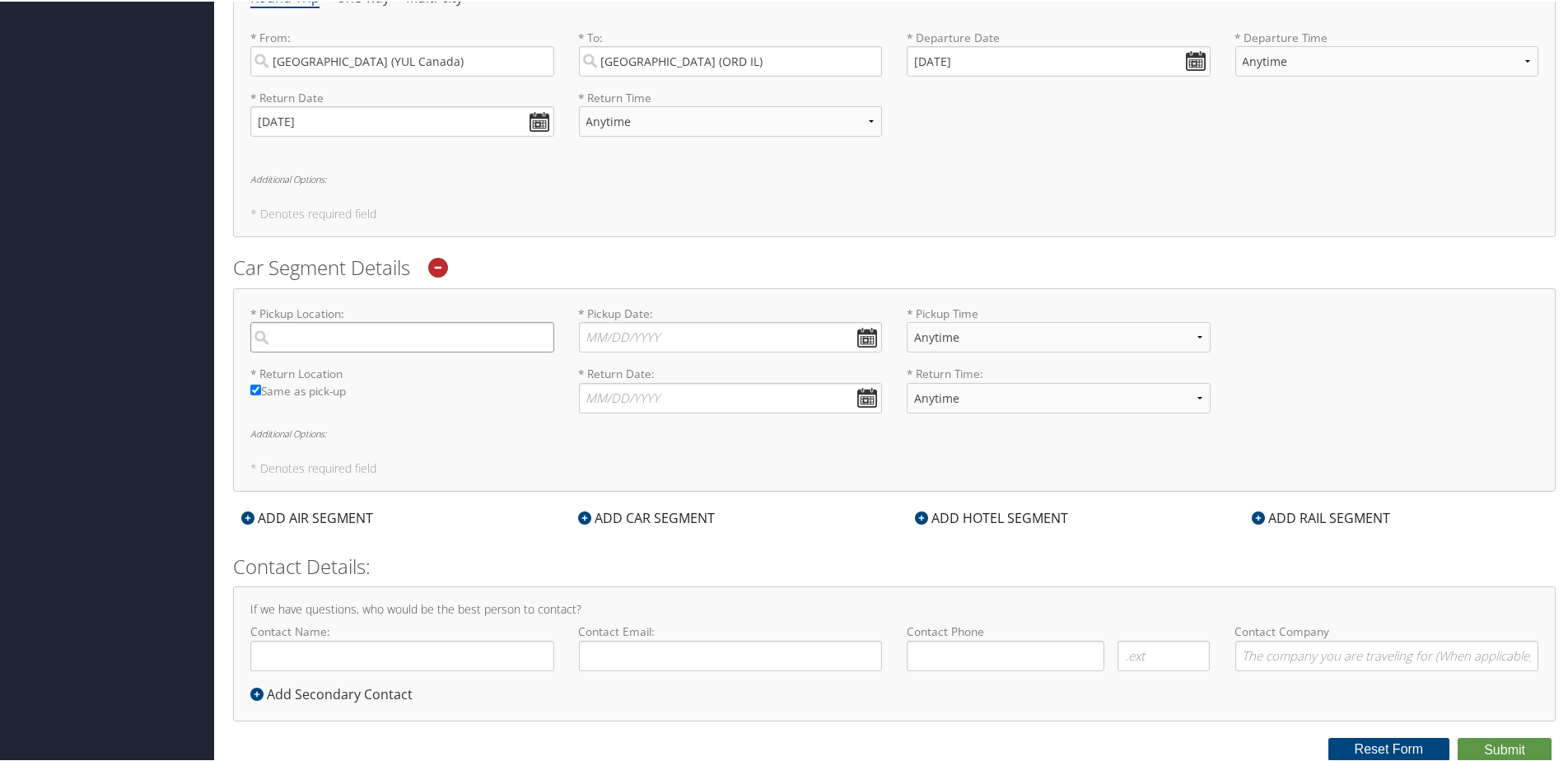
click at [390, 347] on input "search" at bounding box center [402, 336] width 304 height 31
type input "Chicago"
type input "Rabarison Mamiarimaka Andy Kevin"
type input "rabarisonandy5@gmail.com"
type input "( ) -"
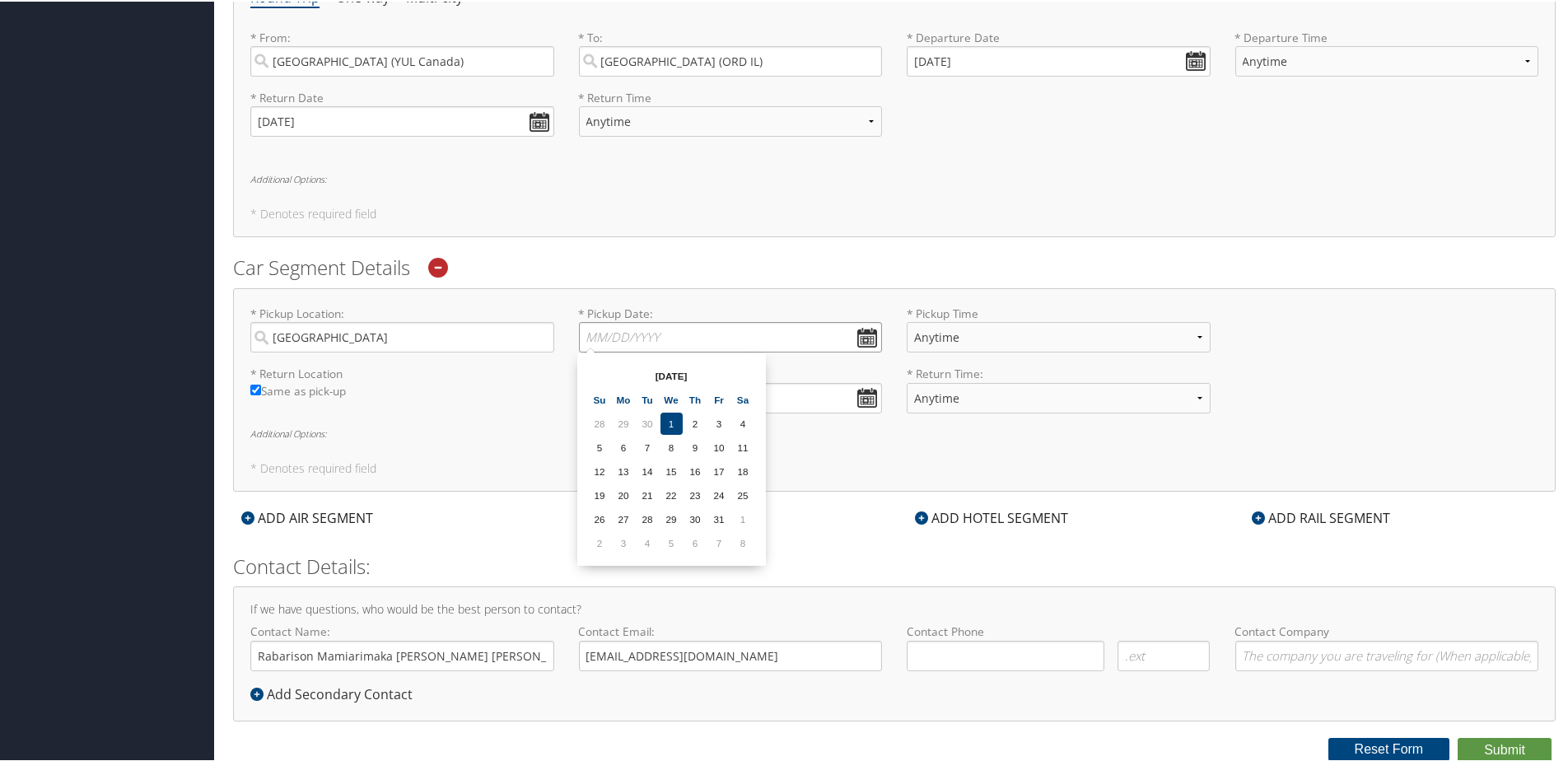
click at [710, 340] on input "* Pickup Date: Dates must be valid" at bounding box center [731, 336] width 304 height 31
click at [601, 448] on td "5" at bounding box center [600, 446] width 22 height 22
type input "10/05/2025"
click at [667, 394] on input "* Return Date: Dates must be valid" at bounding box center [731, 397] width 304 height 31
click at [742, 529] on td "18" at bounding box center [743, 530] width 22 height 22
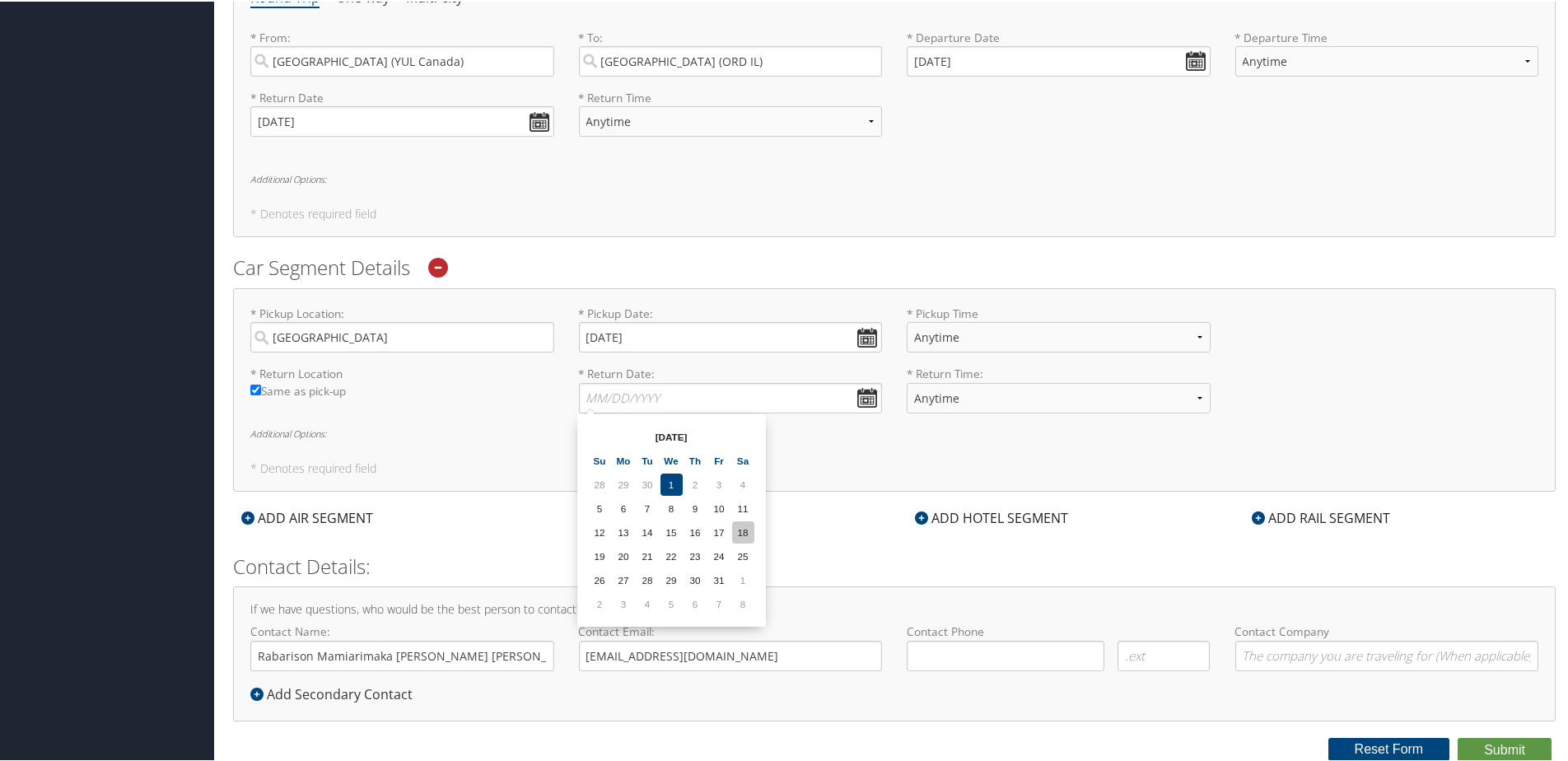
type input "10/18/2025"
click at [1031, 334] on select "Anytime 12:00 AM 1:00 AM 2:00 AM 3:00 AM 4:00 AM 5:00 AM 6:00 AM 7:00 AM 8:00 A…" at bounding box center [1058, 336] width 304 height 31
click at [1302, 341] on div "* Pickup Location: Chicago Required * Pickup Date: 10/05/2025 Dates must be val…" at bounding box center [895, 334] width 1313 height 60
click at [990, 511] on div "ADD HOTEL SEGMENT" at bounding box center [991, 516] width 170 height 20
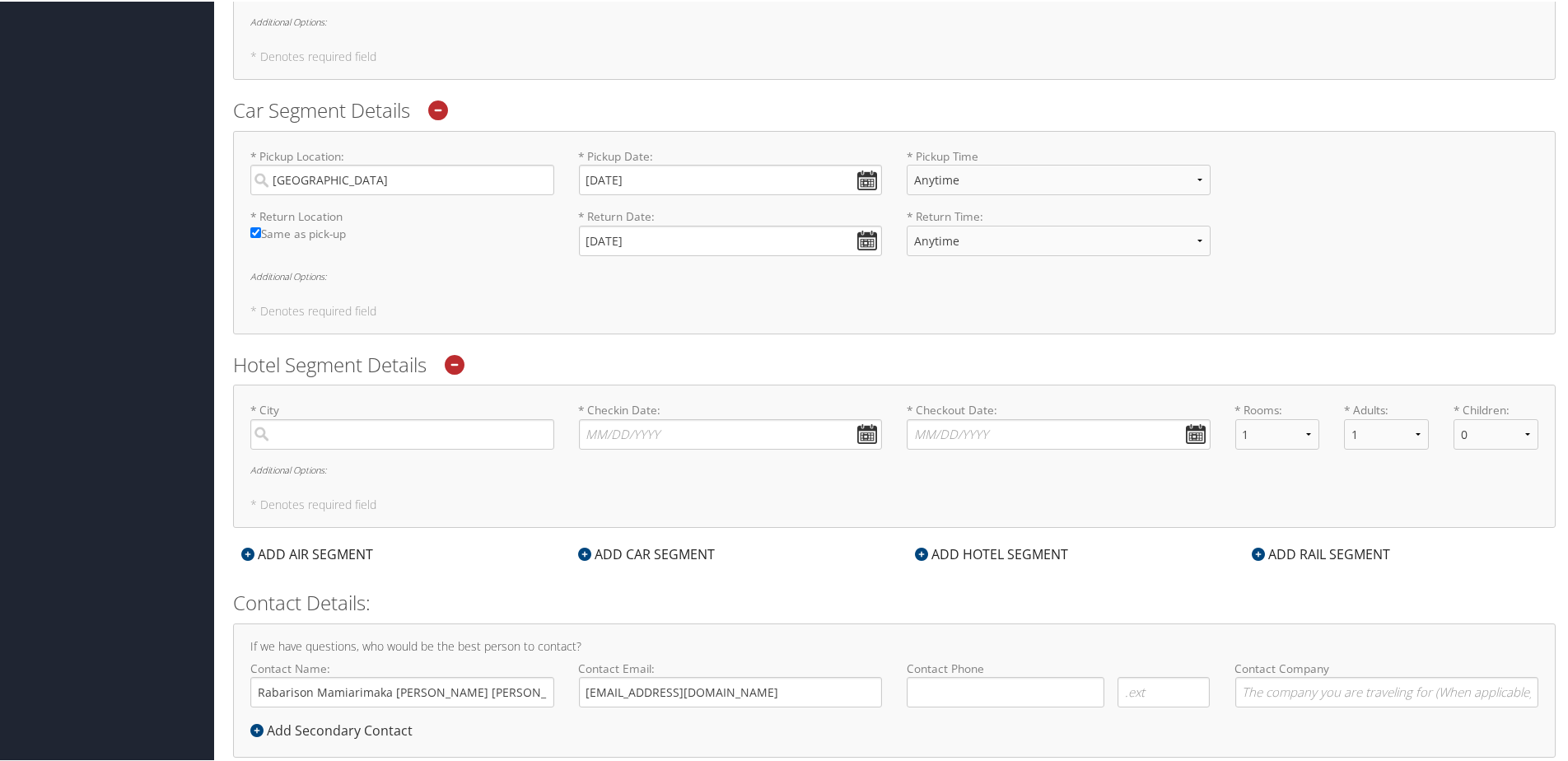
scroll to position [827, 0]
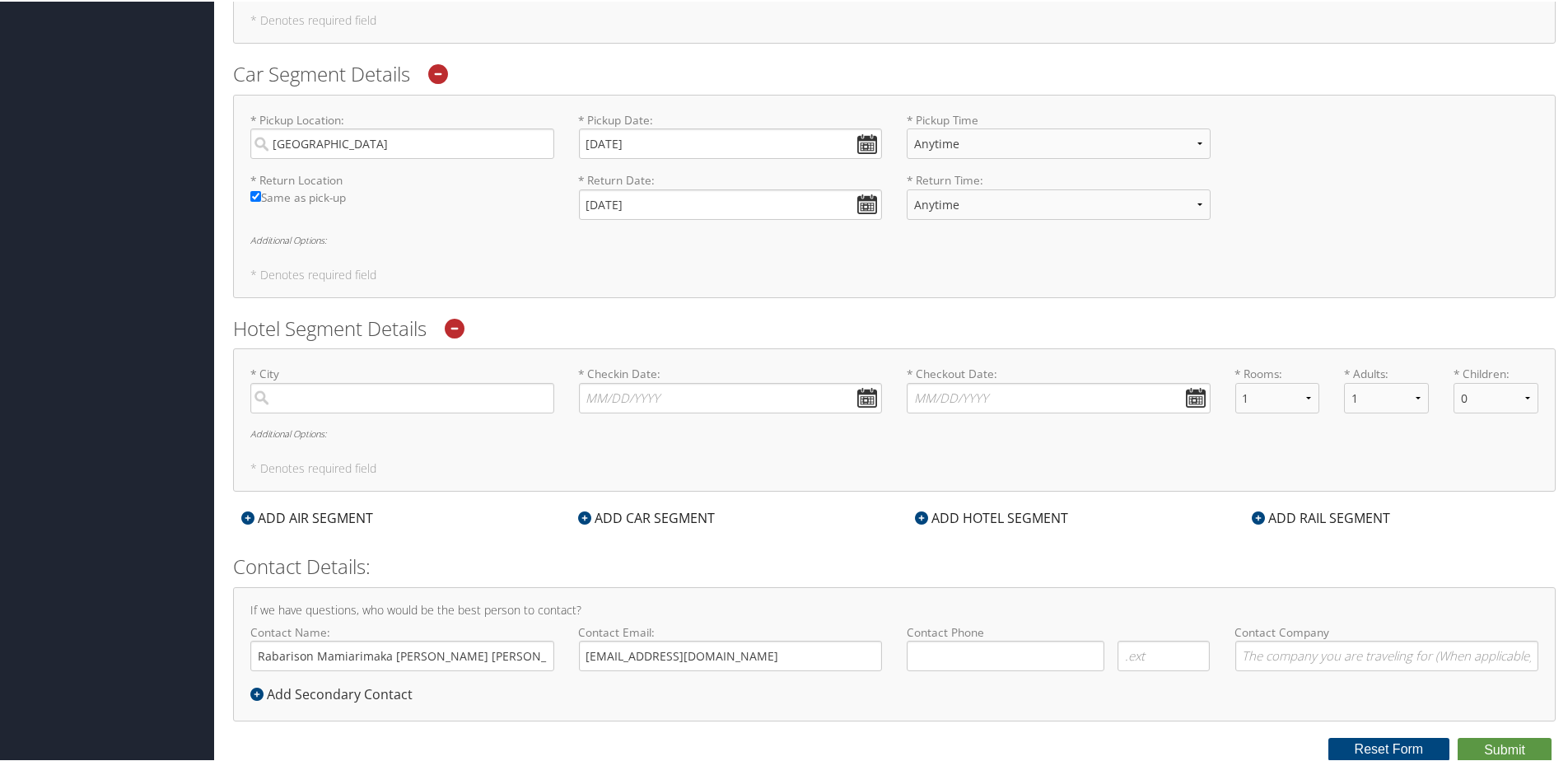
click at [374, 413] on div "* City Required" at bounding box center [403, 394] width 329 height 60
click at [382, 398] on input "search" at bounding box center [402, 397] width 304 height 31
type input "Chicago"
type input "( ) -"
click at [611, 385] on input "* Checkin Date: Dates must be valid" at bounding box center [731, 397] width 304 height 31
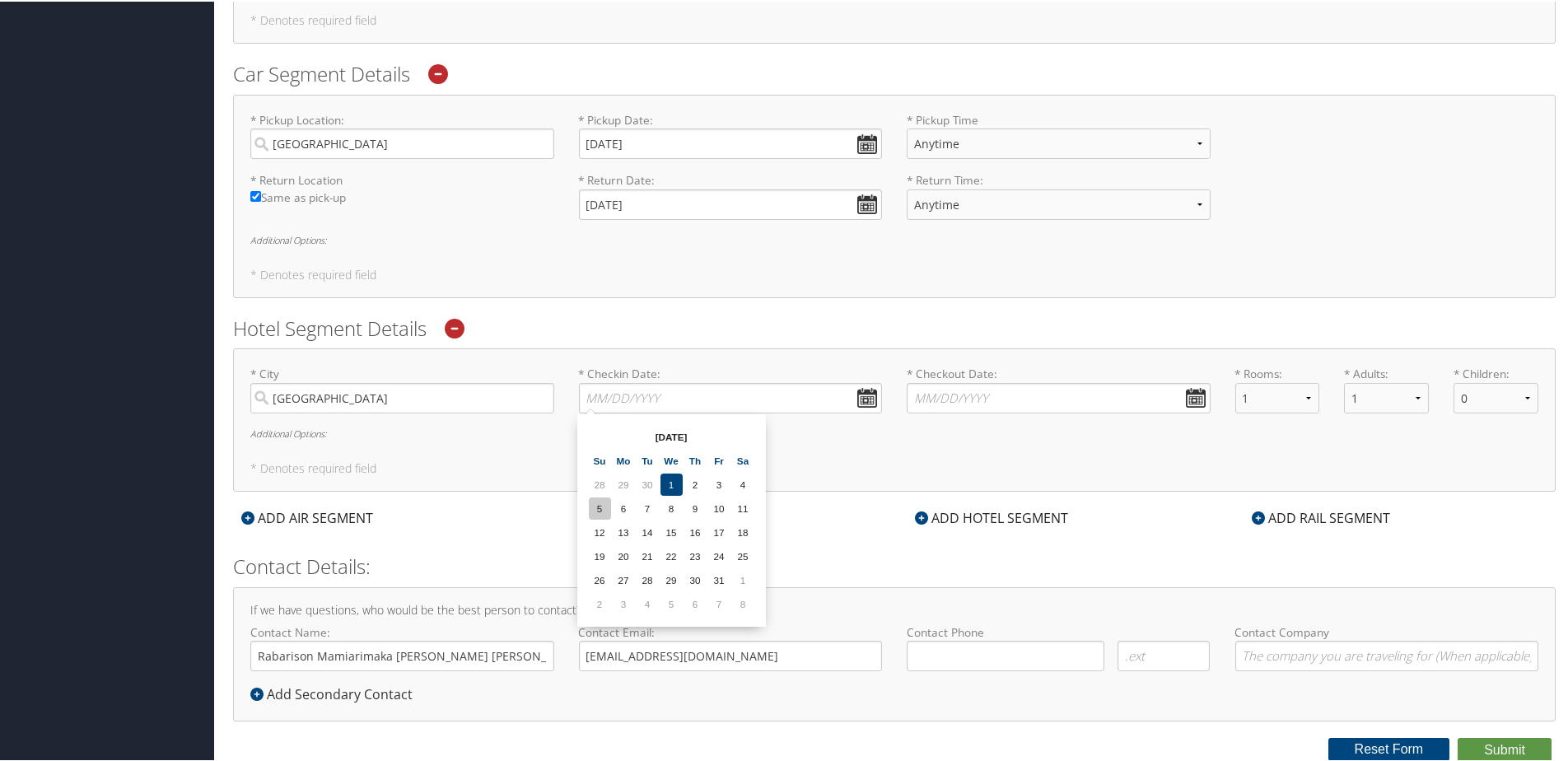
click at [601, 509] on td "5" at bounding box center [600, 507] width 22 height 22
type input "10/05/2025"
click at [989, 383] on input "* Checkout Date: Dates must be valid" at bounding box center [1058, 397] width 304 height 31
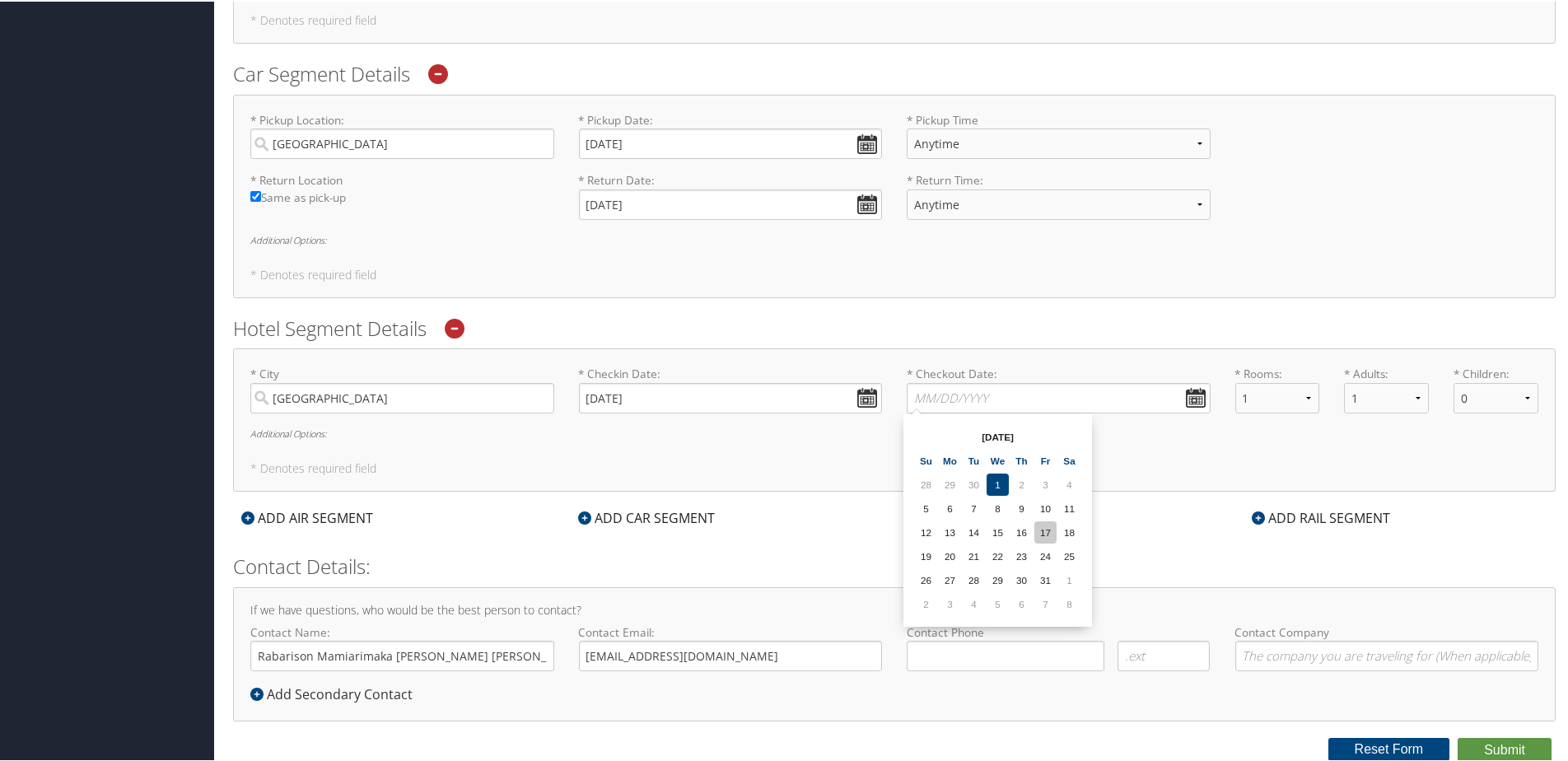
click at [1051, 530] on td "17" at bounding box center [1045, 530] width 22 height 22
type input "10/17/2025"
click at [1034, 661] on input "( ) -" at bounding box center [1005, 655] width 198 height 31
type input "( ) -"
click at [1050, 654] on input "( ) -" at bounding box center [1005, 655] width 198 height 31
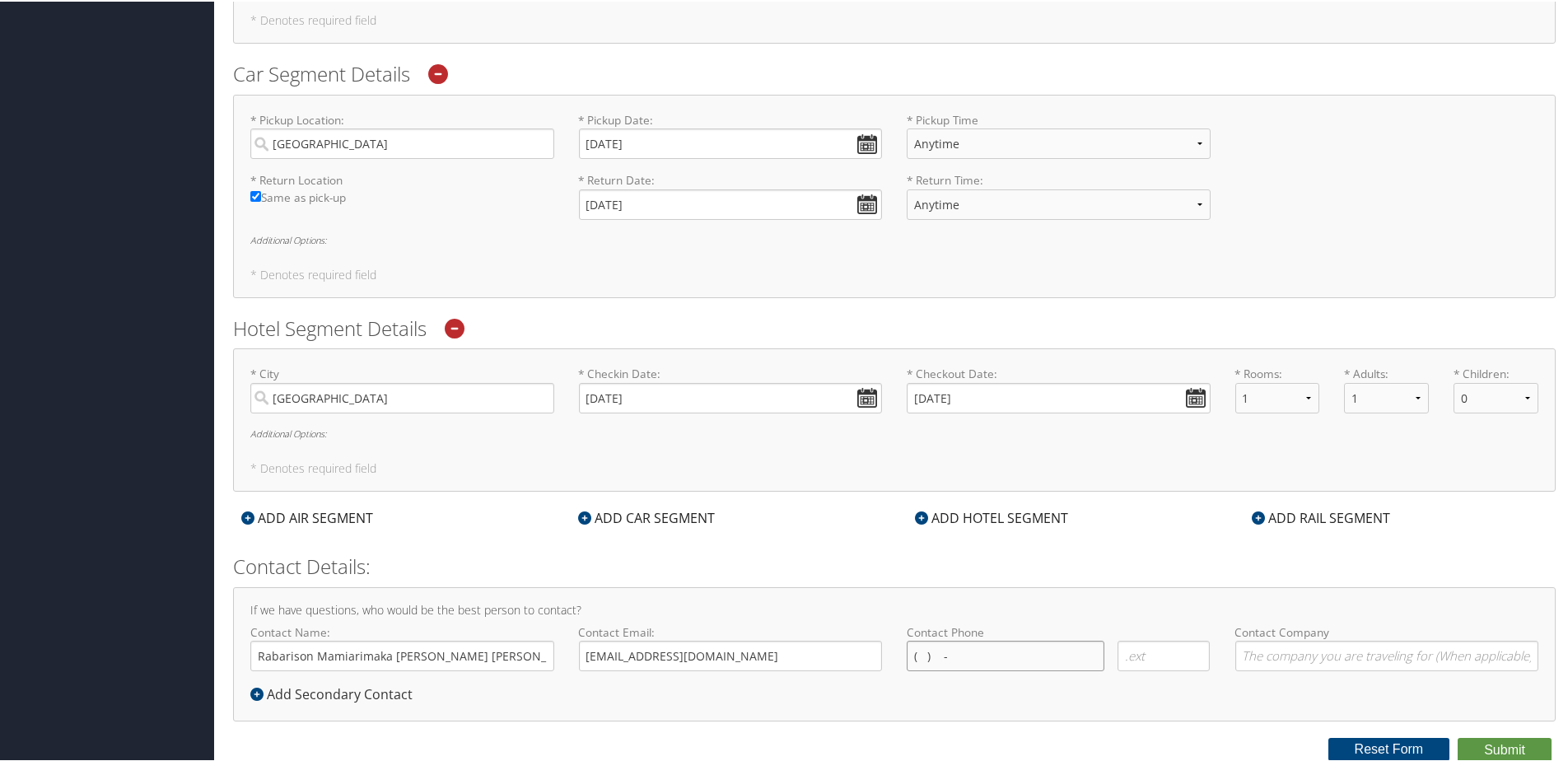
type input "( ) -"
type input "(514) 249-4692"
click at [1489, 756] on button "Submit" at bounding box center [1505, 748] width 94 height 25
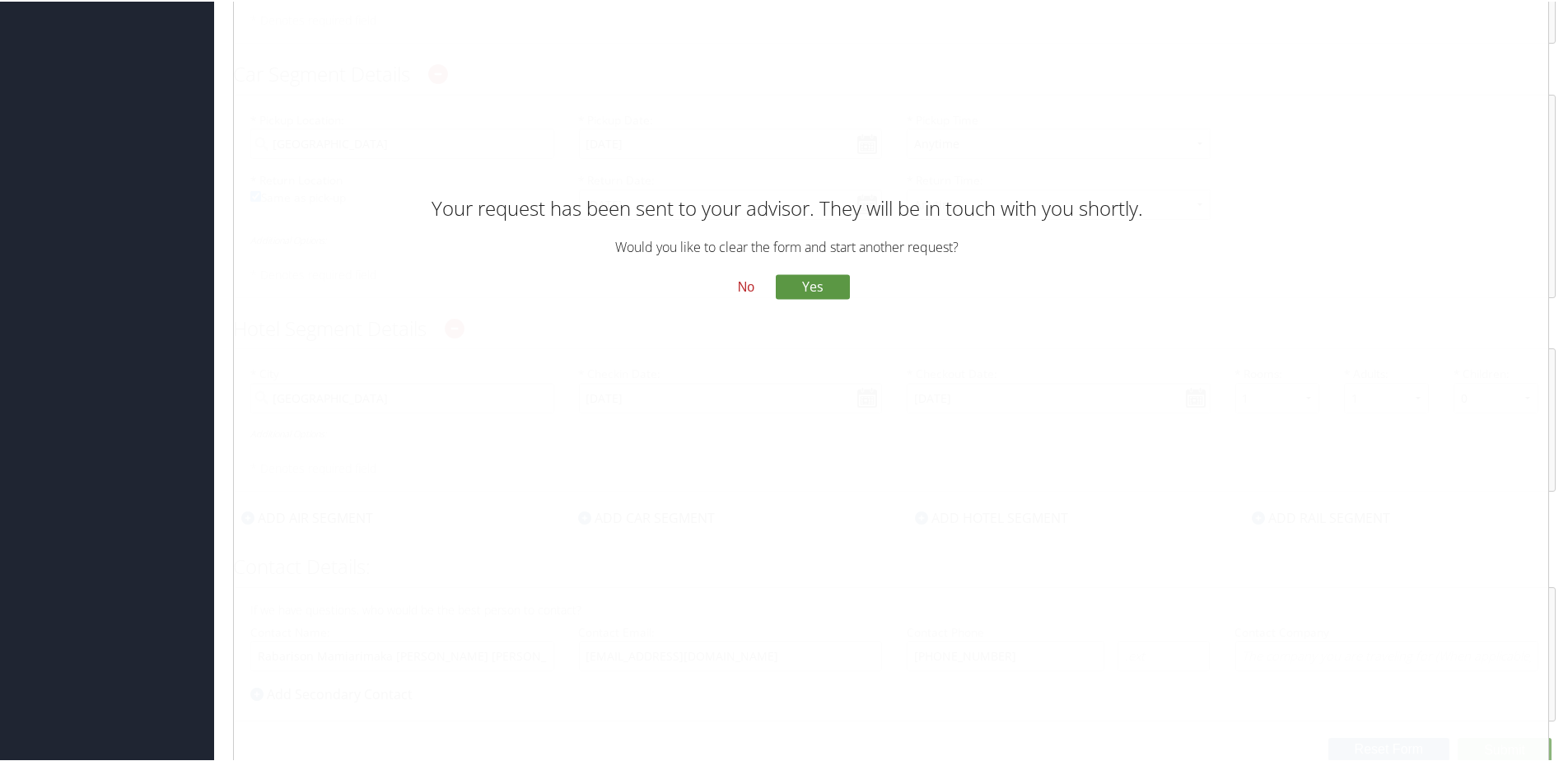
click at [747, 281] on button "No" at bounding box center [746, 285] width 43 height 28
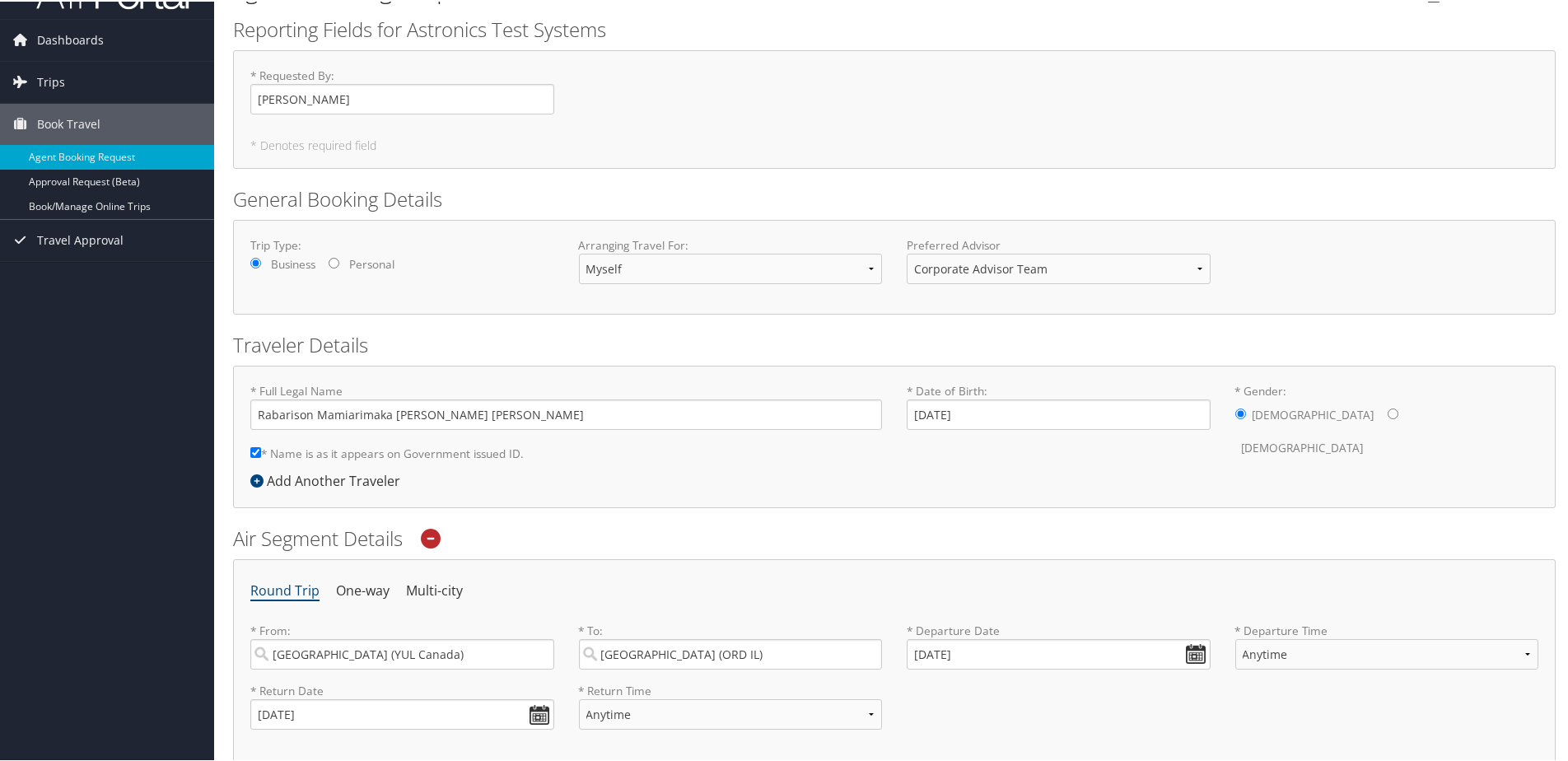
scroll to position [0, 0]
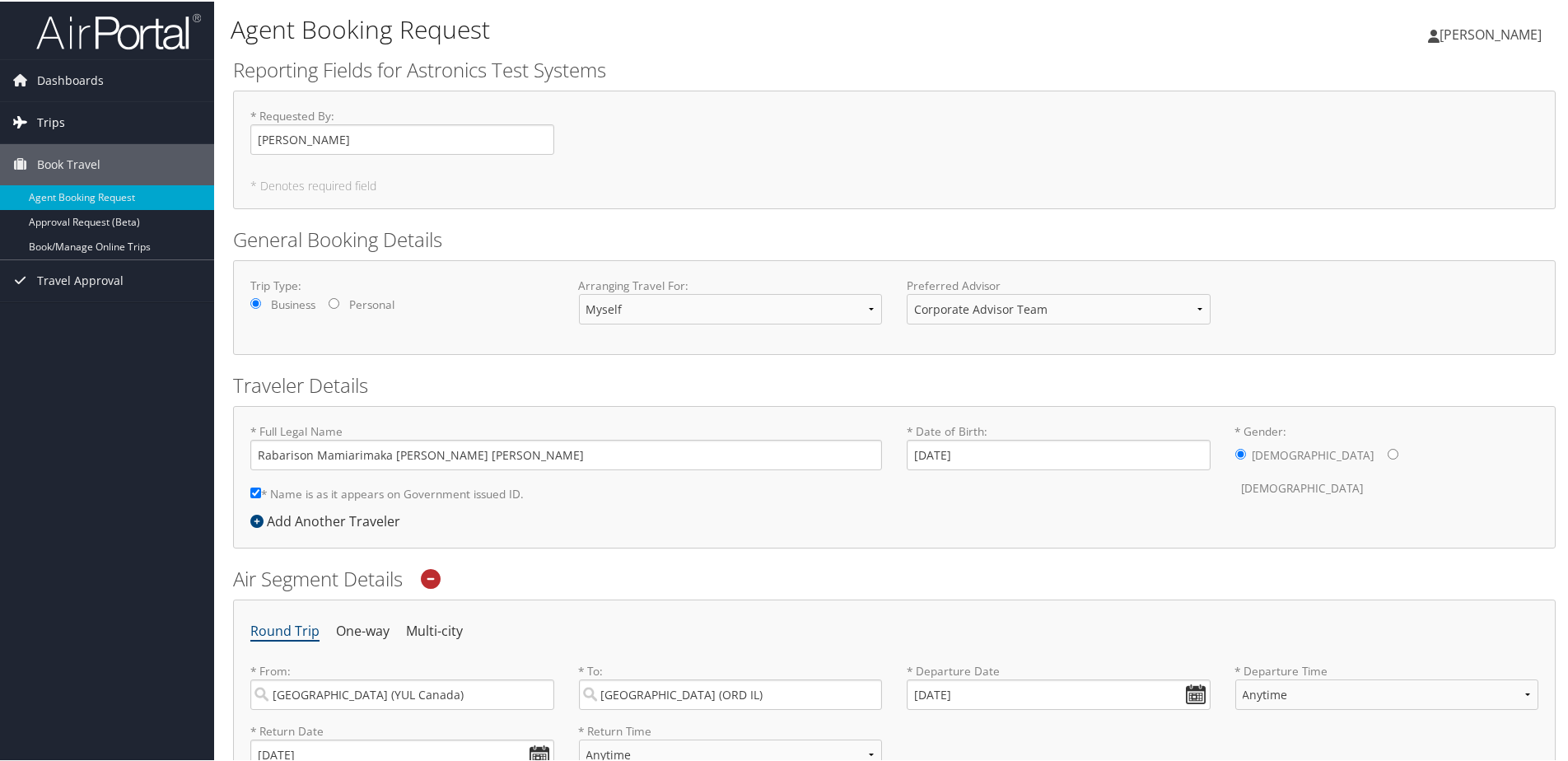
click at [136, 121] on link "Trips" at bounding box center [107, 121] width 214 height 41
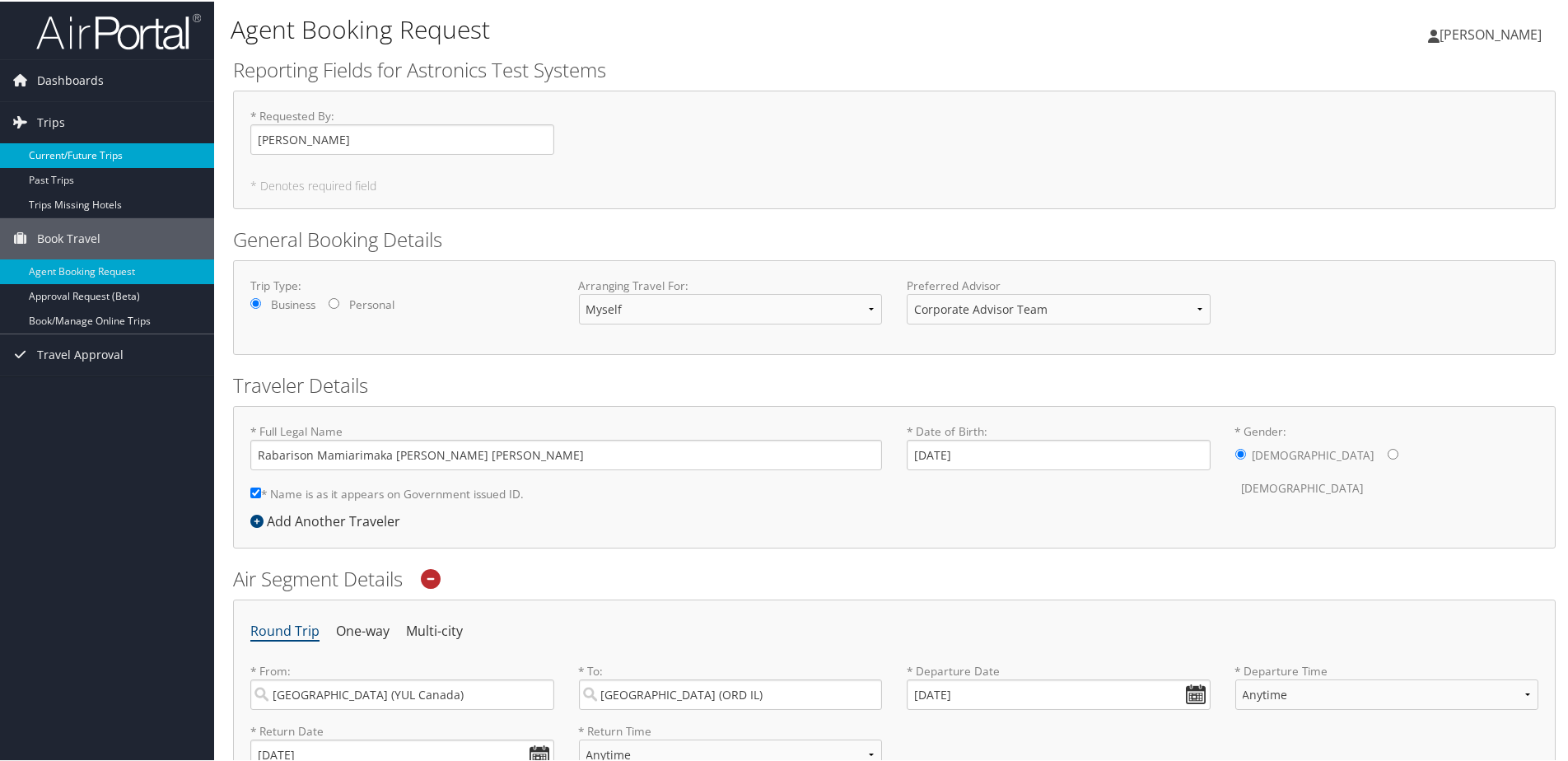
click at [68, 153] on link "Current/Future Trips" at bounding box center [107, 153] width 214 height 25
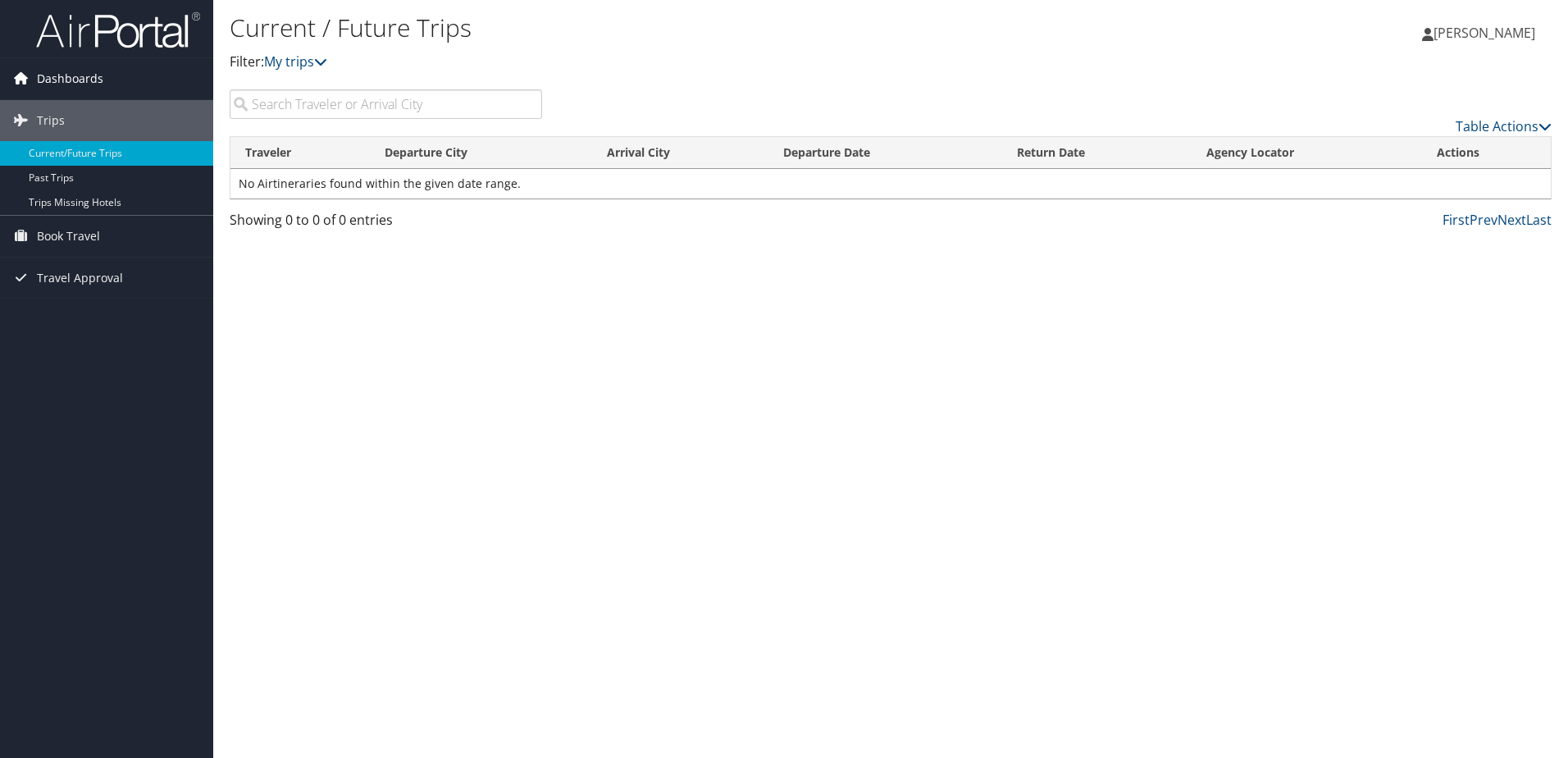
click at [104, 76] on link "Dashboards" at bounding box center [107, 79] width 213 height 41
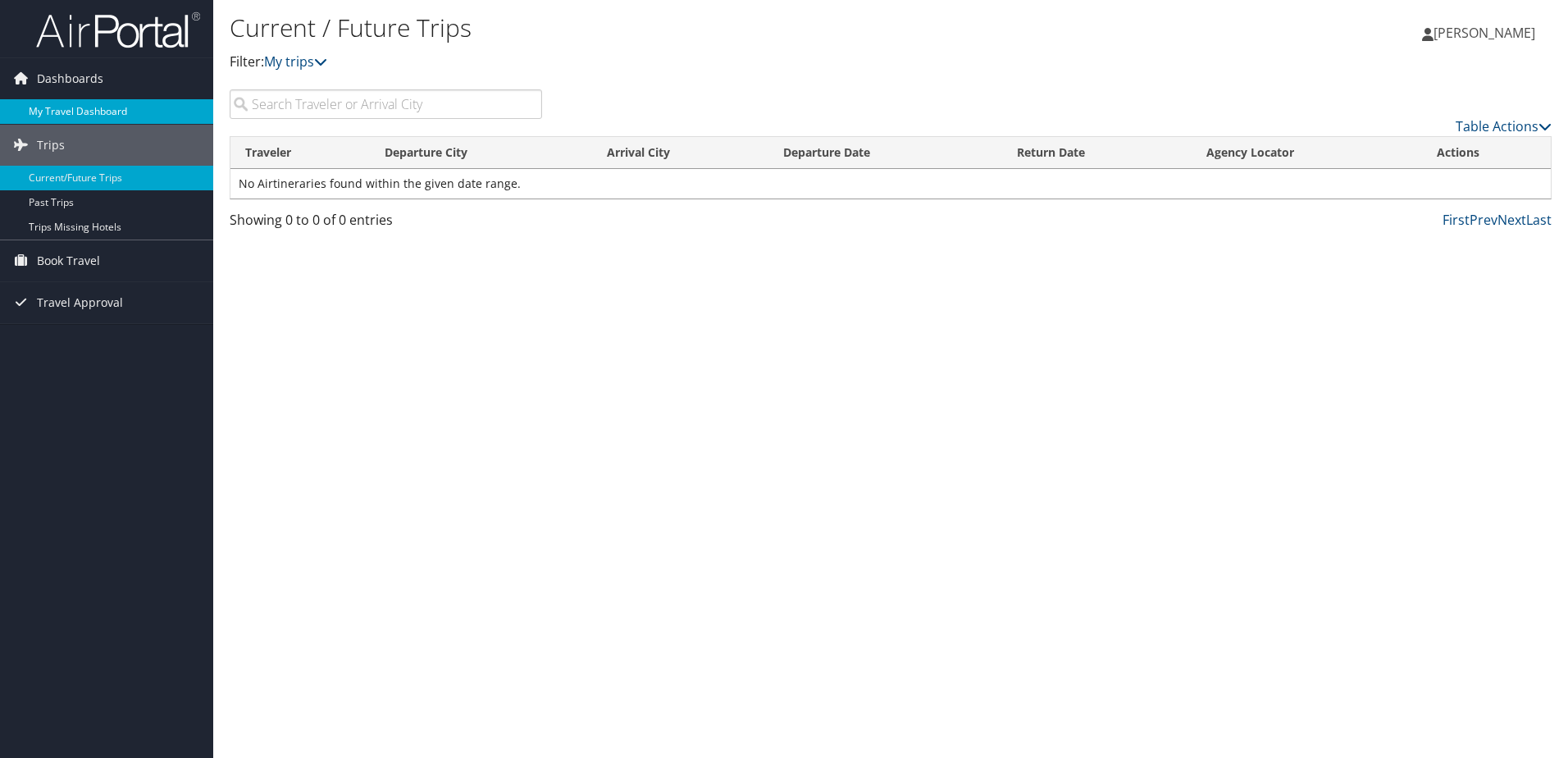
click at [149, 111] on link "My Travel Dashboard" at bounding box center [107, 111] width 213 height 25
